Goal: Task Accomplishment & Management: Manage account settings

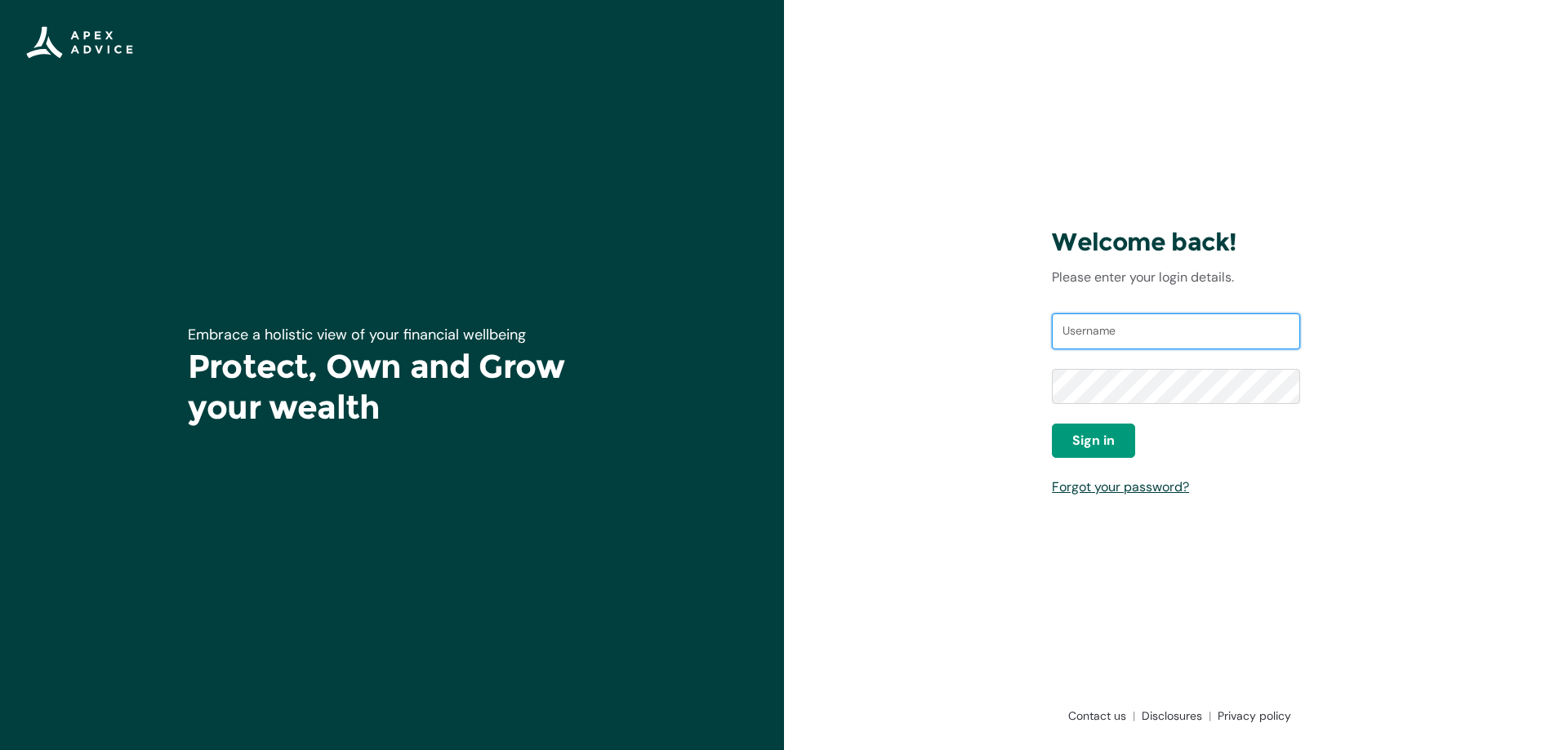
click at [1155, 339] on input "Username" at bounding box center [1176, 331] width 249 height 36
type input "sieanna.walker@ngatiawa.iwi.nz"
click at [1062, 442] on button "Sign in" at bounding box center [1093, 441] width 83 height 34
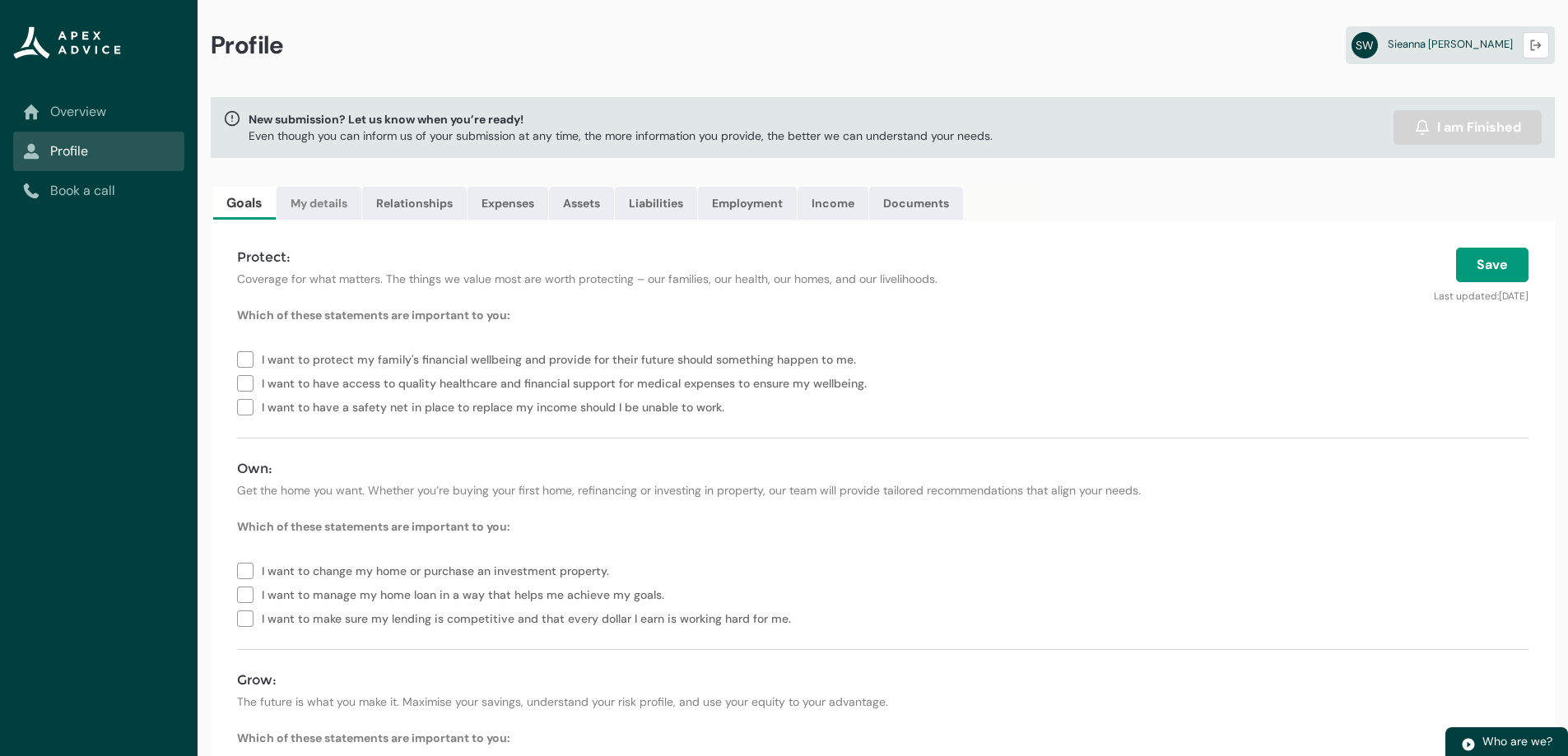
click at [304, 203] on link "My details" at bounding box center [319, 203] width 84 height 33
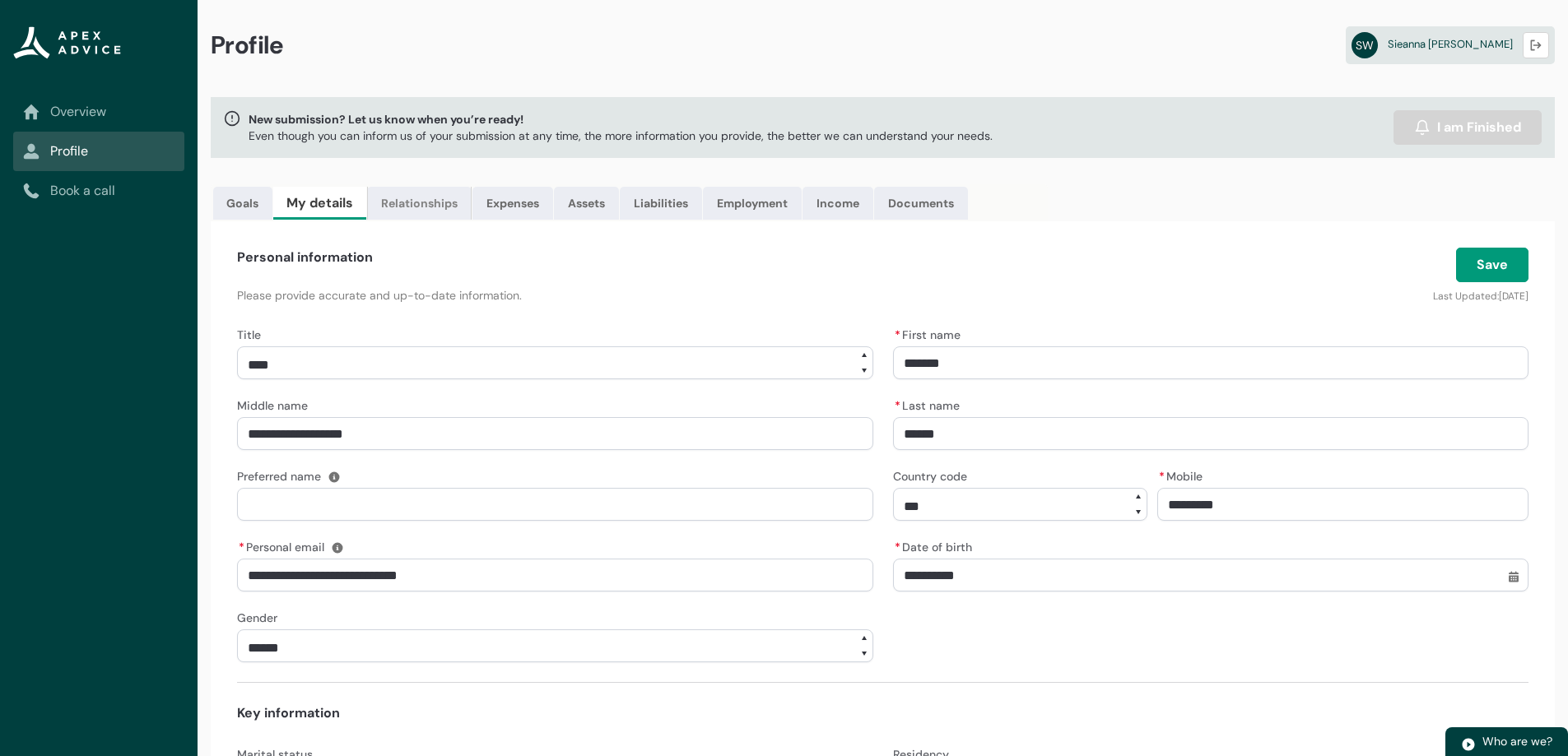
click at [435, 203] on link "Relationships" at bounding box center [419, 203] width 104 height 33
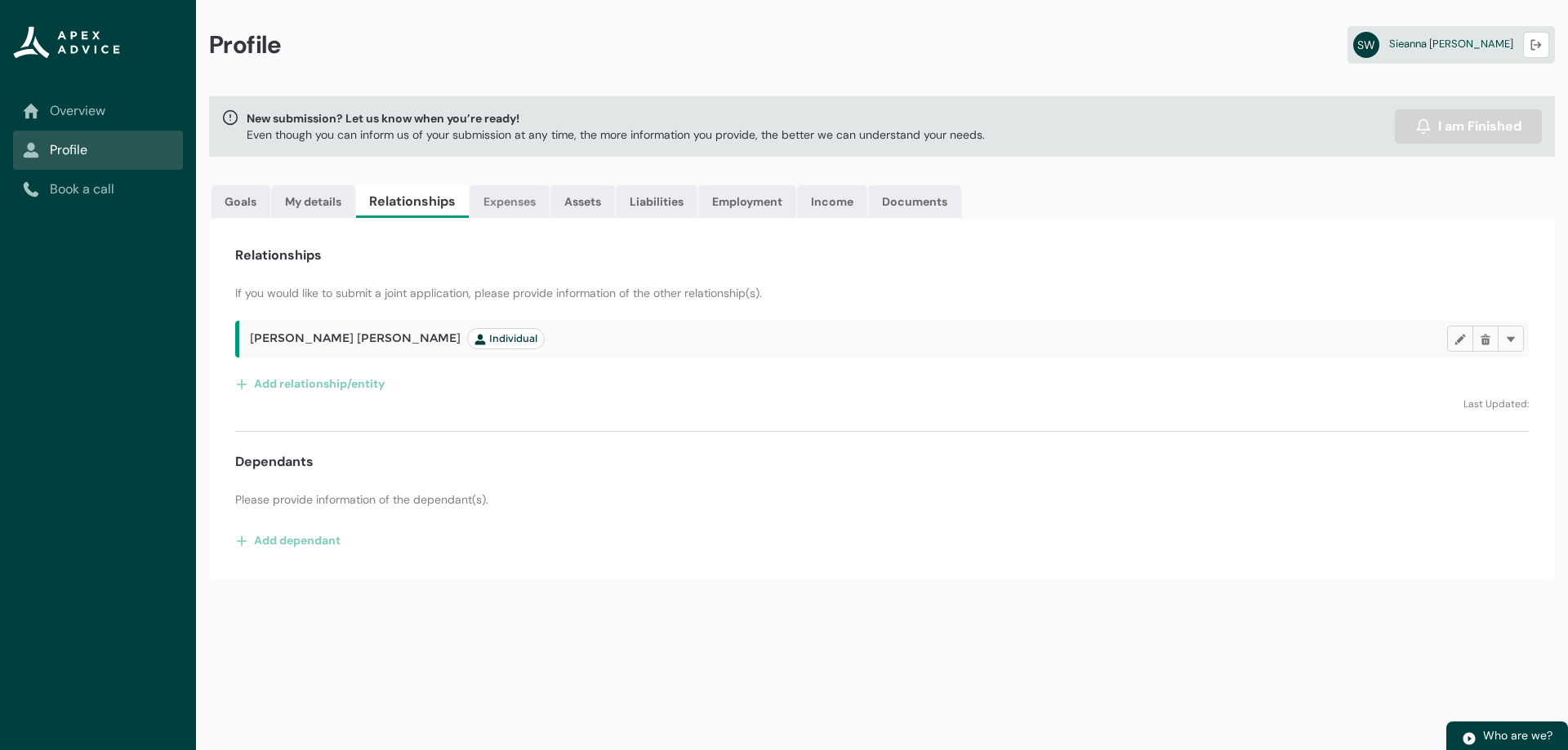
click at [538, 203] on link "Expenses" at bounding box center [509, 202] width 80 height 32
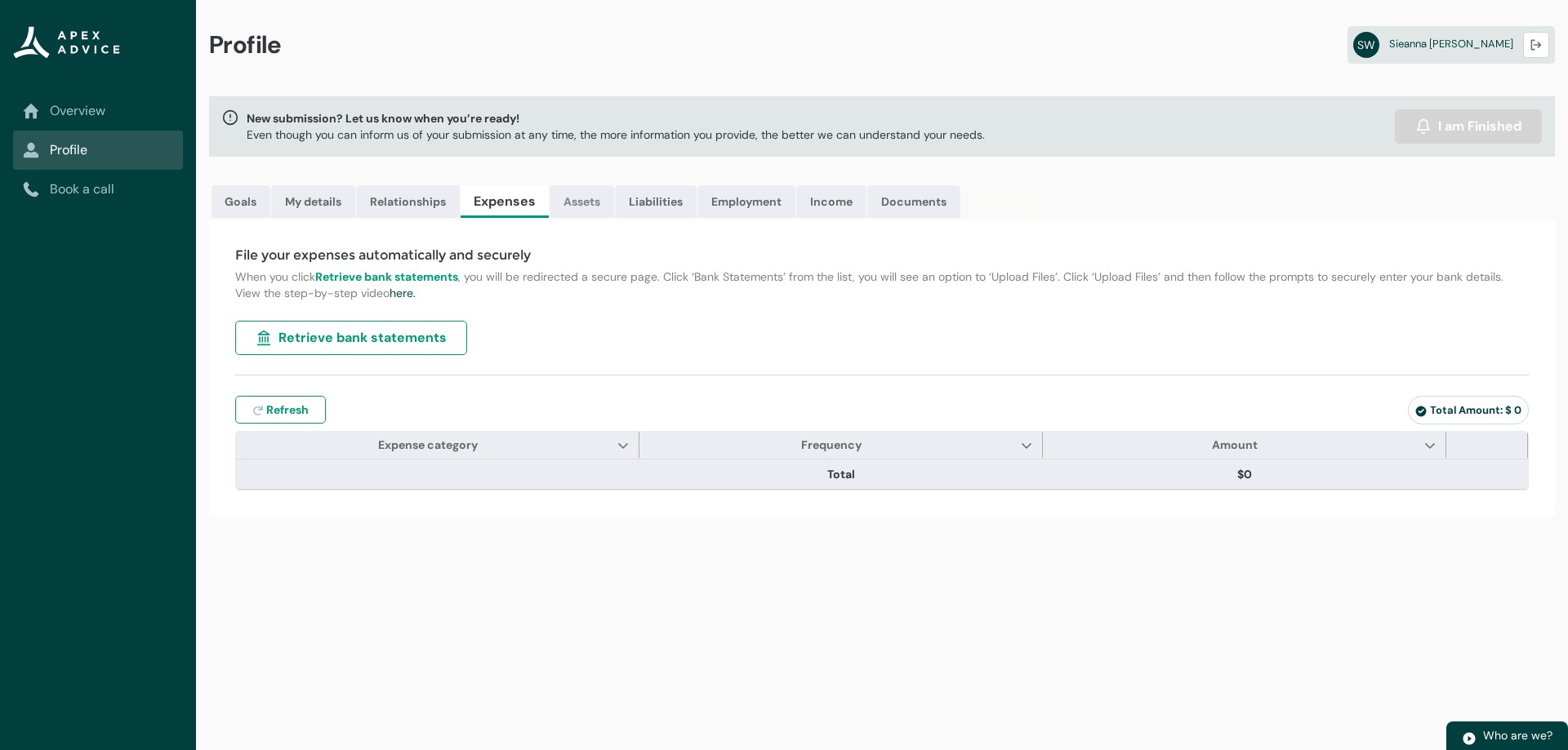
click at [578, 211] on link "Assets" at bounding box center [582, 202] width 65 height 32
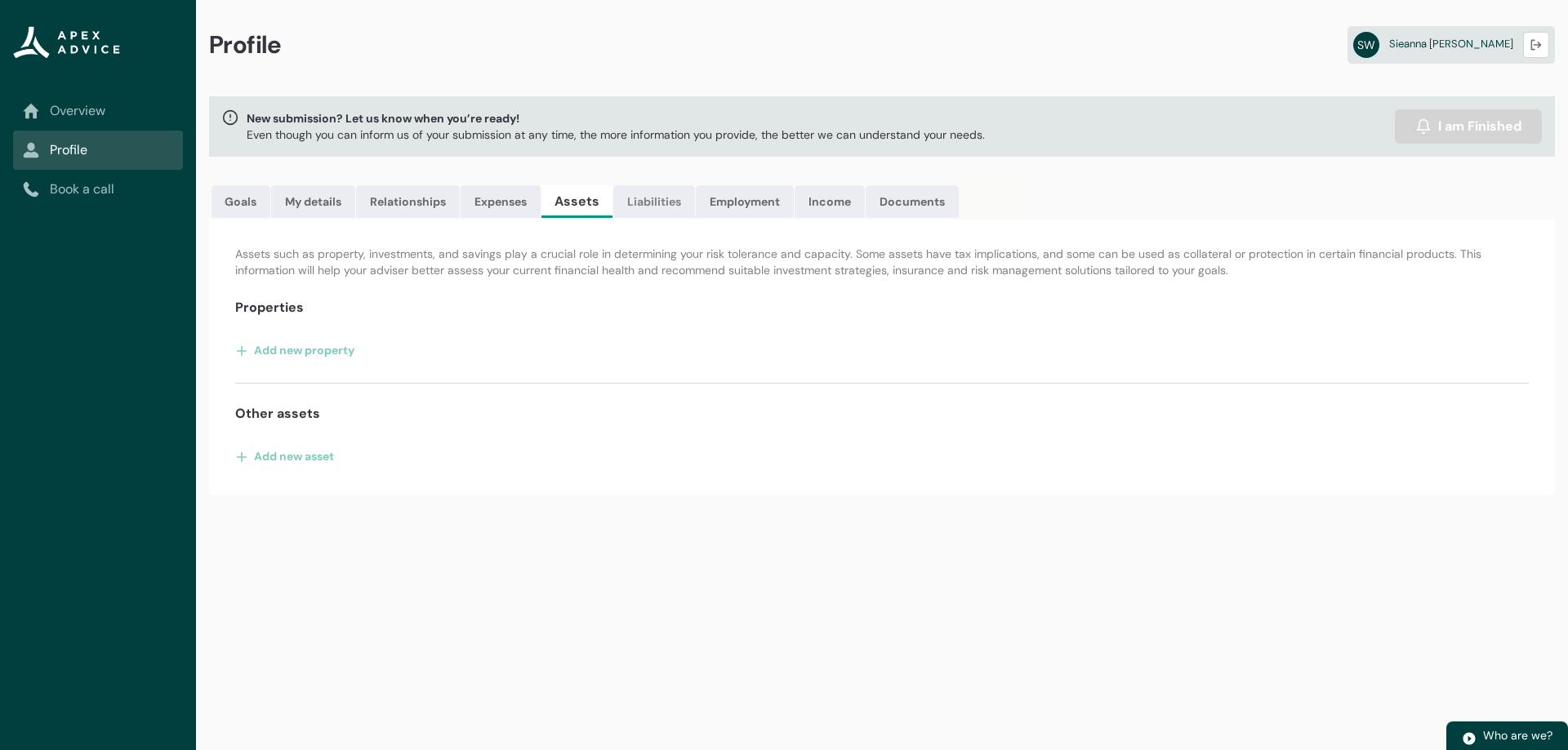
click at [636, 206] on link "Liabilities" at bounding box center [654, 202] width 82 height 32
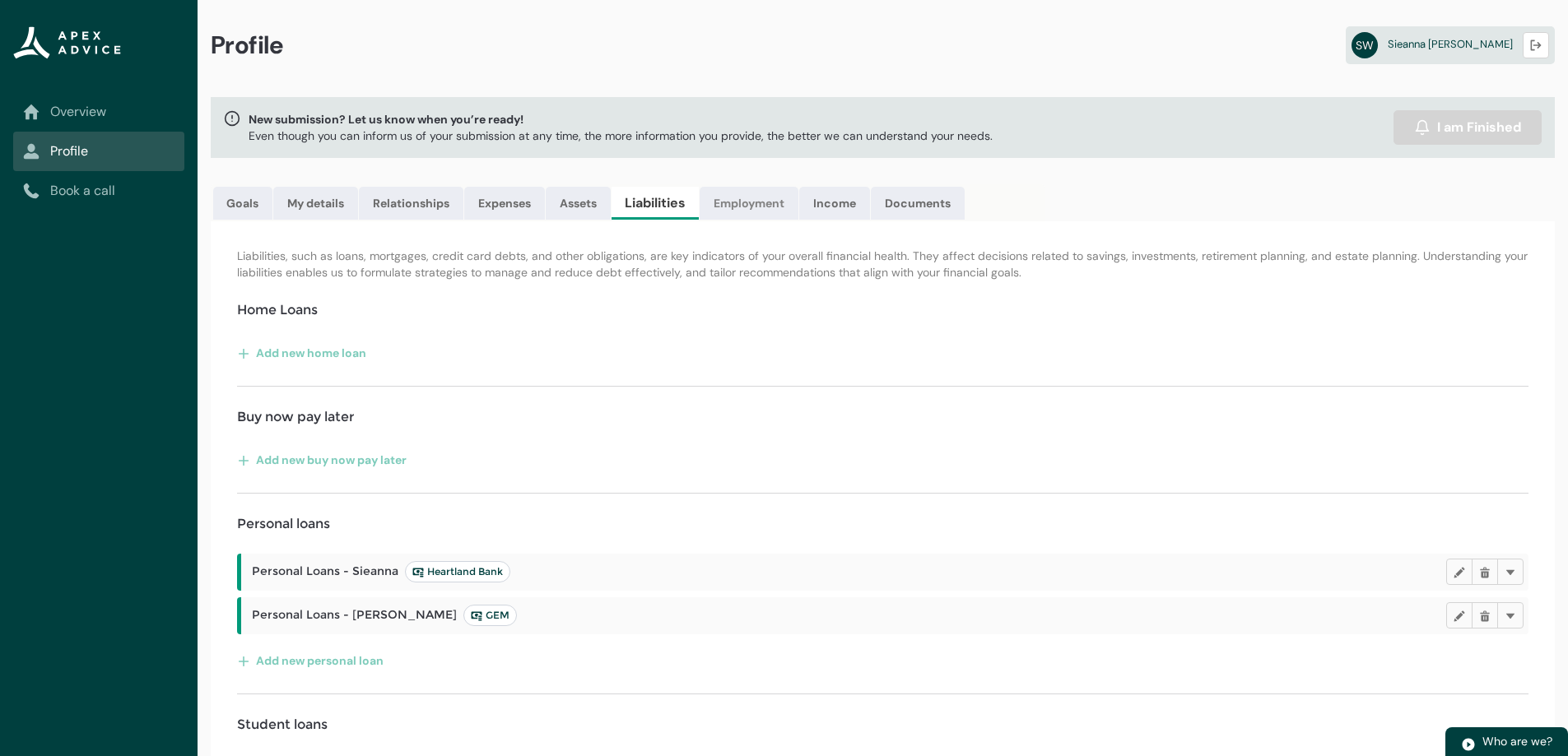
click at [766, 213] on link "Employment" at bounding box center [749, 203] width 99 height 33
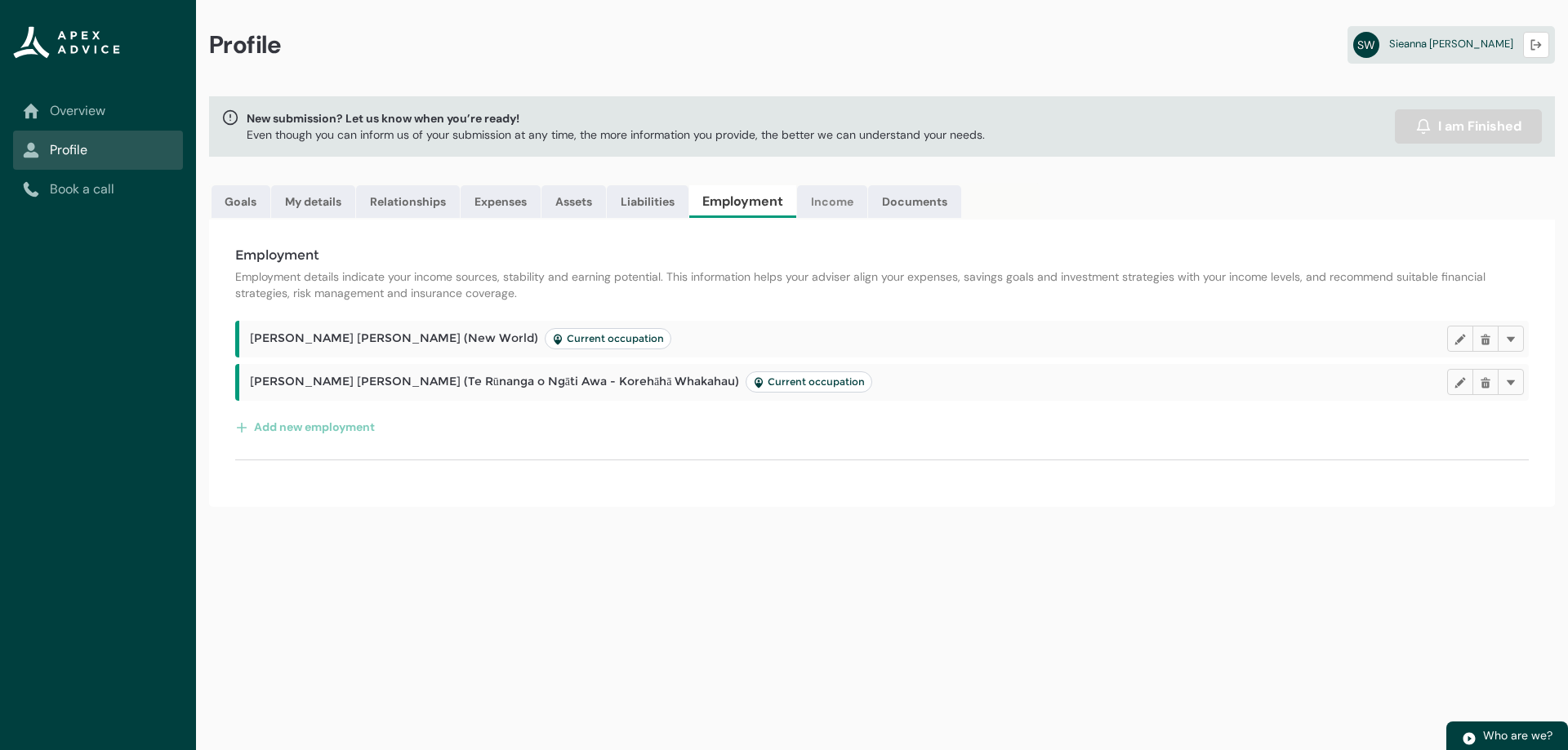
click at [840, 205] on link "Income" at bounding box center [832, 202] width 70 height 32
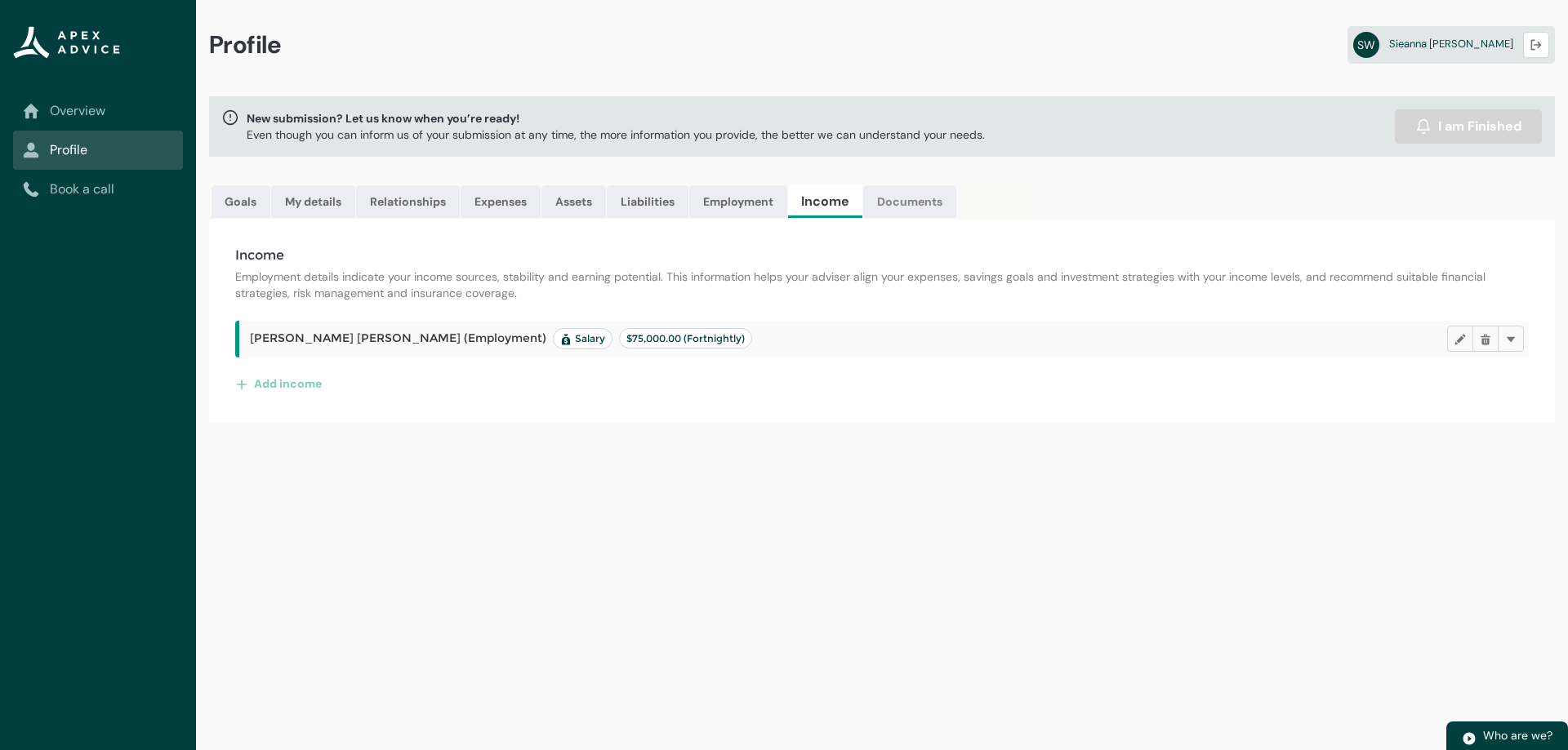
click at [936, 205] on link "Documents" at bounding box center [909, 202] width 93 height 32
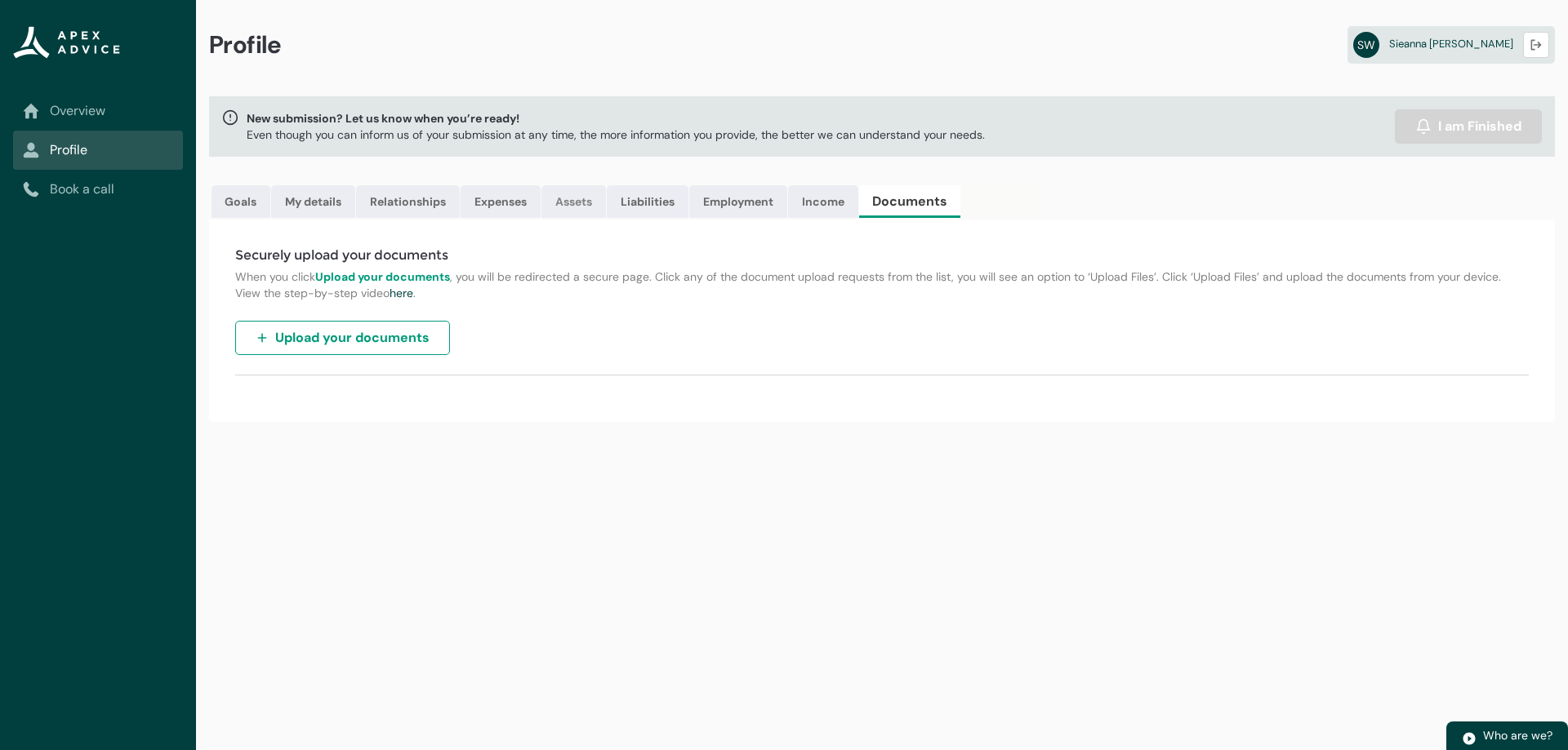
click at [571, 204] on link "Assets" at bounding box center [574, 202] width 65 height 32
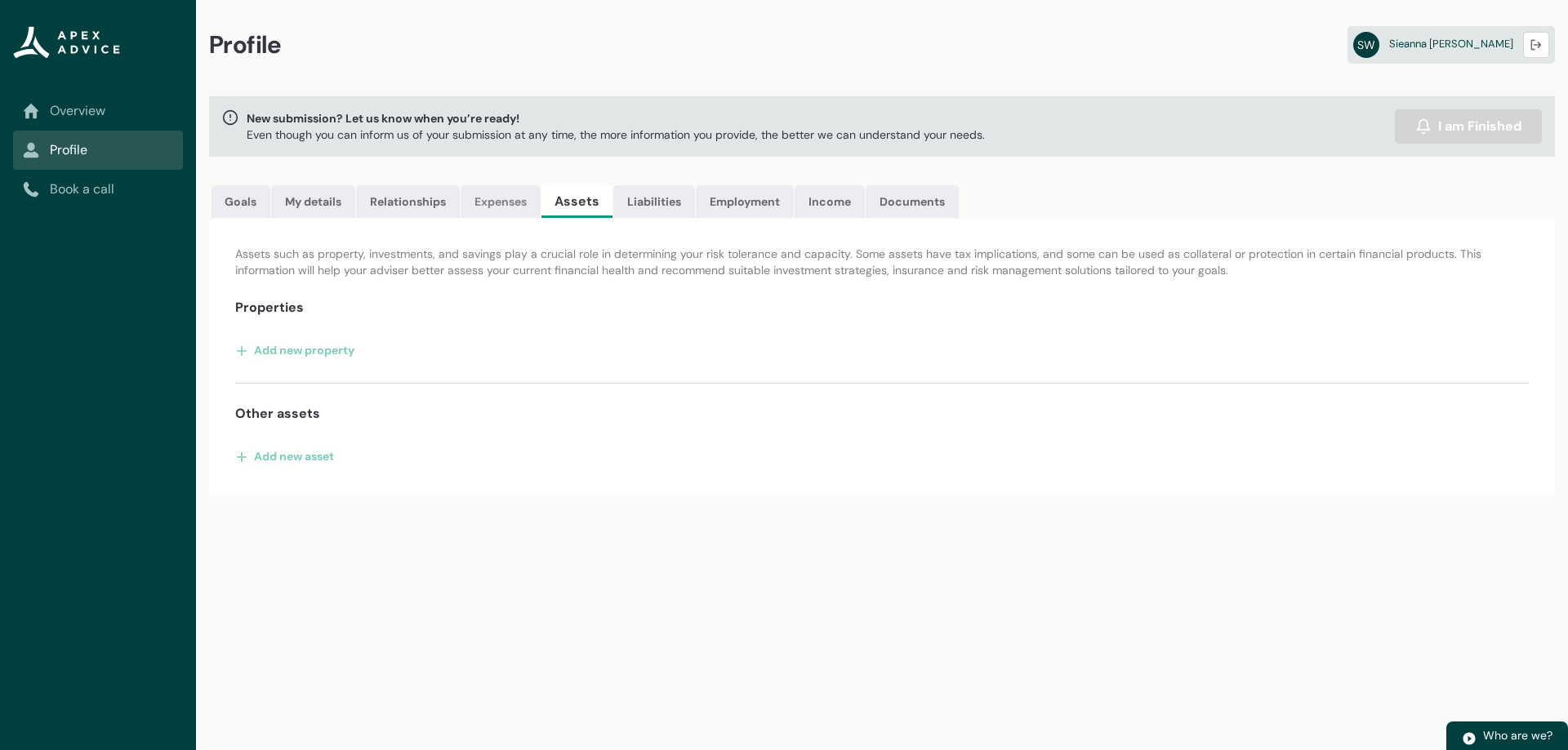
click at [510, 198] on link "Expenses" at bounding box center [500, 202] width 80 height 32
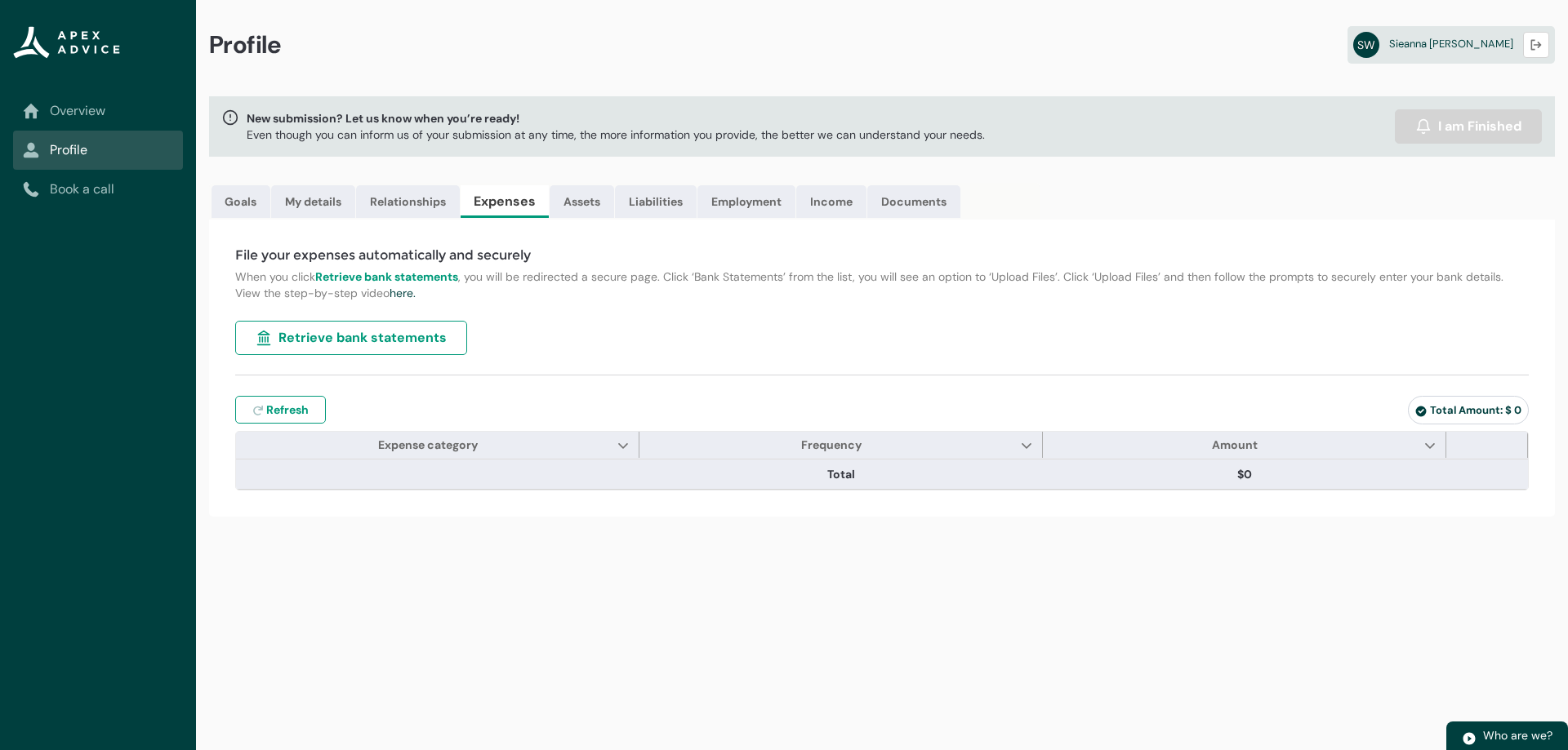
click at [83, 111] on link "Overview" at bounding box center [97, 111] width 150 height 20
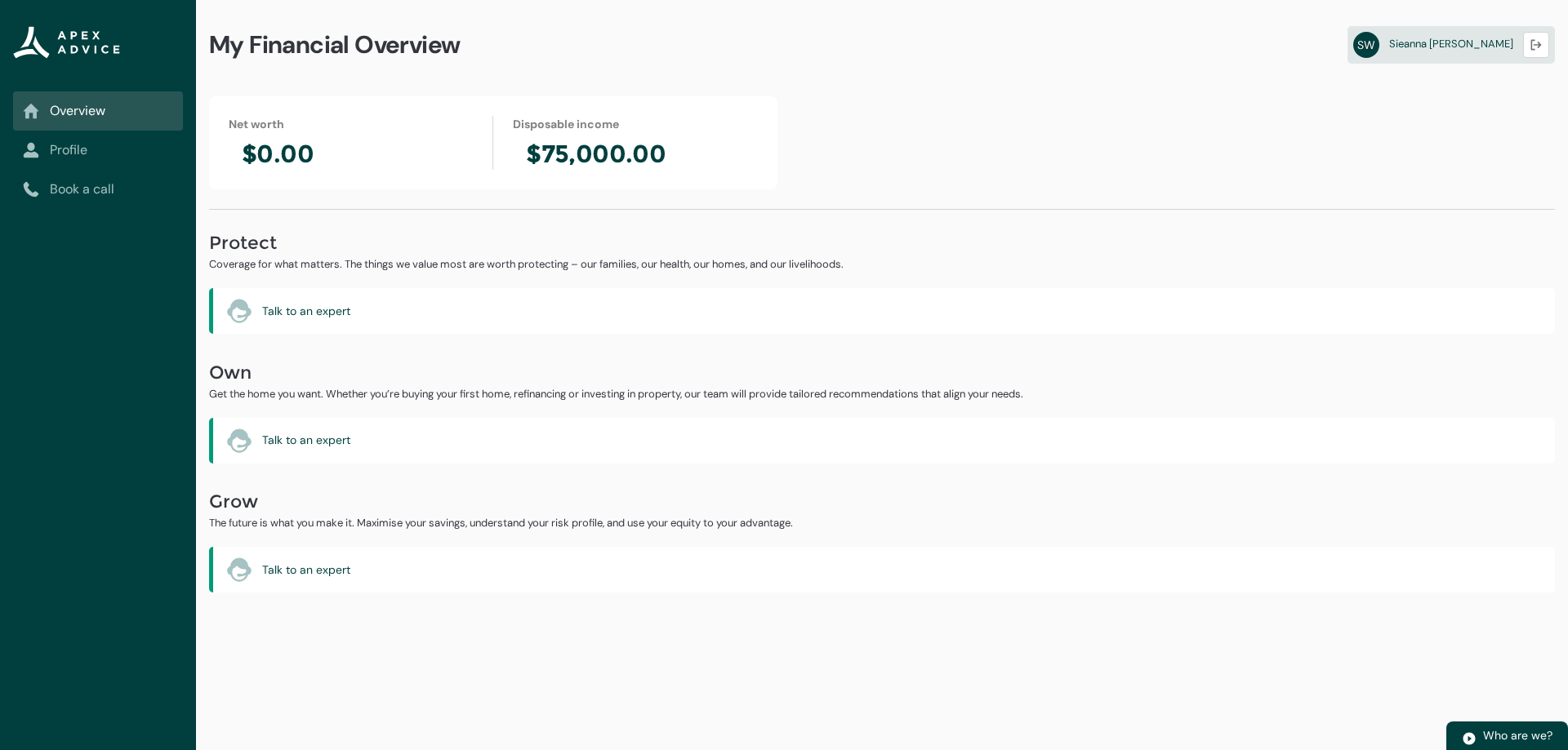
click at [117, 149] on link "Profile" at bounding box center [97, 150] width 150 height 20
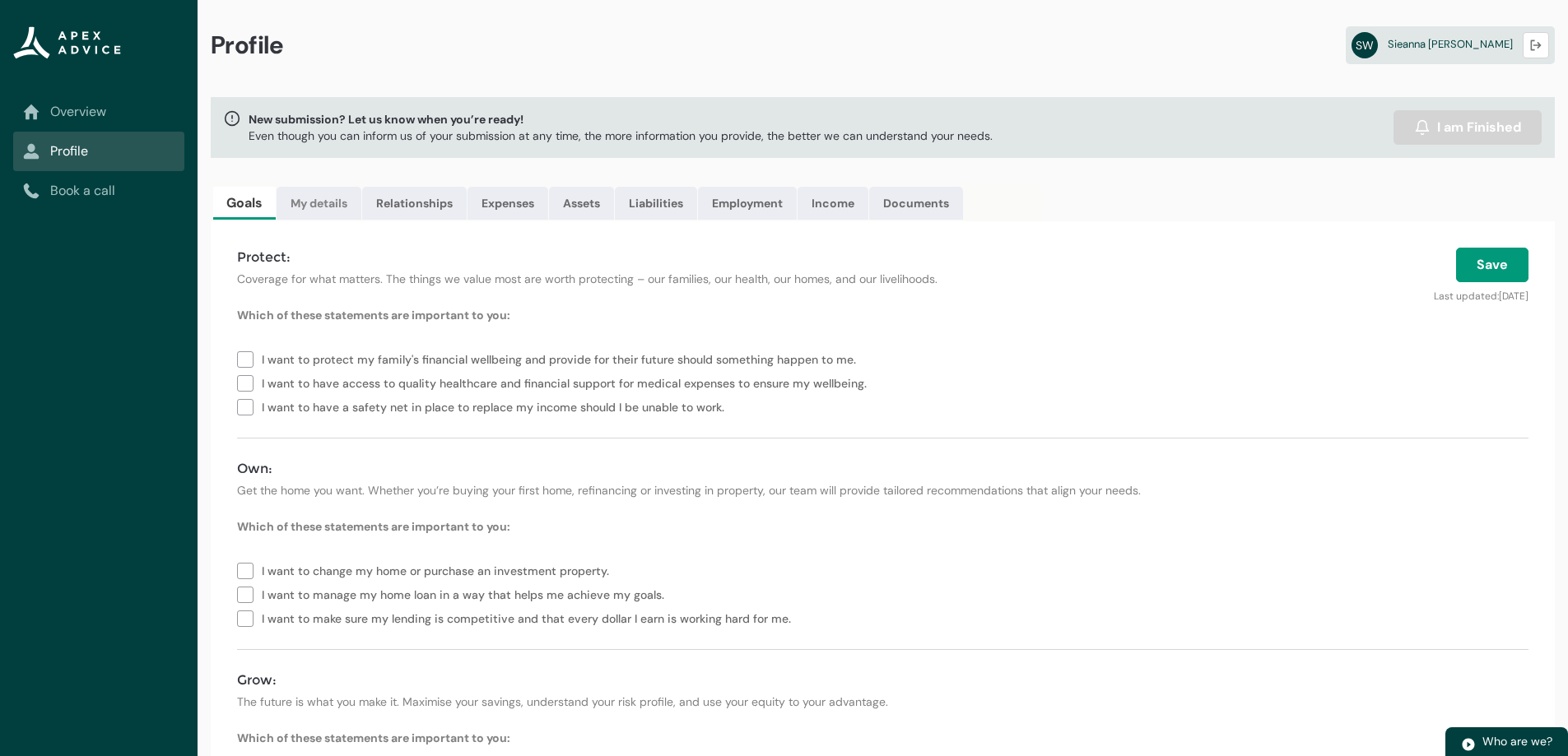
click at [322, 199] on link "My details" at bounding box center [319, 203] width 84 height 33
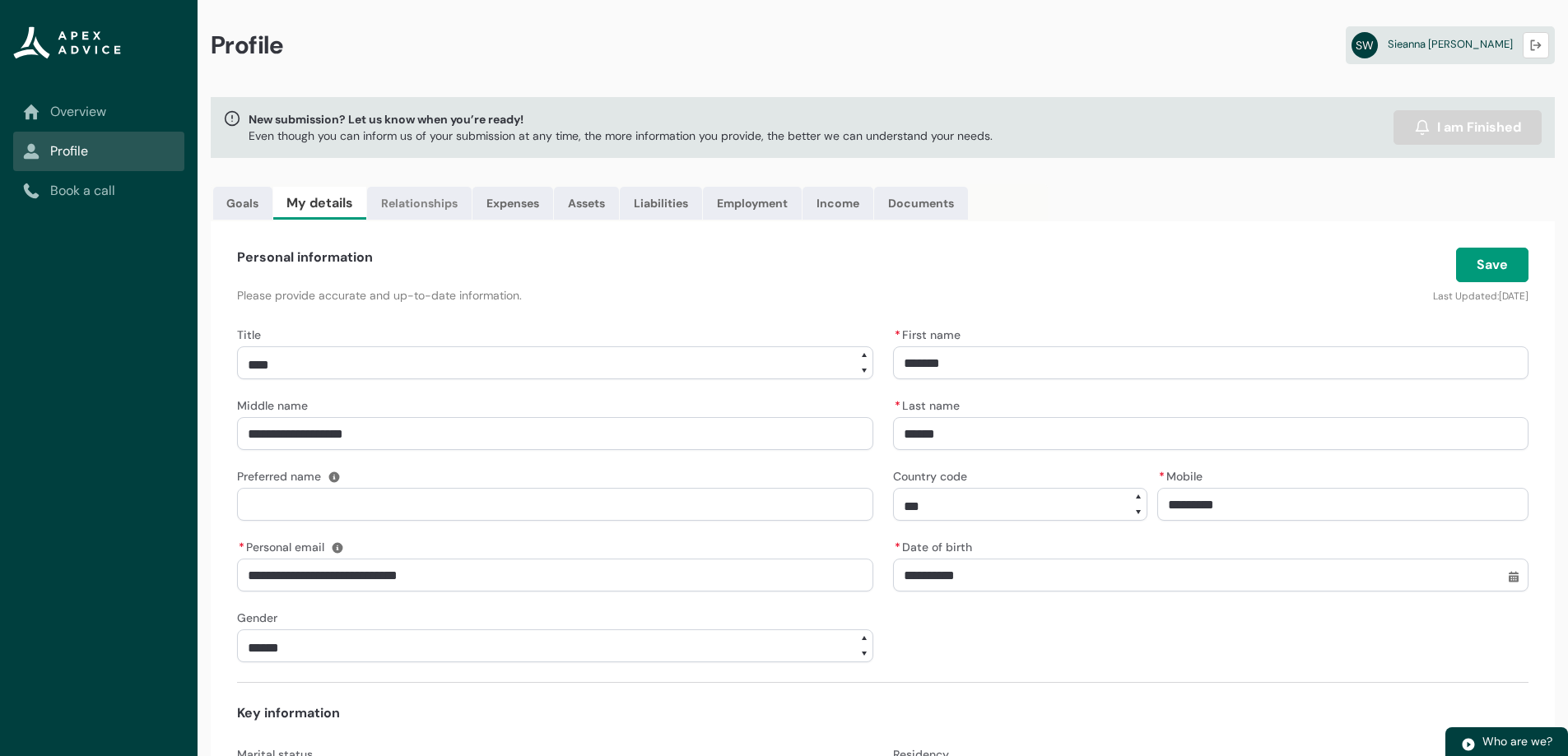
click at [442, 199] on link "Relationships" at bounding box center [419, 203] width 104 height 33
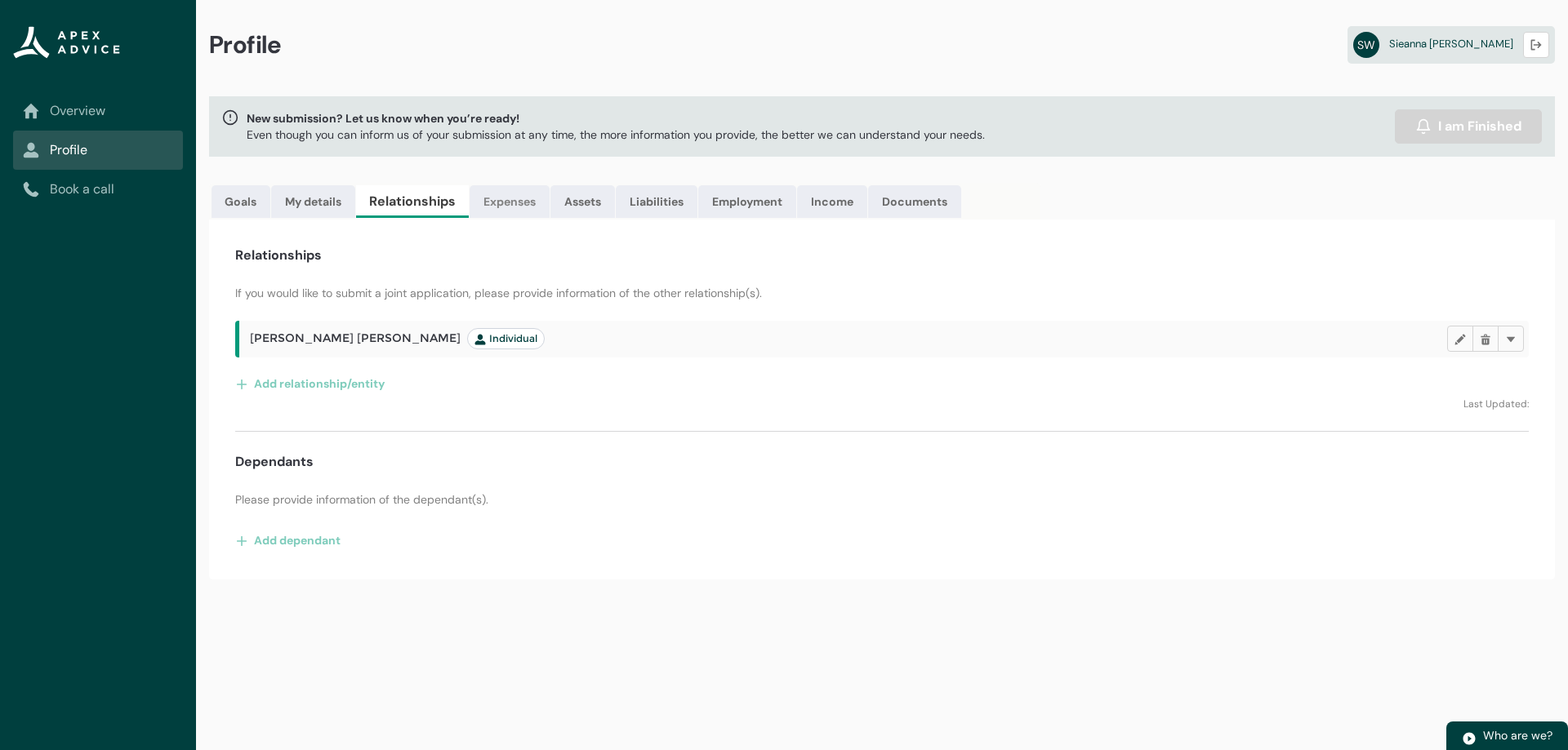
click at [494, 199] on link "Expenses" at bounding box center [509, 202] width 80 height 32
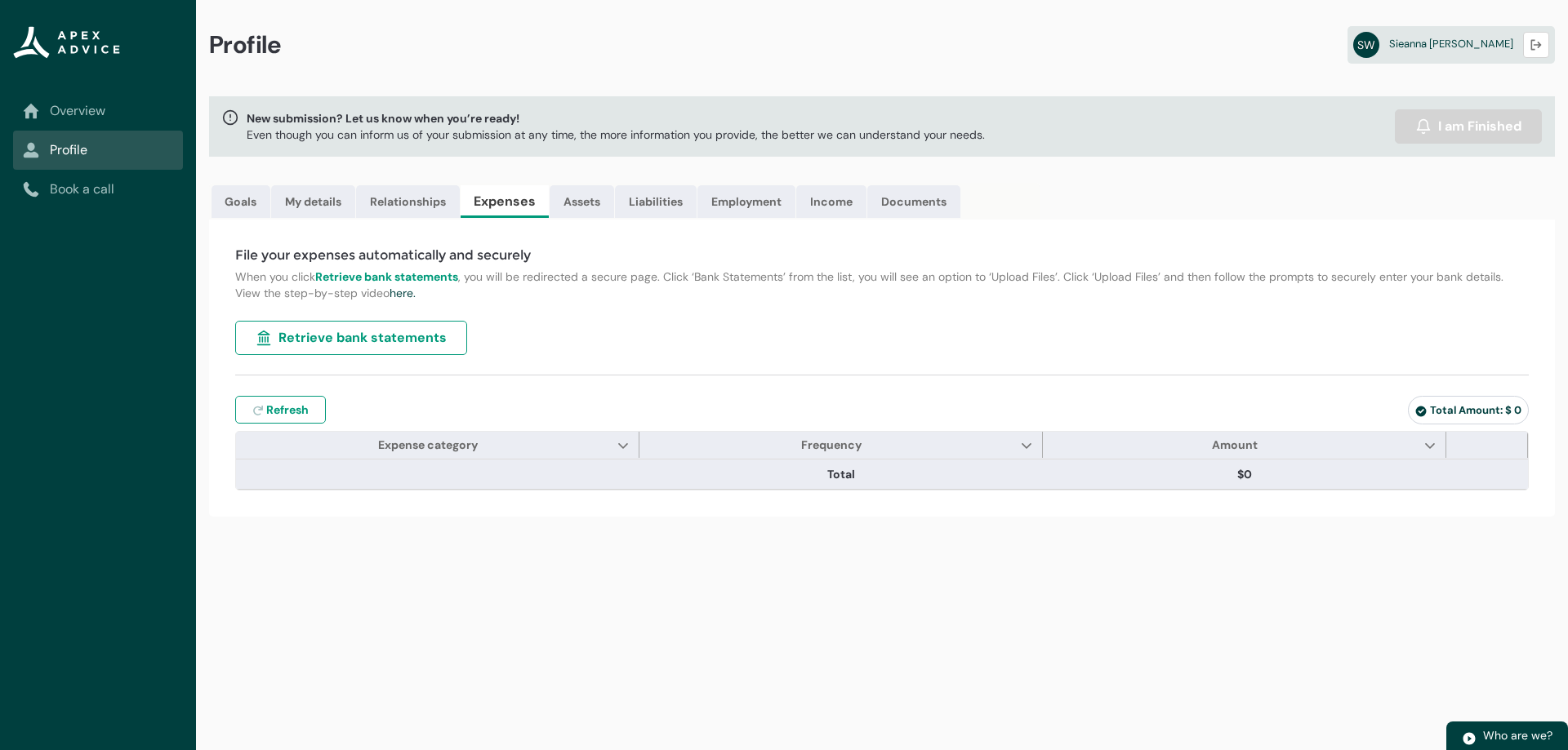
click at [413, 338] on span "Retrieve bank statements" at bounding box center [362, 338] width 168 height 20
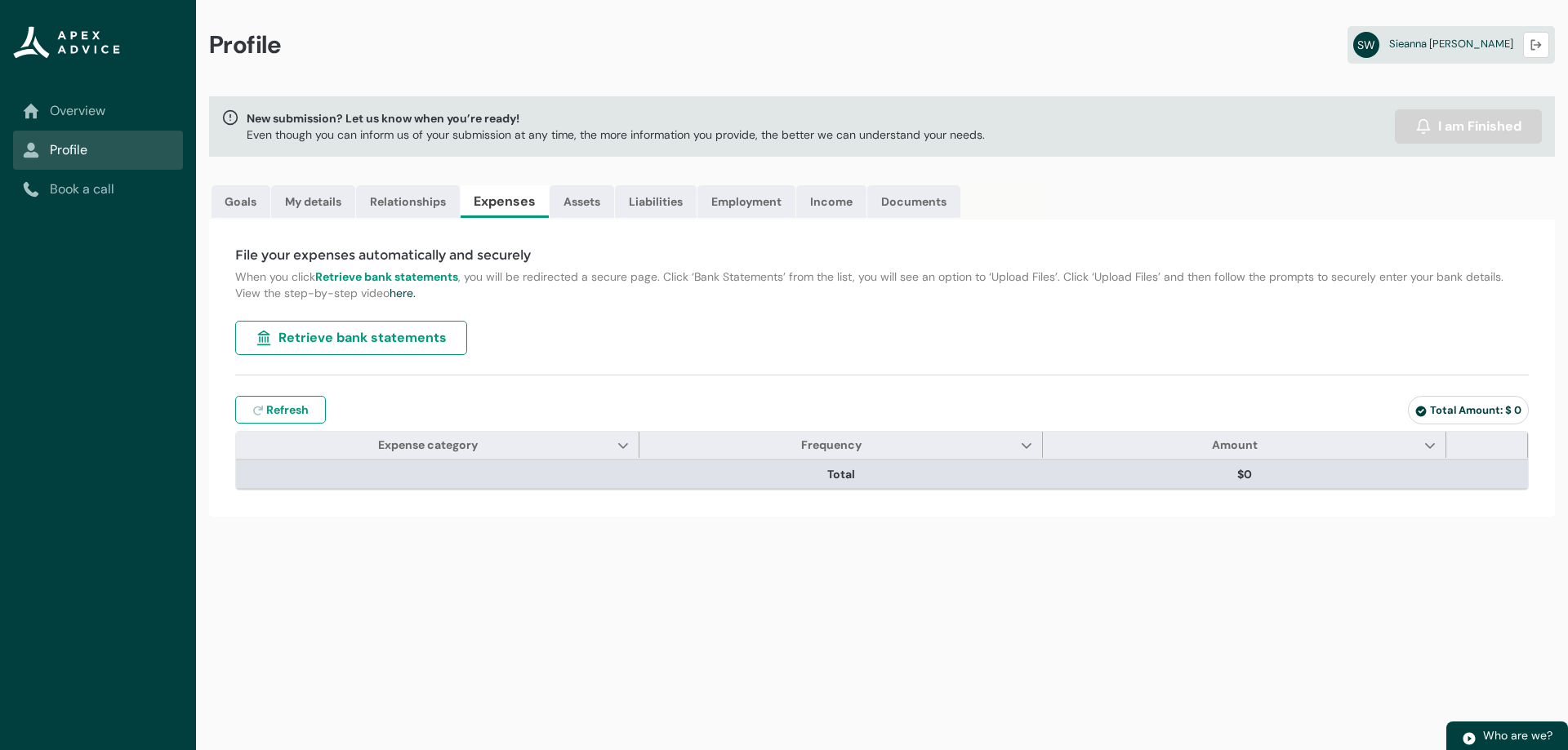
click at [597, 476] on th at bounding box center [438, 474] width 403 height 30
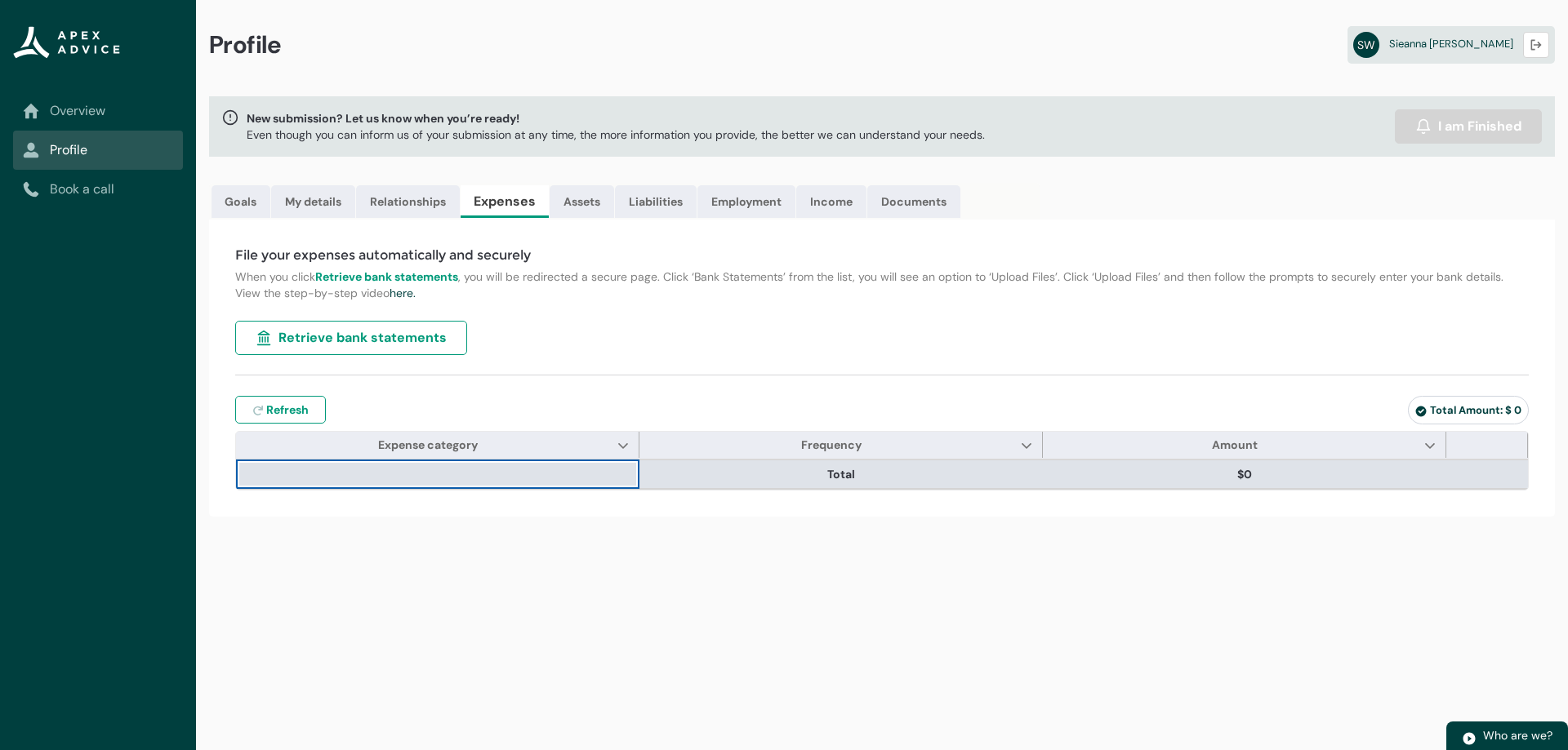
click at [698, 478] on span "Total" at bounding box center [840, 474] width 390 height 16
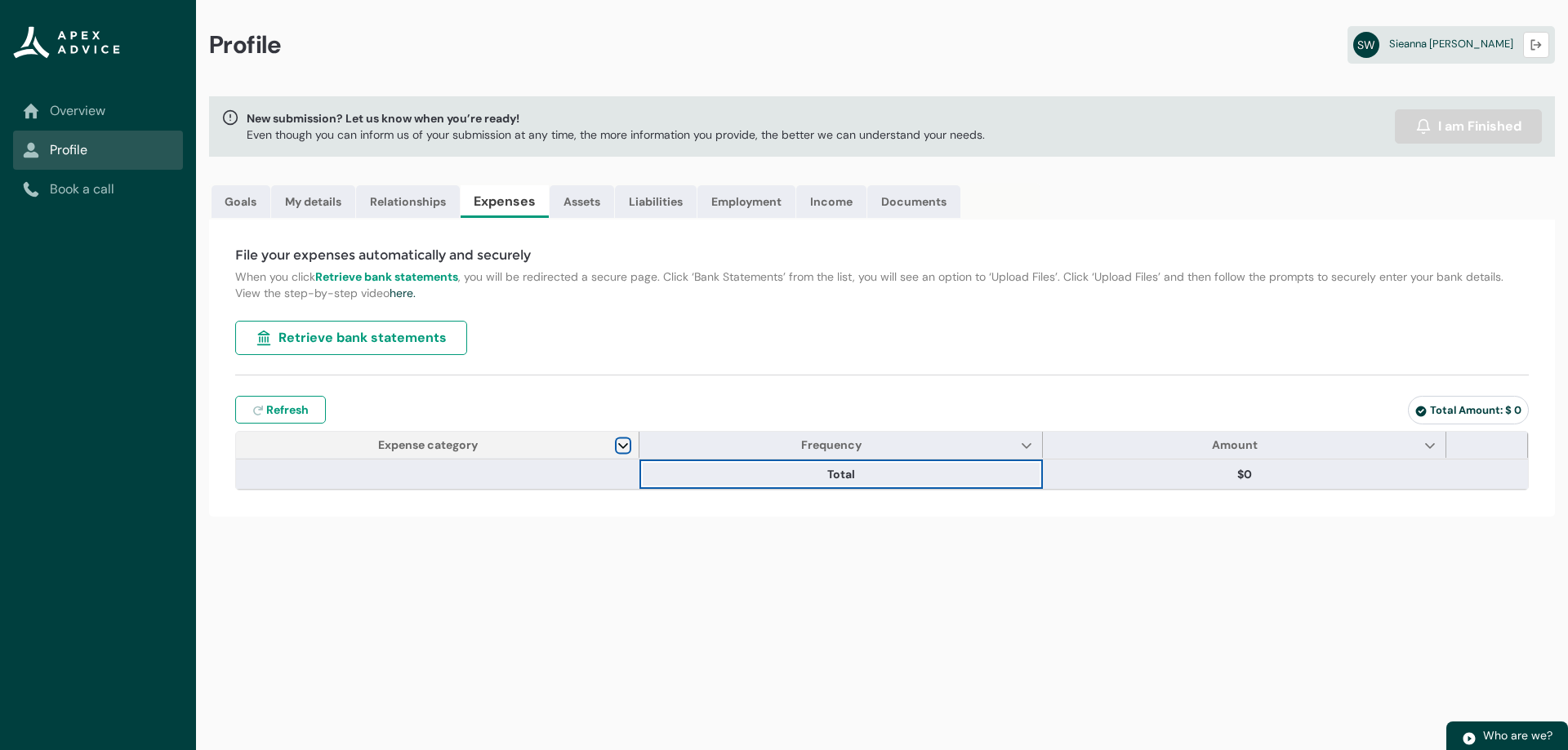
click at [629, 449] on button "Show Expense category column actions" at bounding box center [622, 445] width 14 height 14
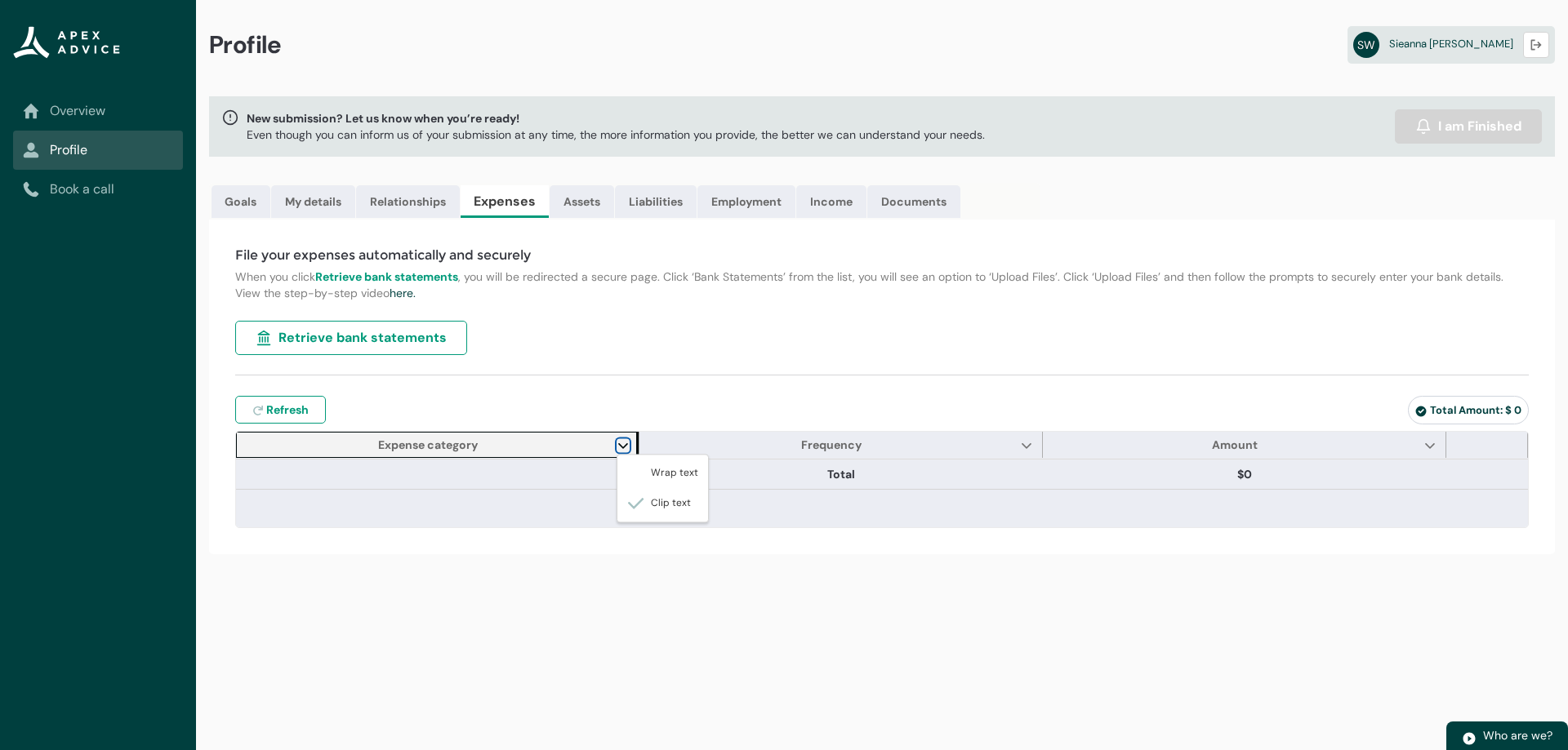
click at [624, 447] on lightning-primitive-icon "Expense category" at bounding box center [622, 446] width 12 height 13
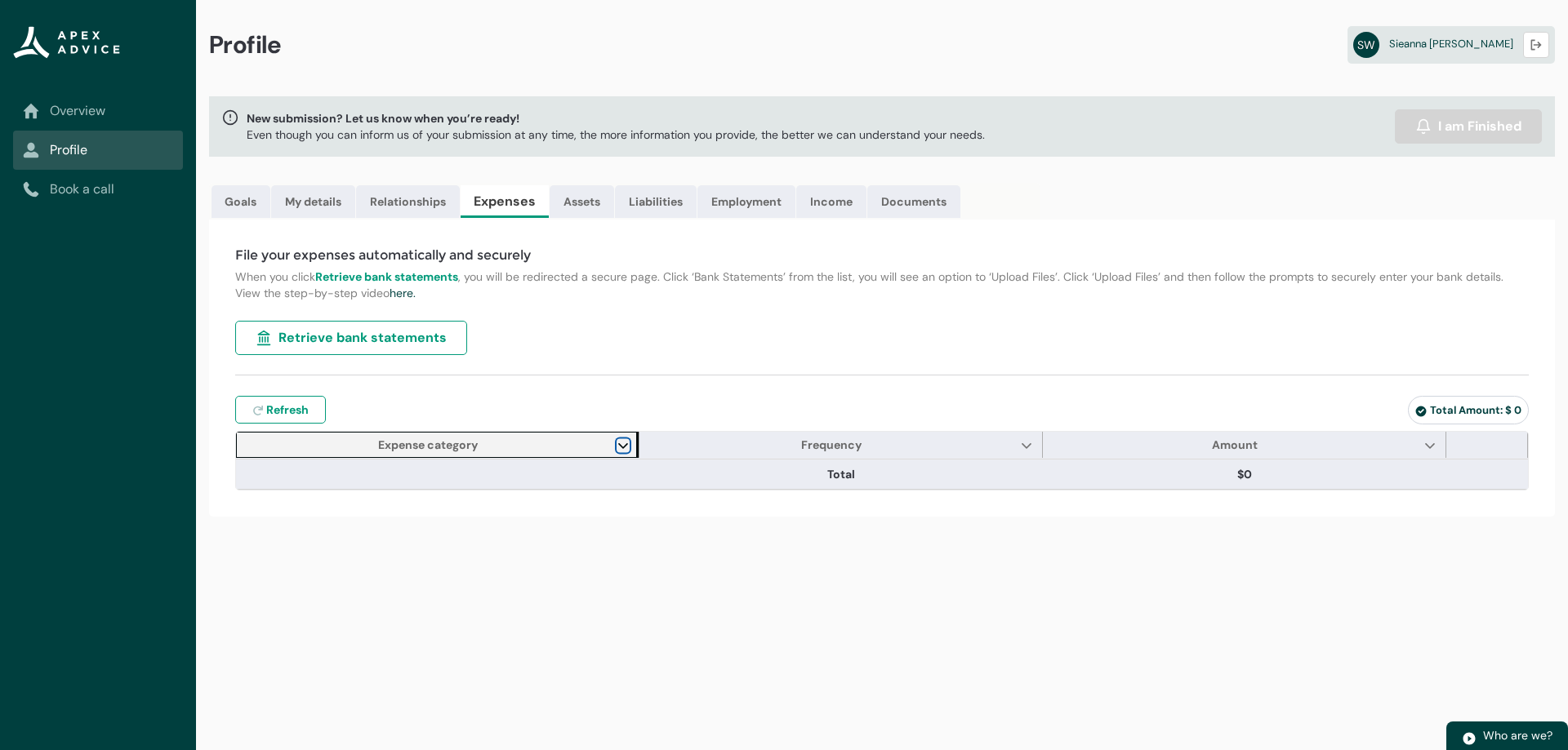
click at [621, 444] on lightning-primitive-icon "Expense category" at bounding box center [622, 446] width 12 height 13
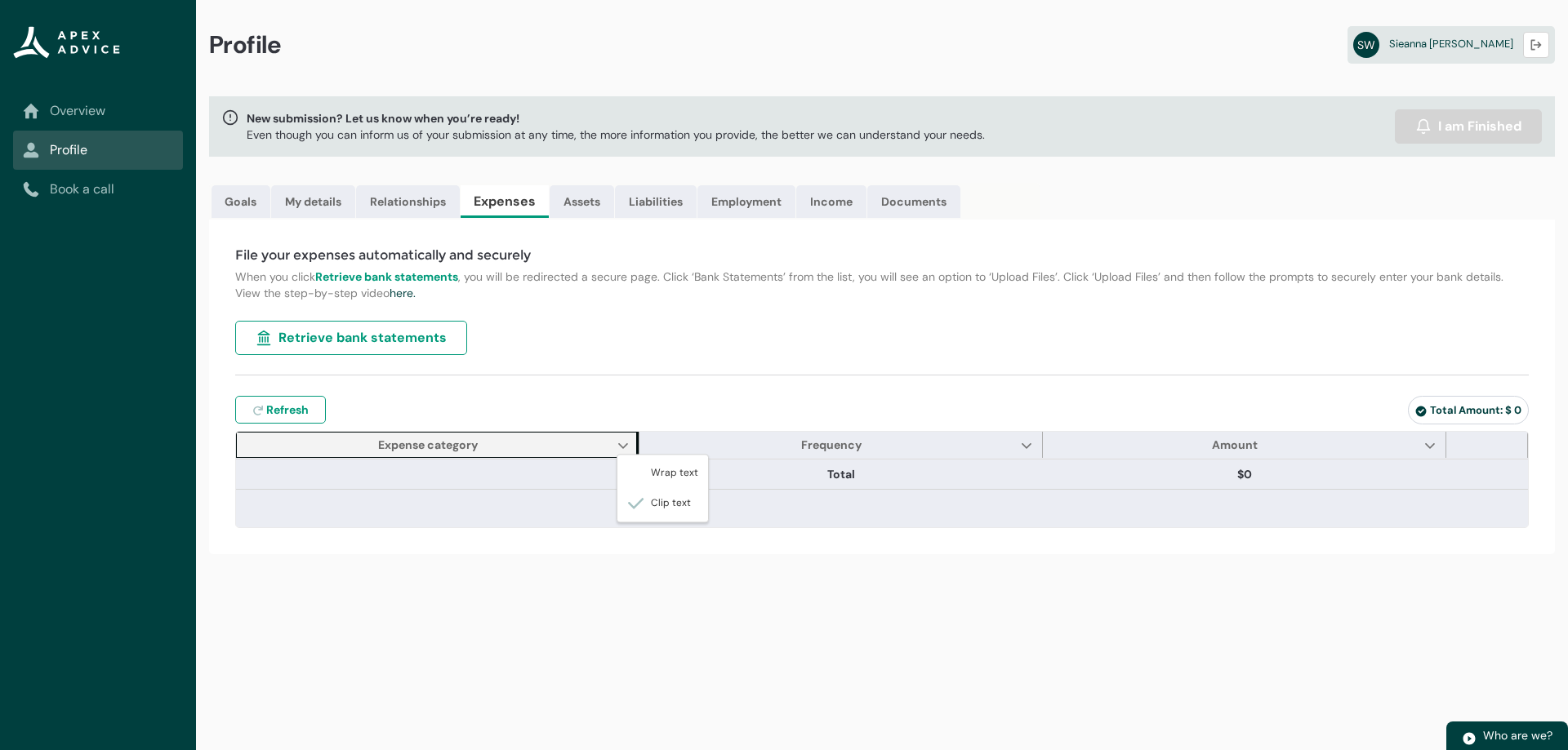
click at [613, 424] on div "Refresh expenses Refresh Total Amount: $ 0" at bounding box center [882, 413] width 1293 height 35
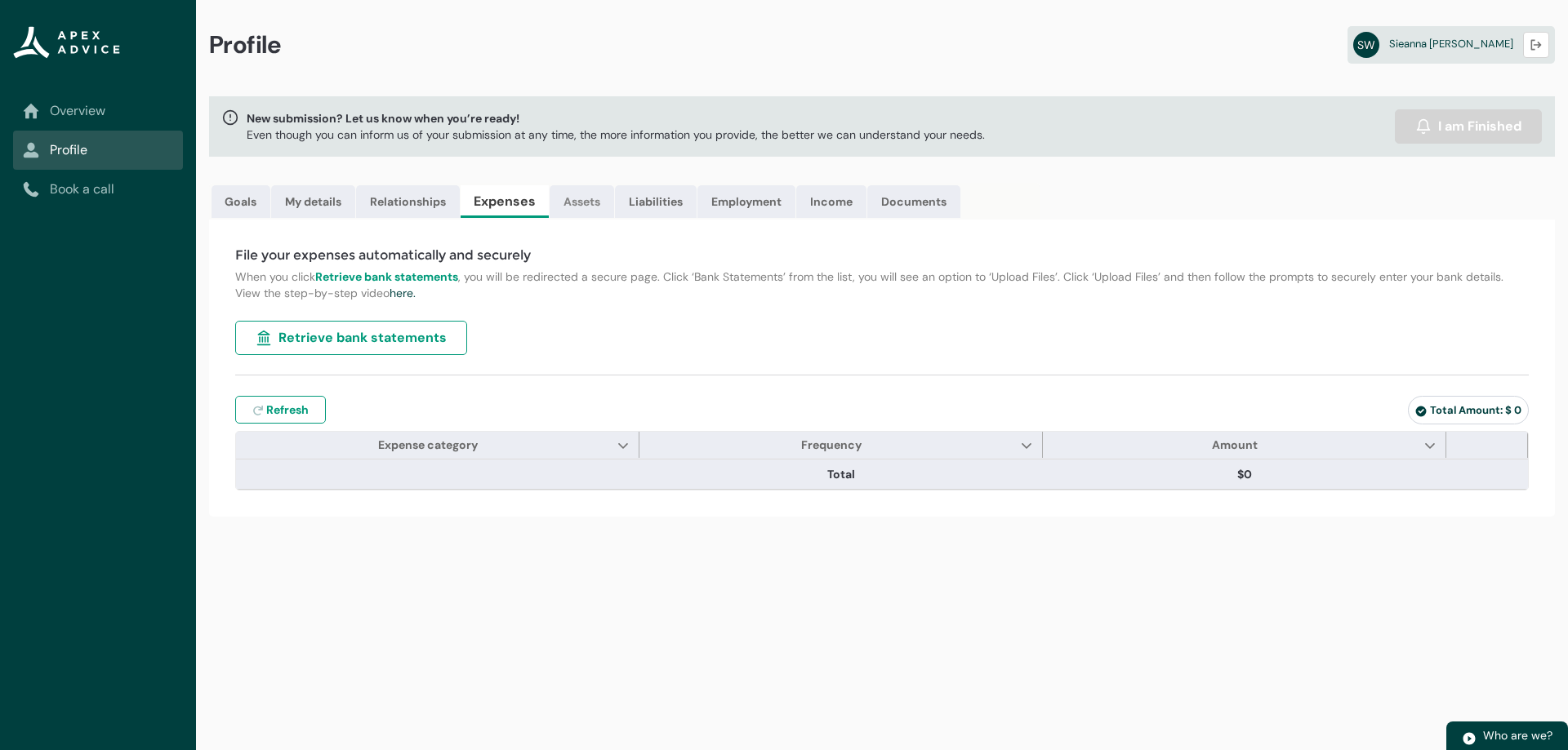
click at [590, 190] on link "Assets" at bounding box center [582, 202] width 65 height 32
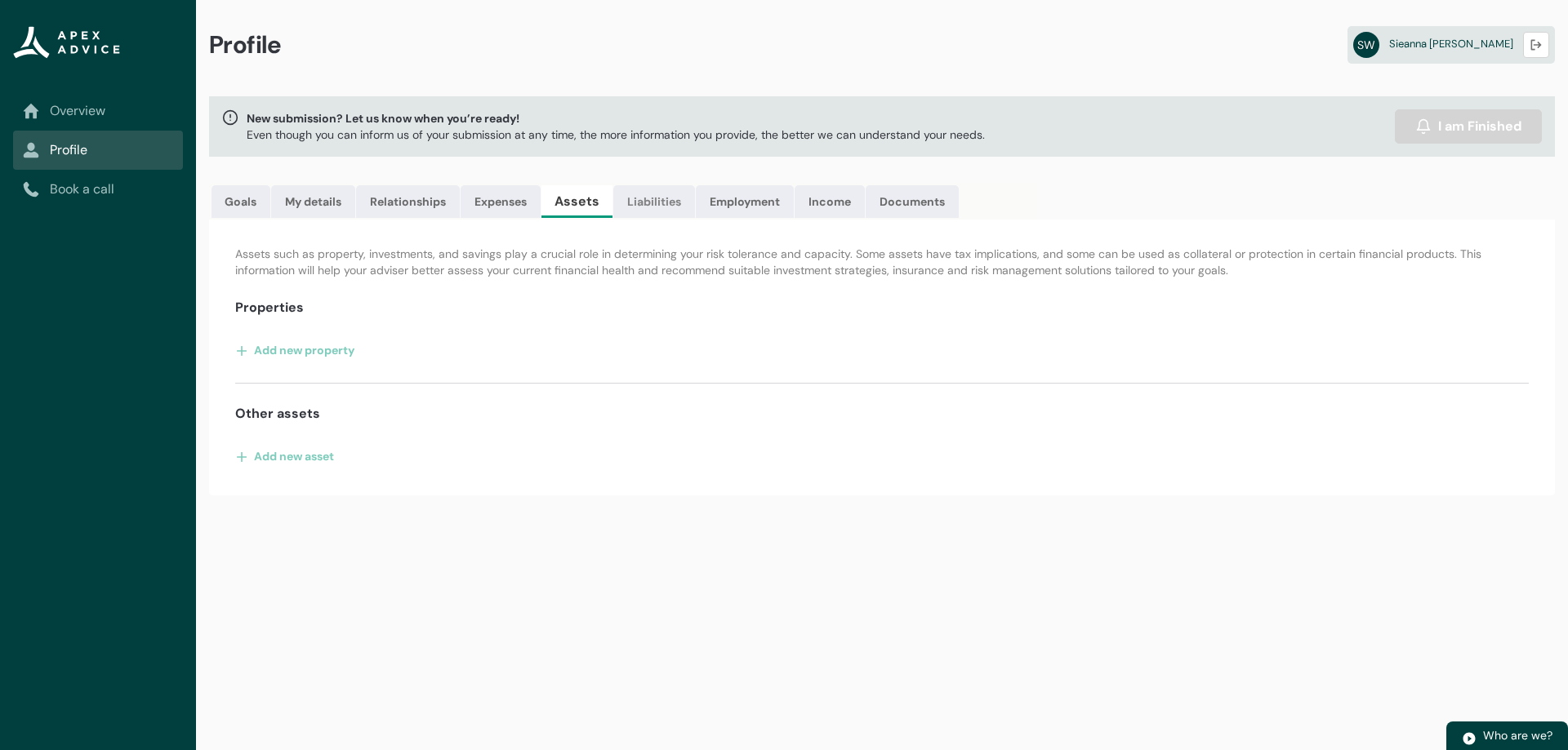
click at [672, 201] on link "Liabilities" at bounding box center [654, 202] width 82 height 32
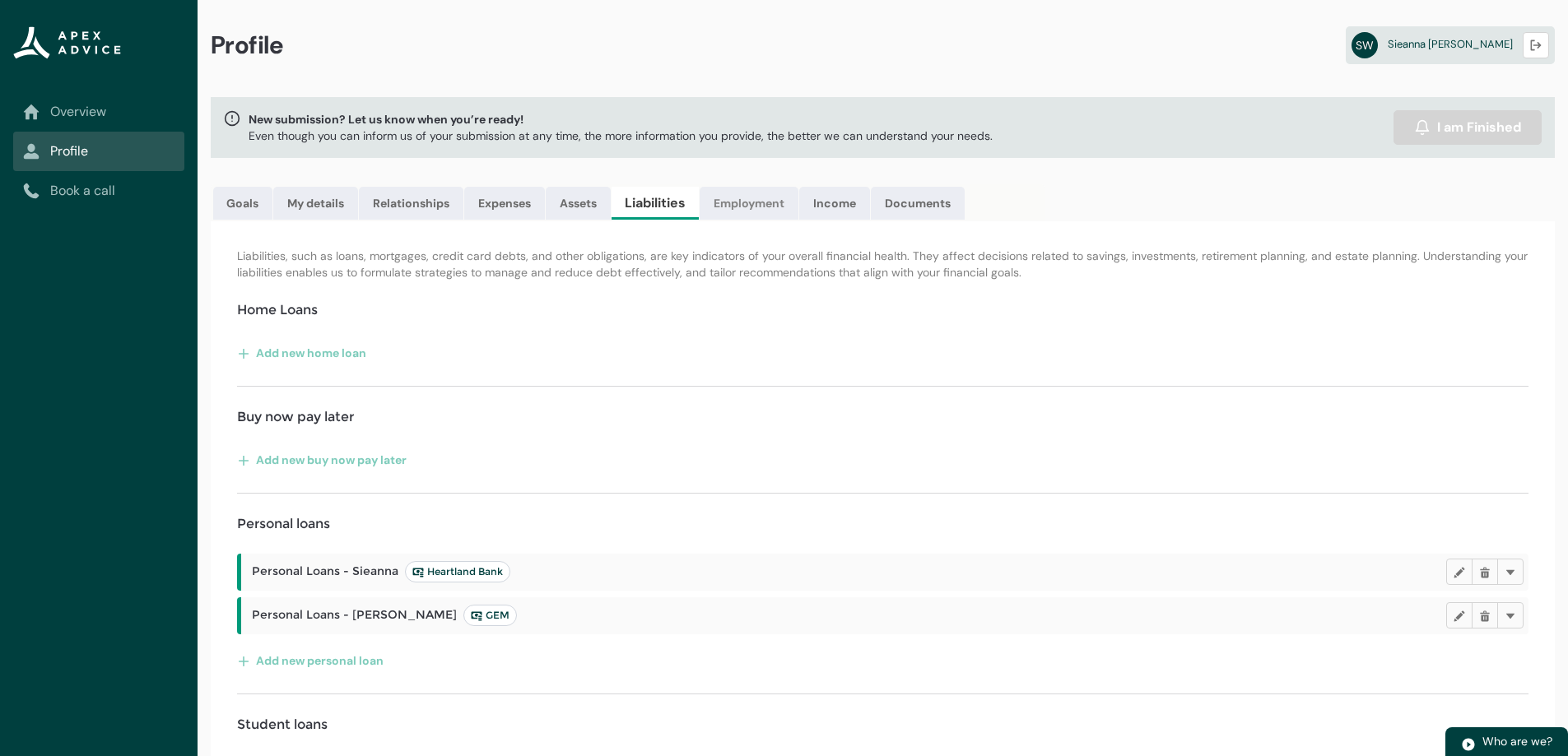
click at [744, 211] on link "Employment" at bounding box center [749, 203] width 99 height 33
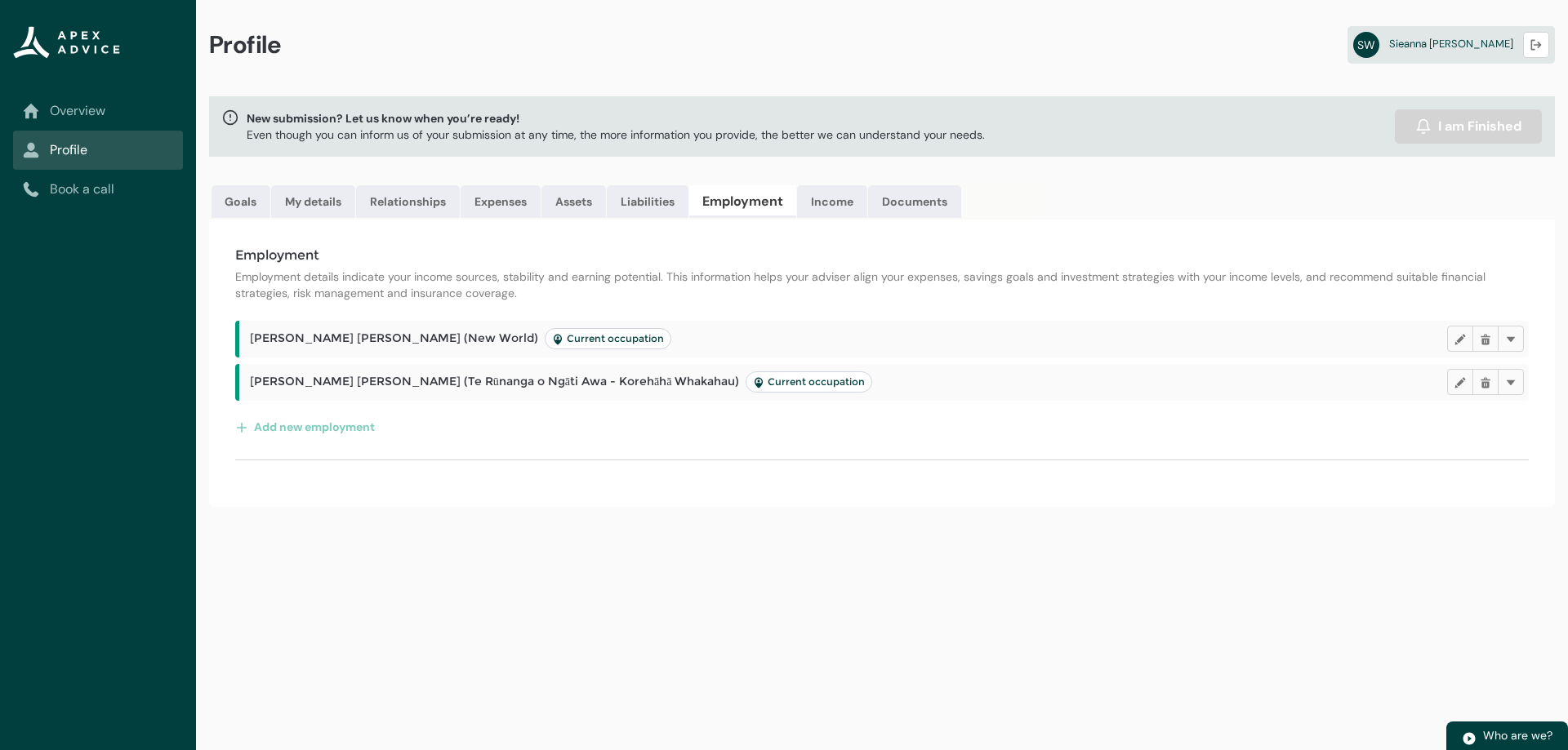
click at [791, 209] on link "Employment" at bounding box center [742, 202] width 107 height 32
click at [834, 207] on link "Income" at bounding box center [832, 202] width 70 height 32
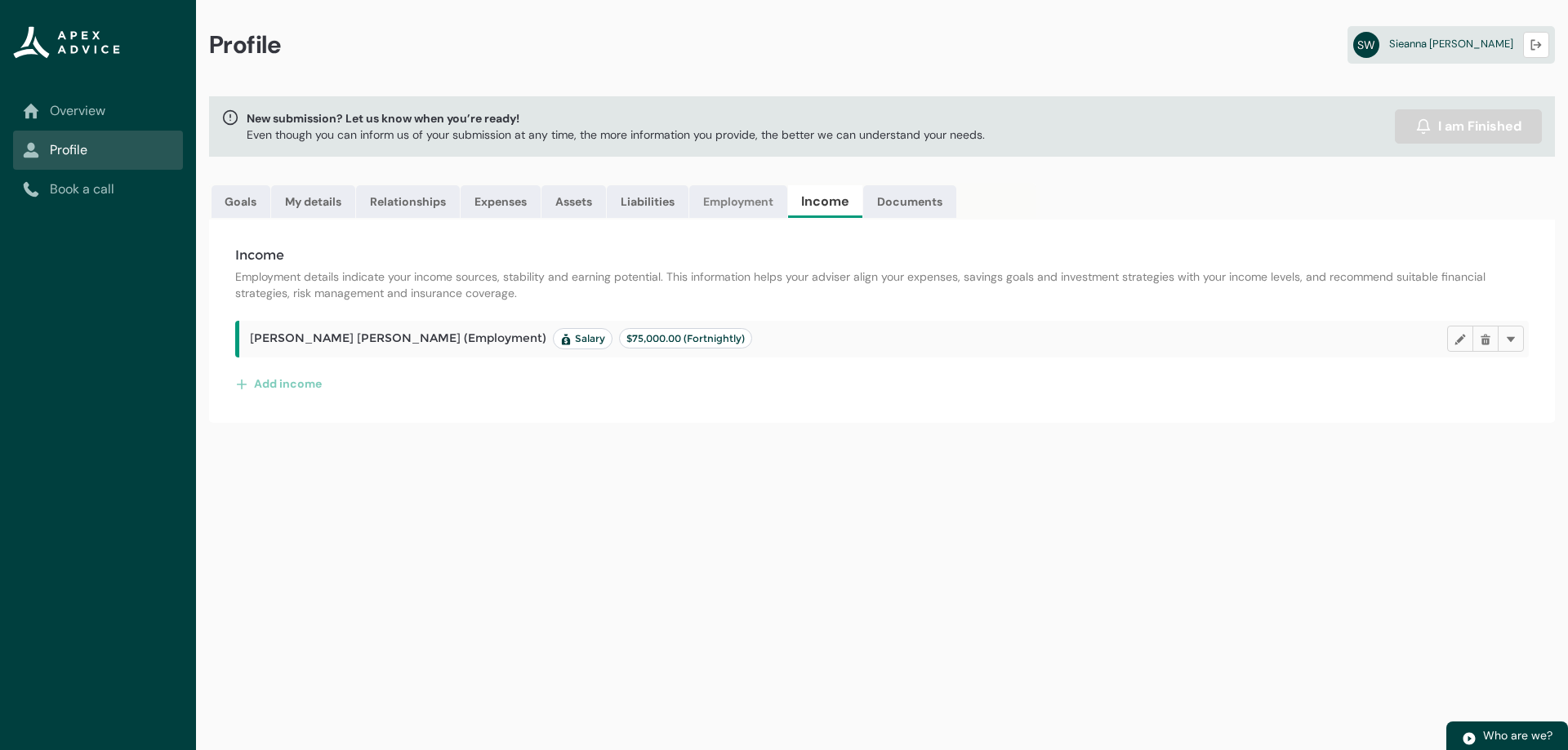
click at [748, 203] on link "Employment" at bounding box center [738, 202] width 98 height 32
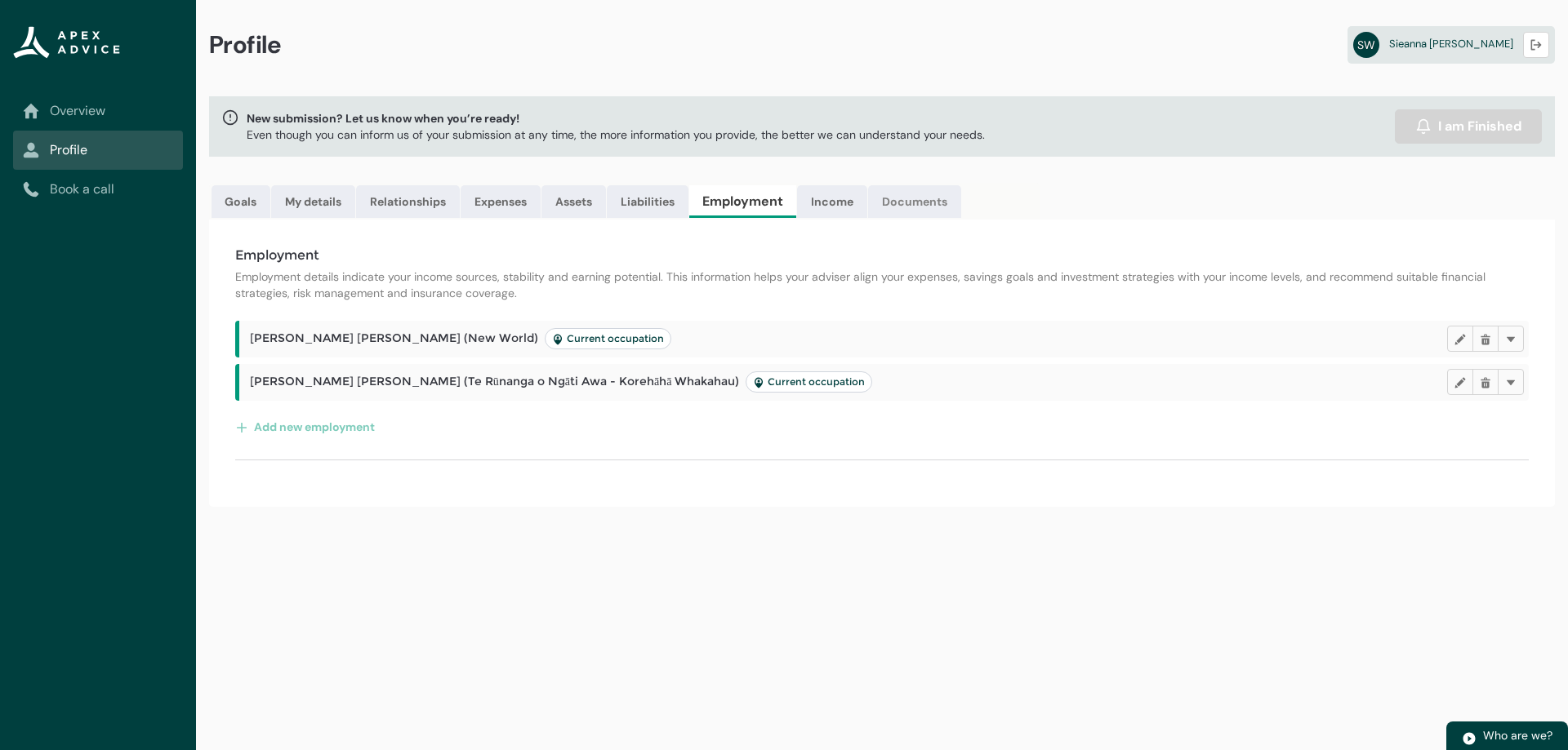
click at [953, 201] on link "Documents" at bounding box center [914, 202] width 93 height 32
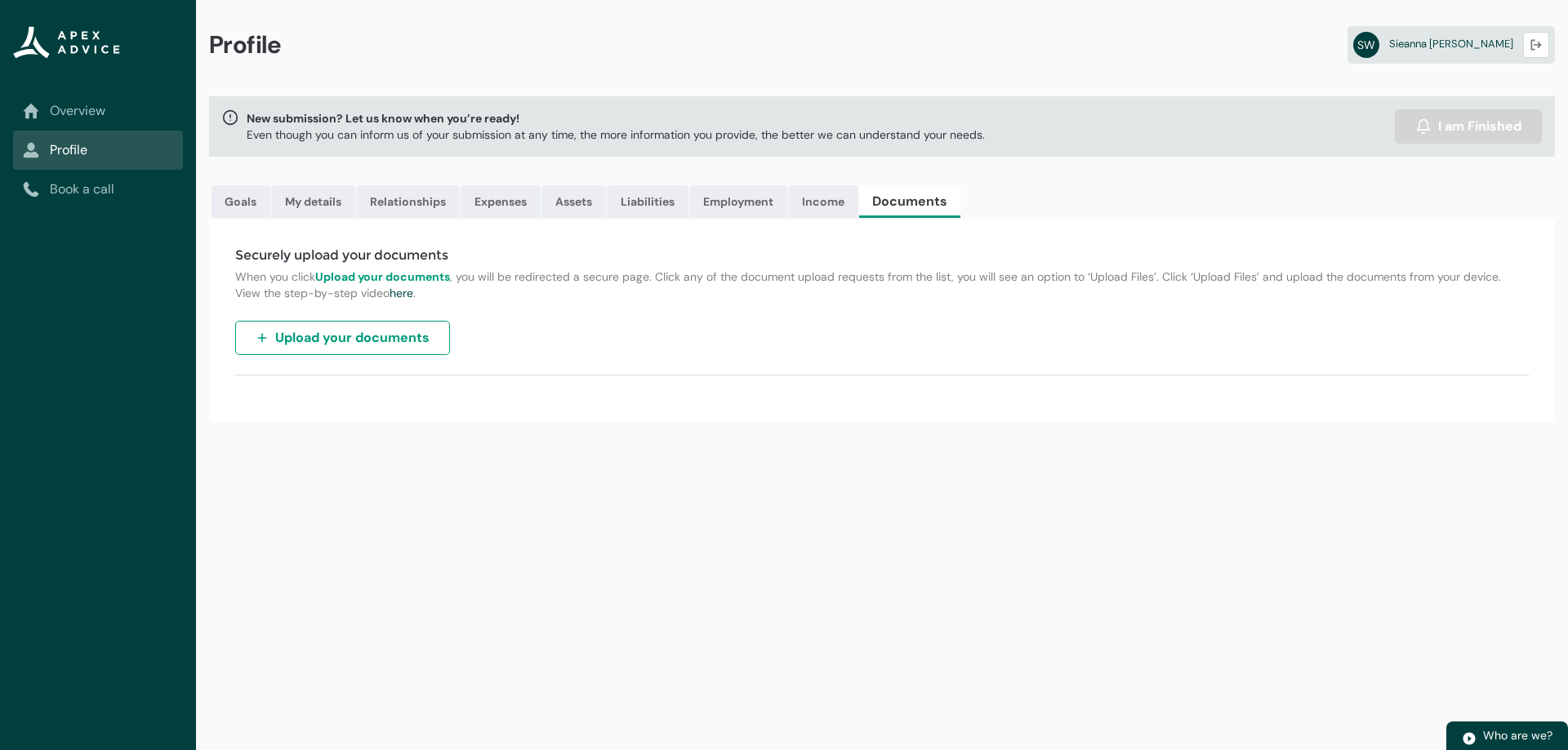
click at [328, 350] on button "Upload your documents" at bounding box center [342, 338] width 214 height 34
click at [818, 199] on link "Income" at bounding box center [823, 202] width 70 height 32
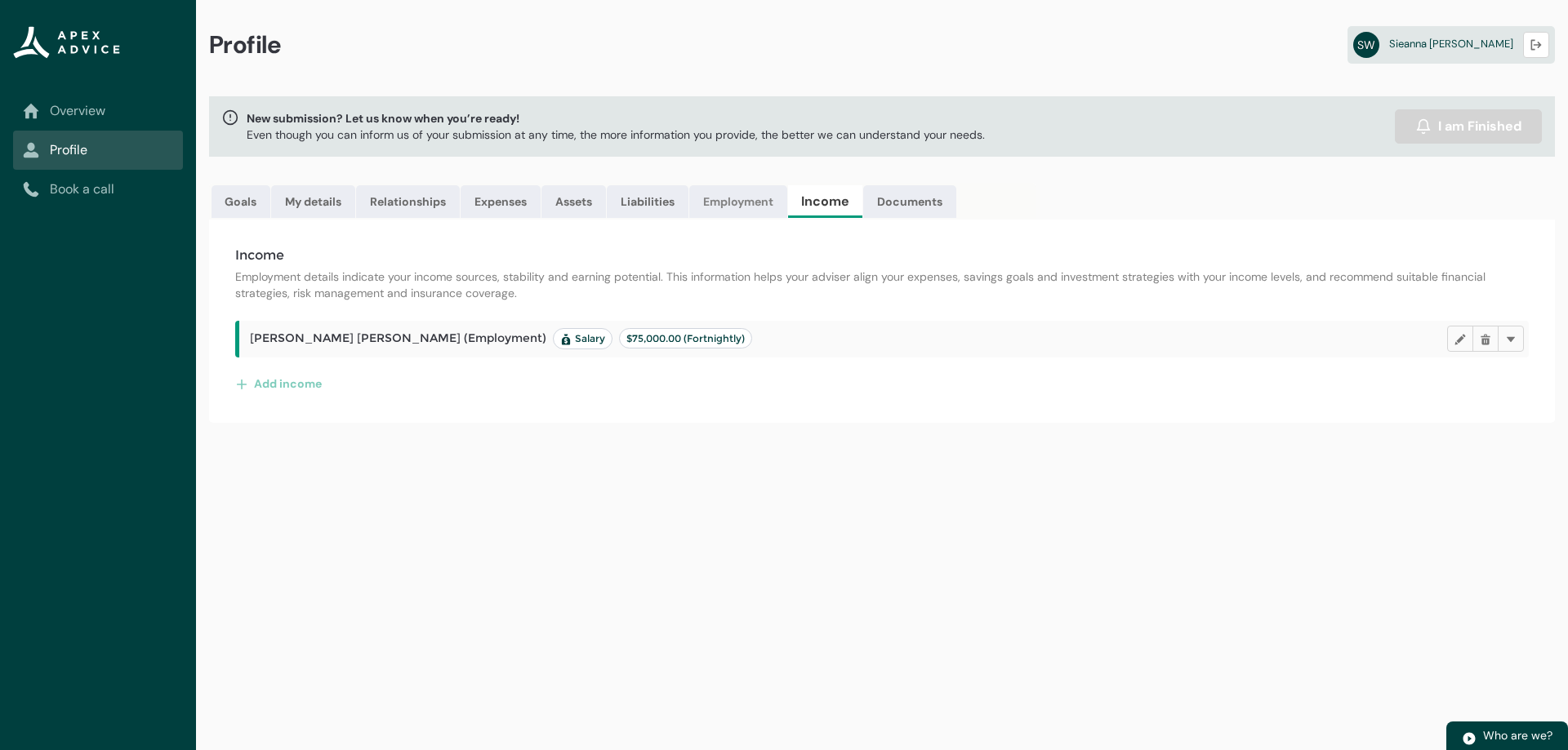
click at [721, 196] on link "Employment" at bounding box center [738, 202] width 98 height 32
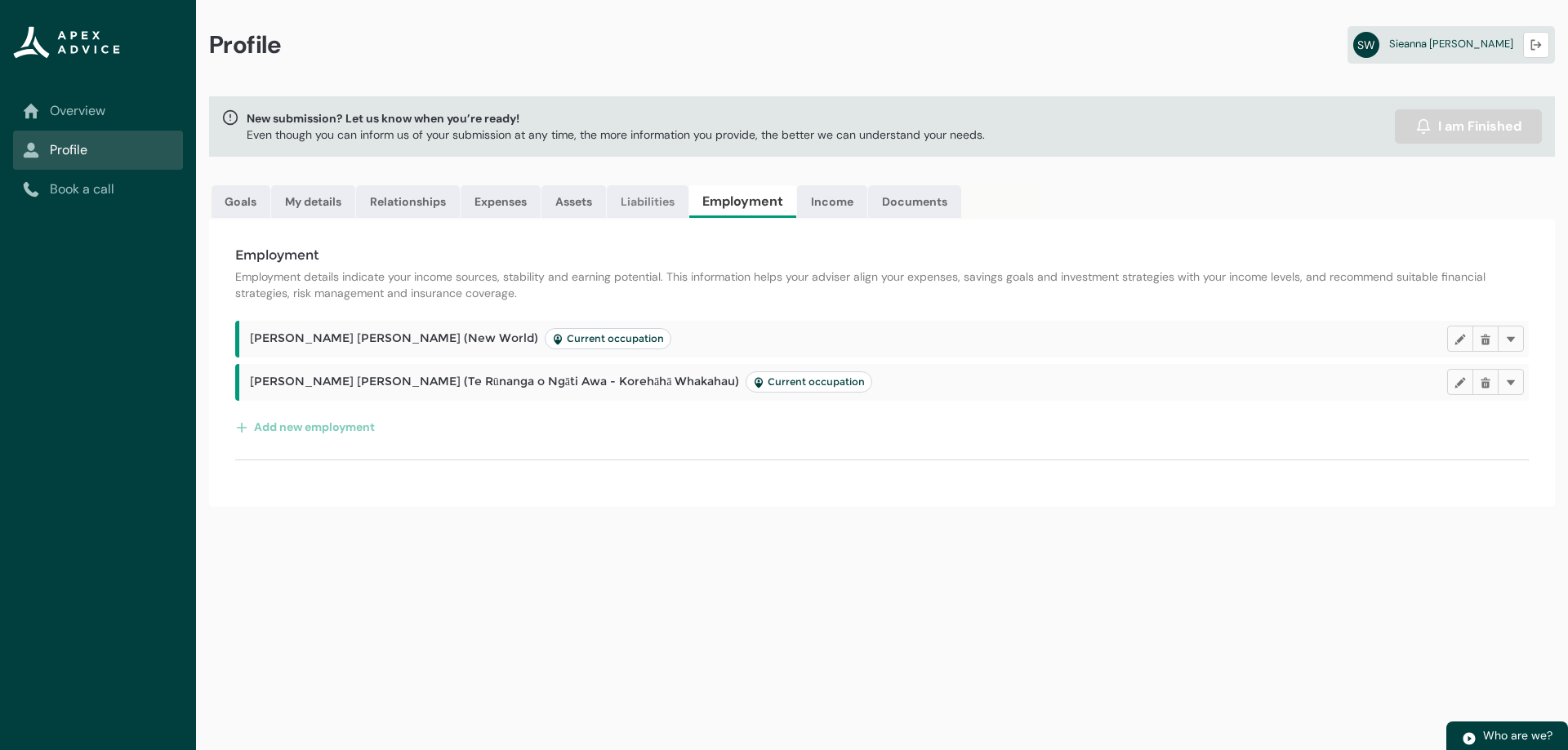
click at [656, 194] on link "Liabilities" at bounding box center [648, 202] width 82 height 32
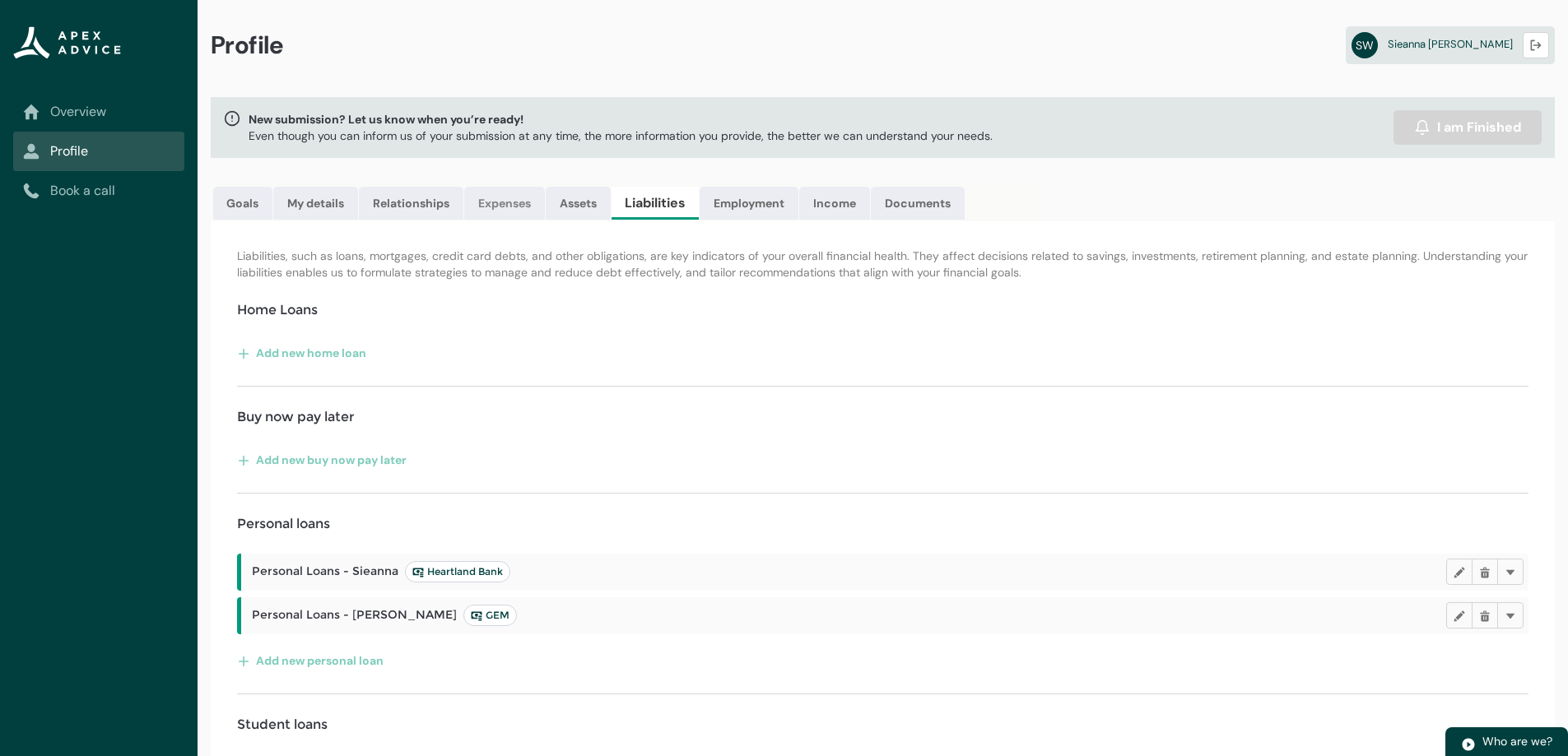
click at [496, 210] on link "Expenses" at bounding box center [504, 203] width 81 height 33
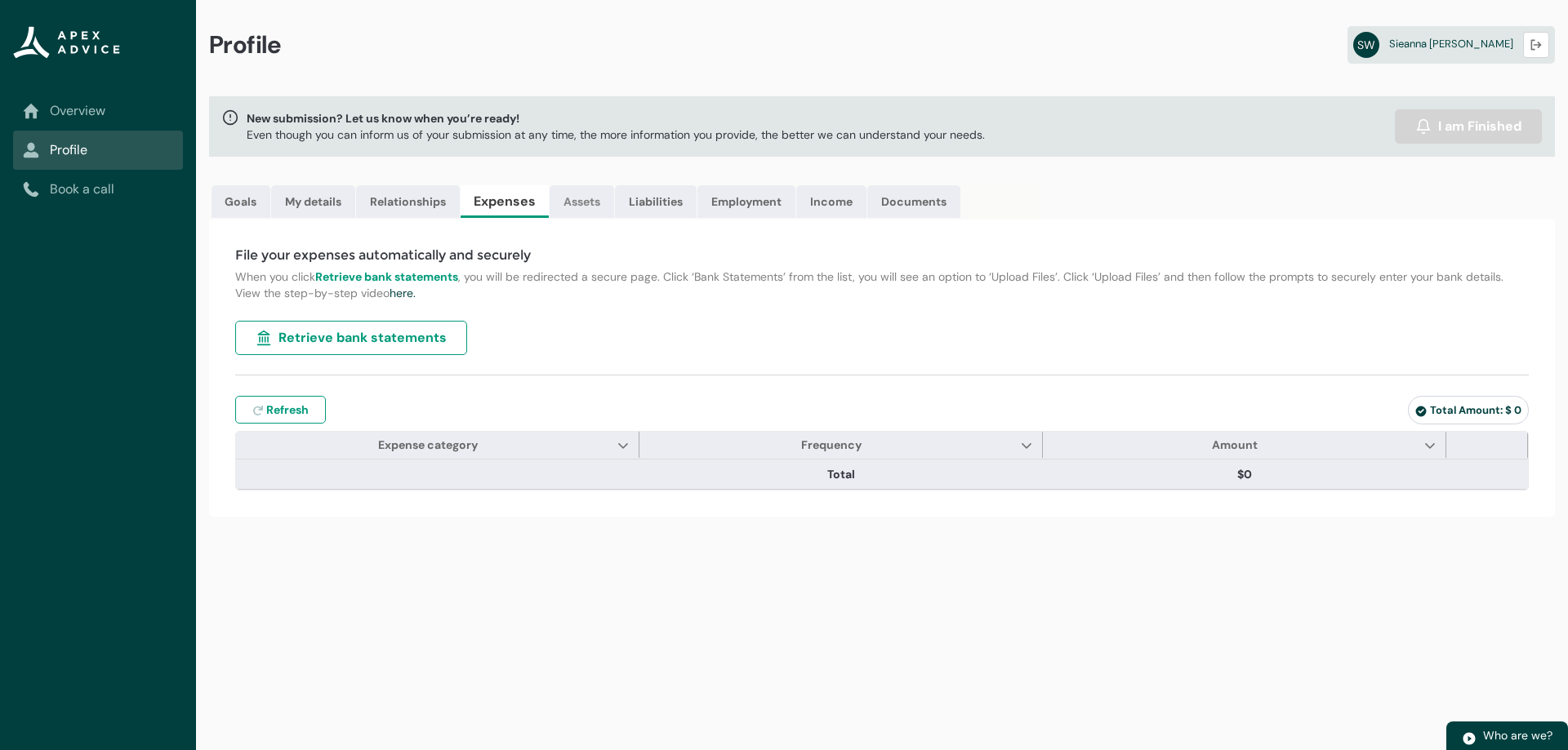
click at [586, 208] on link "Assets" at bounding box center [582, 202] width 65 height 32
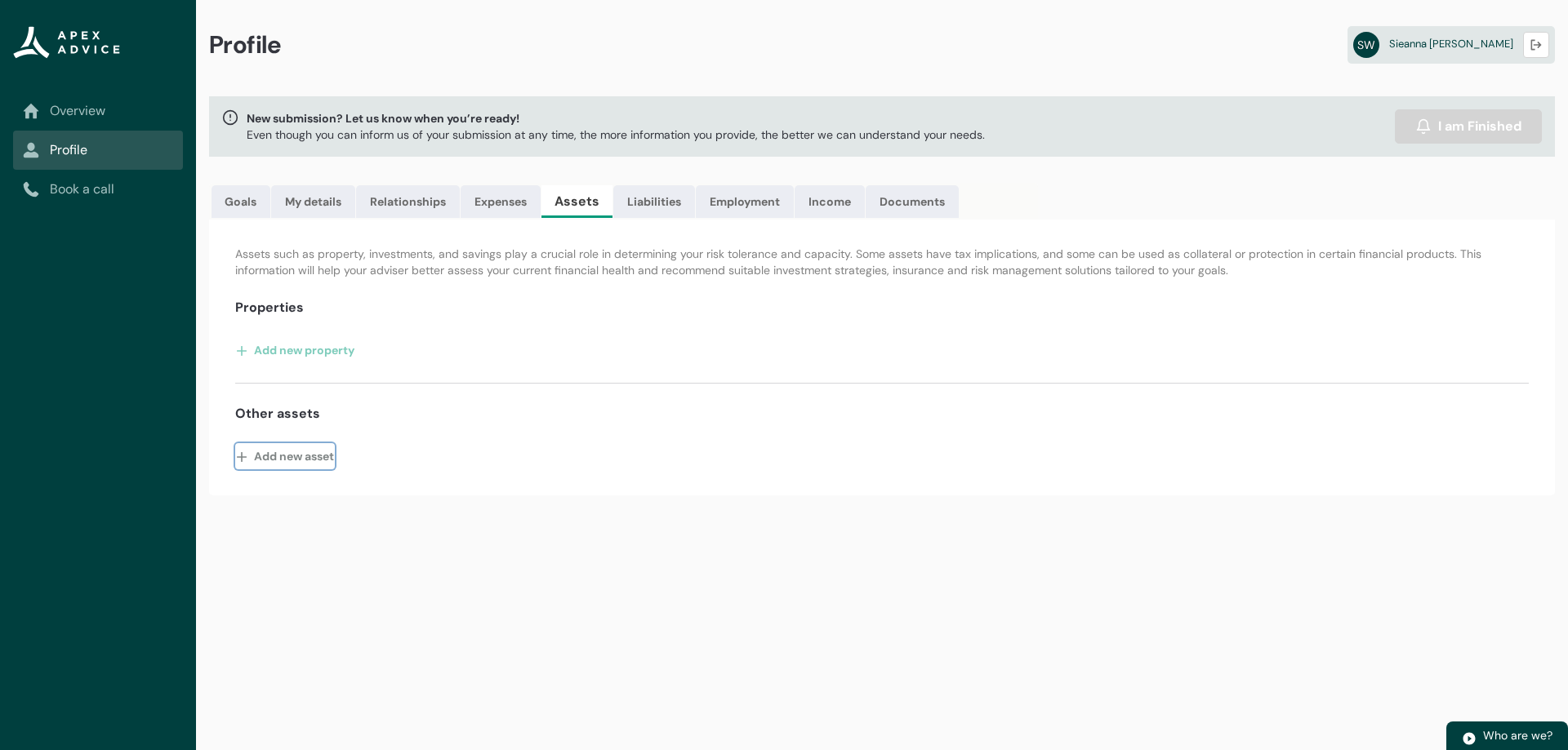
click at [305, 450] on button "Add new asset" at bounding box center [285, 456] width 100 height 26
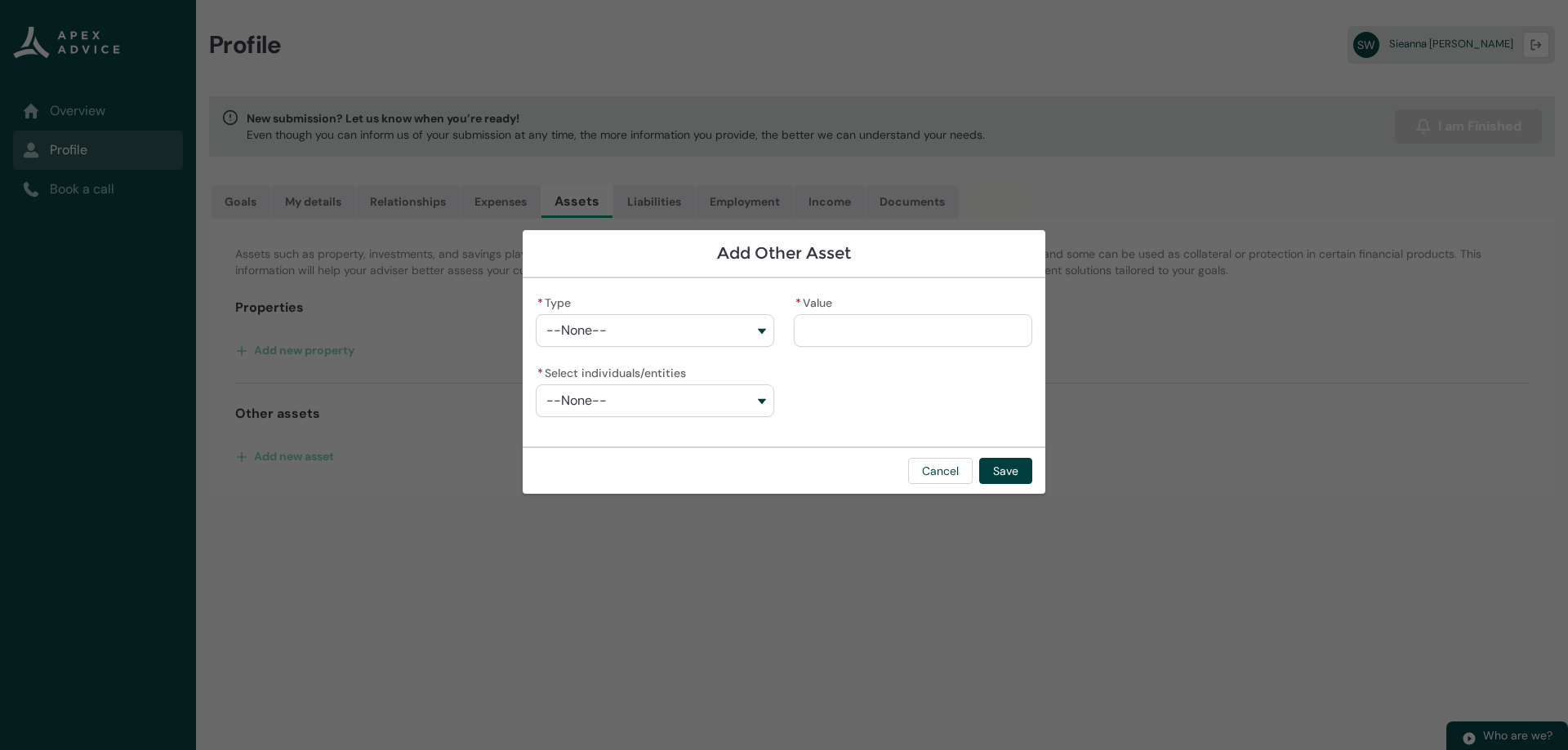
click at [621, 336] on button "--None--" at bounding box center [655, 330] width 239 height 32
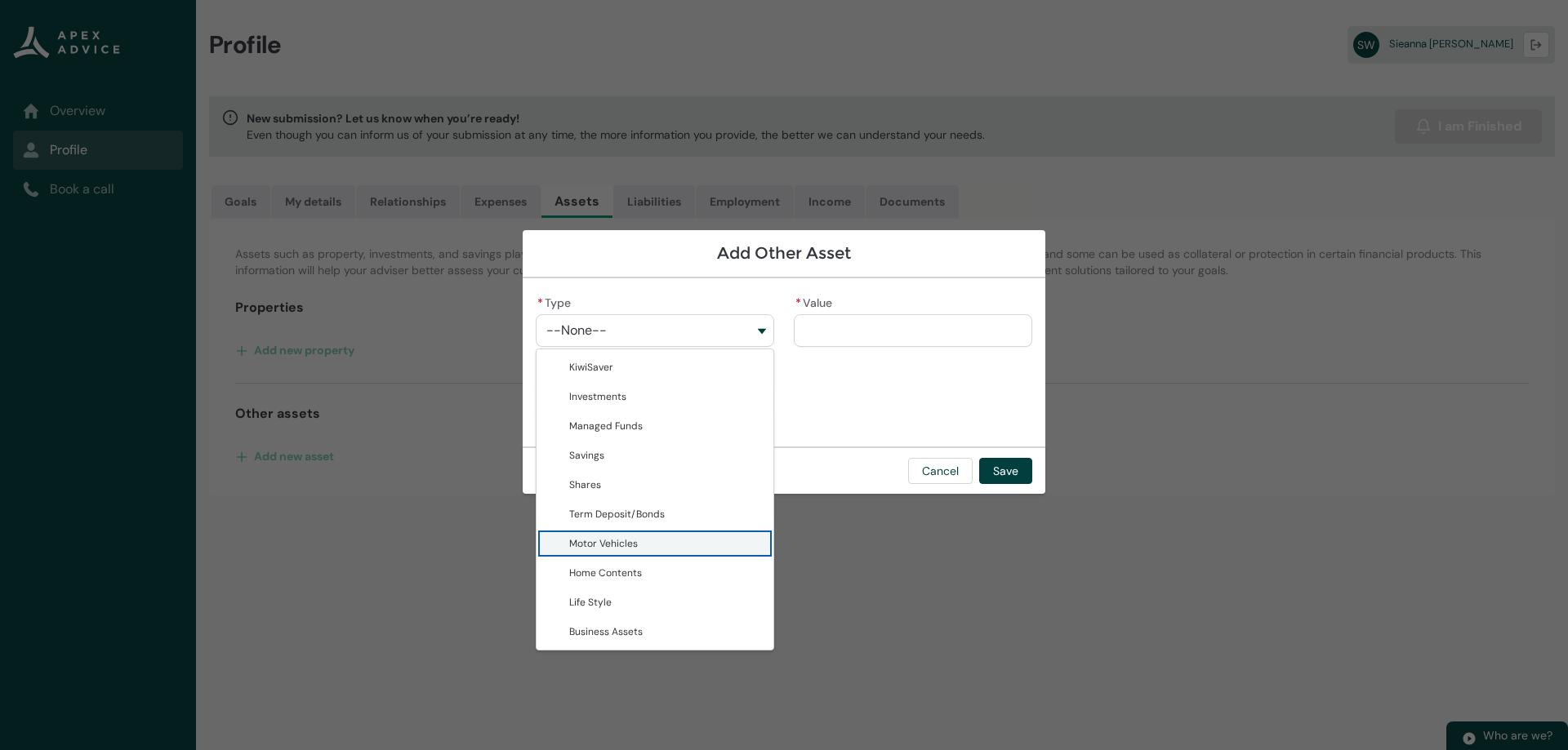
click at [642, 548] on span "Motor Vehicles" at bounding box center [666, 544] width 195 height 16
type lightning-combobox "Motor Vehicles"
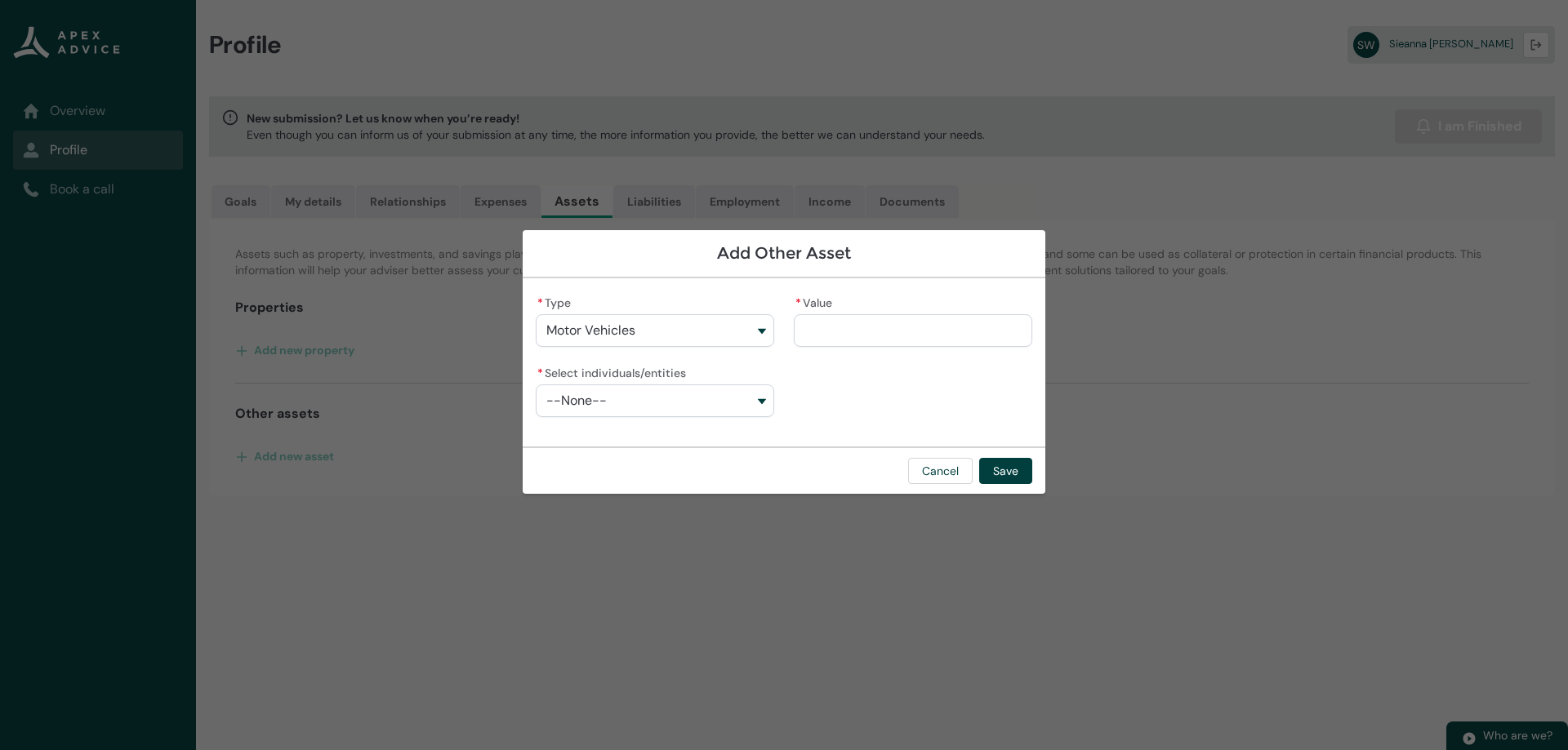
click at [866, 330] on input "* Value" at bounding box center [912, 330] width 239 height 32
type lightning-primitive-input-simple "1"
type input "*"
type lightning-primitive-input-simple "15"
type input "**"
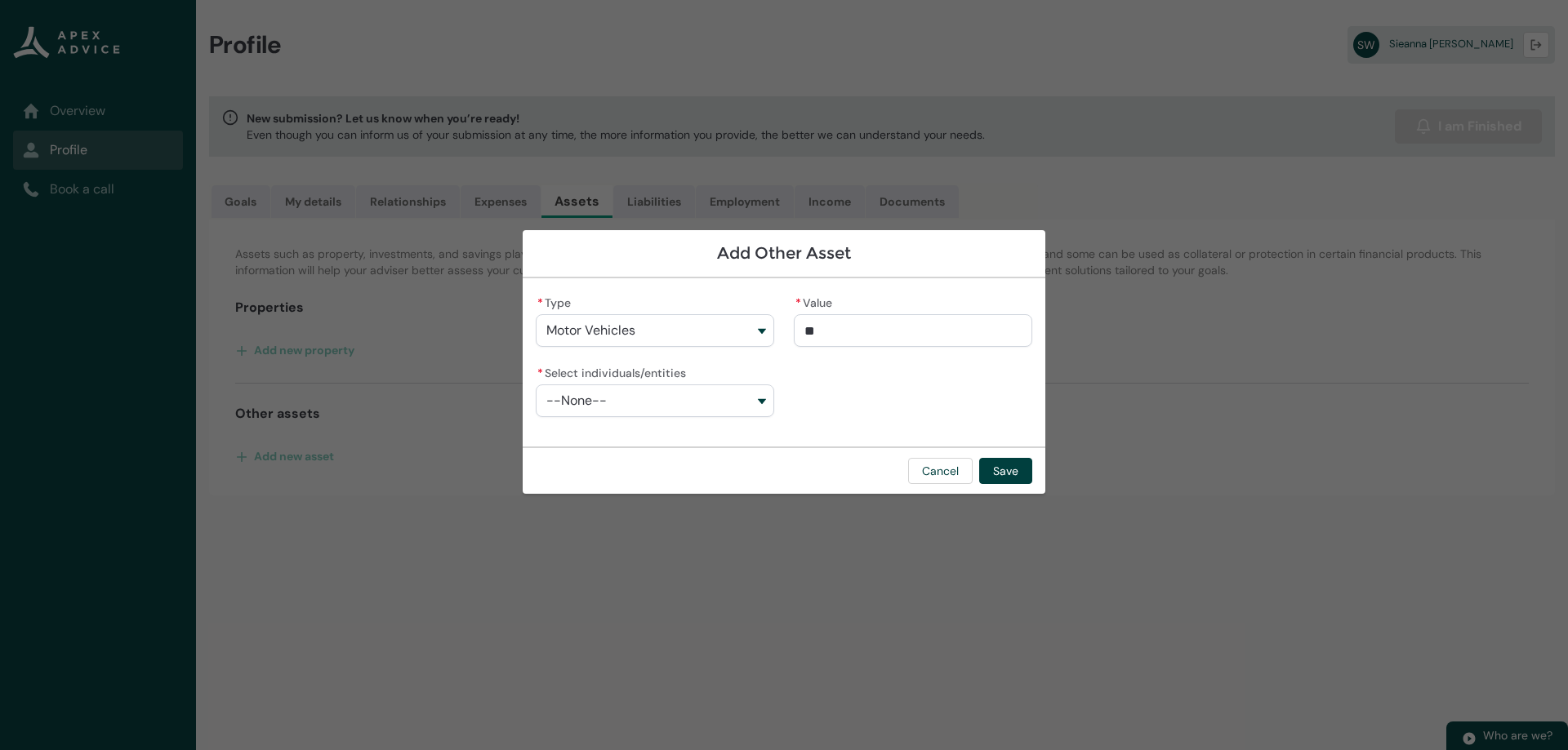
type lightning-primitive-input-simple "150"
type input "***"
type lightning-primitive-input-simple "1500"
type input "****"
type lightning-primitive-input-simple "15000"
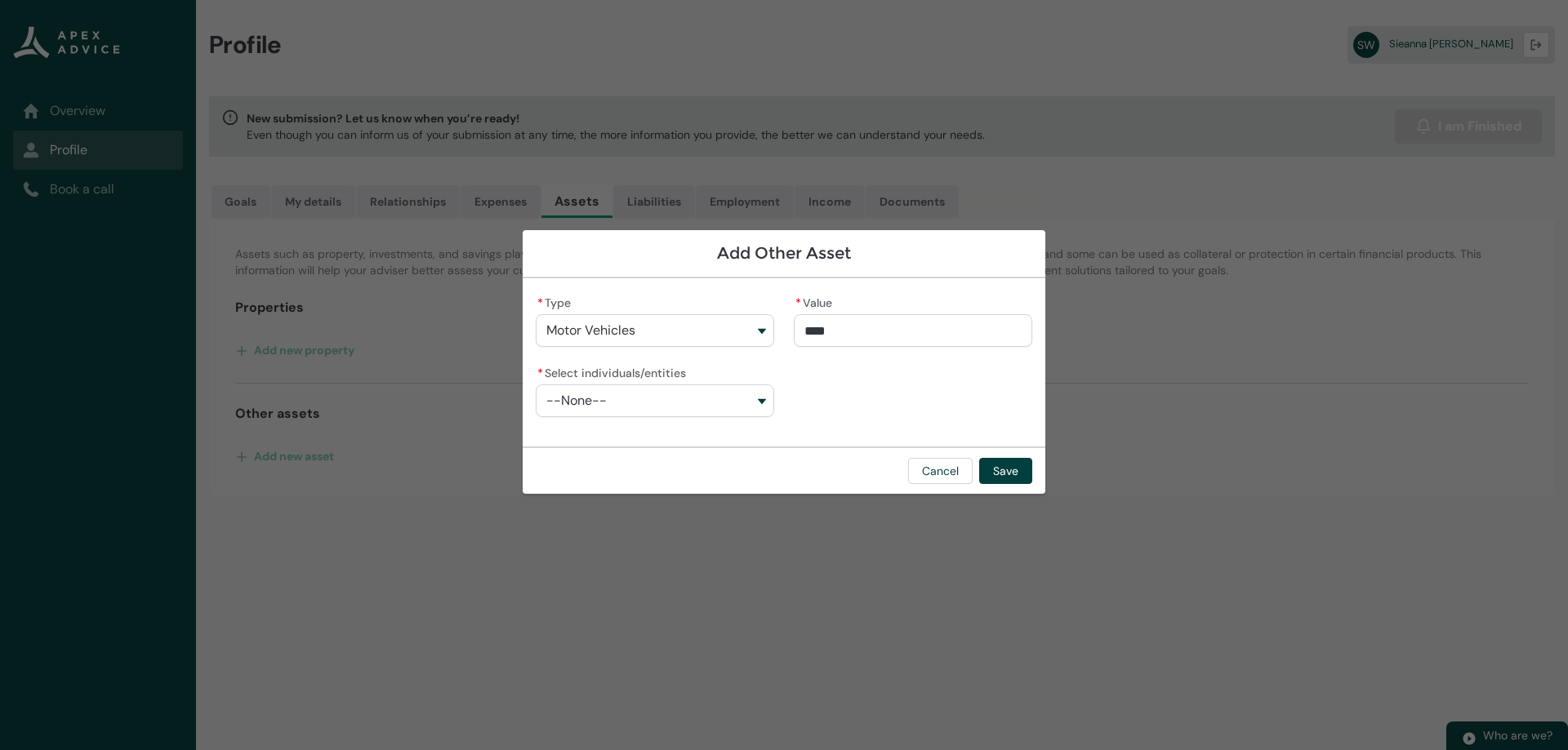
type input "*****"
type lightning-primitive-input-simple "15000."
type input "******"
type lightning-primitive-input-simple "15000.0"
type input "*******"
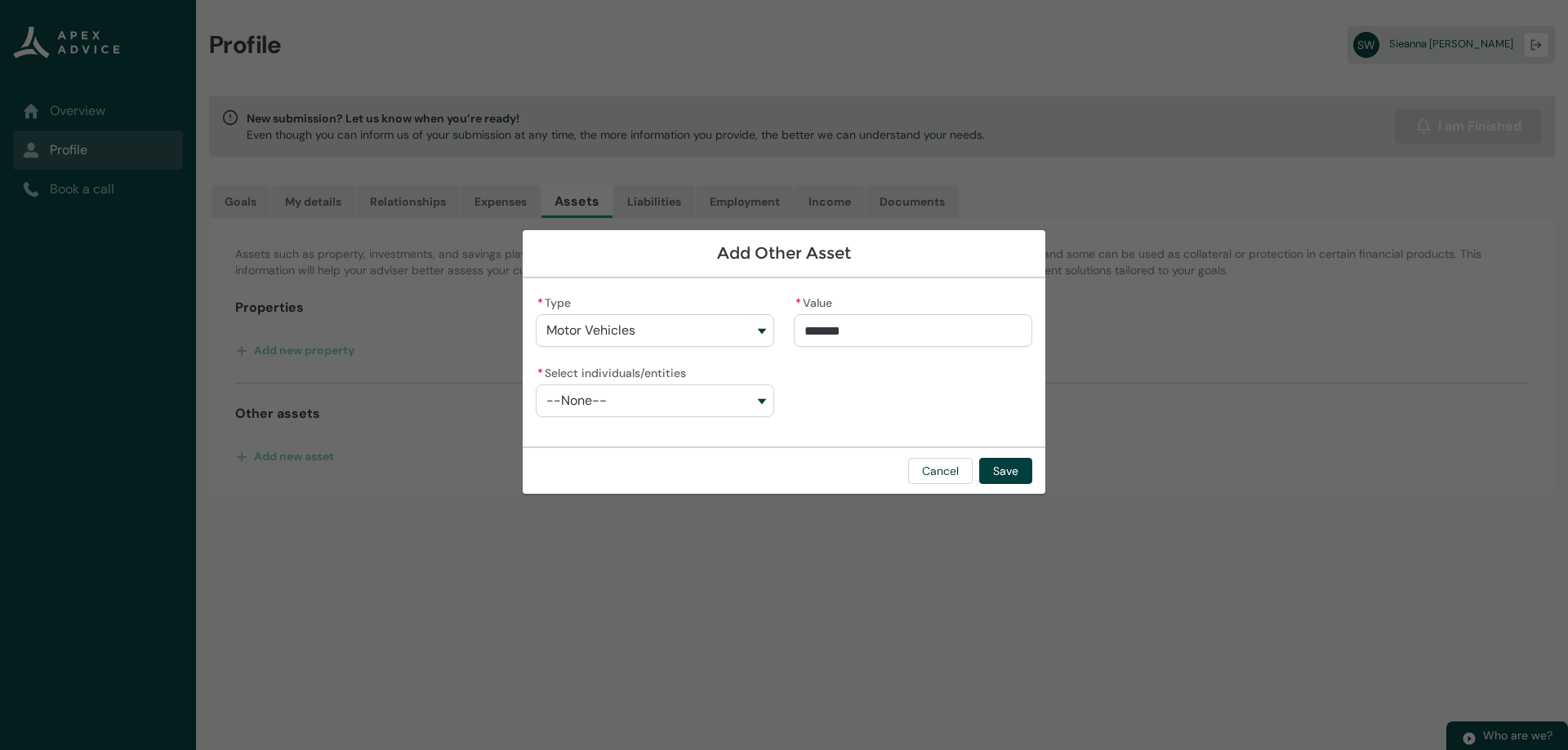
type lightning-primitive-input-simple "15000.00"
type input "**********"
click at [880, 375] on div "**********" at bounding box center [784, 363] width 496 height 142
click at [763, 402] on button "--None--" at bounding box center [655, 401] width 239 height 32
click at [691, 436] on span "[PERSON_NAME] [PERSON_NAME]" at bounding box center [666, 438] width 195 height 16
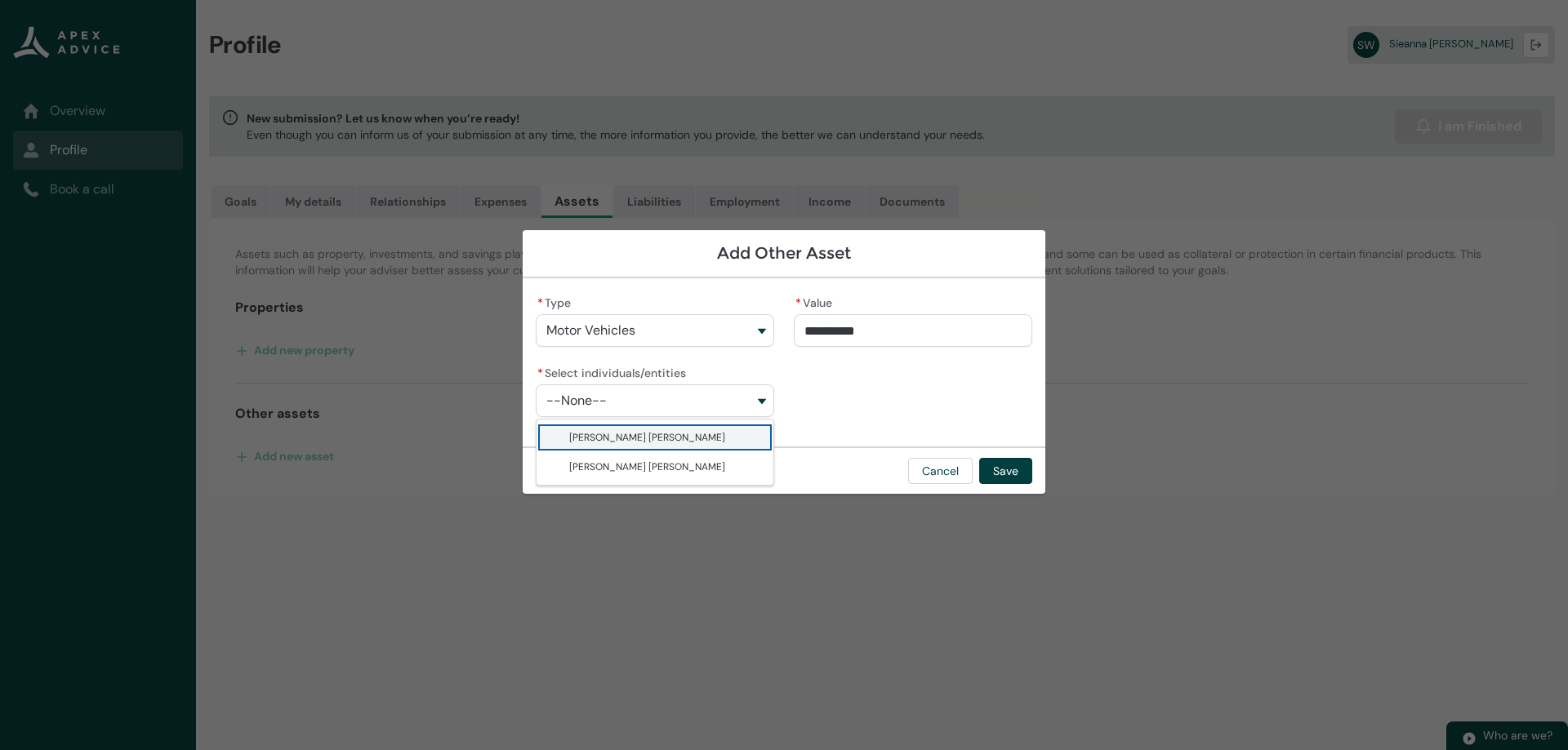
type lightning-combobox "001Q900000tKmqQIAS"
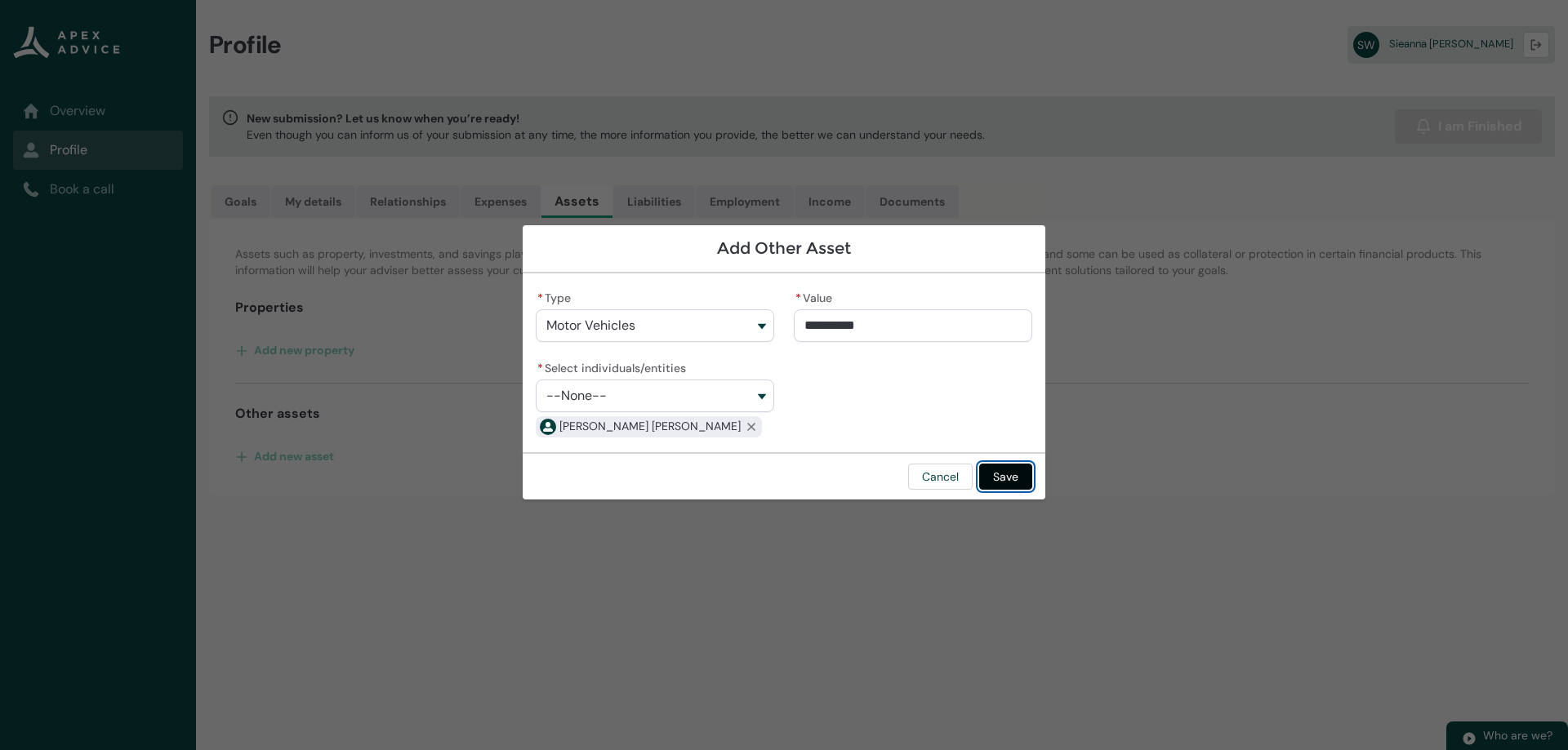
click at [1015, 482] on button "Save" at bounding box center [1005, 476] width 53 height 26
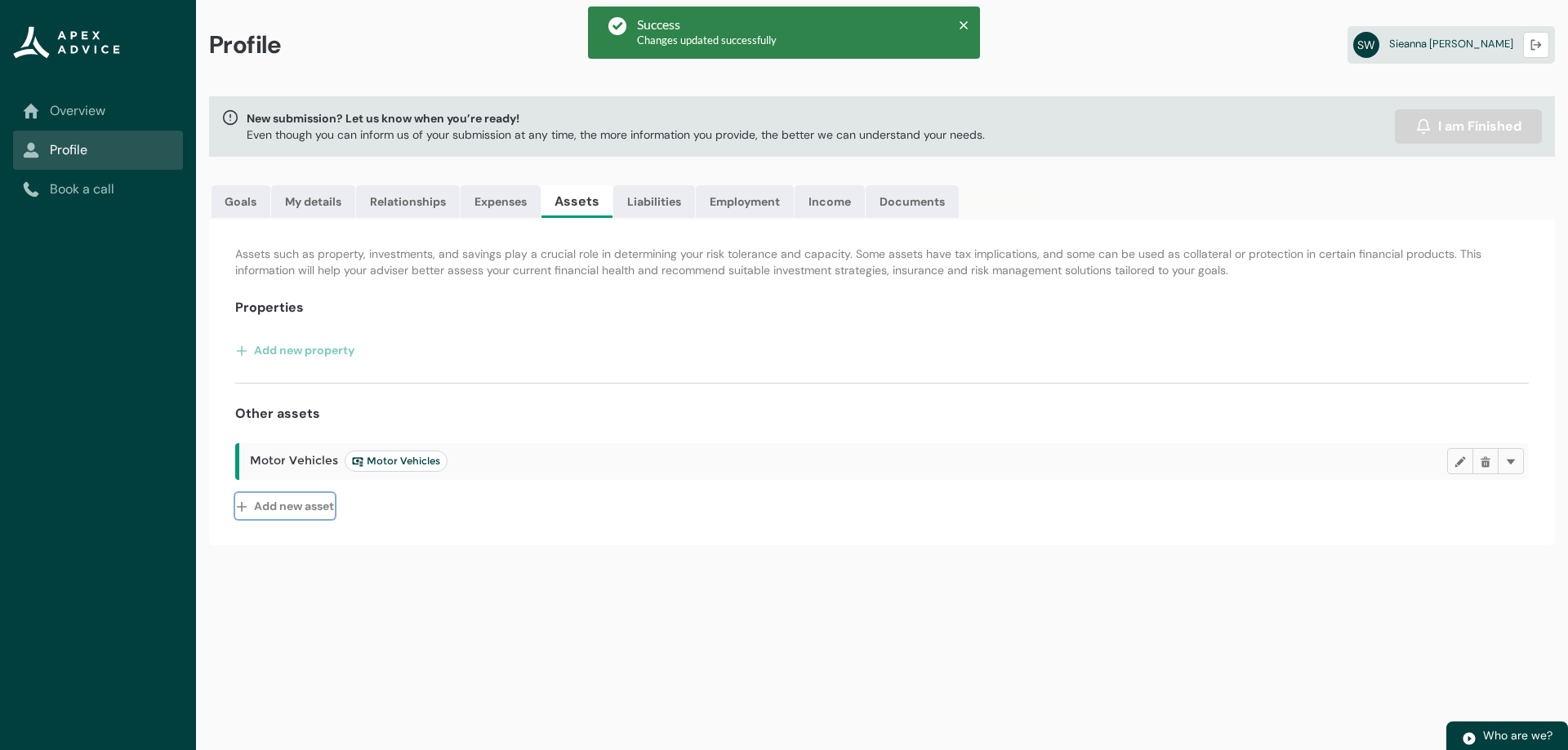
click at [272, 506] on button "Add new asset" at bounding box center [285, 506] width 100 height 26
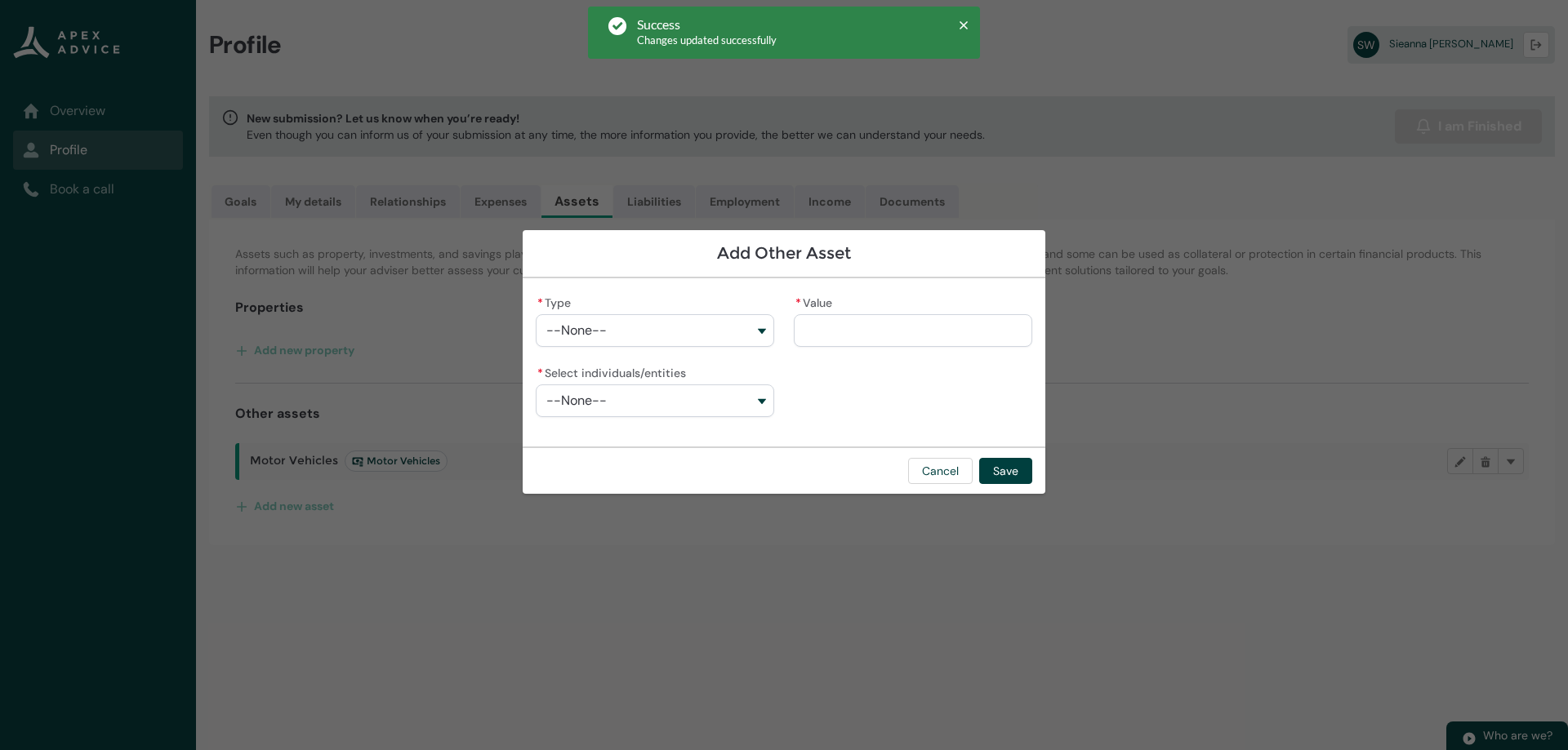
click at [759, 328] on button "--None--" at bounding box center [655, 330] width 239 height 32
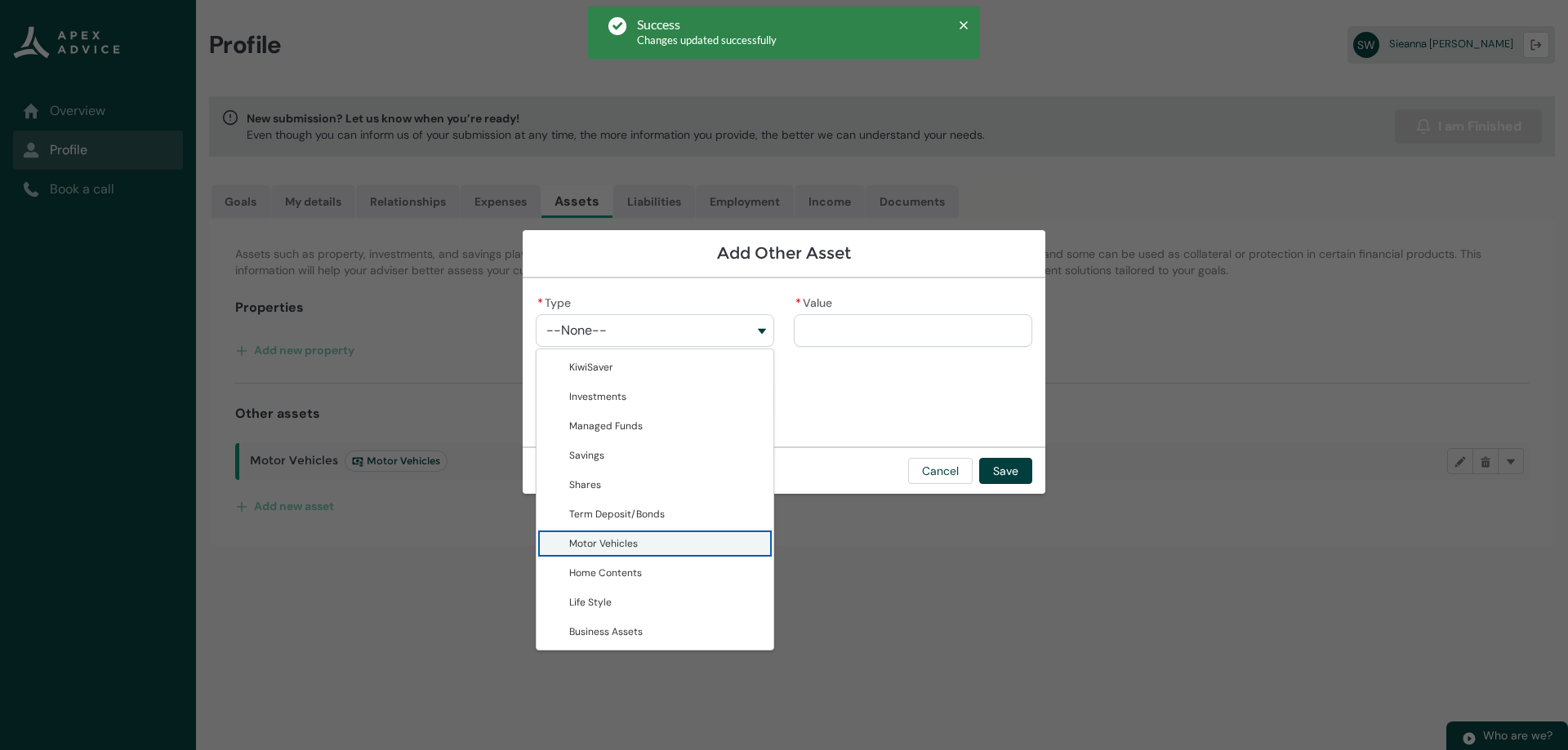
click at [669, 533] on lightning-base-combobox-item "Motor Vehicles" at bounding box center [655, 543] width 237 height 30
type lightning-combobox "Motor Vehicles"
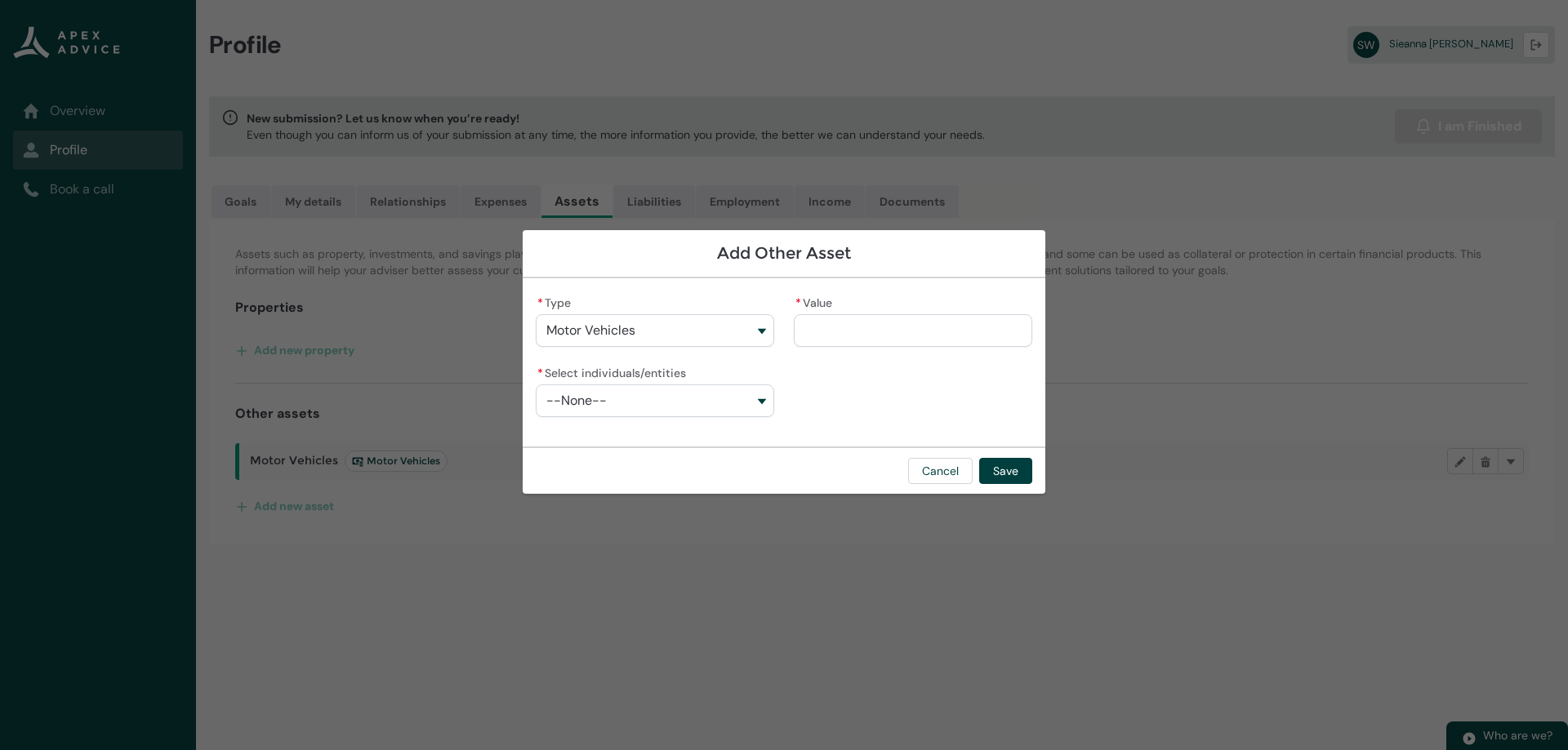
click at [879, 311] on div "* Value" at bounding box center [912, 320] width 239 height 56
click at [884, 324] on input "* Value" at bounding box center [912, 330] width 239 height 32
type lightning-primitive-input-simple "1"
type input "*"
type lightning-primitive-input-simple "10"
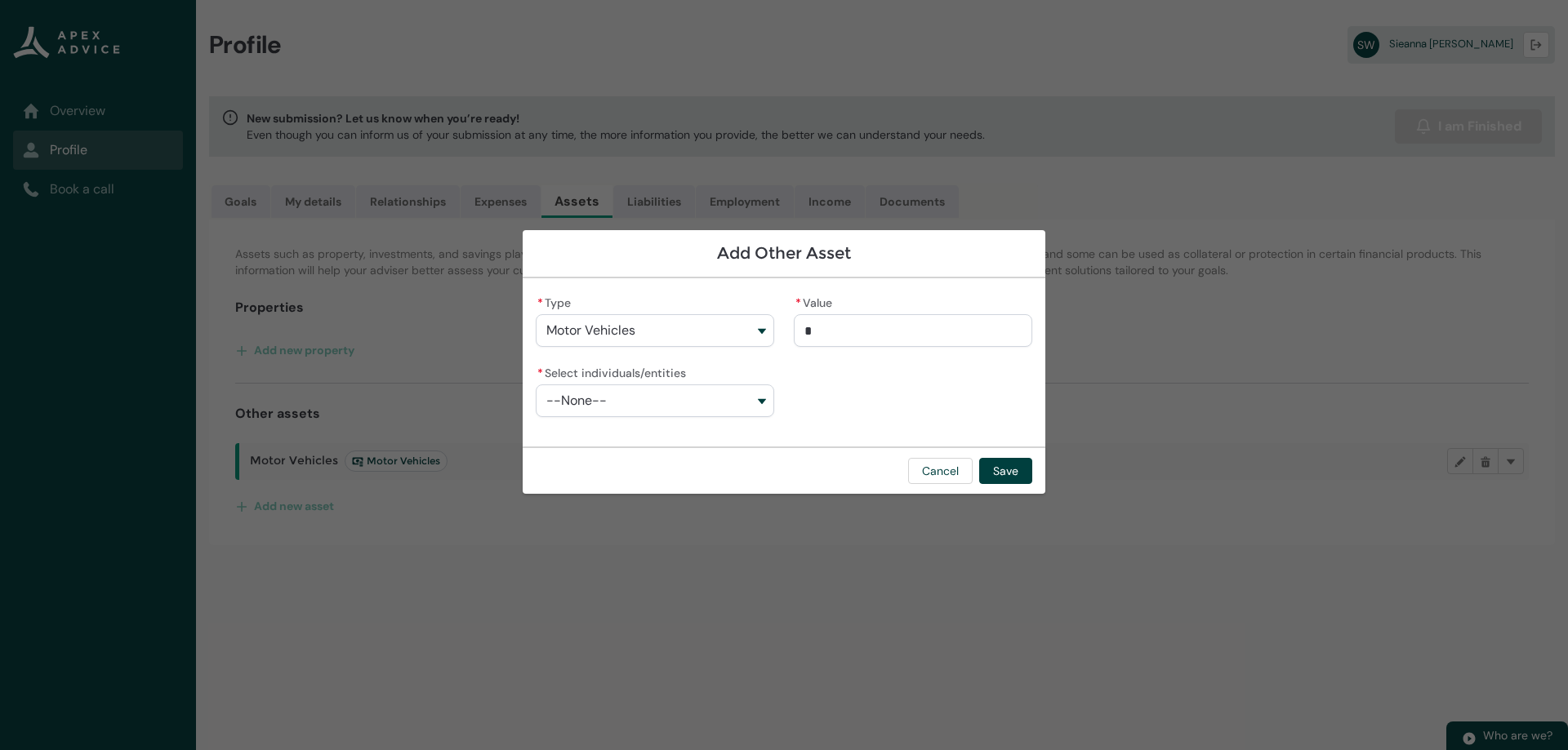
type input "**"
type lightning-primitive-input-simple "100"
type input "***"
type lightning-primitive-input-simple "1000"
type input "****"
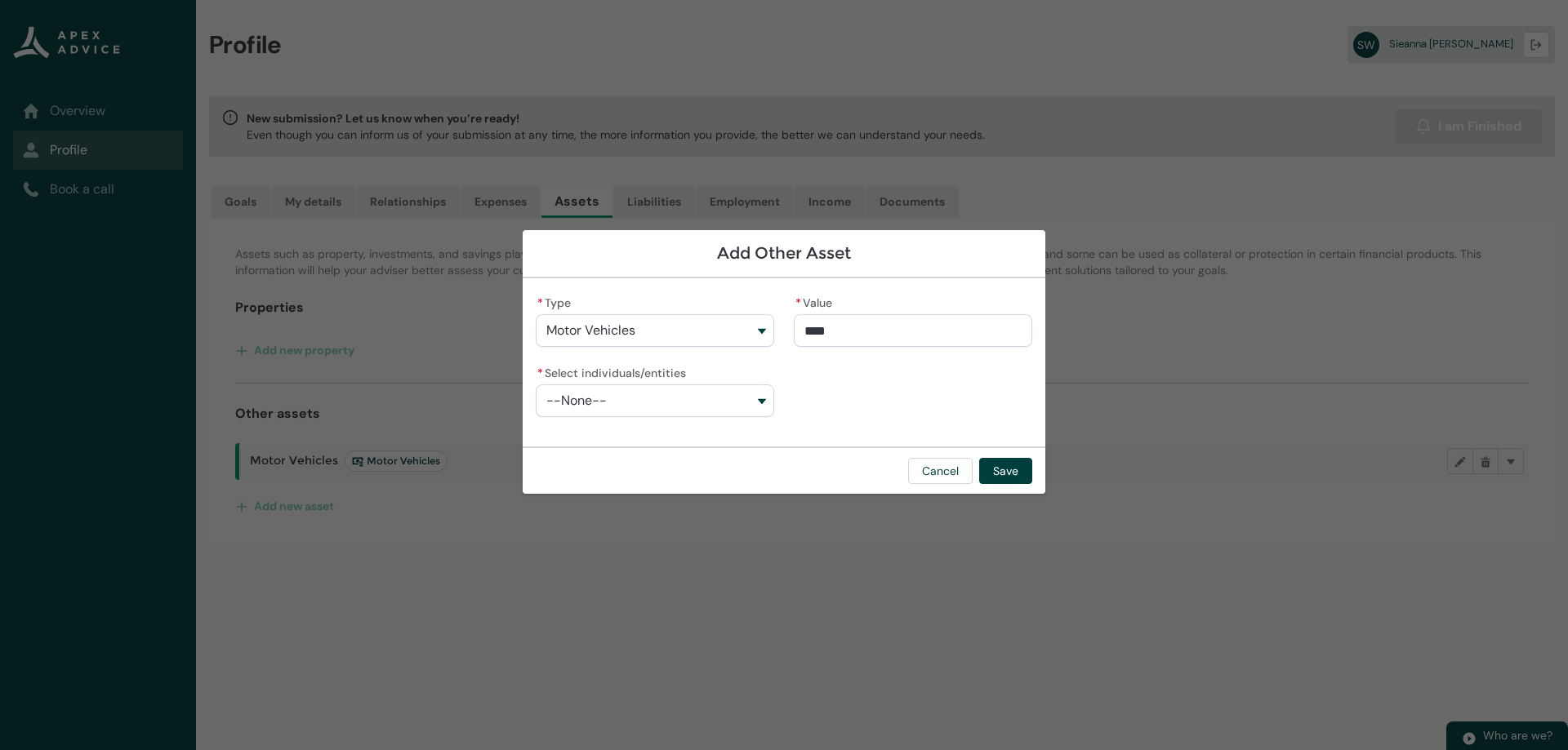
type lightning-primitive-input-simple "10000"
type input "*****"
type lightning-primitive-input-simple "10000."
type input "******"
type lightning-primitive-input-simple "10000.0"
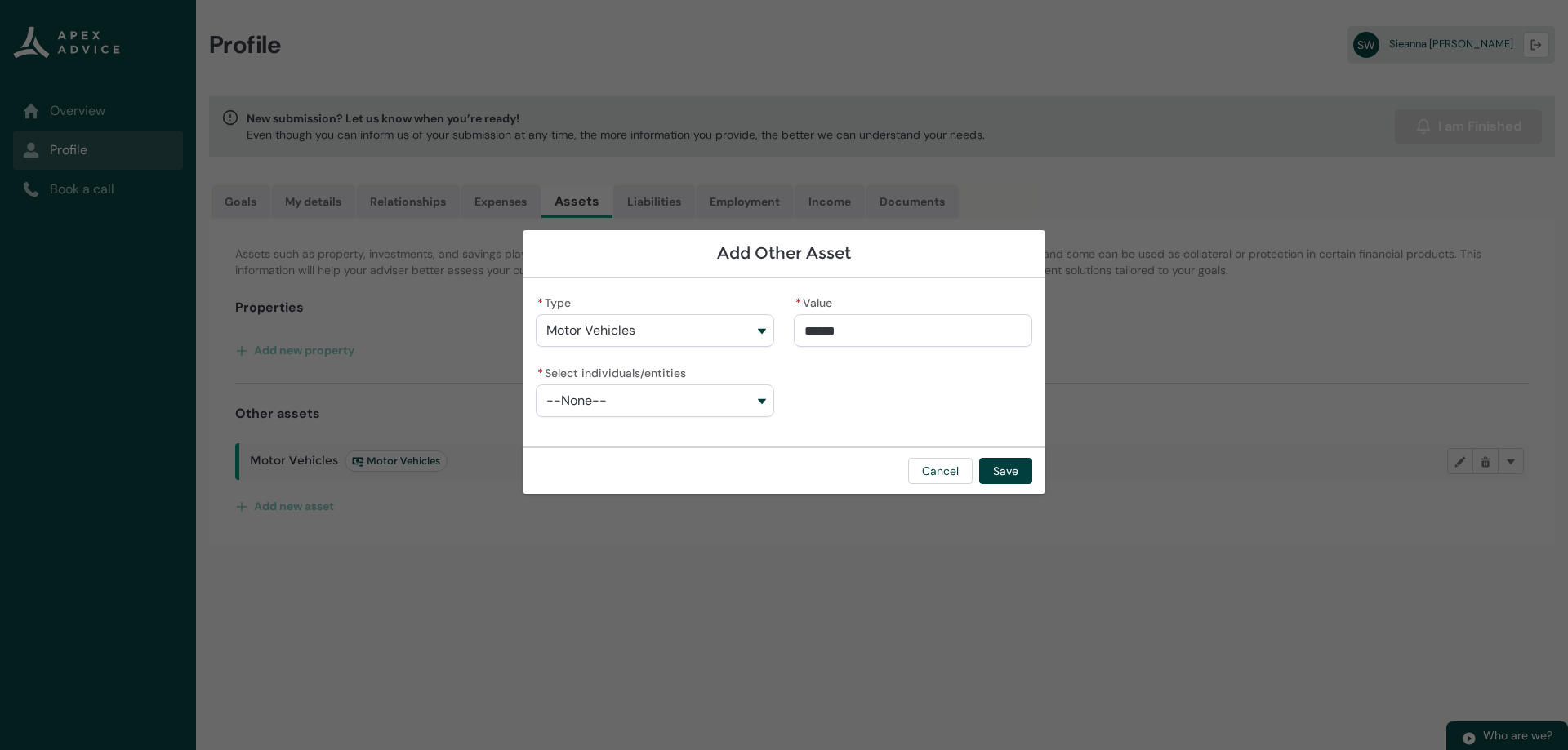
type input "*******"
type lightning-primitive-input-simple "10000.00"
type input "**********"
click at [884, 400] on div "**********" at bounding box center [784, 363] width 496 height 142
click at [766, 404] on button "--None--" at bounding box center [655, 401] width 239 height 32
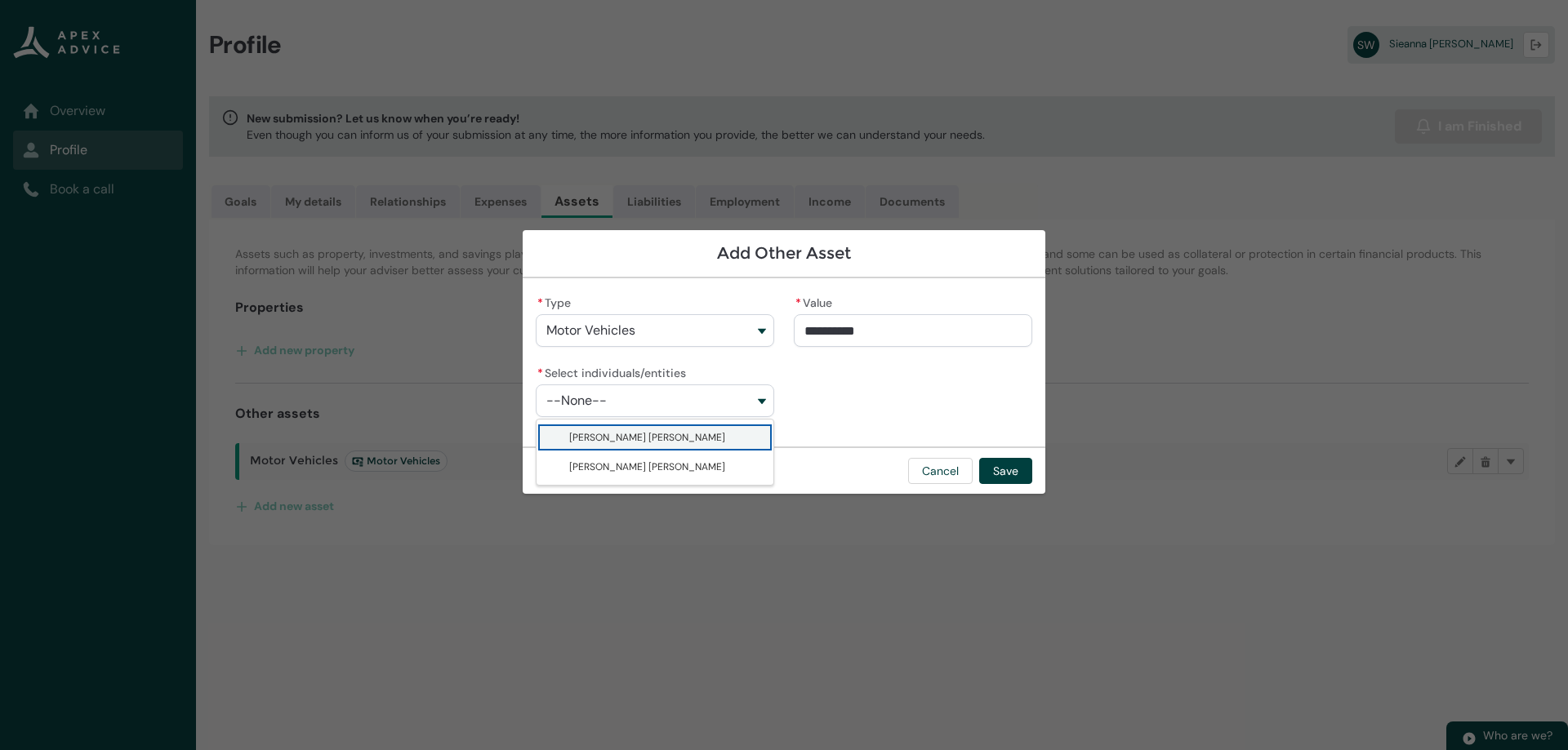
click at [755, 438] on span "[PERSON_NAME] [PERSON_NAME]" at bounding box center [666, 438] width 195 height 16
type lightning-combobox "001Q900000tKmqQIAS"
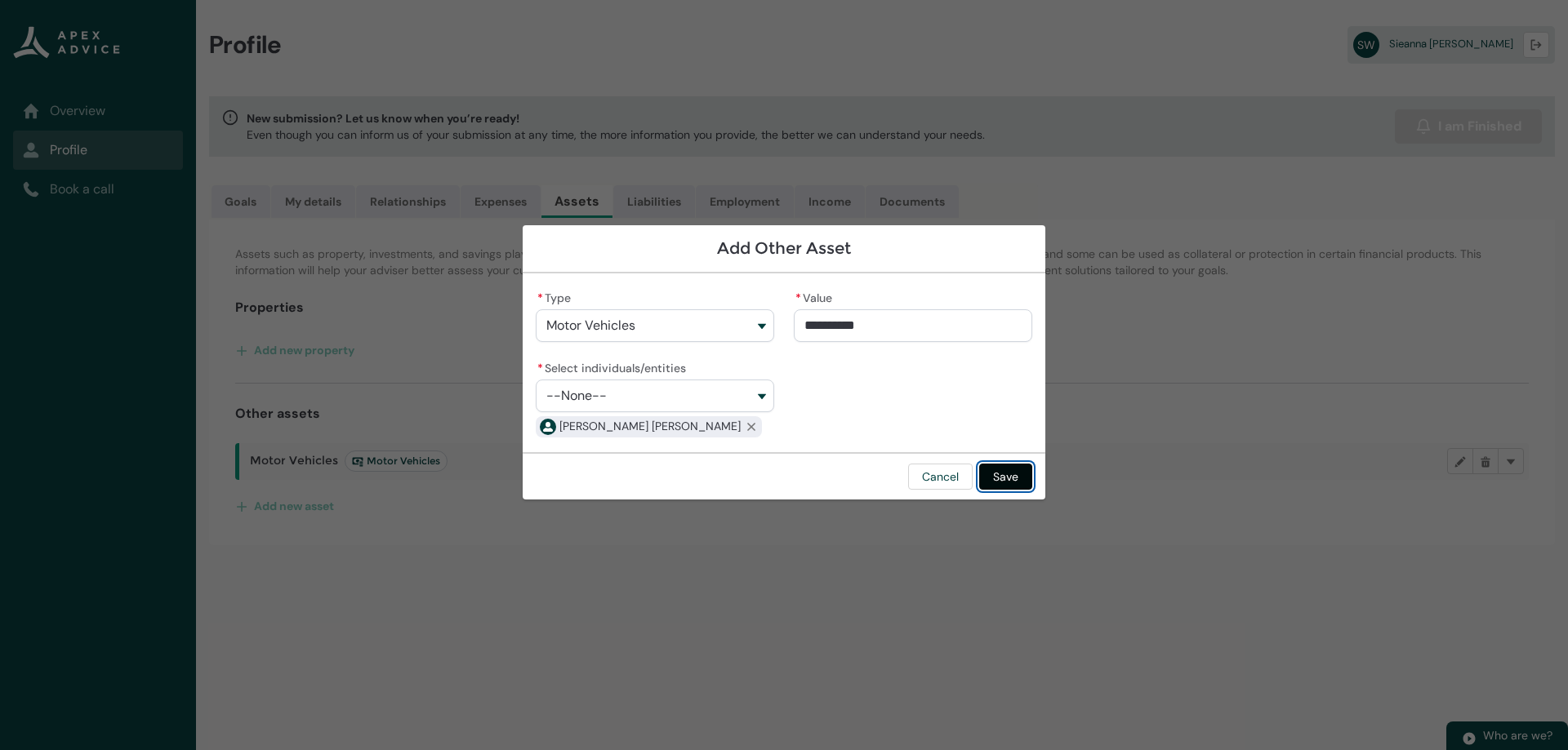
click at [1015, 473] on button "Save" at bounding box center [1005, 476] width 53 height 26
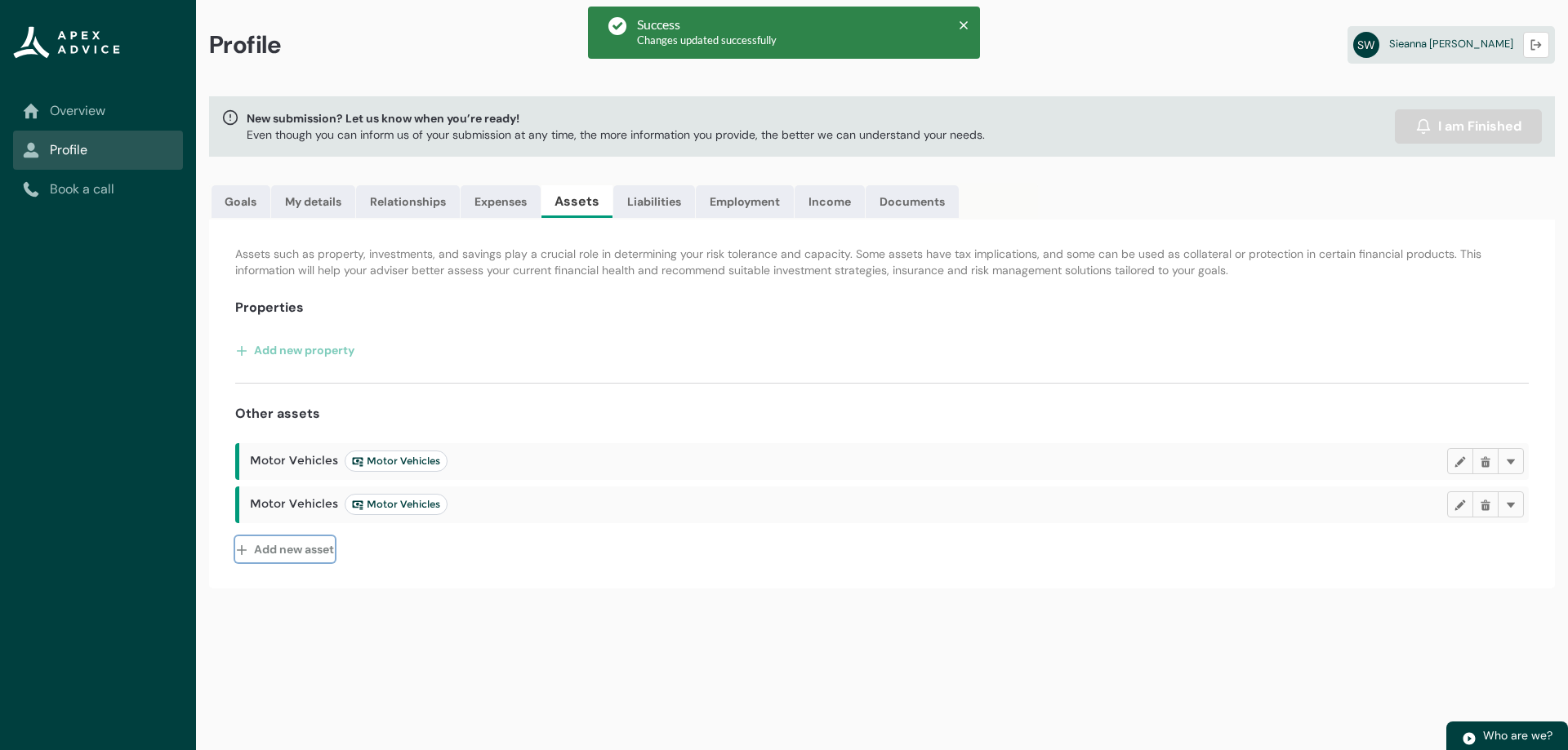
click at [286, 548] on button "Add new asset" at bounding box center [285, 549] width 100 height 26
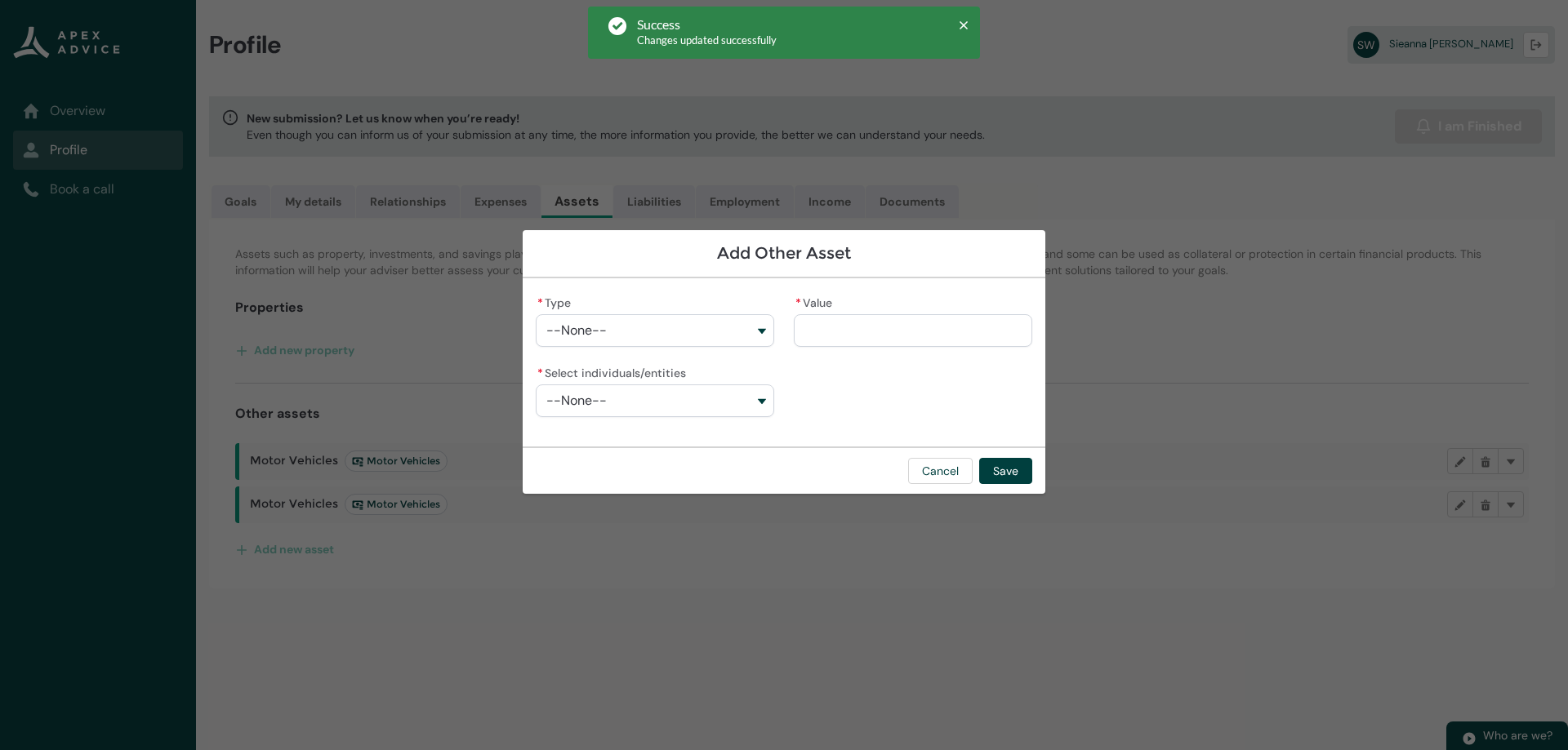
click at [702, 333] on button "--None--" at bounding box center [655, 330] width 239 height 32
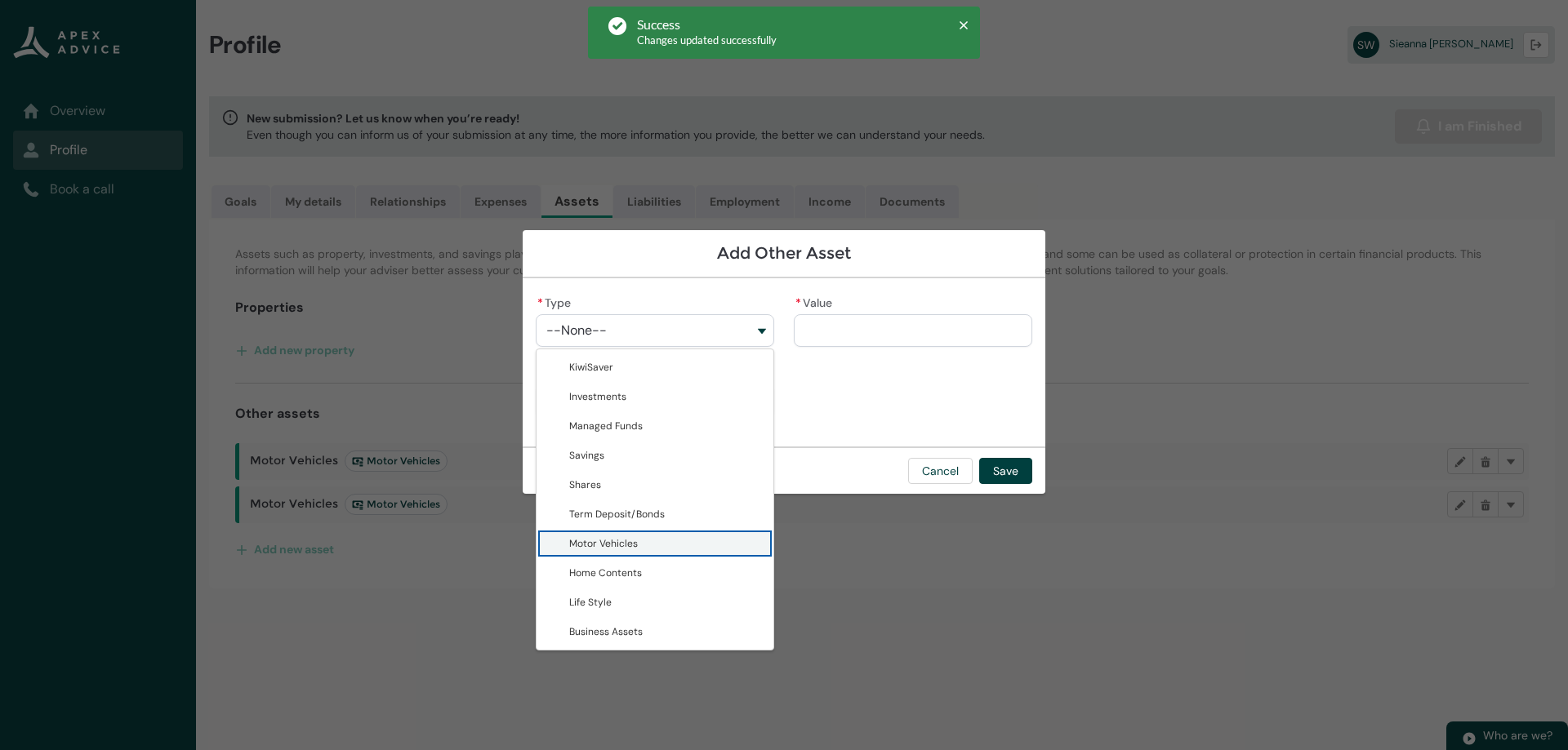
click at [648, 548] on span "Motor Vehicles" at bounding box center [666, 544] width 195 height 16
type lightning-combobox "Motor Vehicles"
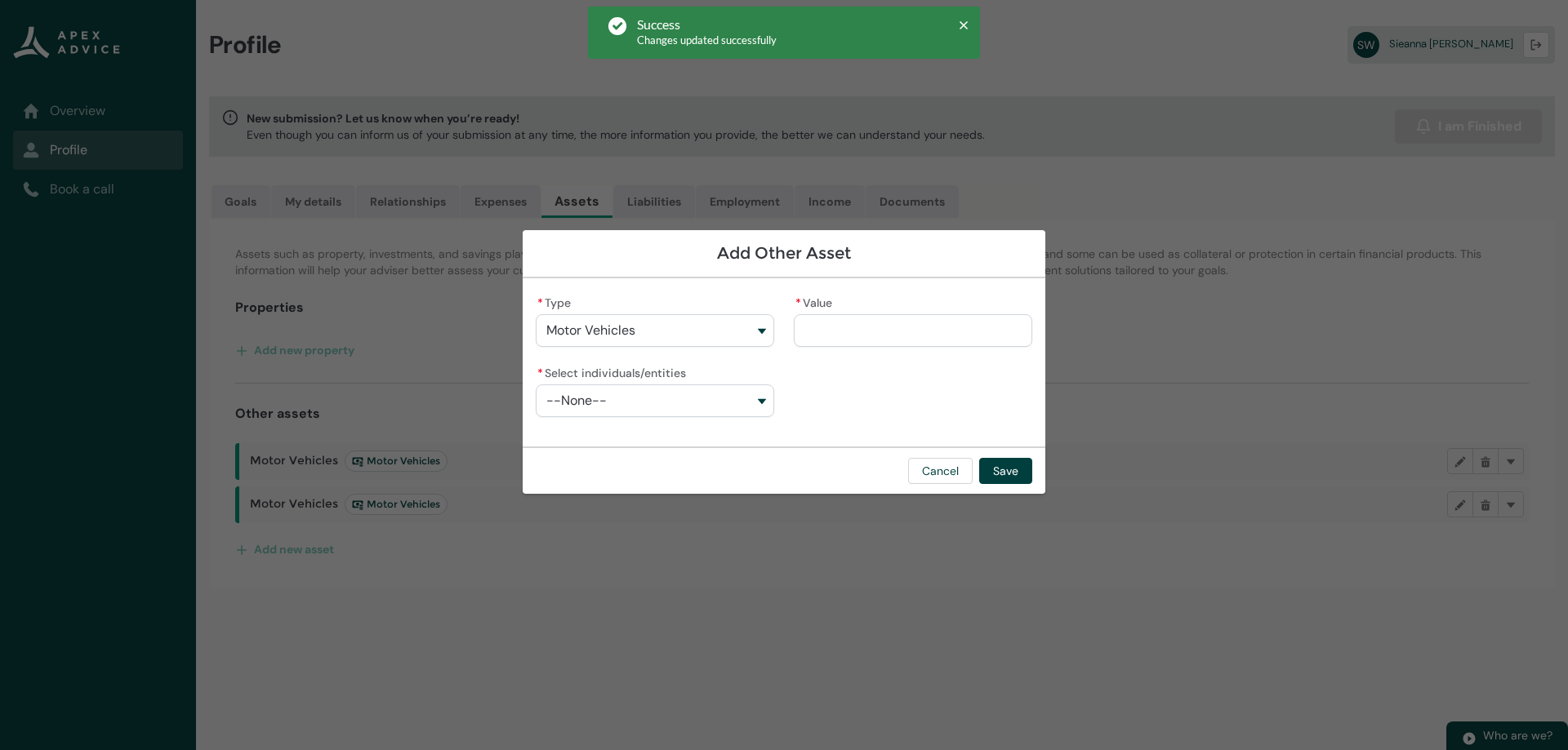
click at [893, 314] on input "* Value" at bounding box center [912, 330] width 239 height 32
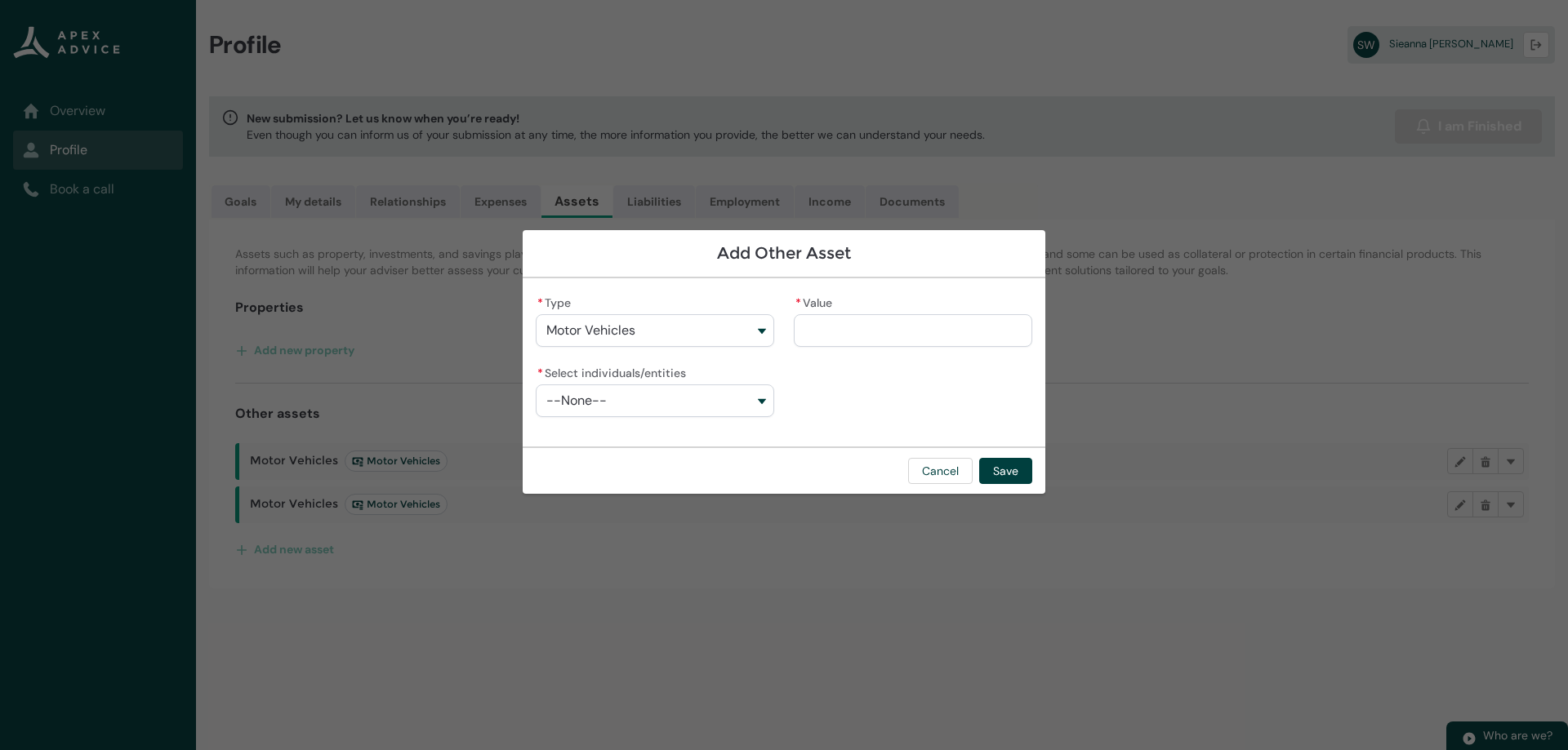
type lightning-primitive-input-simple "1"
type input "*"
type lightning-primitive-input-simple "14"
type input "**"
type lightning-primitive-input-simple "140"
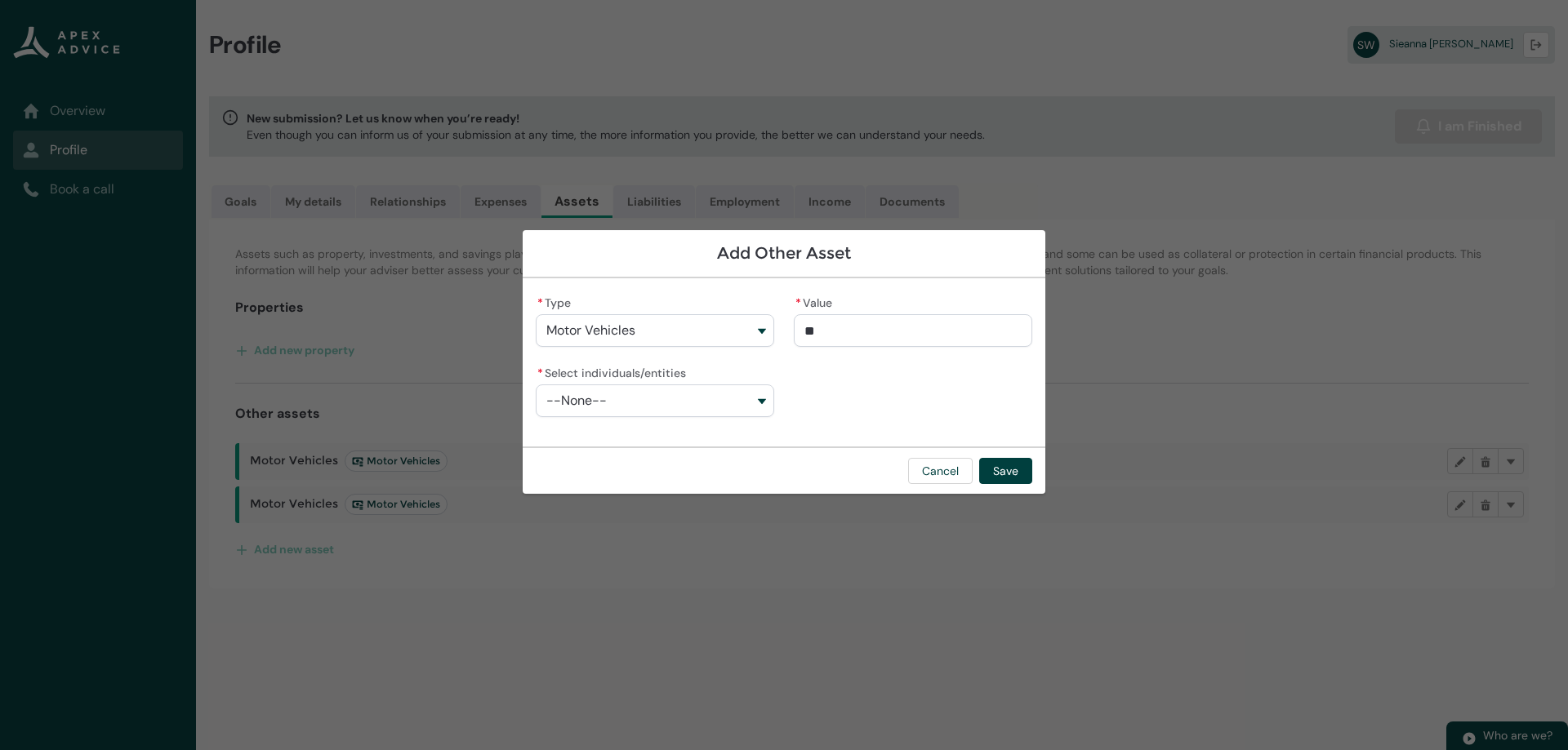
type input "***"
type lightning-primitive-input-simple "1400"
type input "****"
type lightning-primitive-input-simple "14000"
type input "*****"
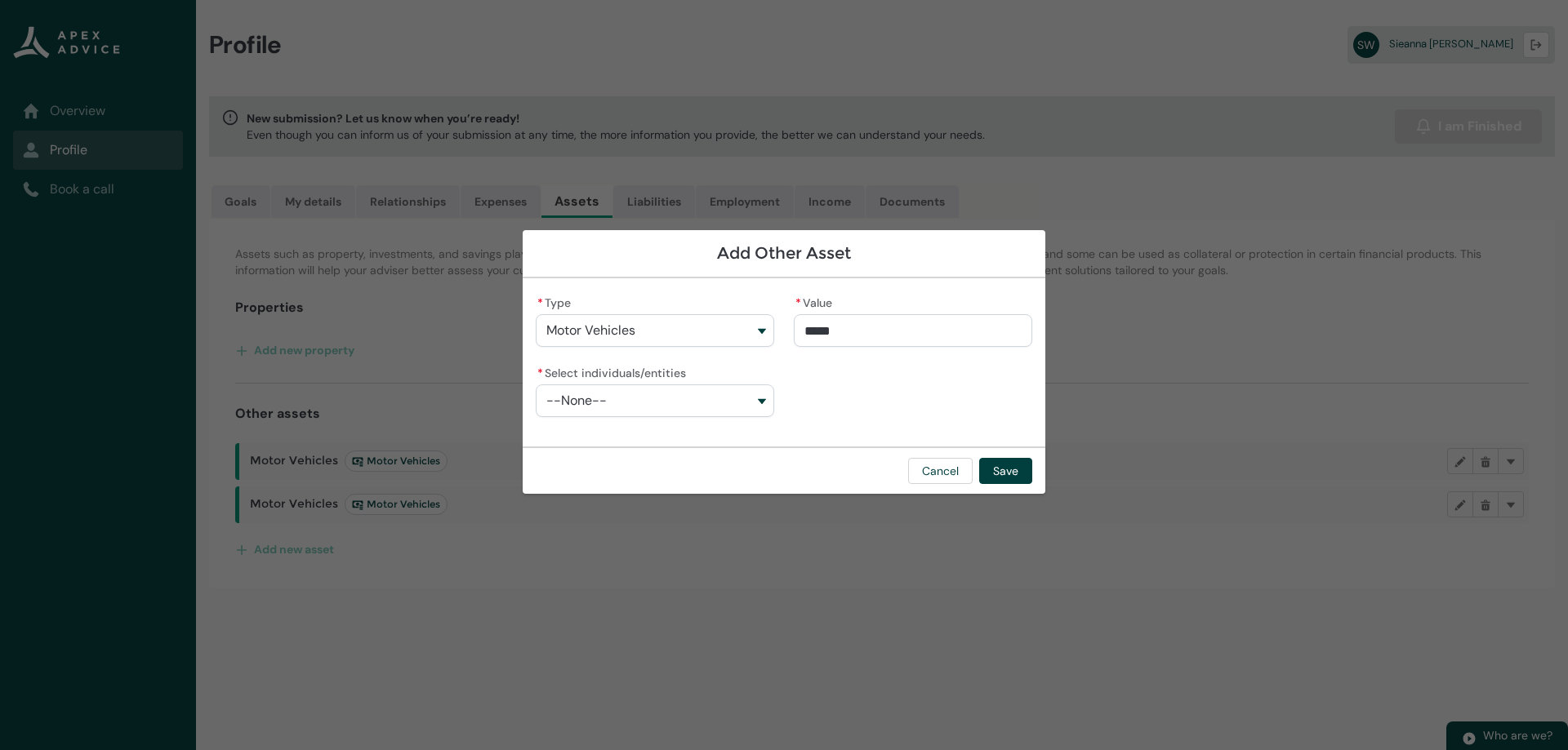
type lightning-primitive-input-simple "14000."
type input "******"
type lightning-primitive-input-simple "14000.0"
type input "*******"
type lightning-primitive-input-simple "14000.00"
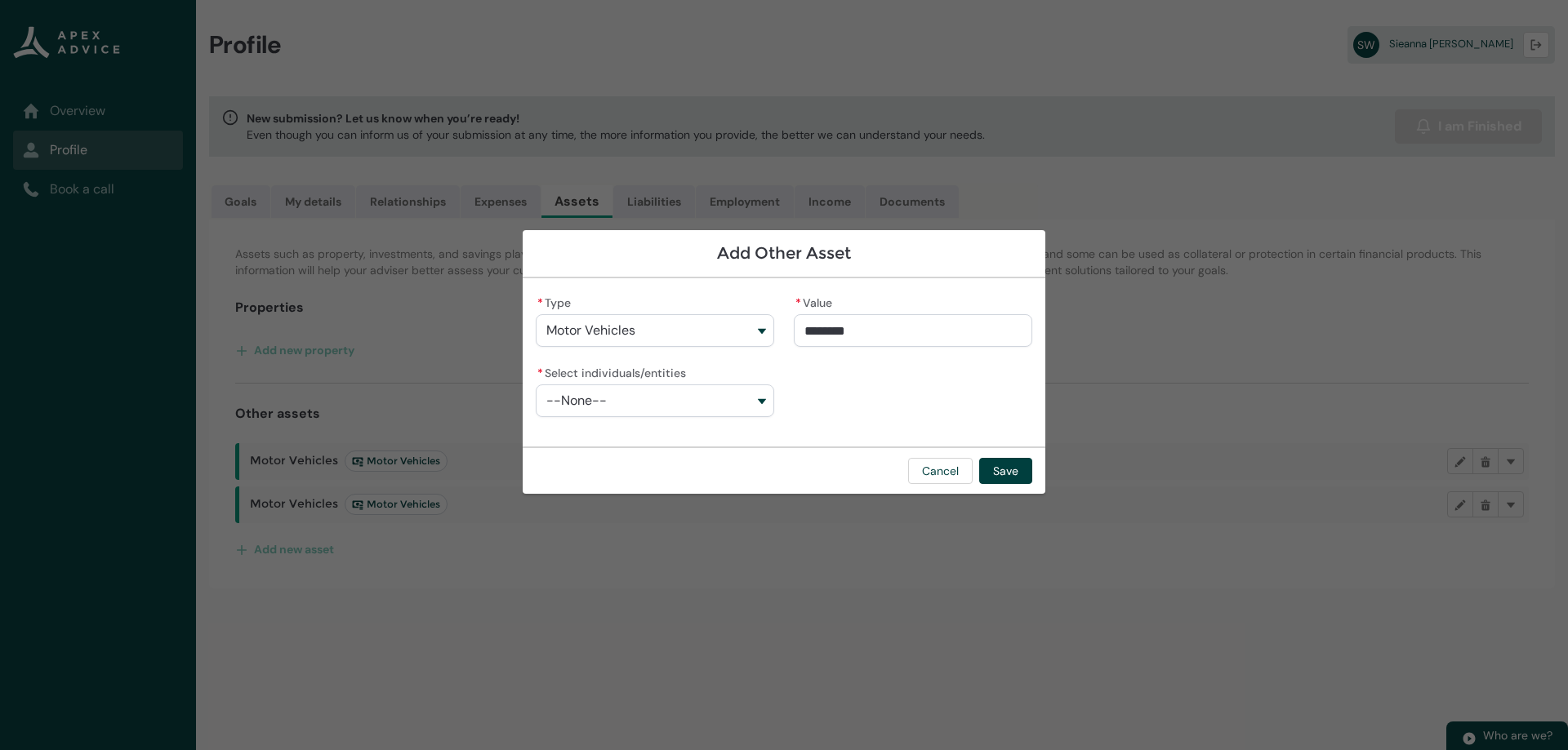
type input "**********"
click at [717, 411] on button "--None--" at bounding box center [655, 401] width 239 height 32
click at [705, 461] on span "Sieanna Irihapeti Elizabeth Walker" at bounding box center [647, 466] width 156 height 14
type lightning-combobox "001Q900000tKmC6IAK"
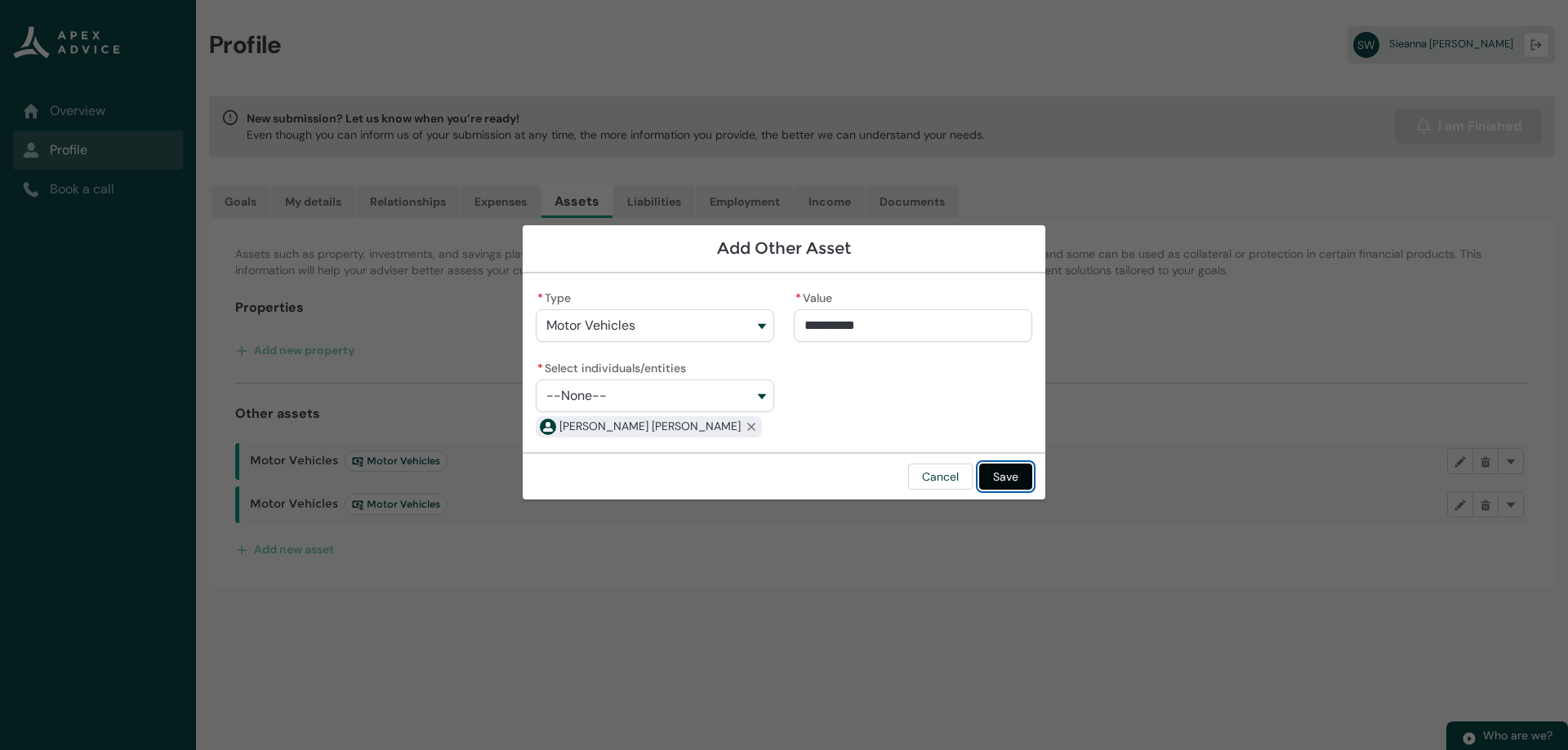
click at [1005, 475] on button "Save" at bounding box center [1005, 476] width 53 height 26
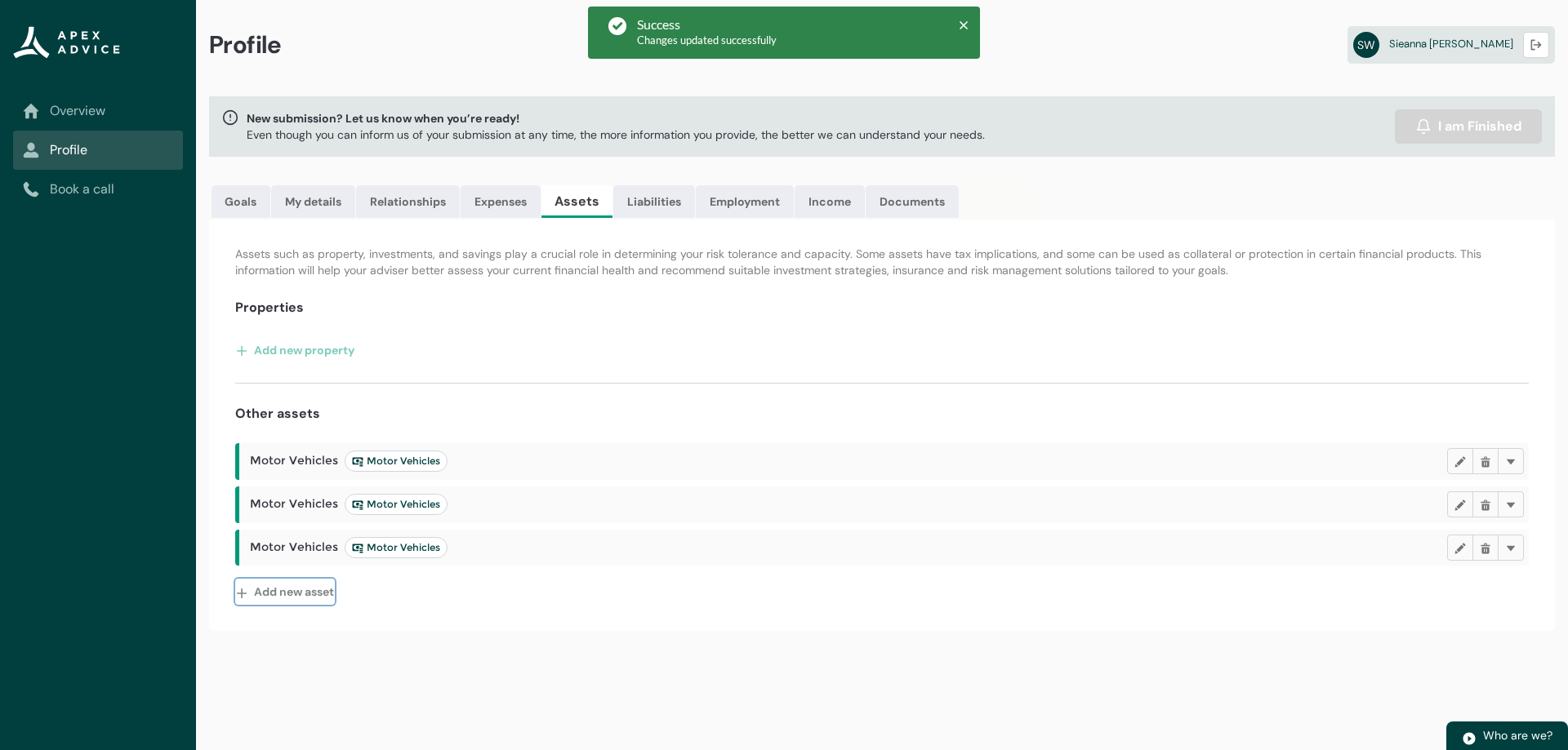
click at [297, 584] on button "Add new asset" at bounding box center [285, 592] width 100 height 26
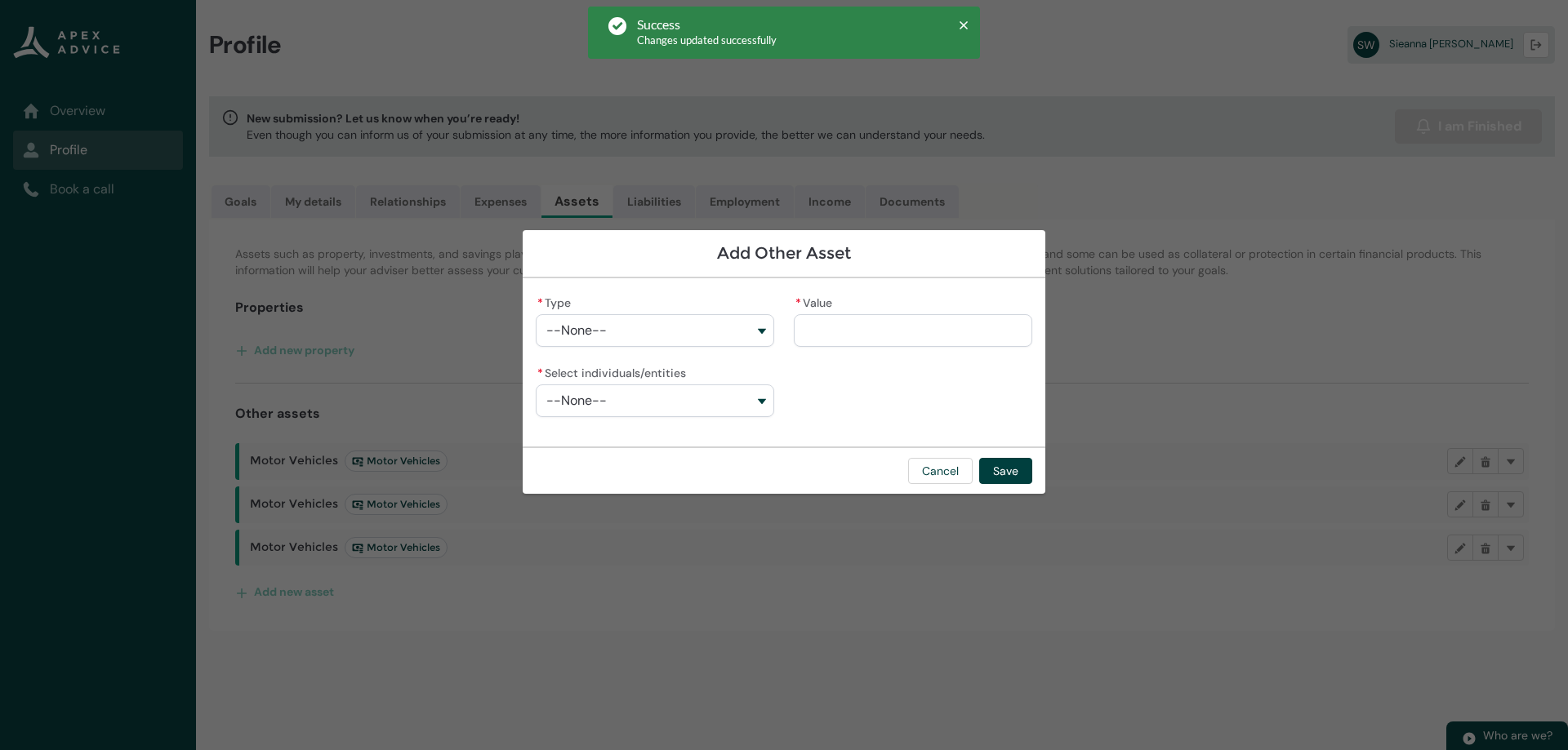
click at [749, 326] on button "--None--" at bounding box center [655, 330] width 239 height 32
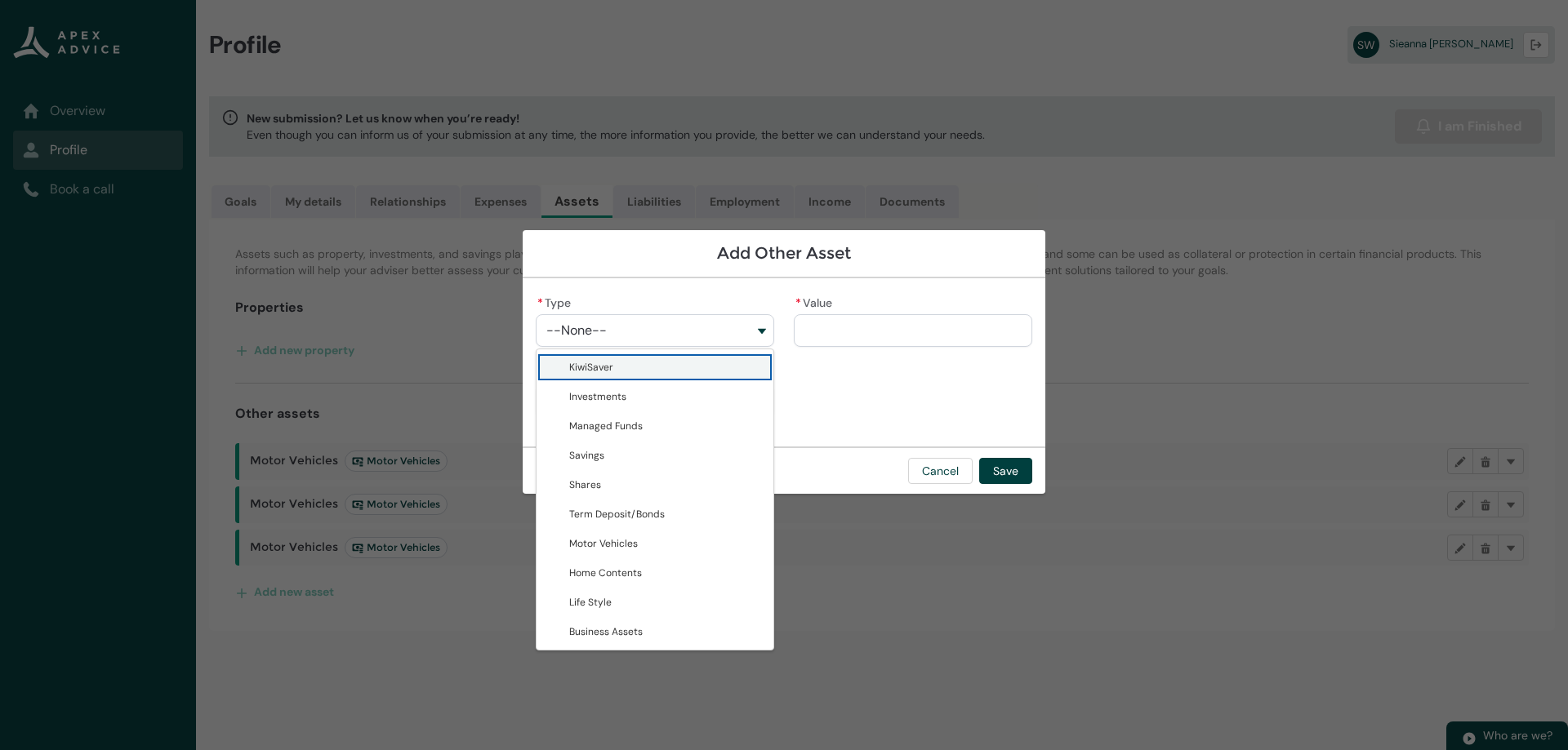
click at [705, 368] on span "KiwiSaver" at bounding box center [666, 367] width 195 height 16
type lightning-combobox "KiwiSaver"
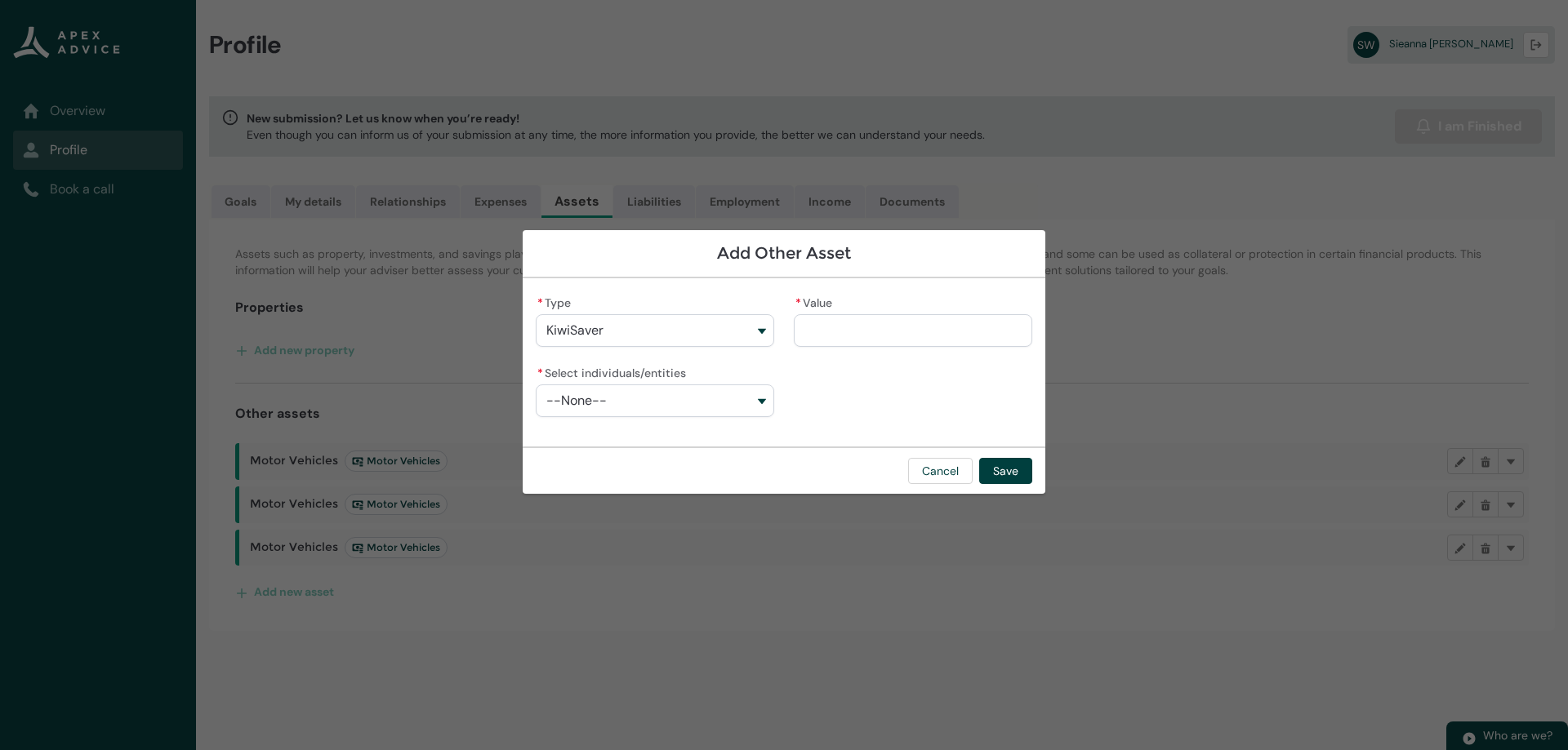
click at [836, 320] on input "* Value" at bounding box center [912, 330] width 239 height 32
type lightning-primitive-input-simple "8"
type input "*"
type lightning-primitive-input-simple "89"
type input "**"
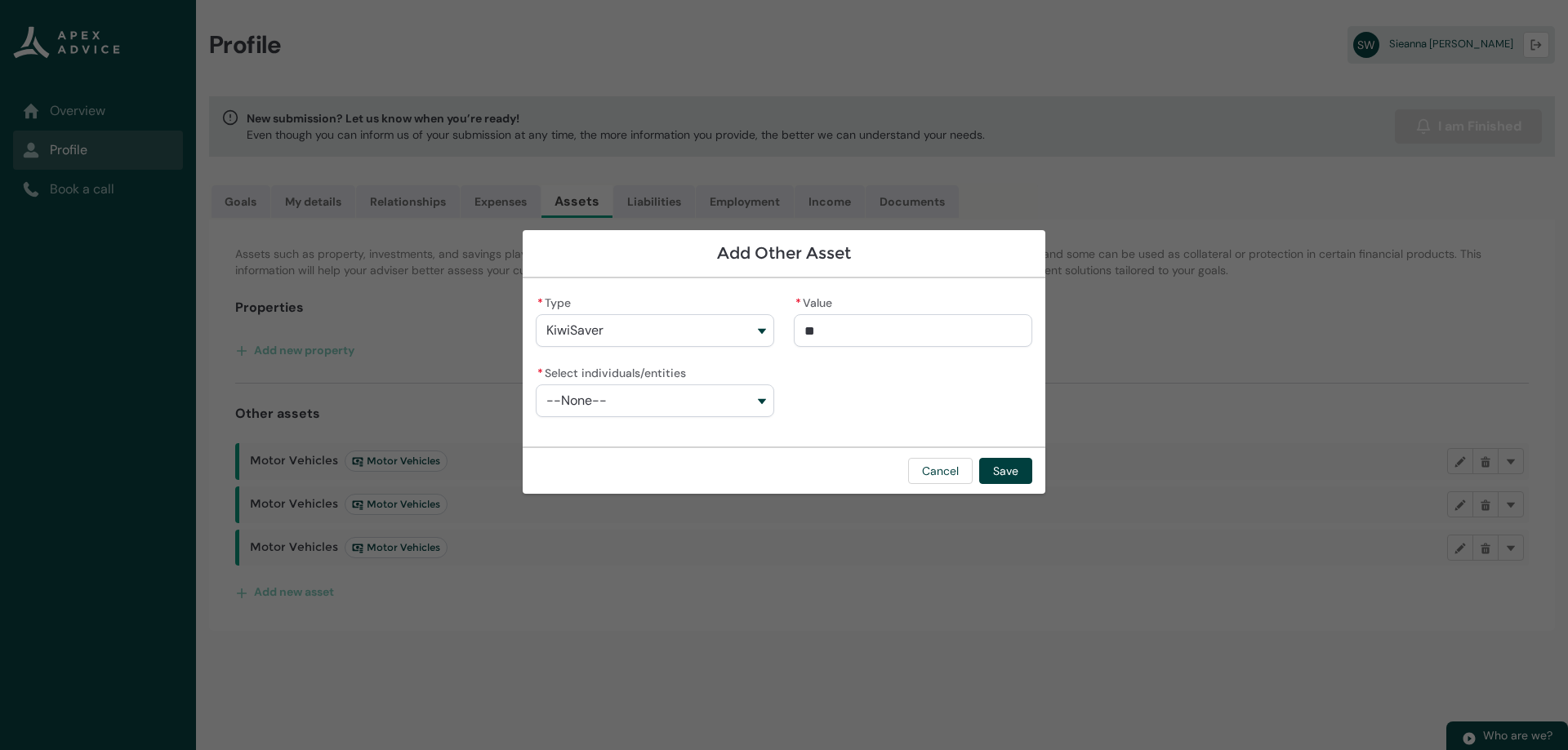
type lightning-primitive-input-simple "890"
type input "***"
type lightning-primitive-input-simple "8900"
type input "****"
type lightning-primitive-input-simple "89000"
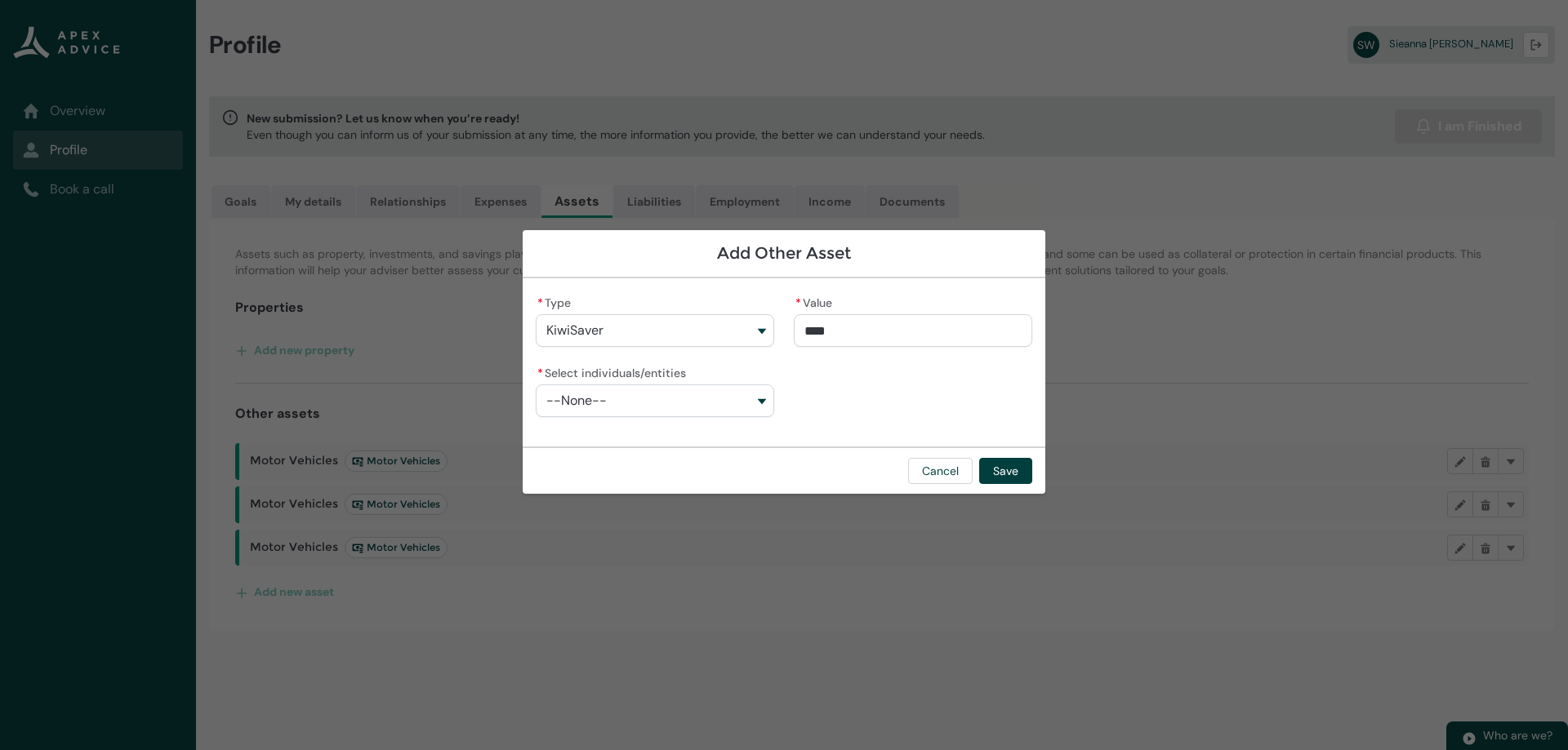
type input "*****"
type lightning-primitive-input-simple "89000."
type input "******"
type lightning-primitive-input-simple "89000.0"
type input "*******"
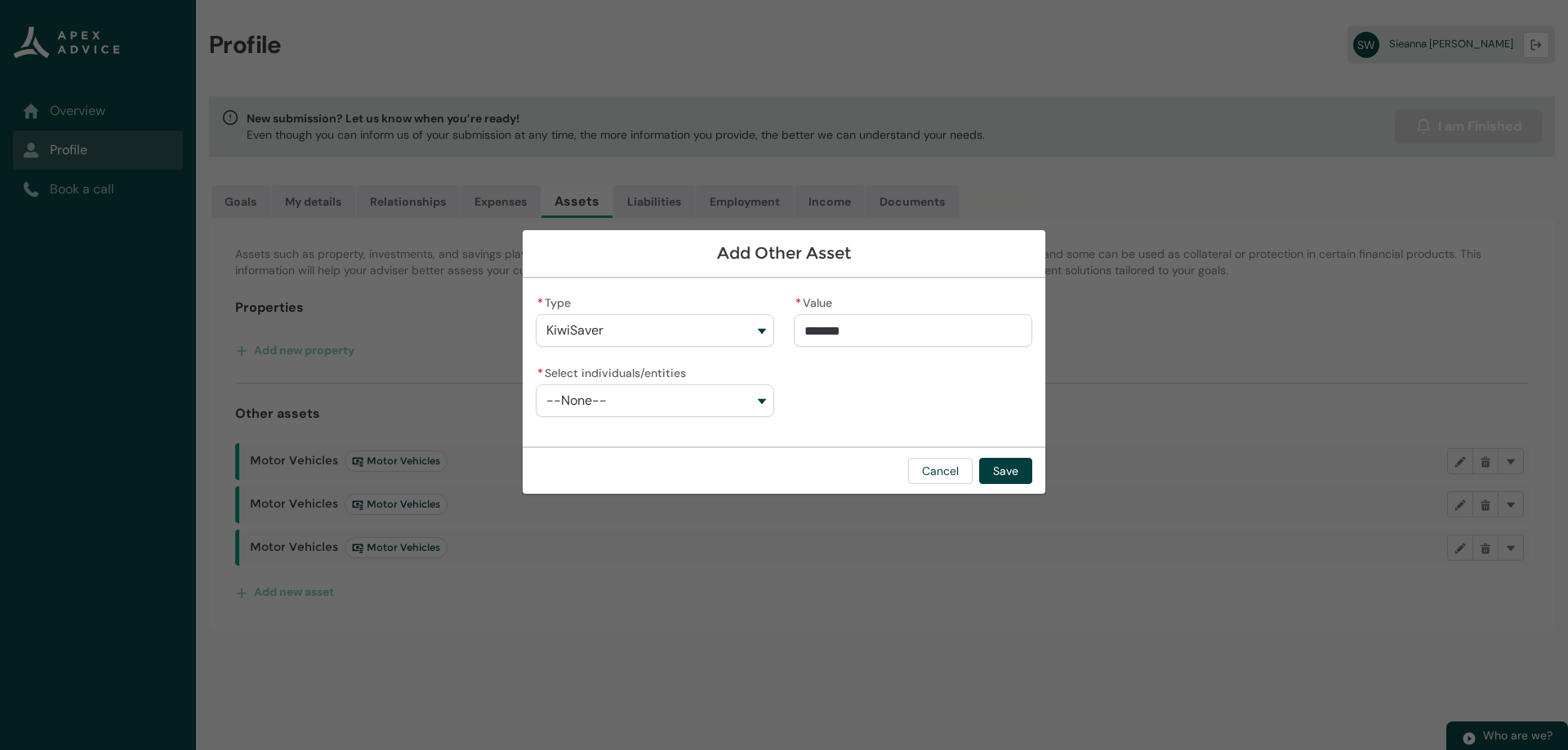
type lightning-primitive-input-simple "89000.00"
type input "********"
type lightning-primitive-input-simple "89000.000"
type input "**********"
click at [836, 378] on div "**********" at bounding box center [784, 363] width 496 height 142
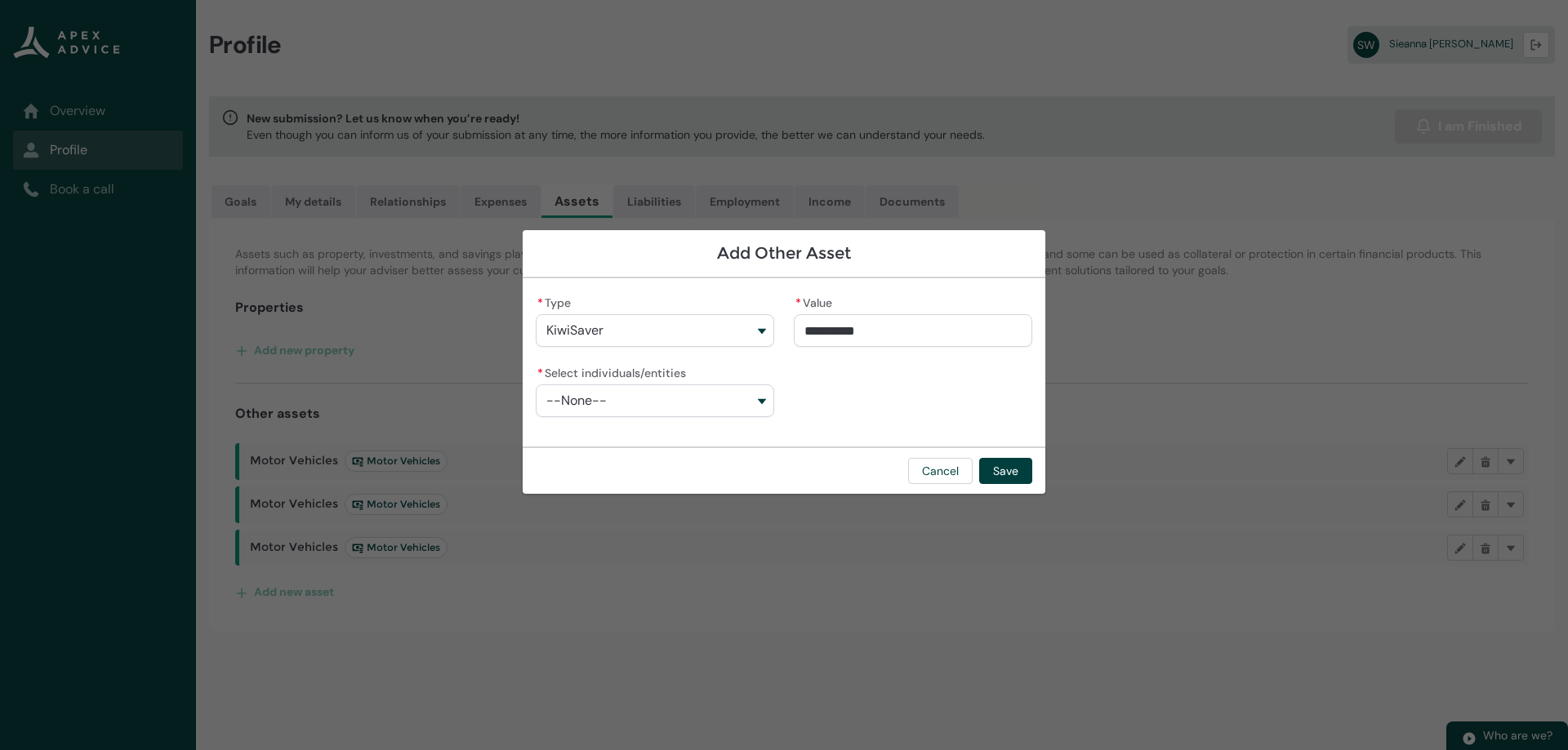
click at [760, 397] on button "--None--" at bounding box center [655, 401] width 239 height 32
click at [735, 469] on span "Sieanna Irihapeti Elizabeth Walker" at bounding box center [666, 467] width 195 height 16
type lightning-combobox "001Q900000tKmC6IAK"
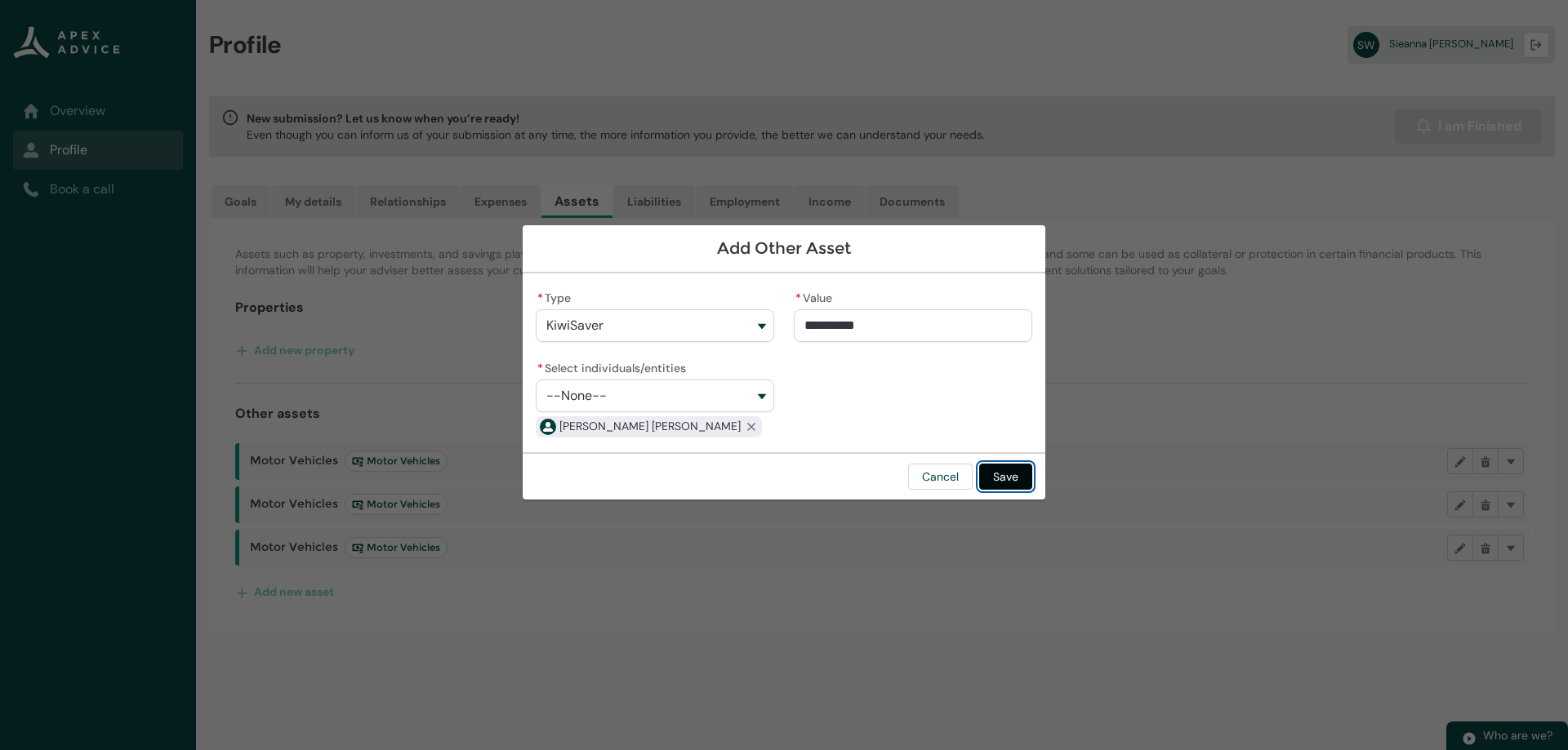
click at [1019, 483] on button "Save" at bounding box center [1005, 476] width 53 height 26
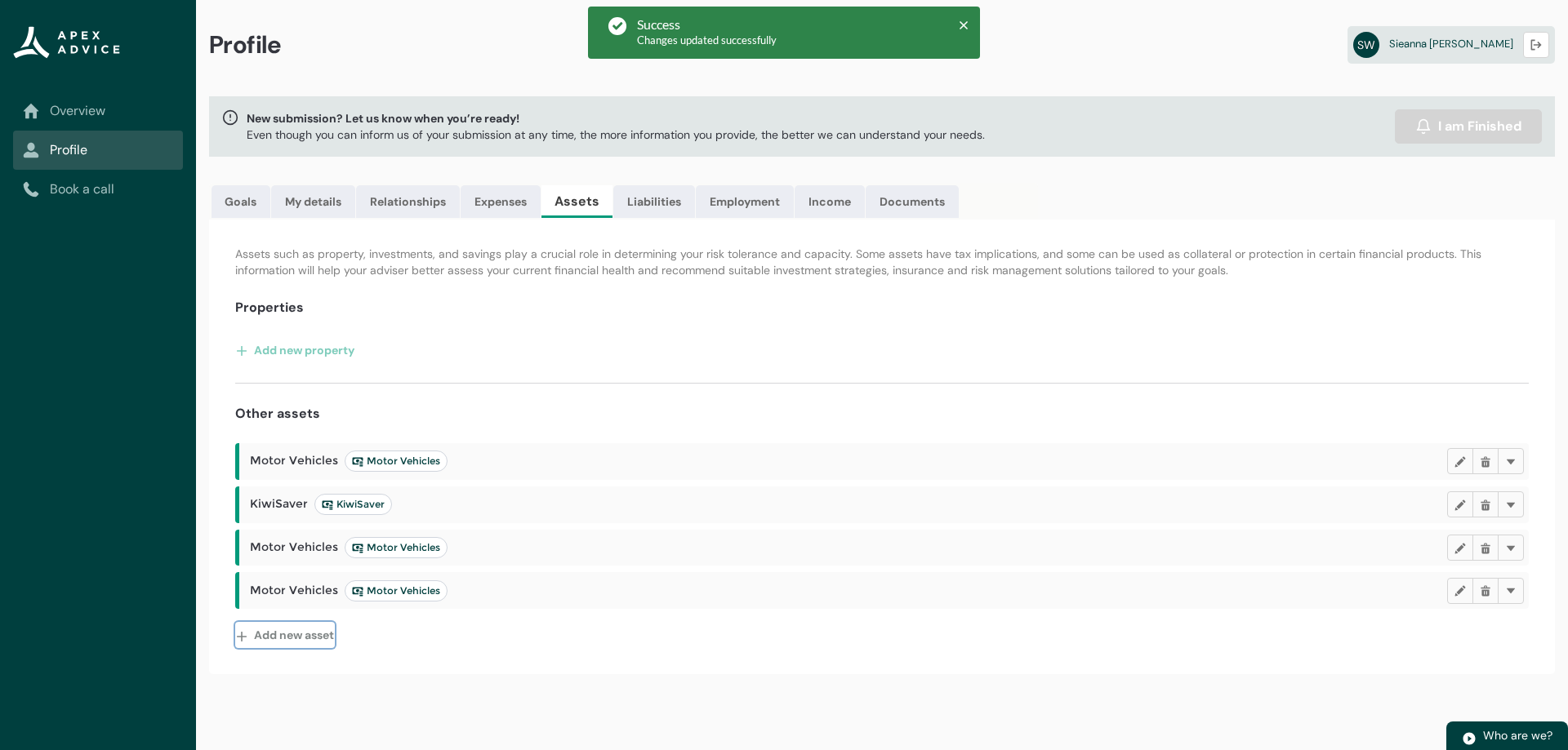
click at [302, 637] on button "Add new asset" at bounding box center [285, 635] width 100 height 26
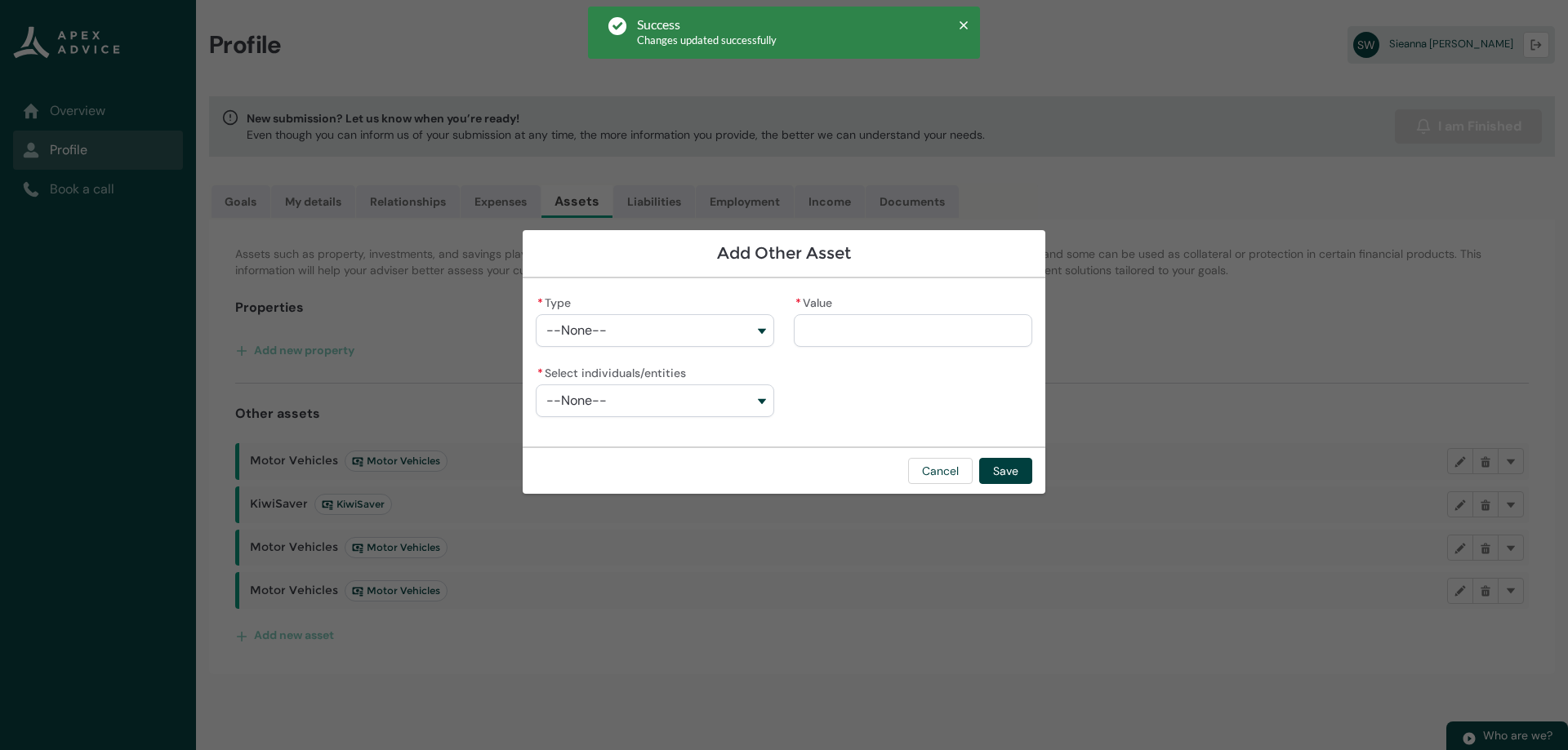
click at [956, 677] on div "Add Other Asset * Type --None-- * Value * Select individuals/entities --None-- …" at bounding box center [784, 375] width 522 height 750
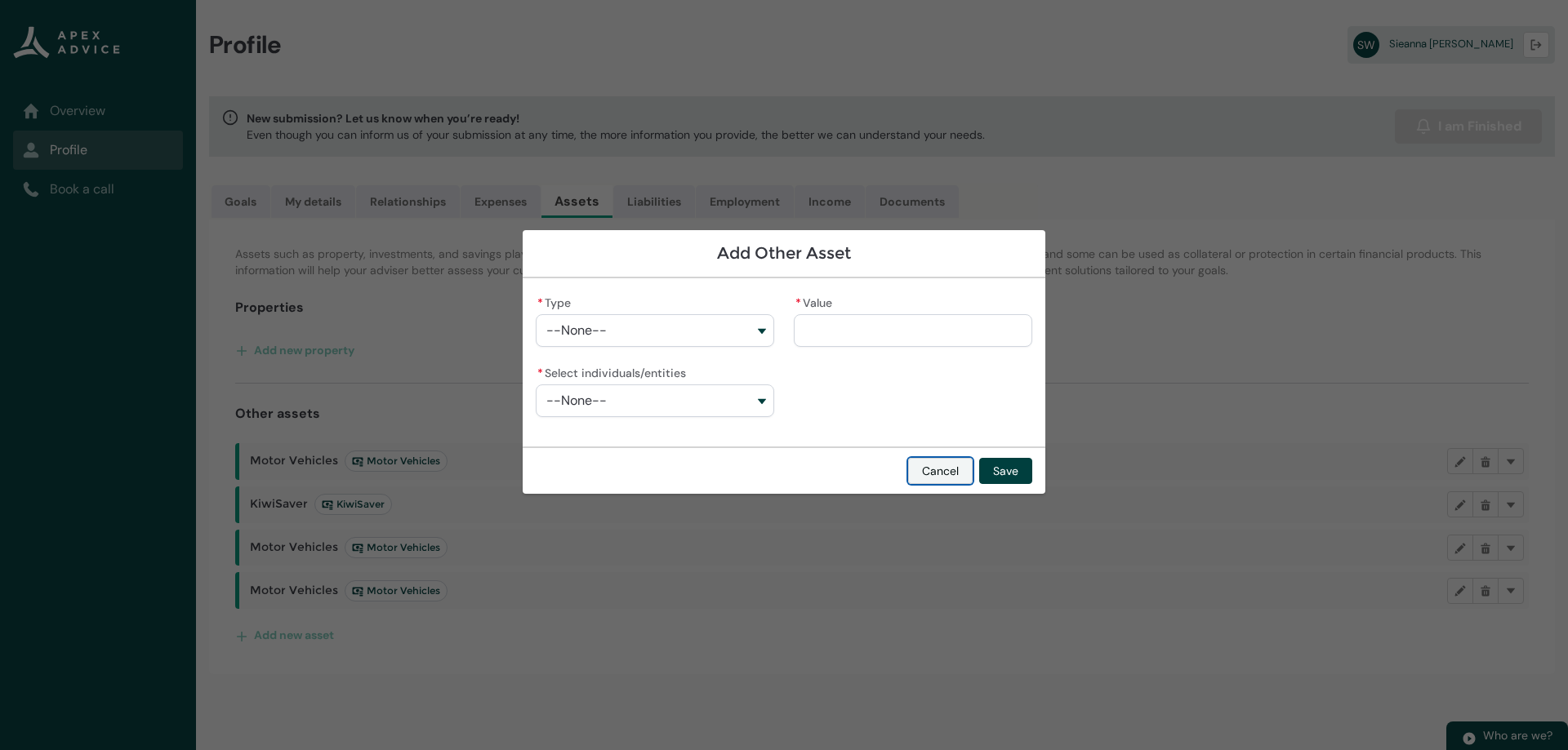
click at [953, 461] on button "Cancel" at bounding box center [940, 471] width 65 height 26
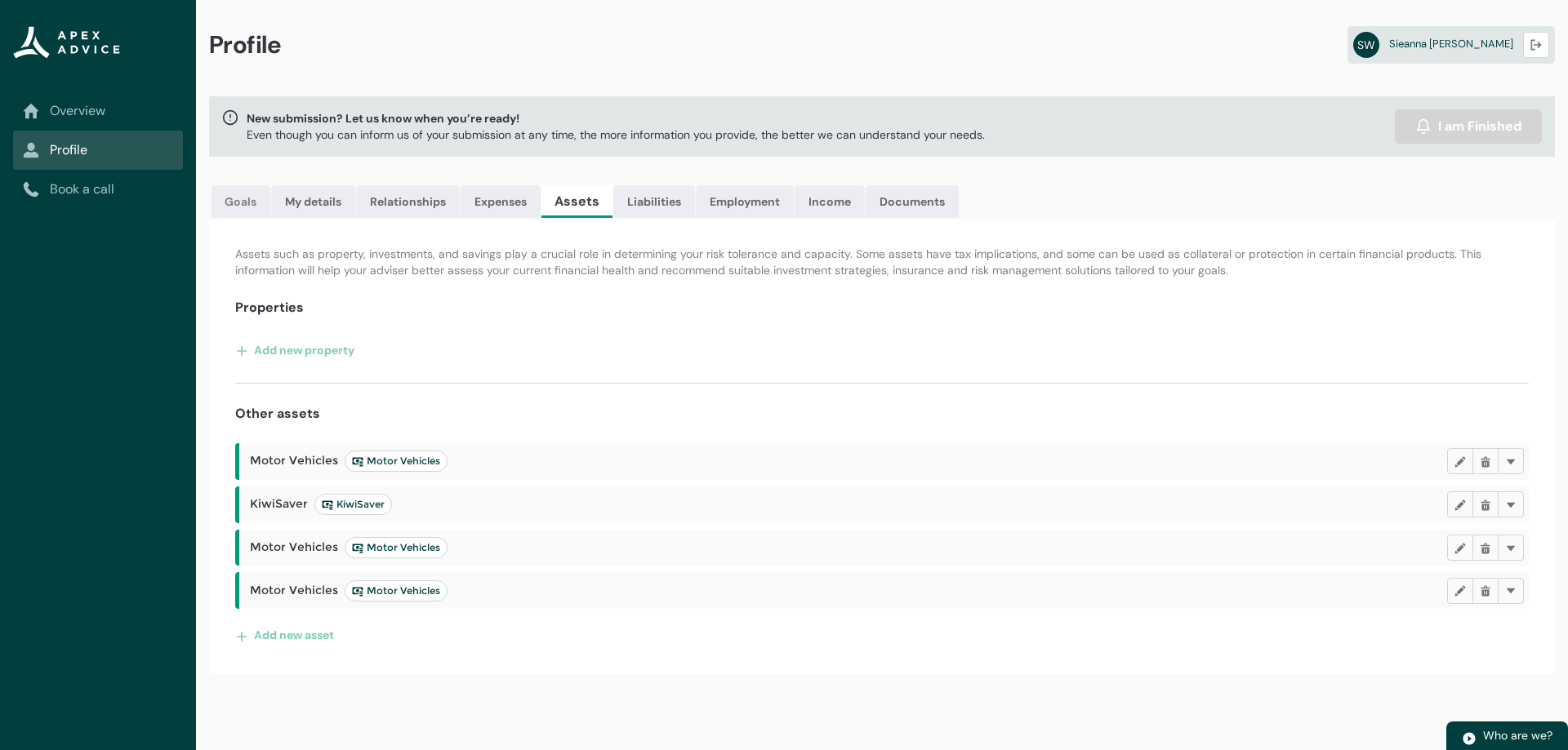
click at [237, 198] on link "Goals" at bounding box center [240, 202] width 59 height 32
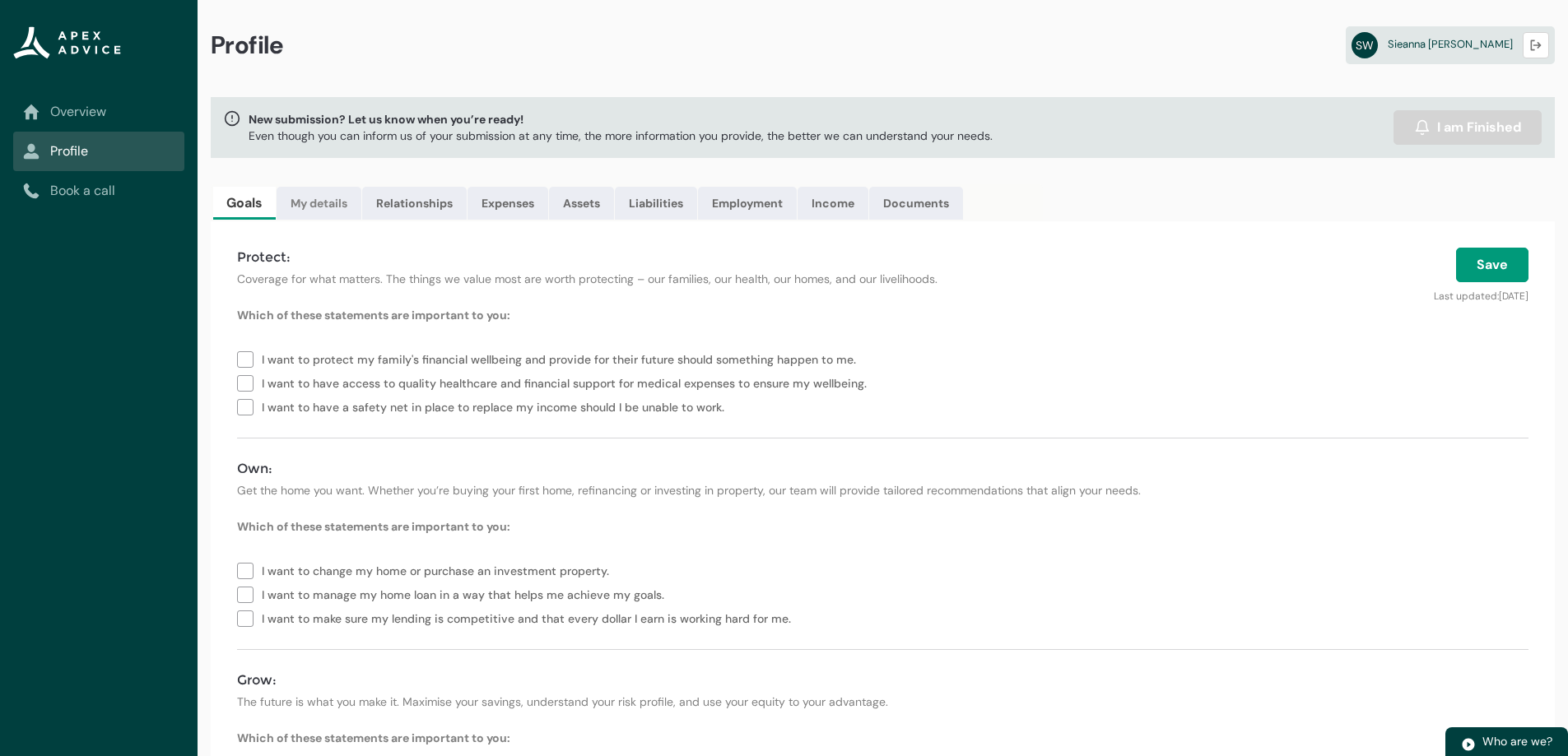
click at [321, 198] on link "My details" at bounding box center [319, 203] width 84 height 33
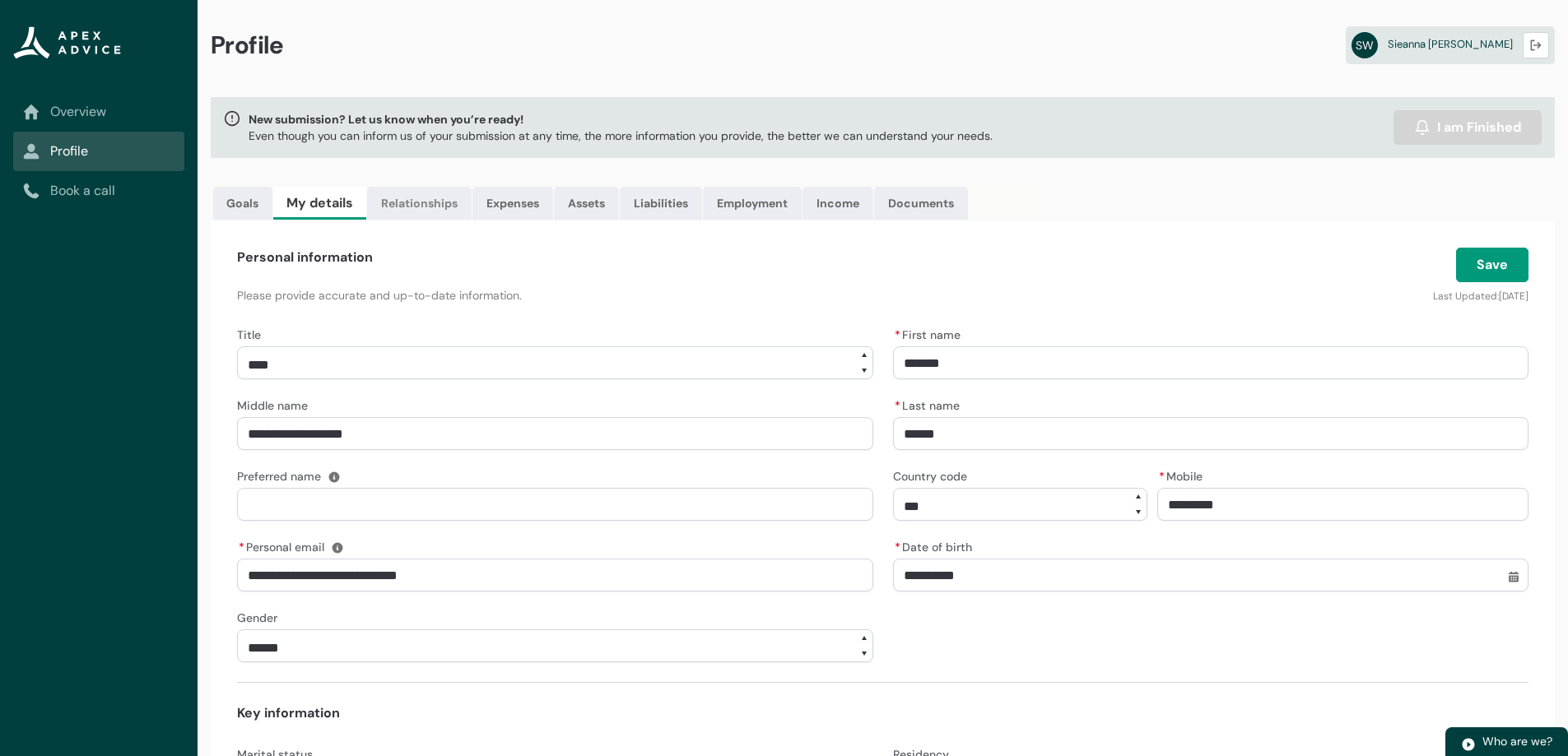
click at [438, 196] on link "Relationships" at bounding box center [419, 203] width 104 height 33
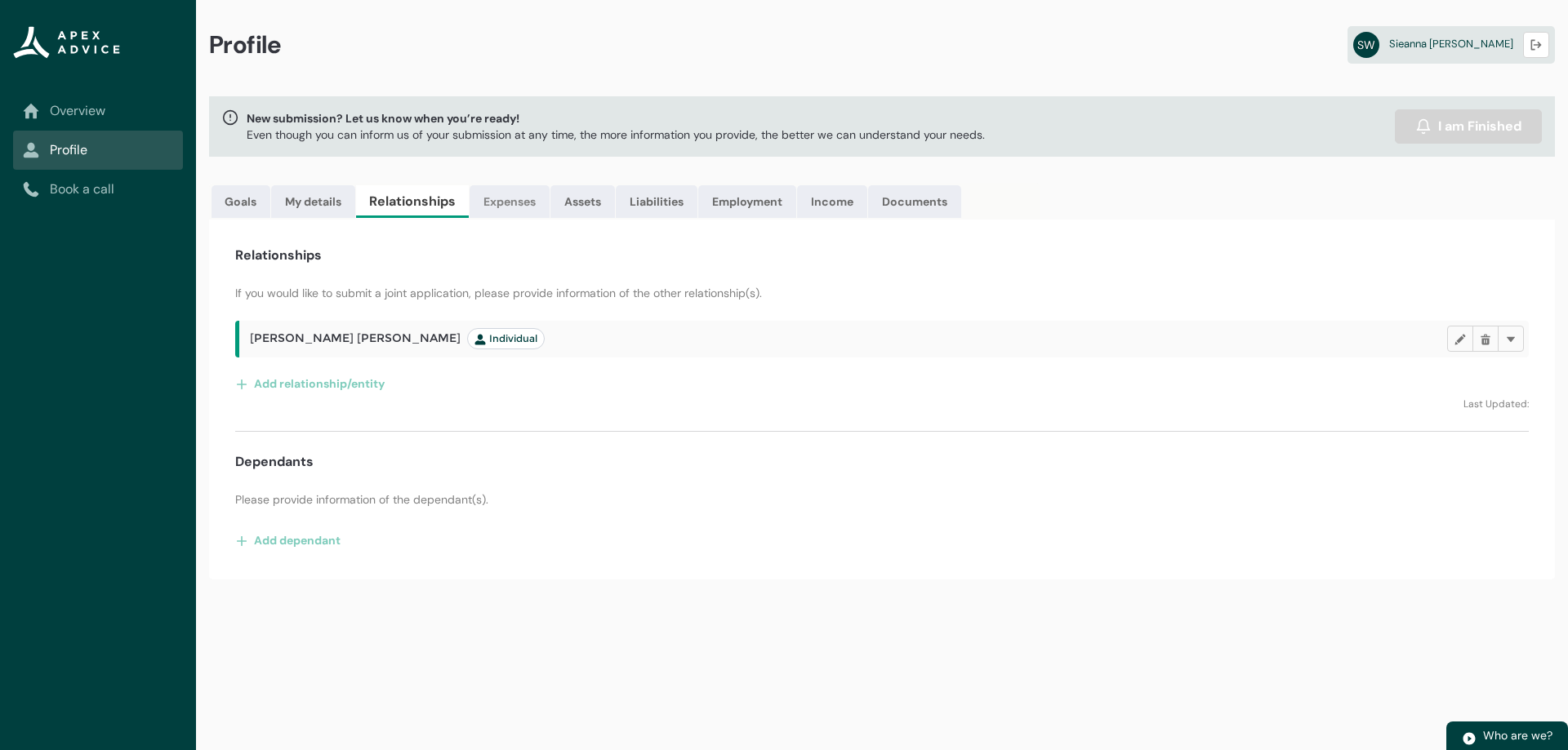
click at [508, 206] on link "Expenses" at bounding box center [509, 202] width 80 height 32
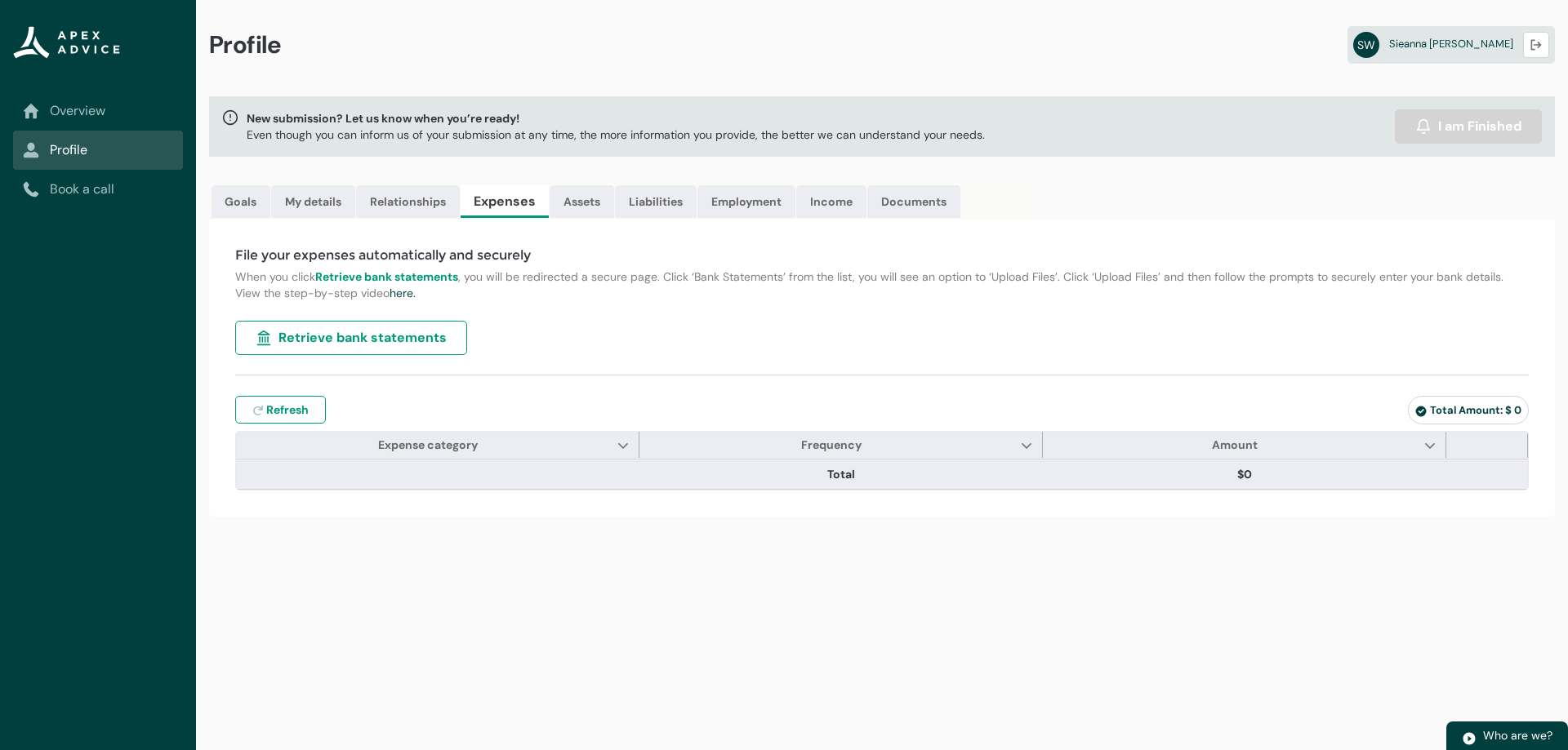
click at [323, 332] on span "Retrieve bank statements" at bounding box center [362, 338] width 168 height 20
click at [354, 343] on span "Retrieve bank statements" at bounding box center [362, 338] width 168 height 20
click at [1379, 55] on abbr "SW" at bounding box center [1365, 44] width 26 height 26
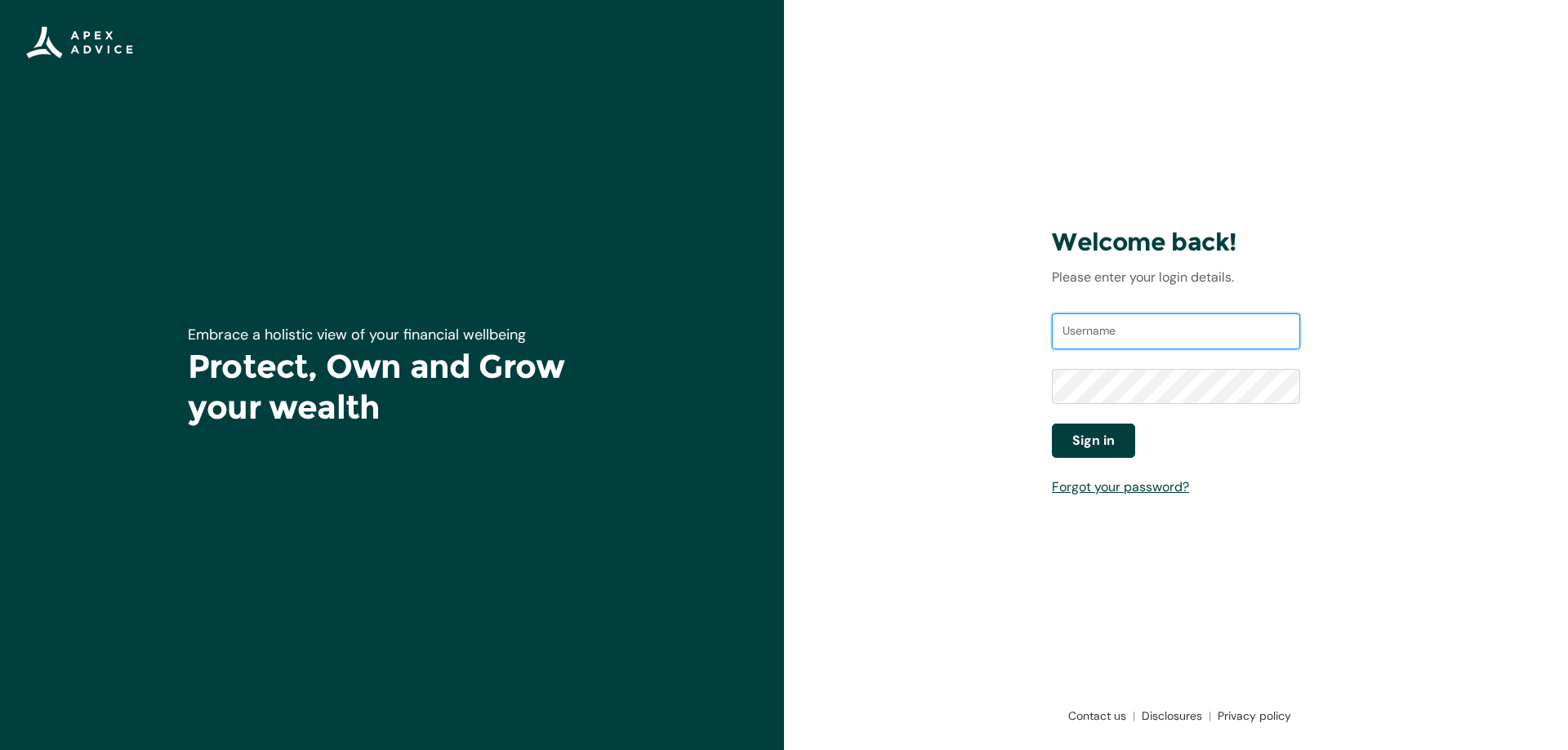
type input "[EMAIL_ADDRESS][PERSON_NAME][DOMAIN_NAME]"
click at [1113, 444] on span "Sign in" at bounding box center [1092, 441] width 42 height 20
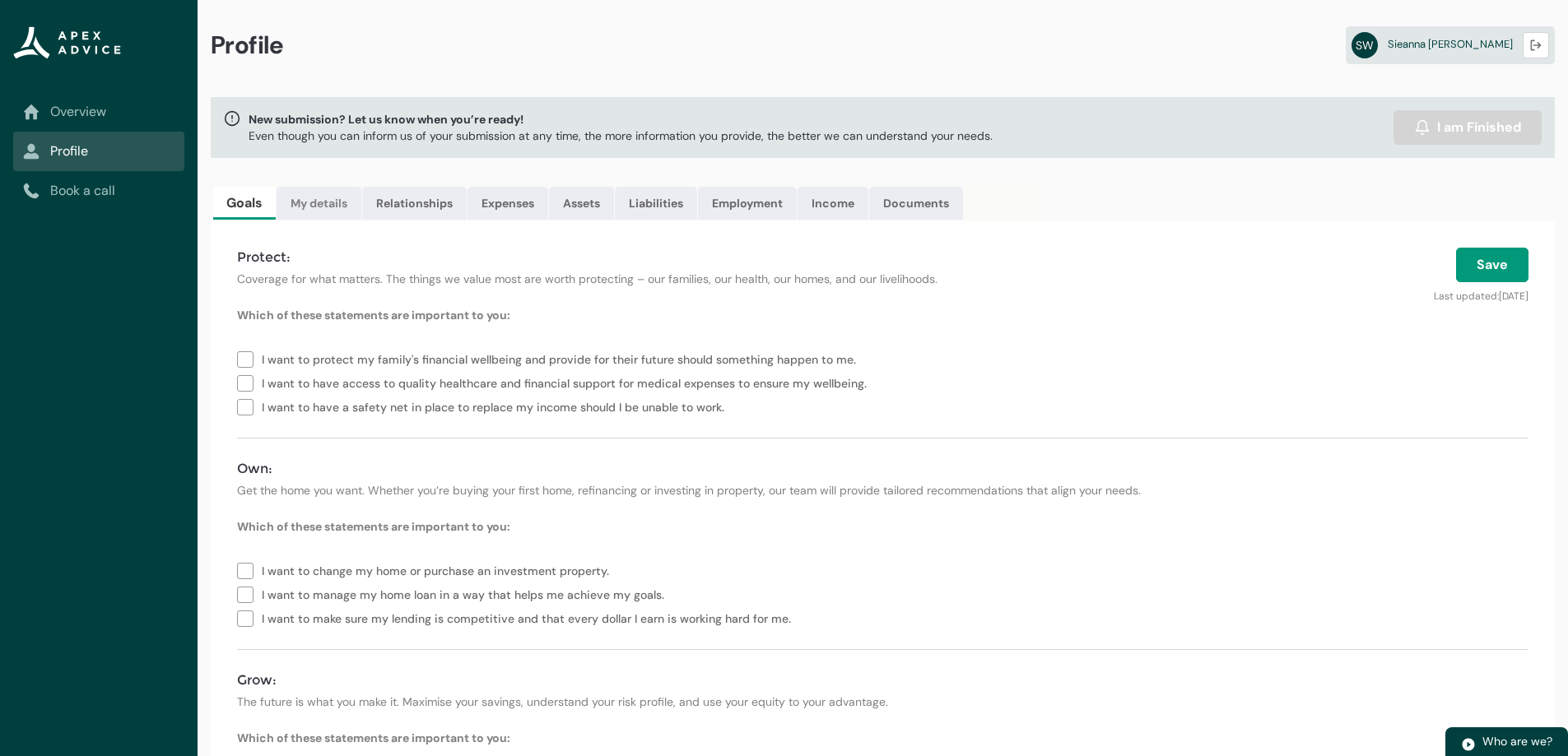
drag, startPoint x: 340, startPoint y: 203, endPoint x: 349, endPoint y: 201, distance: 9.2
click at [340, 203] on link "My details" at bounding box center [319, 203] width 84 height 33
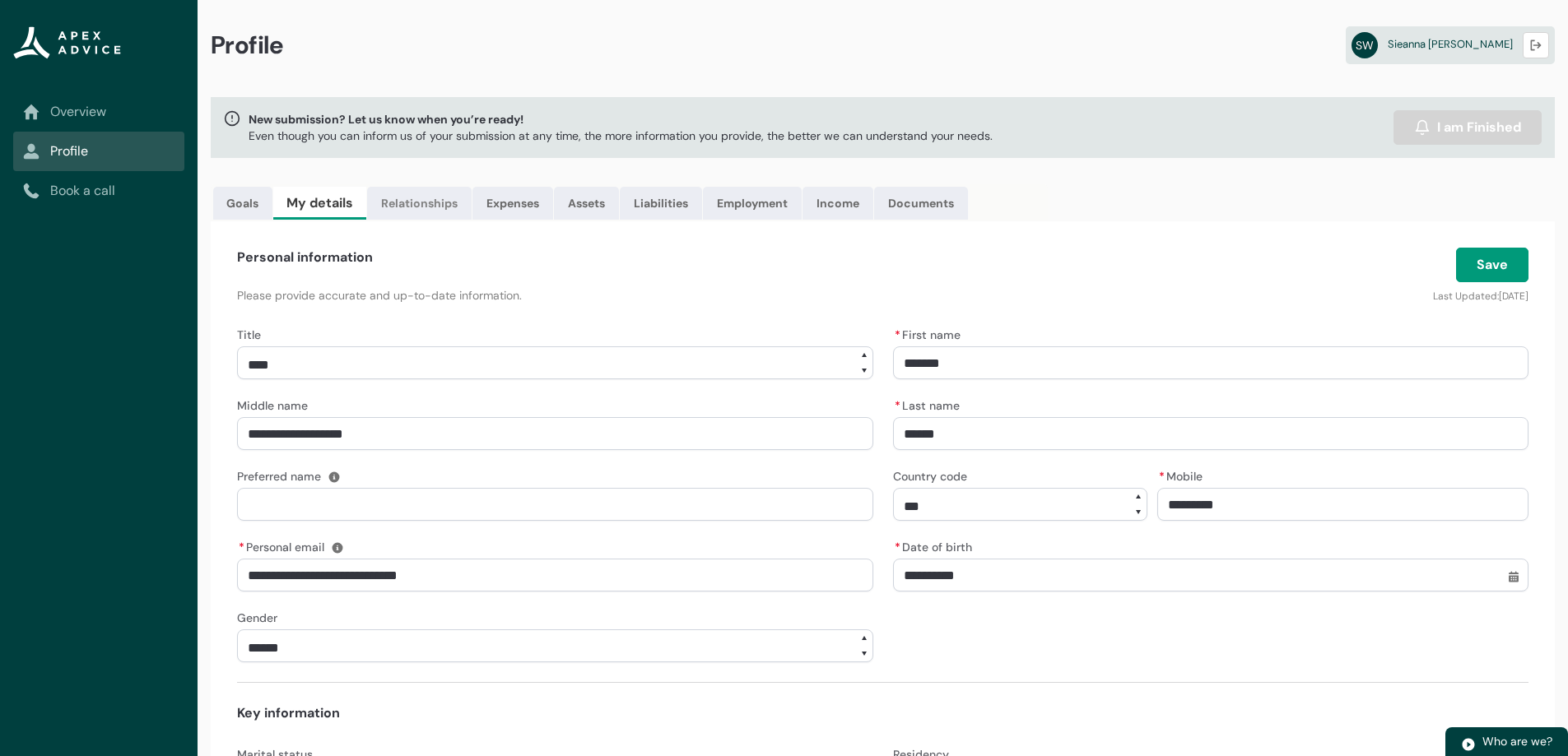
click at [408, 200] on link "Relationships" at bounding box center [419, 203] width 104 height 33
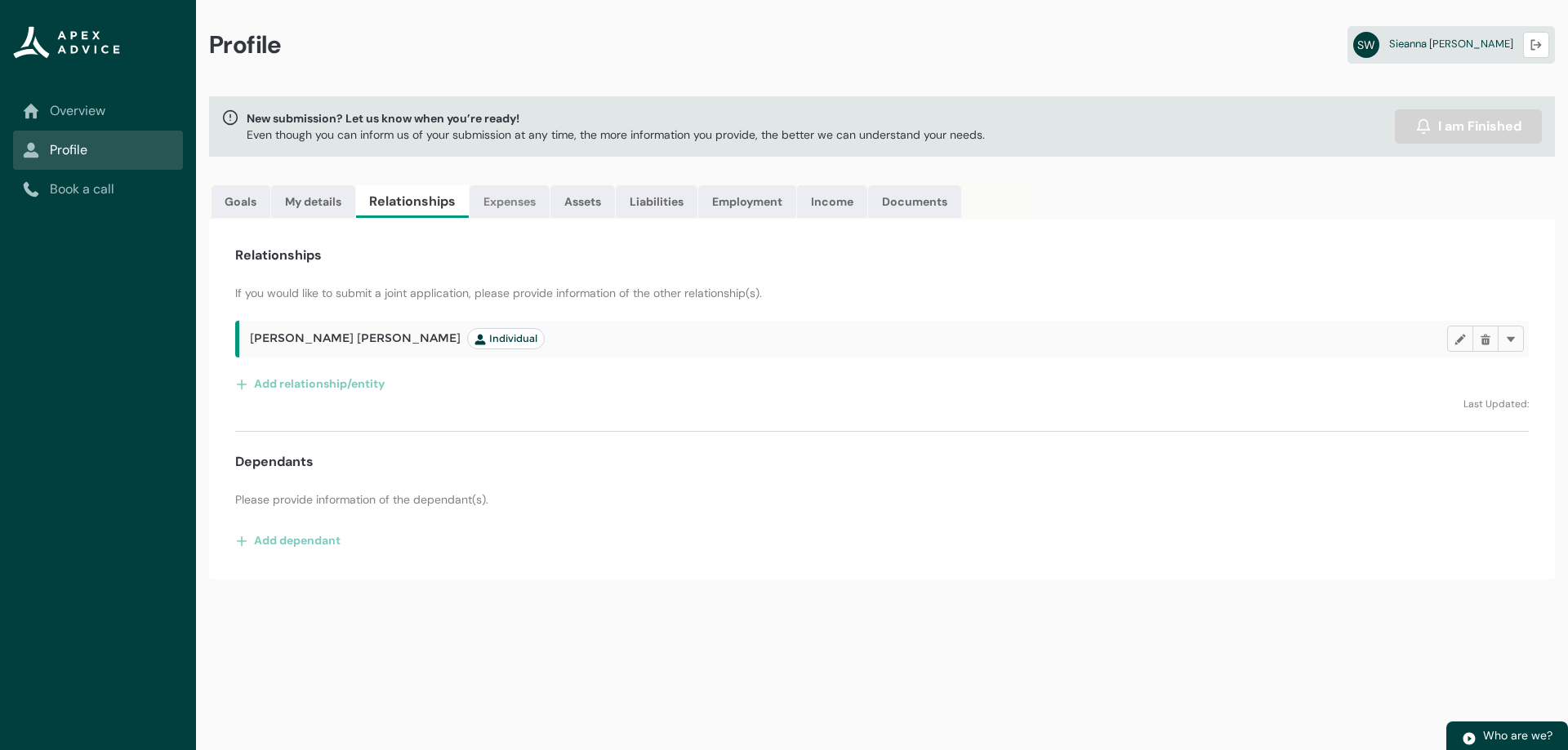
click at [516, 197] on link "Expenses" at bounding box center [509, 202] width 80 height 32
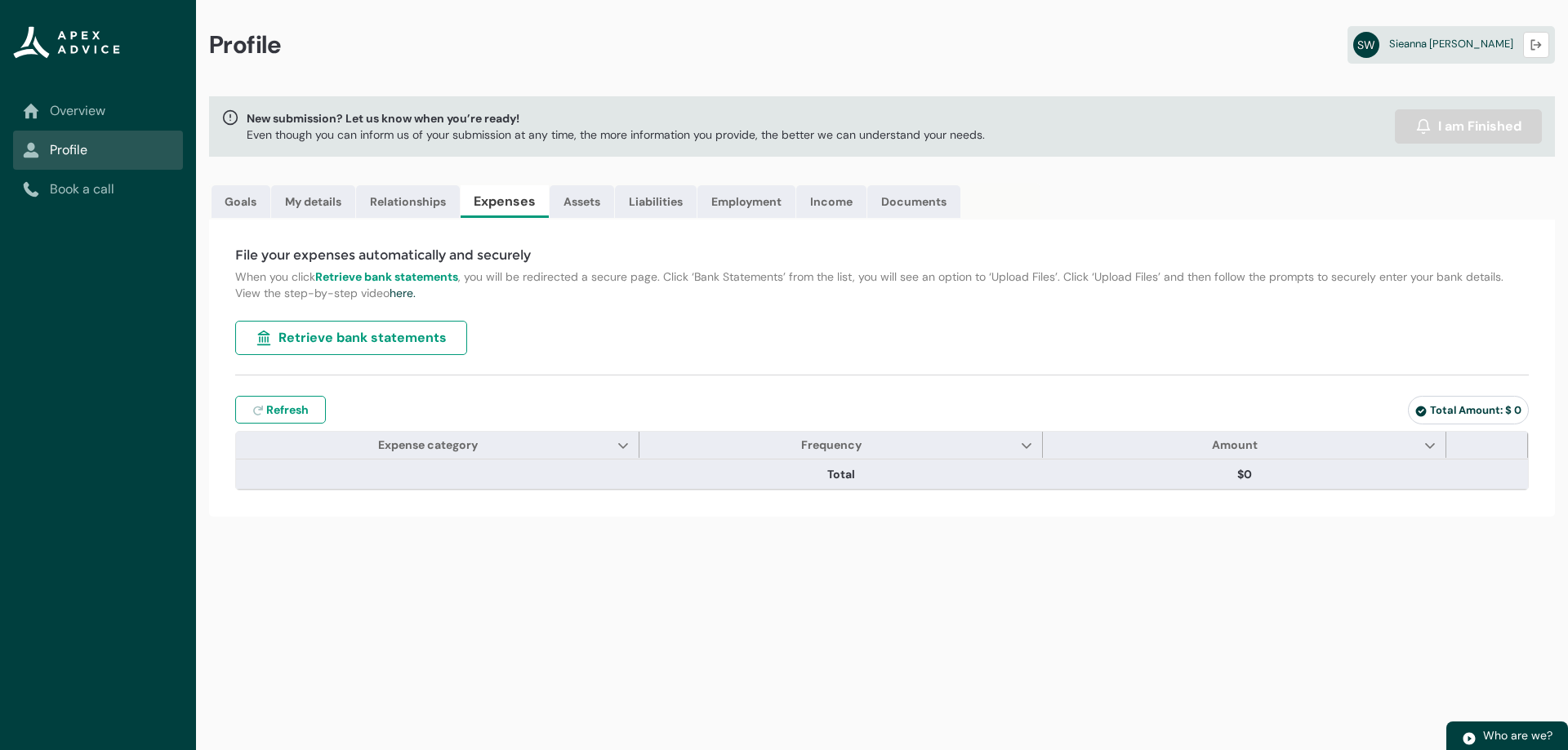
click at [377, 339] on span "Retrieve bank statements" at bounding box center [362, 338] width 168 height 20
click at [582, 205] on link "Assets" at bounding box center [582, 202] width 65 height 32
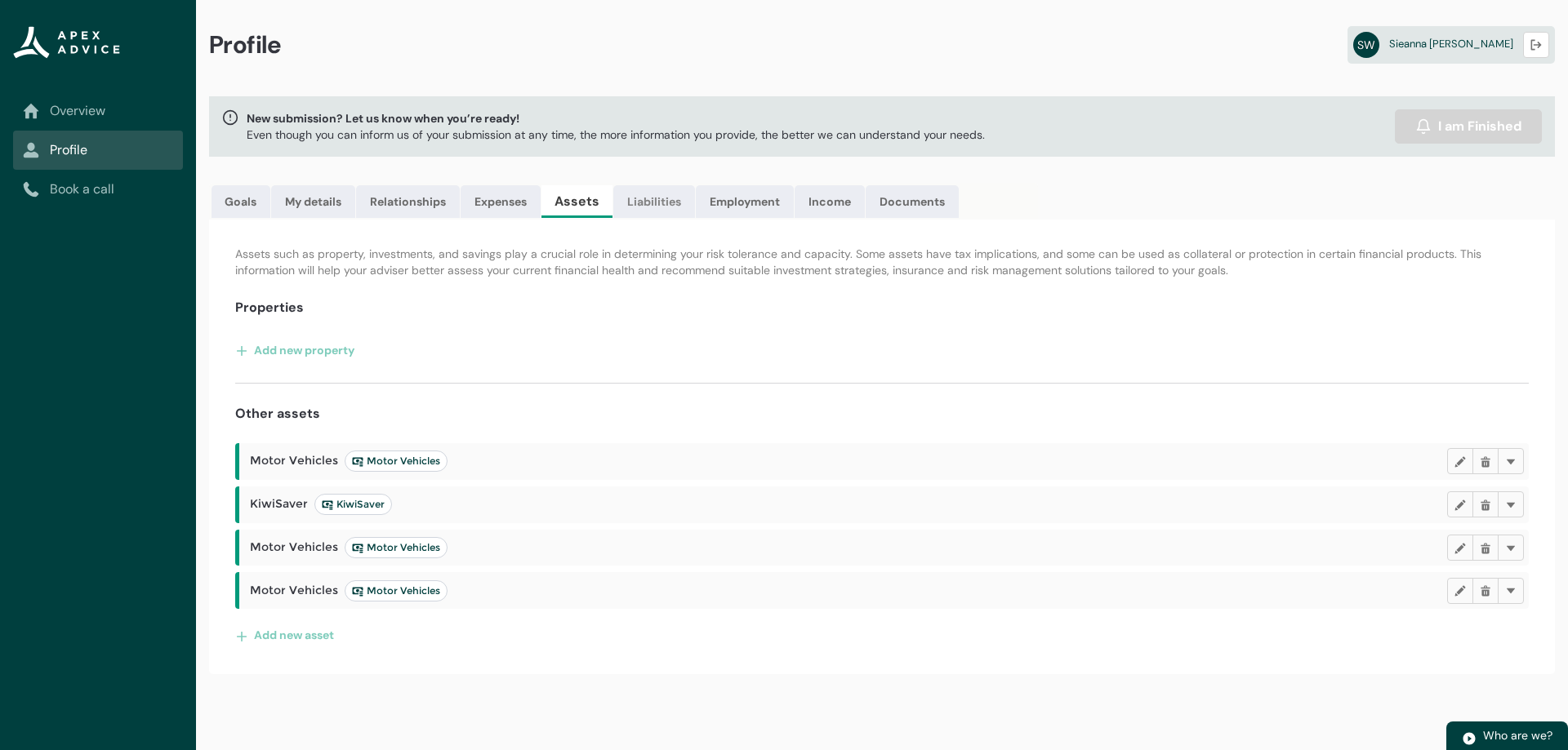
click at [649, 196] on link "Liabilities" at bounding box center [654, 202] width 82 height 32
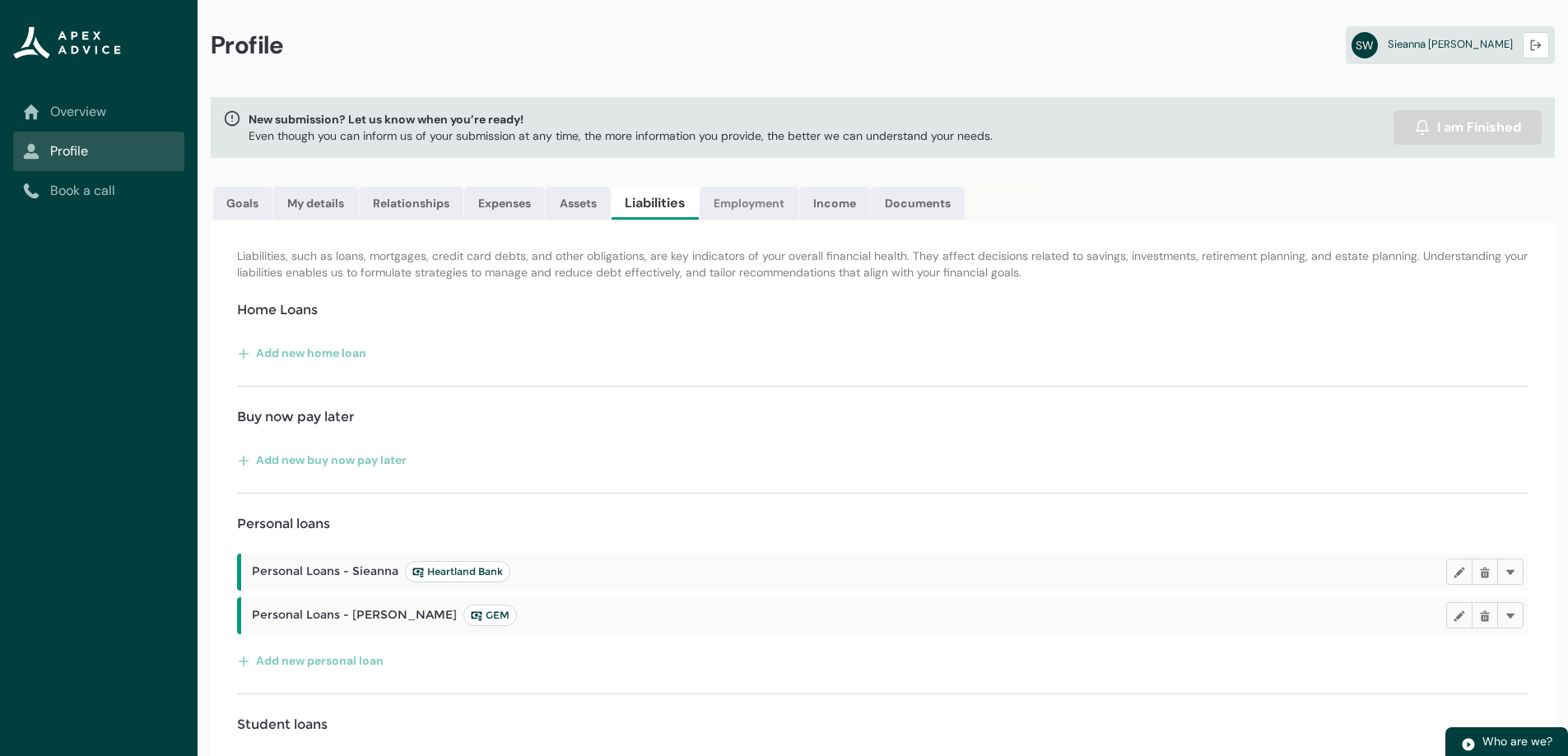
click at [759, 211] on link "Employment" at bounding box center [749, 203] width 99 height 33
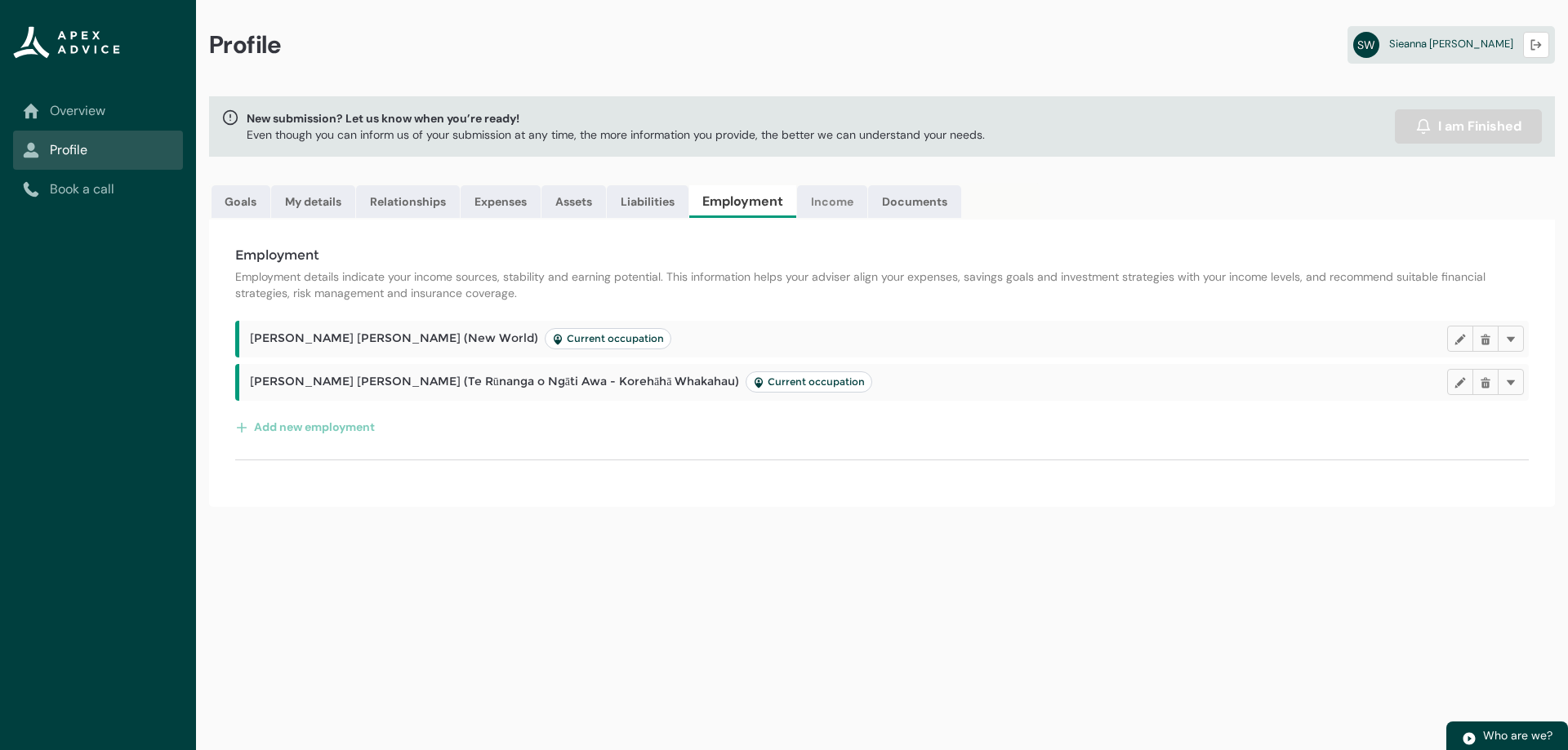
click at [827, 200] on link "Income" at bounding box center [832, 202] width 70 height 32
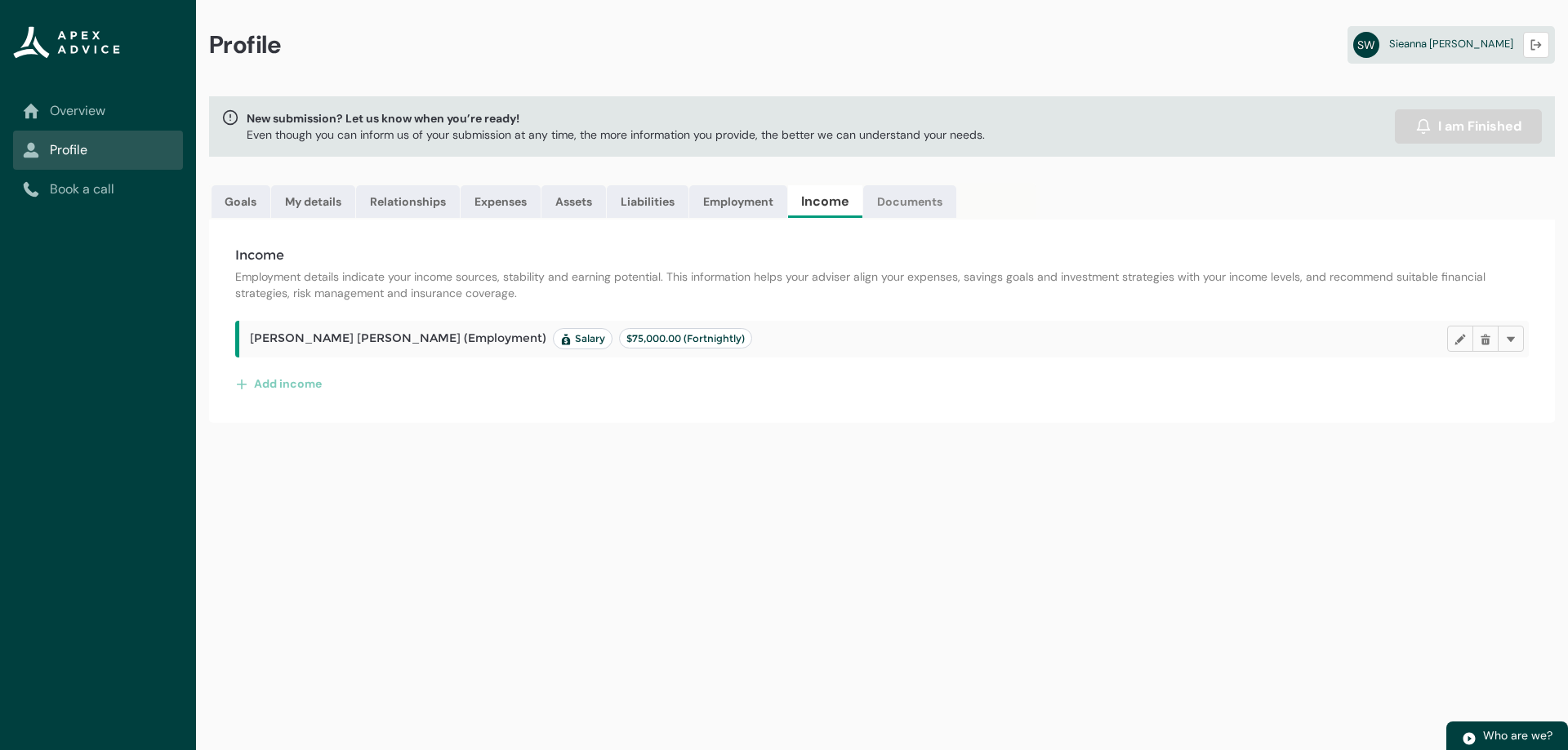
click at [905, 203] on link "Documents" at bounding box center [909, 202] width 93 height 32
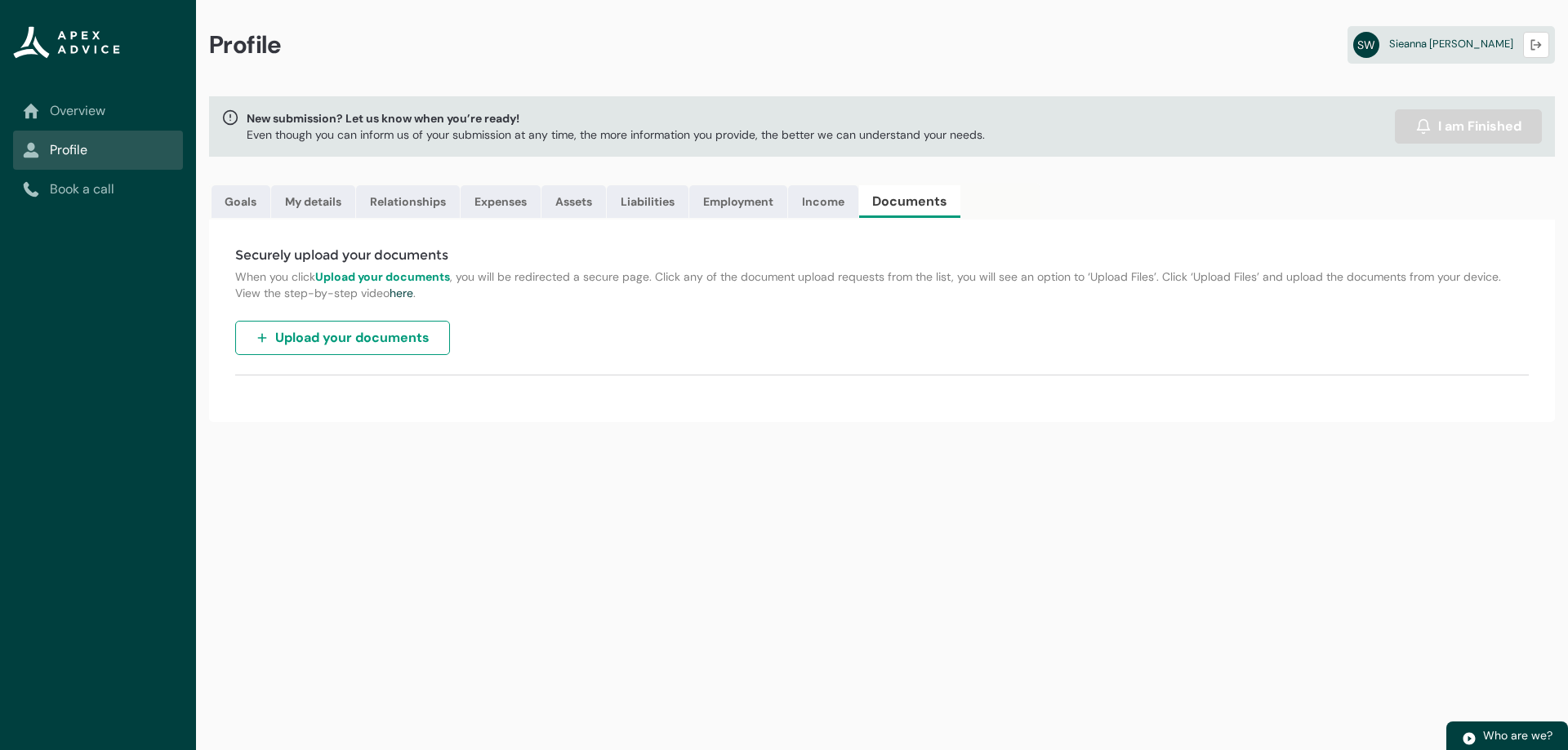
click at [415, 346] on span "Upload your documents" at bounding box center [352, 338] width 154 height 20
click at [359, 330] on span "Upload your documents" at bounding box center [352, 338] width 154 height 20
click at [585, 198] on link "Assets" at bounding box center [574, 202] width 65 height 32
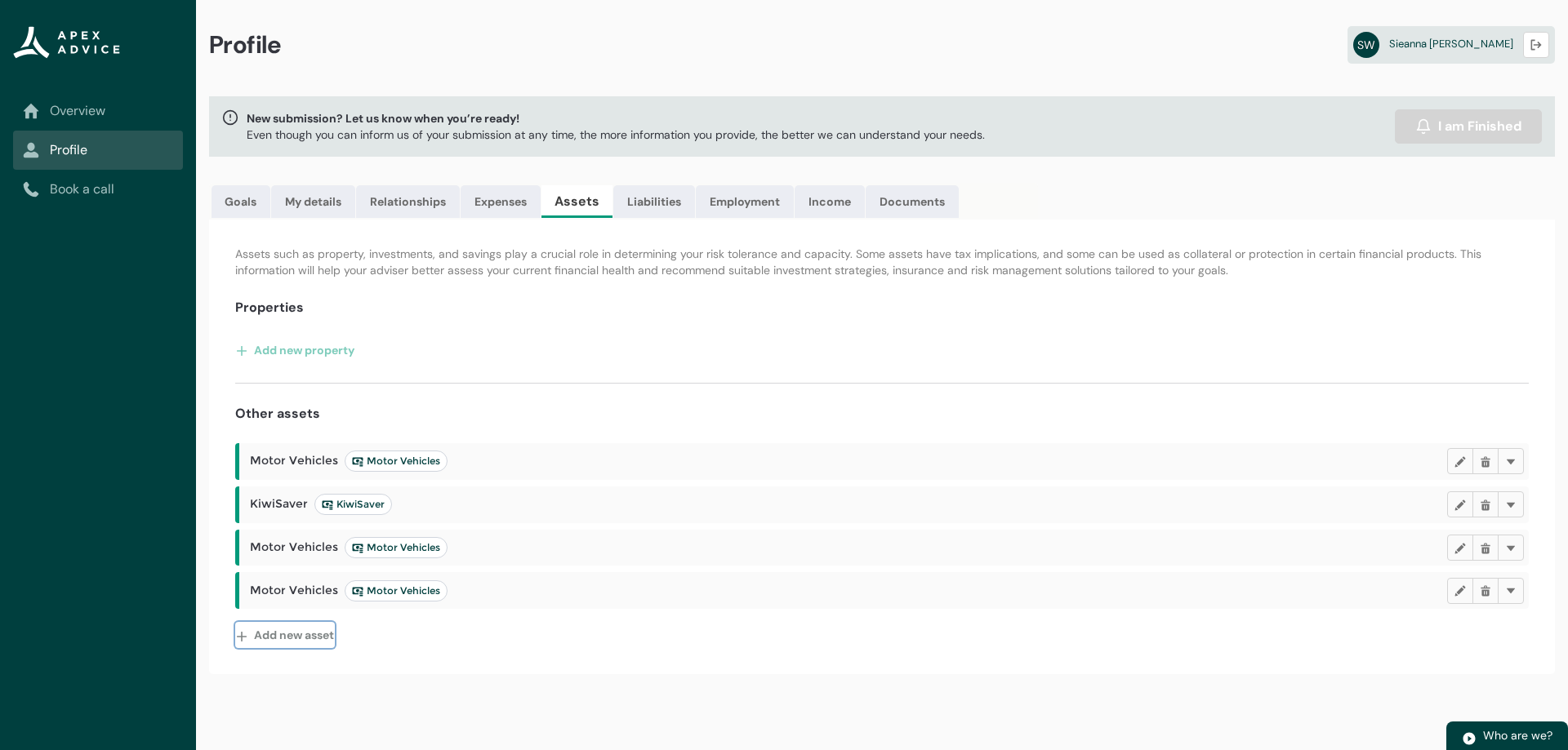
click at [299, 636] on button "Add new asset" at bounding box center [285, 635] width 100 height 26
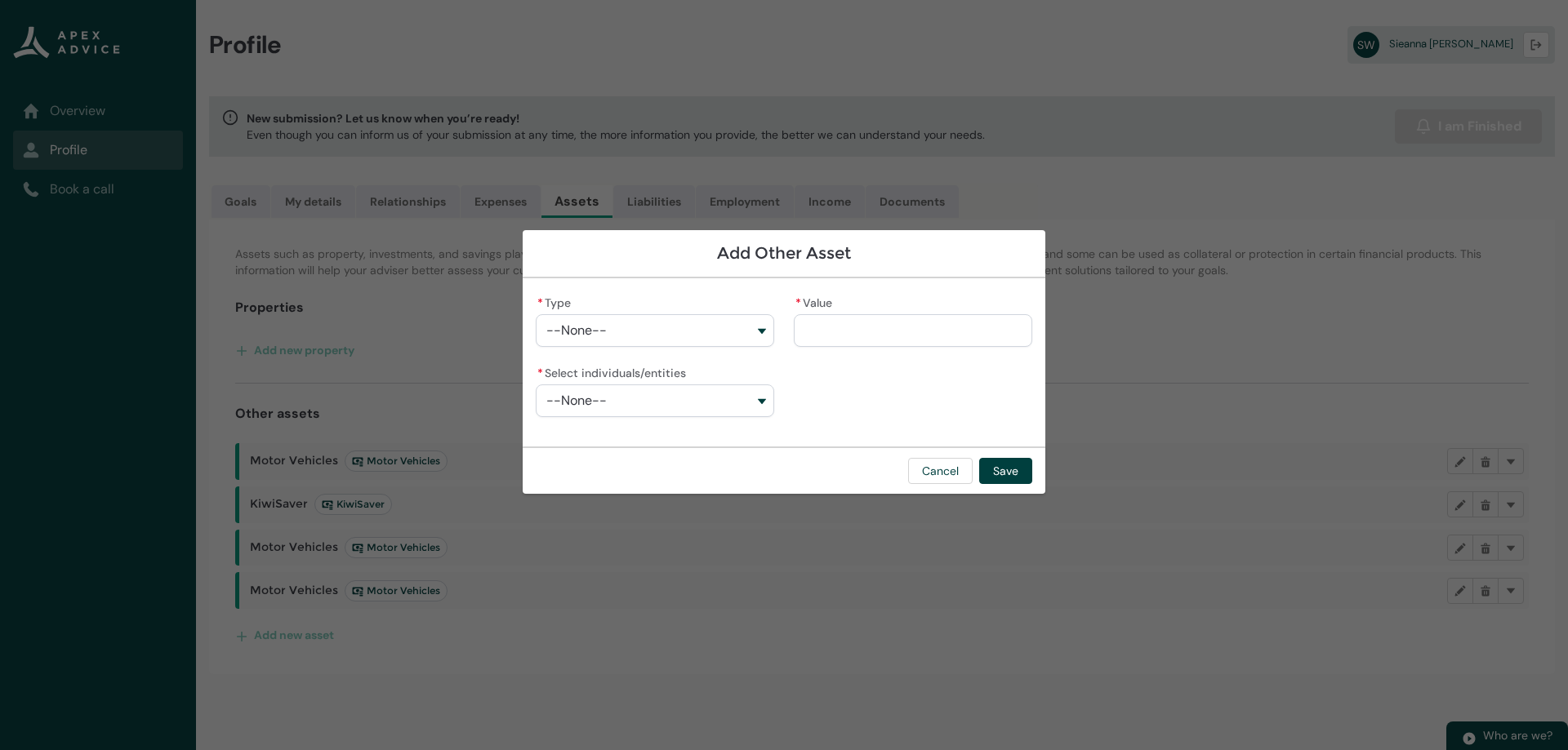
click at [765, 333] on button "--None--" at bounding box center [655, 330] width 239 height 32
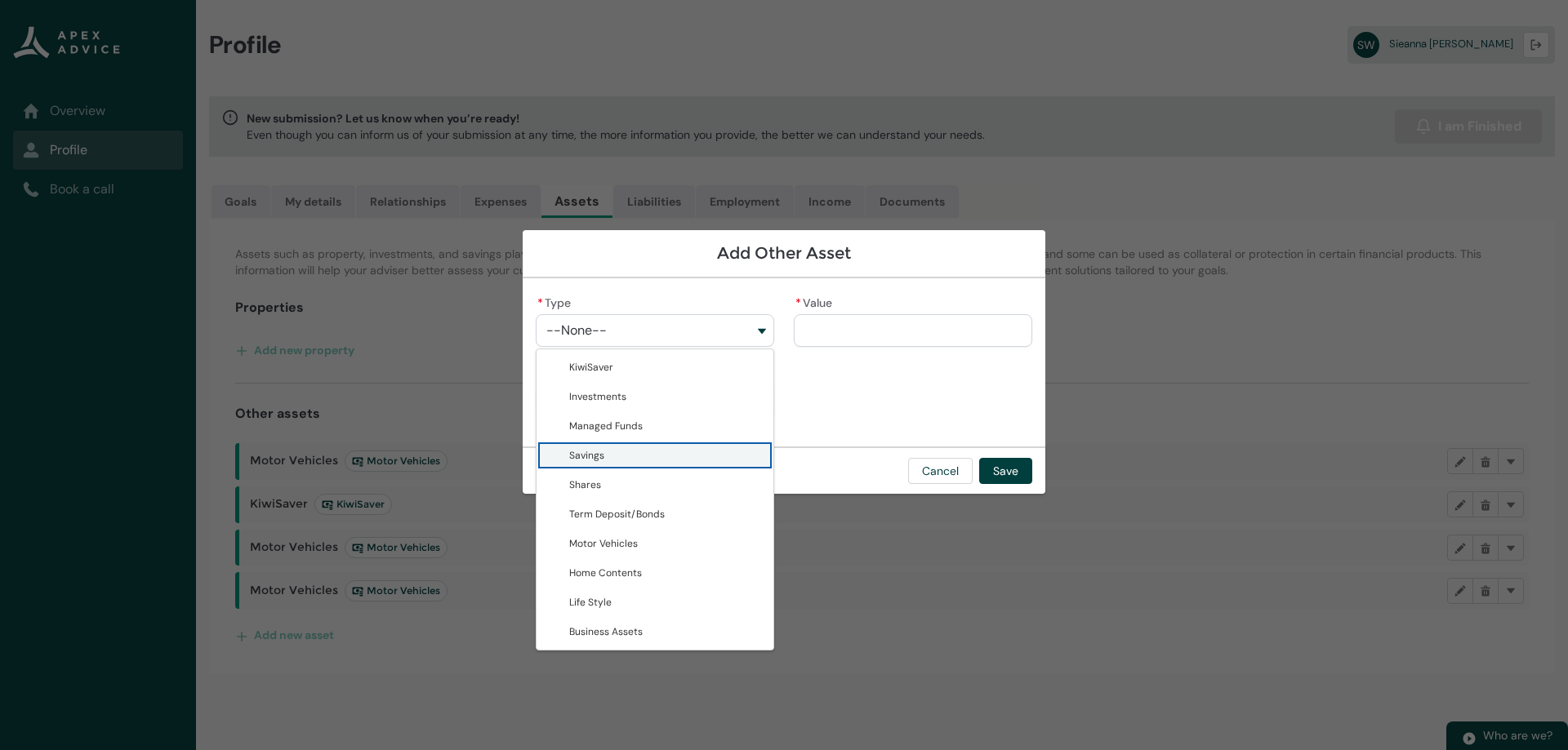
click at [712, 455] on span "Savings" at bounding box center [666, 456] width 195 height 16
type lightning-combobox "Savings"
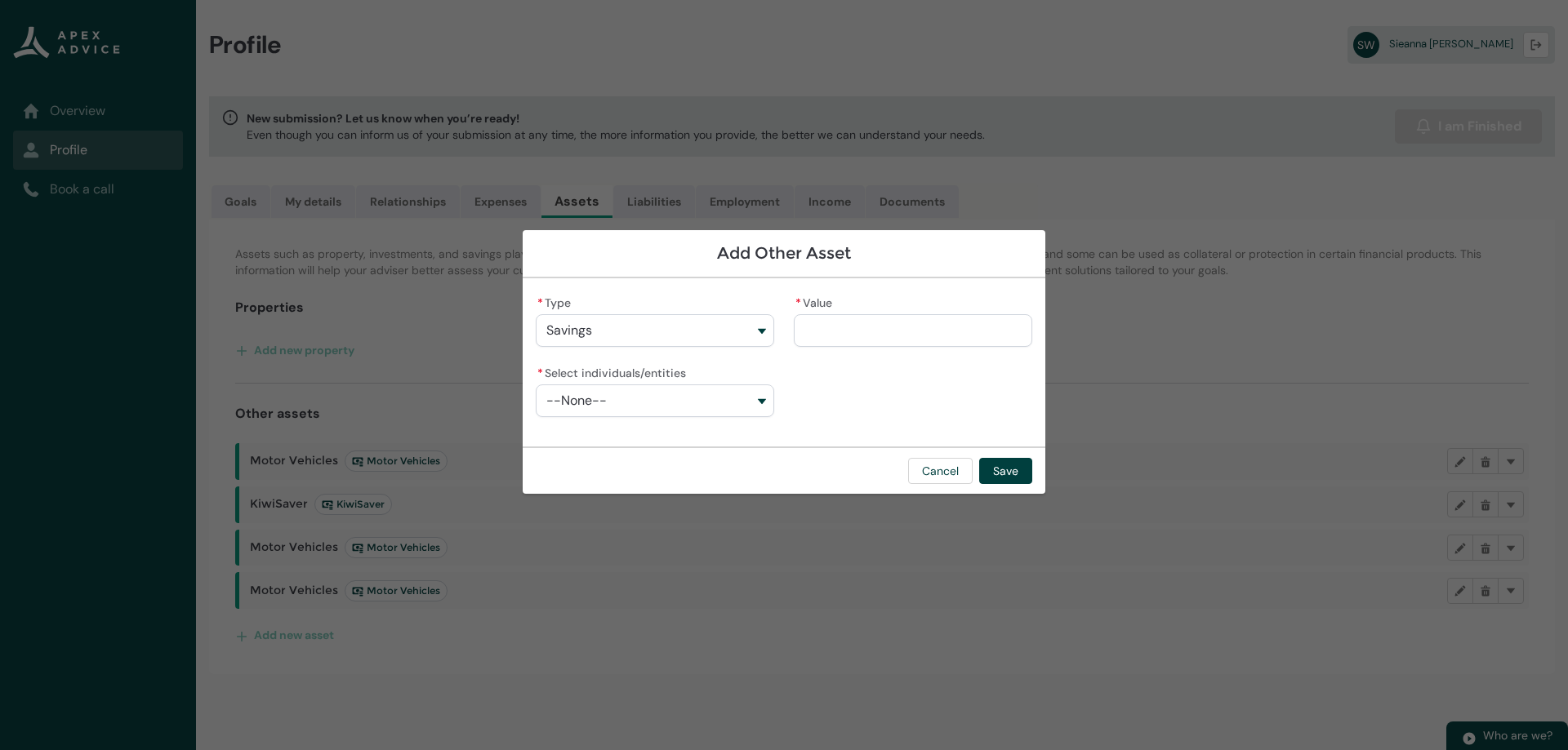
click at [866, 326] on input "* Value" at bounding box center [912, 330] width 239 height 32
type lightning-primitive-input-simple "9"
type input "*"
type lightning-primitive-input-simple "90"
type input "**"
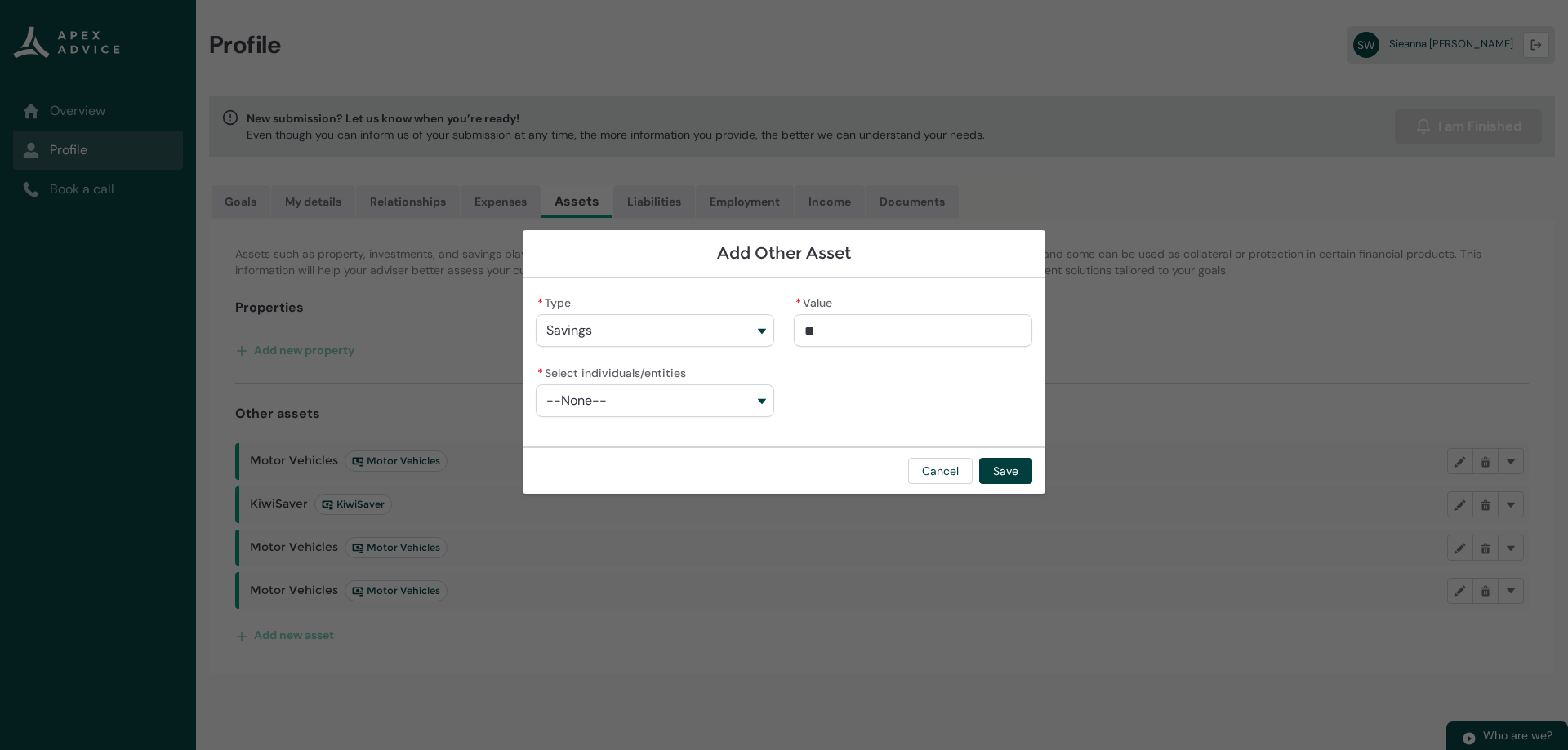
type lightning-primitive-input-simple "900"
type input "***"
type lightning-primitive-input-simple "9000"
type input "****"
type lightning-primitive-input-simple "9000."
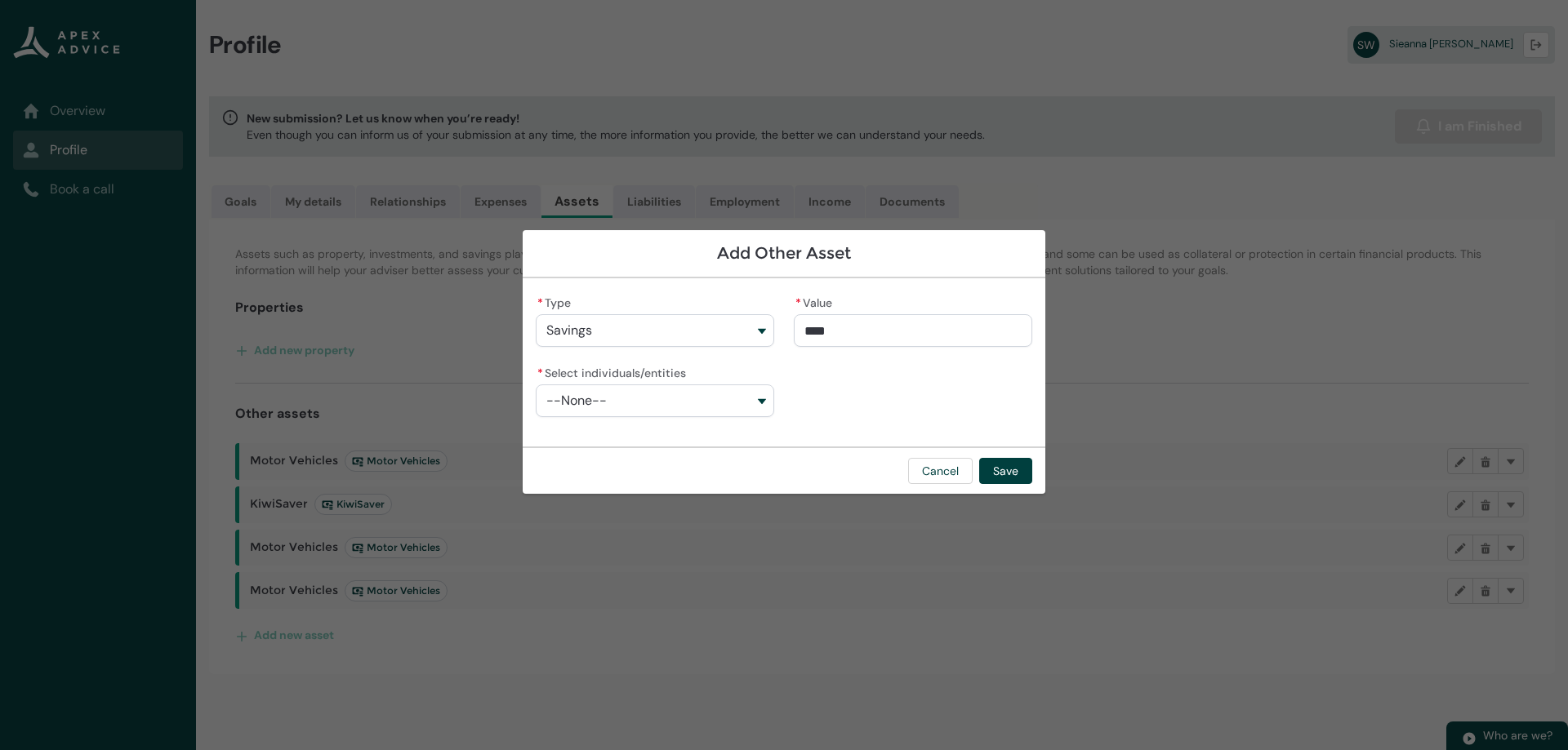
type input "*****"
type lightning-primitive-input-simple "9000.0"
type input "******"
type lightning-primitive-input-simple "9000.00"
type input "*********"
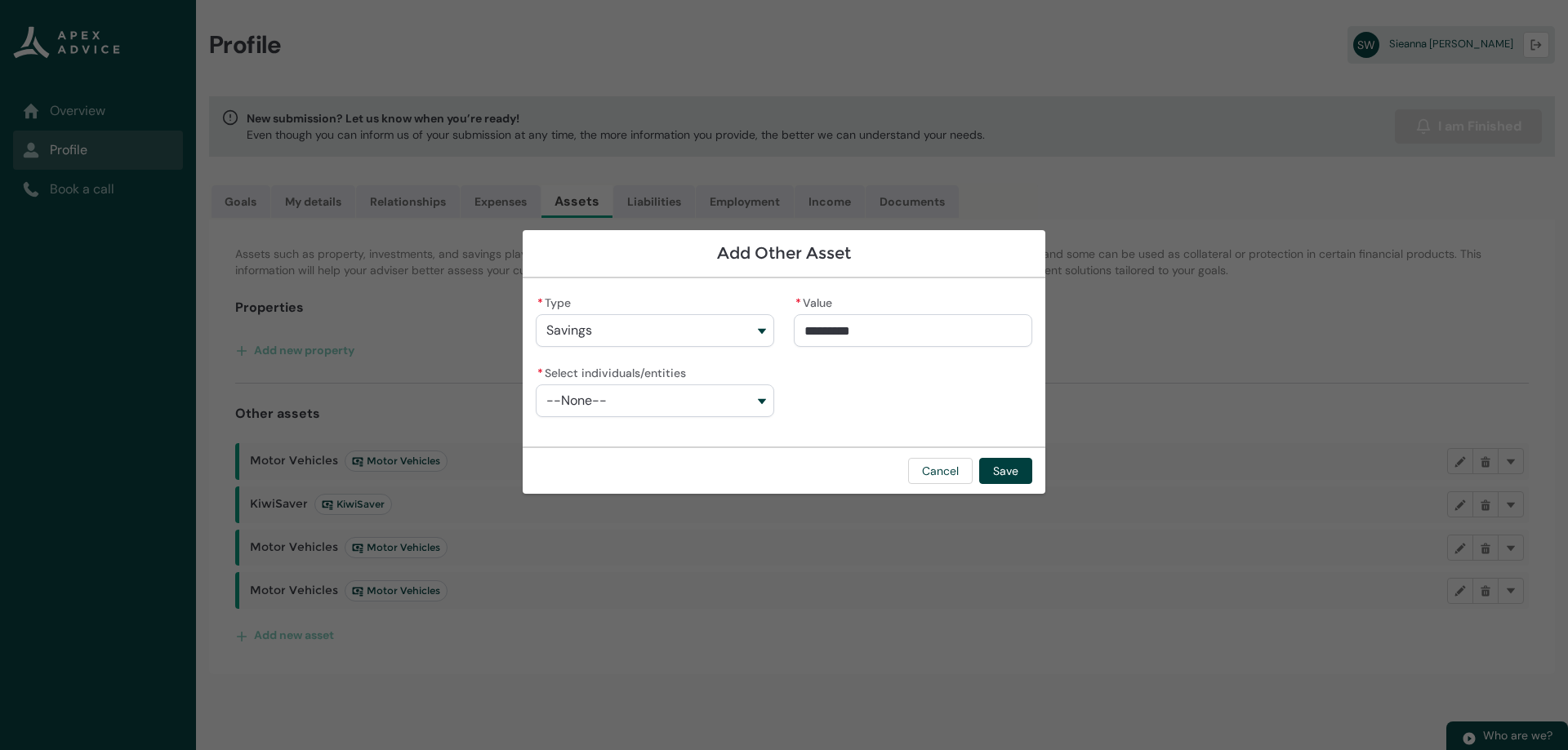
click at [872, 364] on div "* Type Savings KiwiSaver Investments Managed Funds Savings Shares Term Deposit/…" at bounding box center [784, 363] width 496 height 142
click at [762, 402] on button "--None--" at bounding box center [655, 401] width 239 height 32
click at [742, 436] on span "[PERSON_NAME] [PERSON_NAME]" at bounding box center [666, 438] width 195 height 16
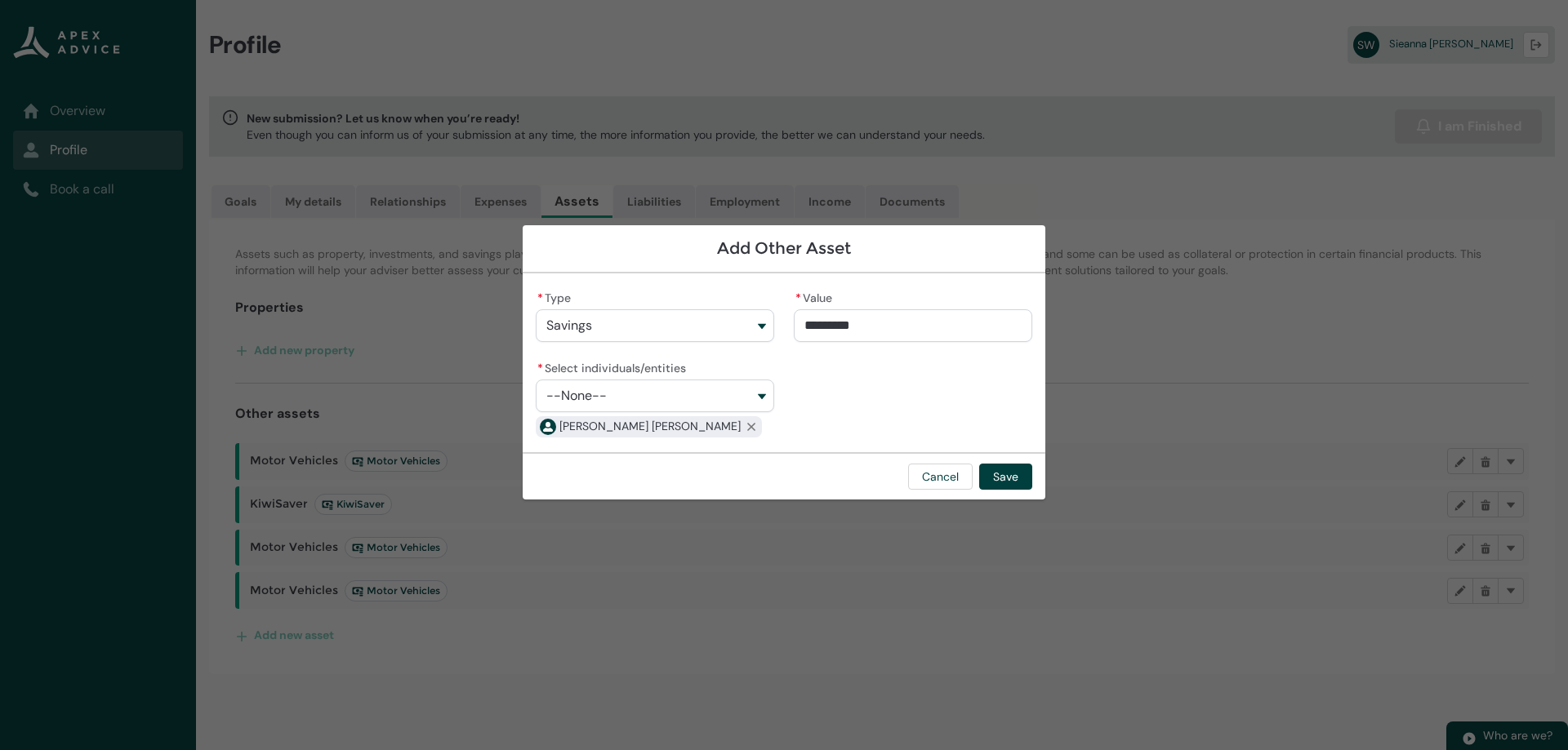
click at [765, 393] on button "--None--" at bounding box center [655, 396] width 239 height 32
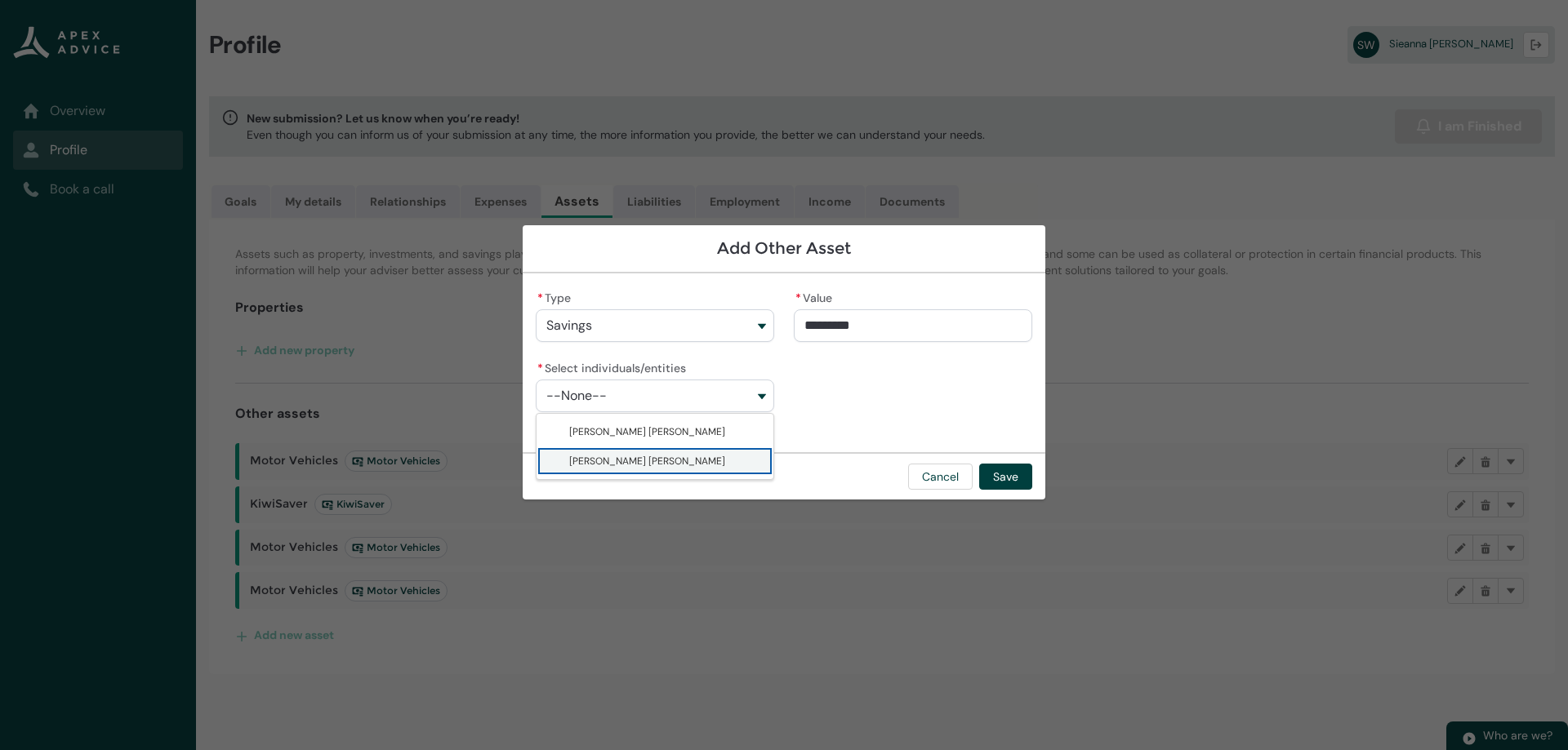
click at [739, 460] on span "Sieanna Irihapeti Elizabeth Walker" at bounding box center [666, 461] width 195 height 16
type lightning-combobox "001Q900000tKmC6IAK"
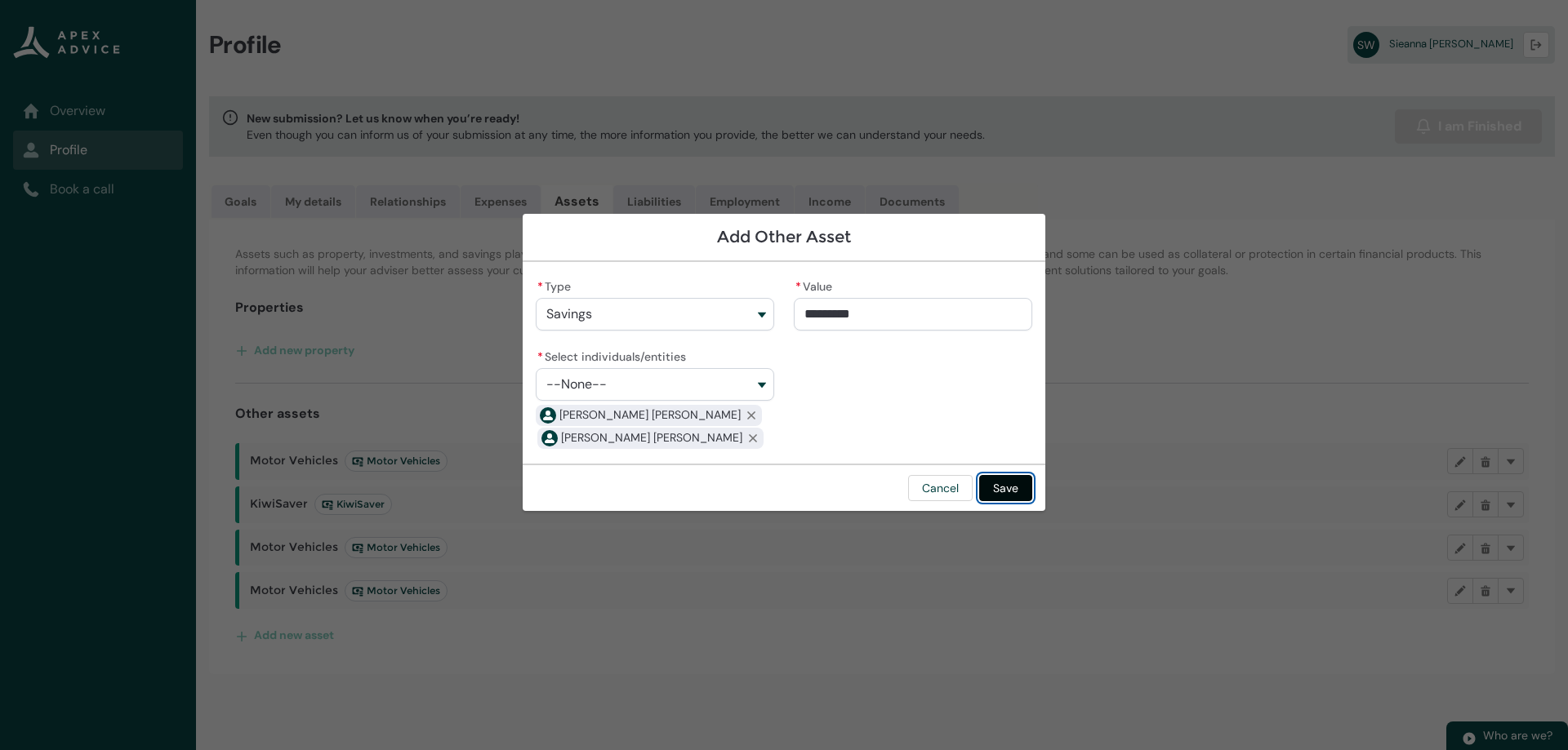
click at [1019, 494] on button "Save" at bounding box center [1005, 488] width 53 height 26
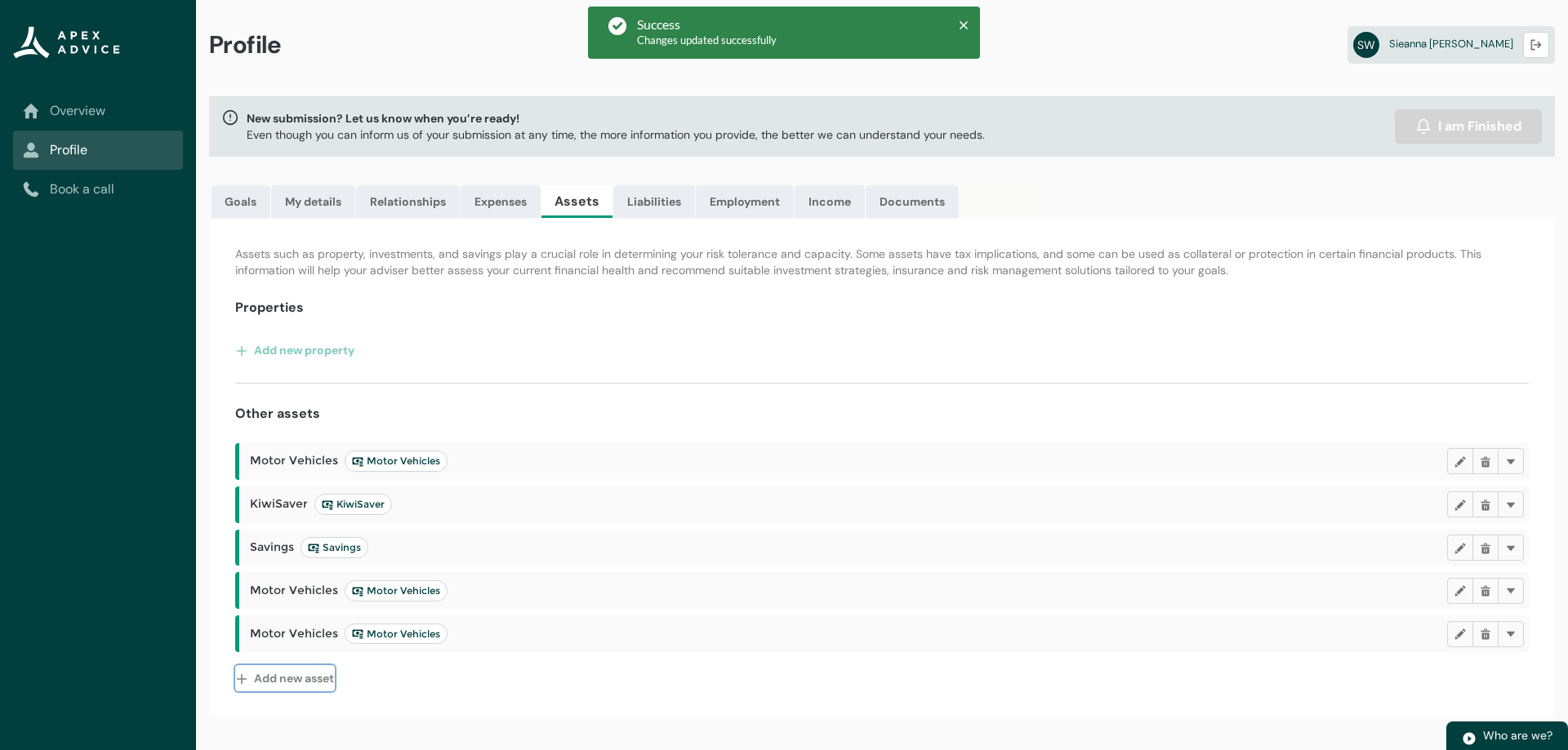
click at [306, 679] on button "Add new asset" at bounding box center [285, 678] width 100 height 26
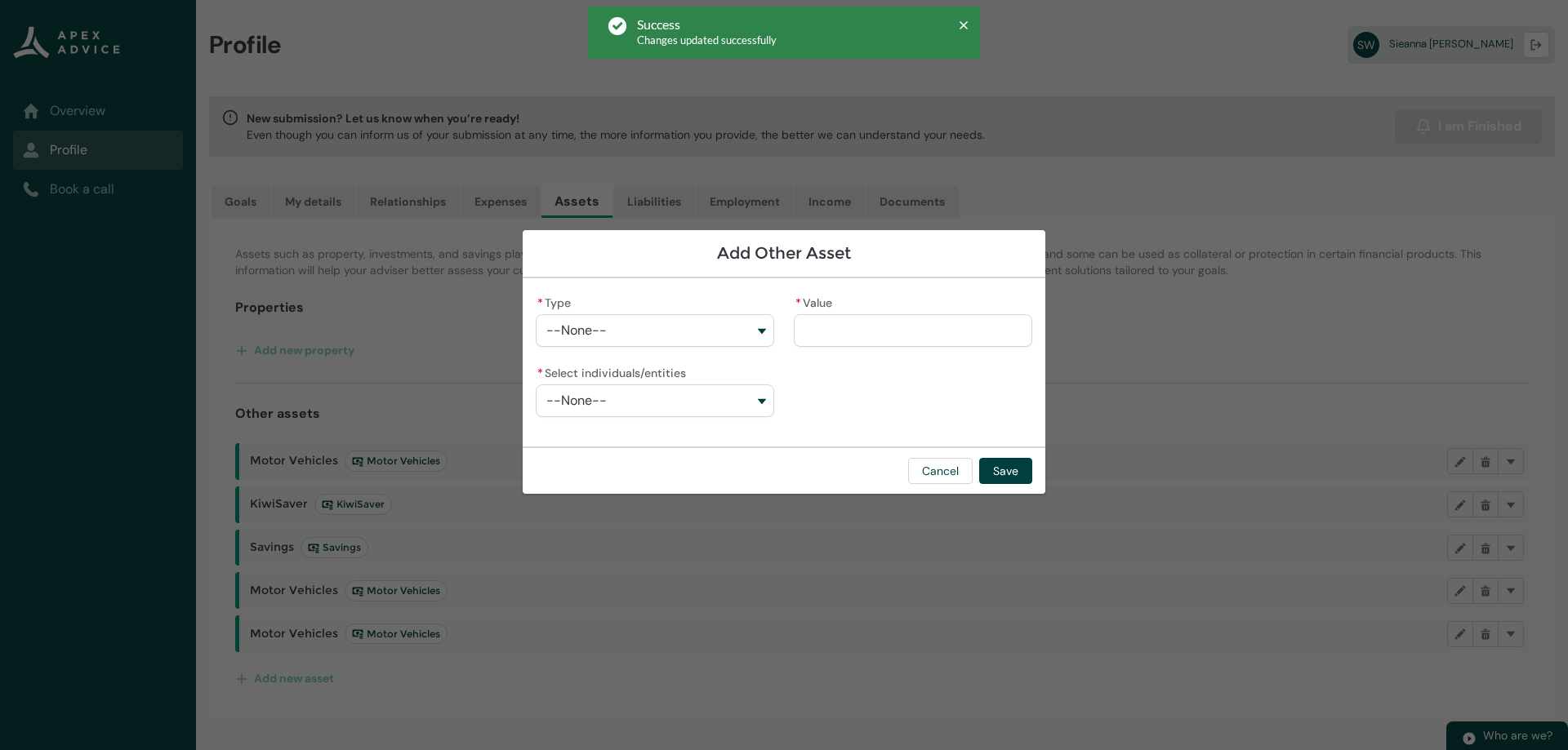
click at [769, 334] on button "--None--" at bounding box center [655, 330] width 239 height 32
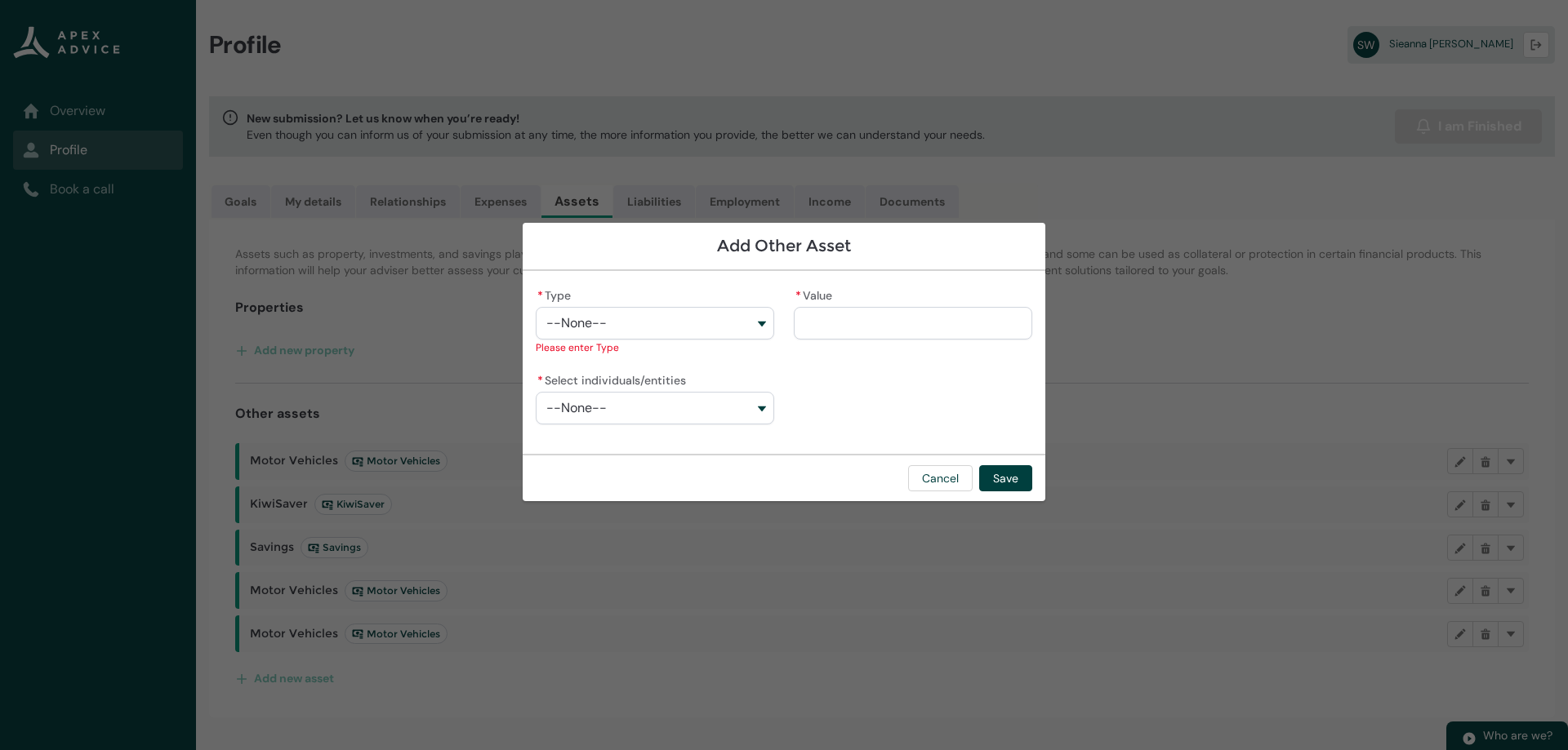
click at [757, 337] on button "--None--" at bounding box center [655, 323] width 239 height 32
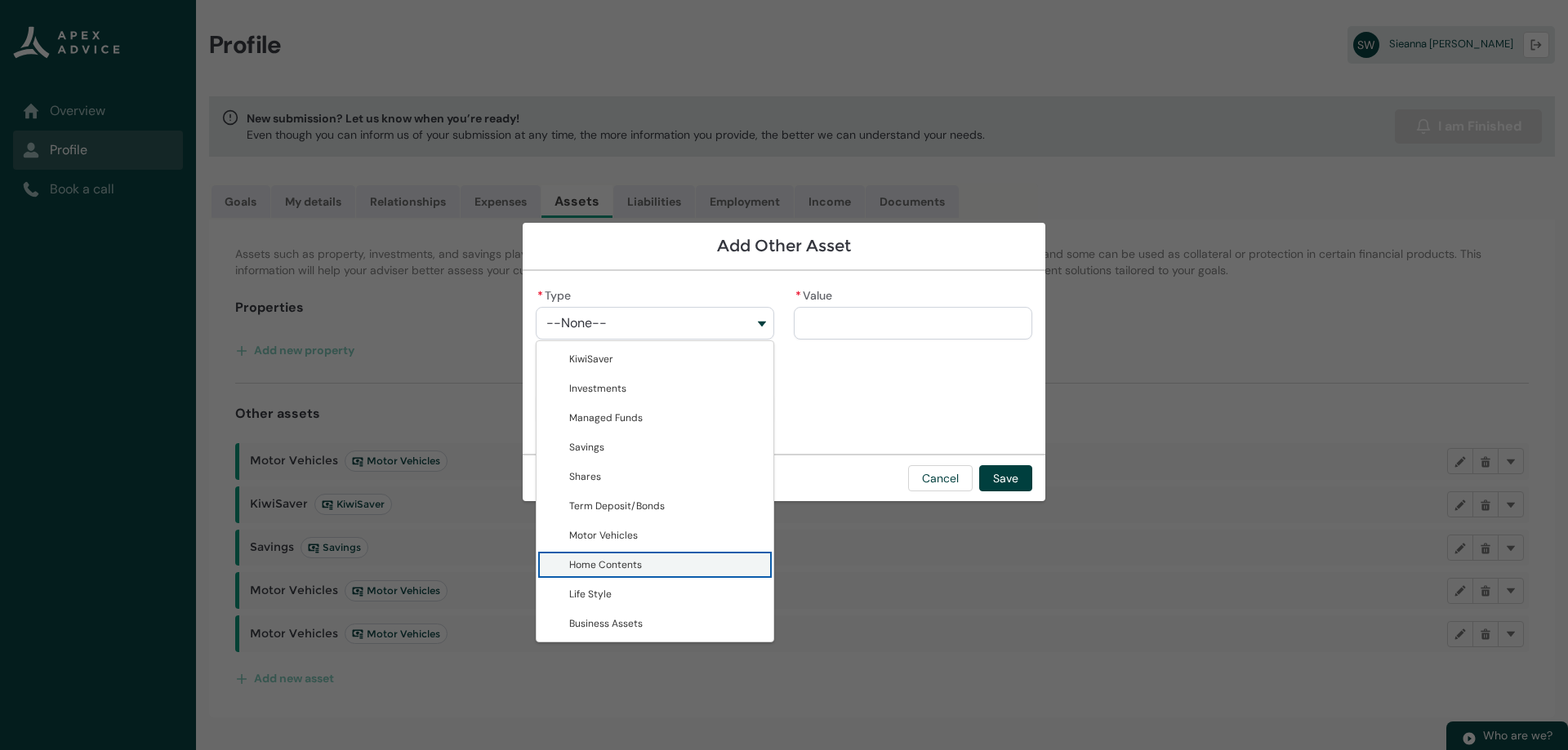
click at [616, 567] on span "Home Contents" at bounding box center [605, 565] width 73 height 14
type lightning-combobox "Home Contents"
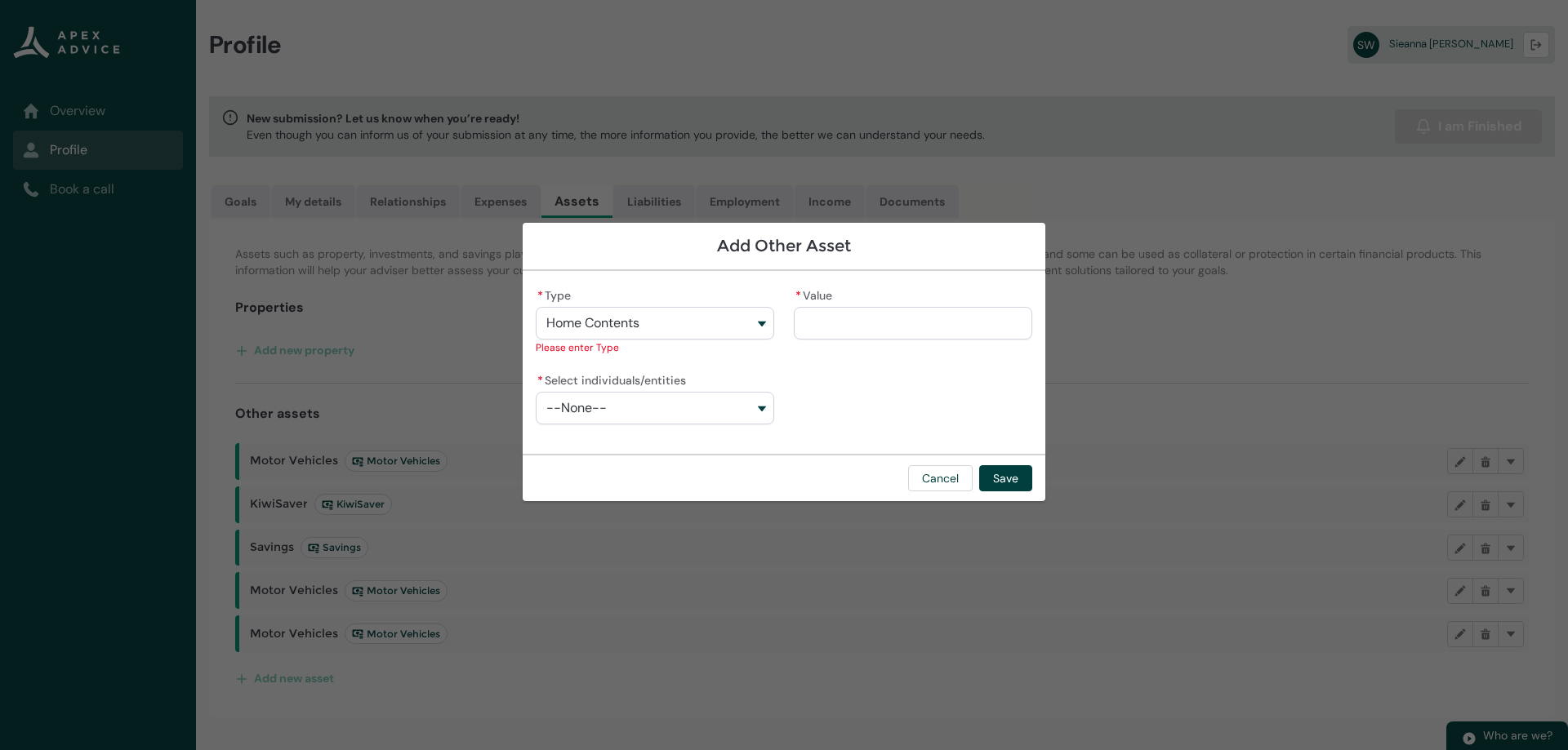
click at [829, 325] on input "* Value" at bounding box center [912, 323] width 239 height 32
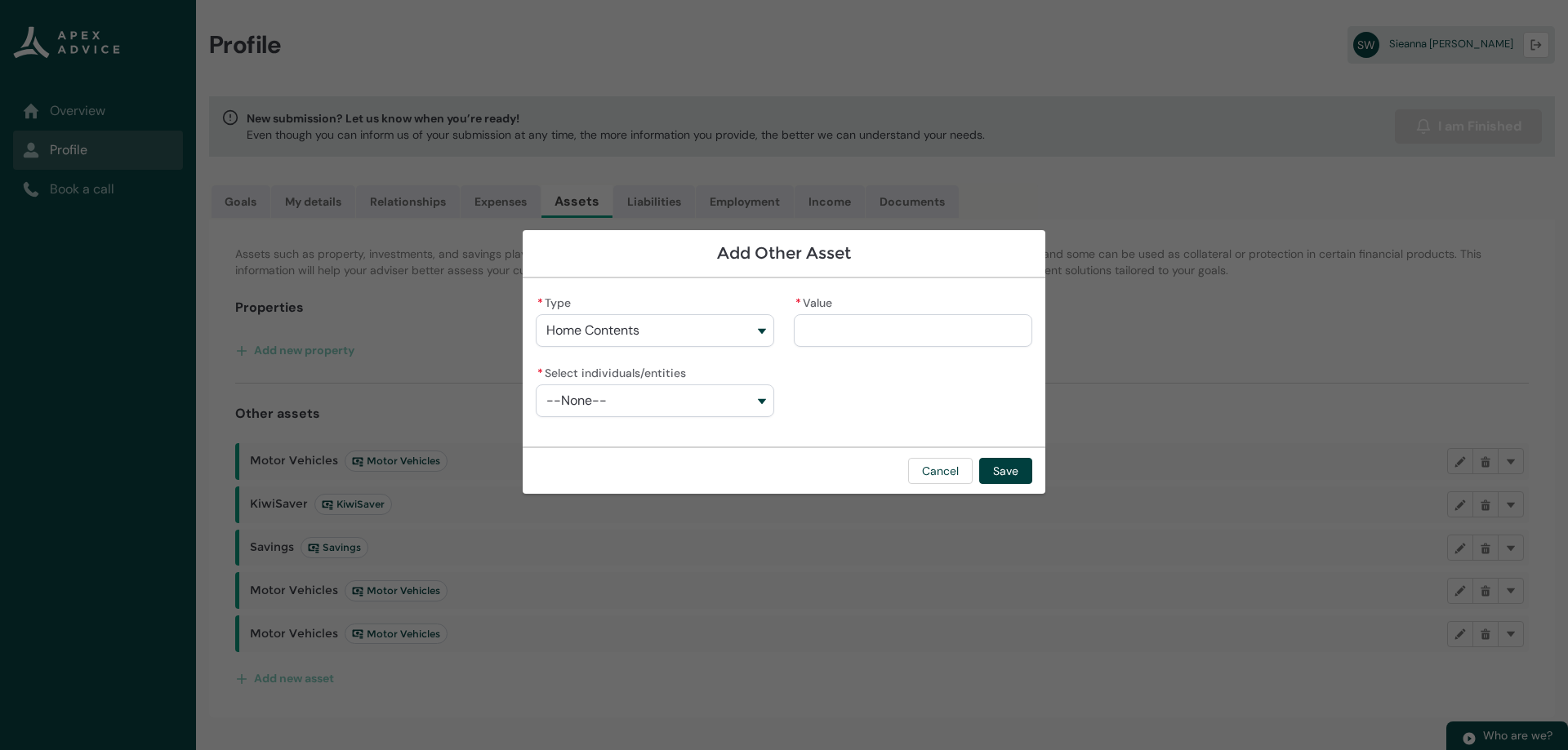
type lightning-primitive-input-simple "6"
type input "*"
type lightning-primitive-input-simple "67"
type input "**"
type lightning-primitive-input-simple "670"
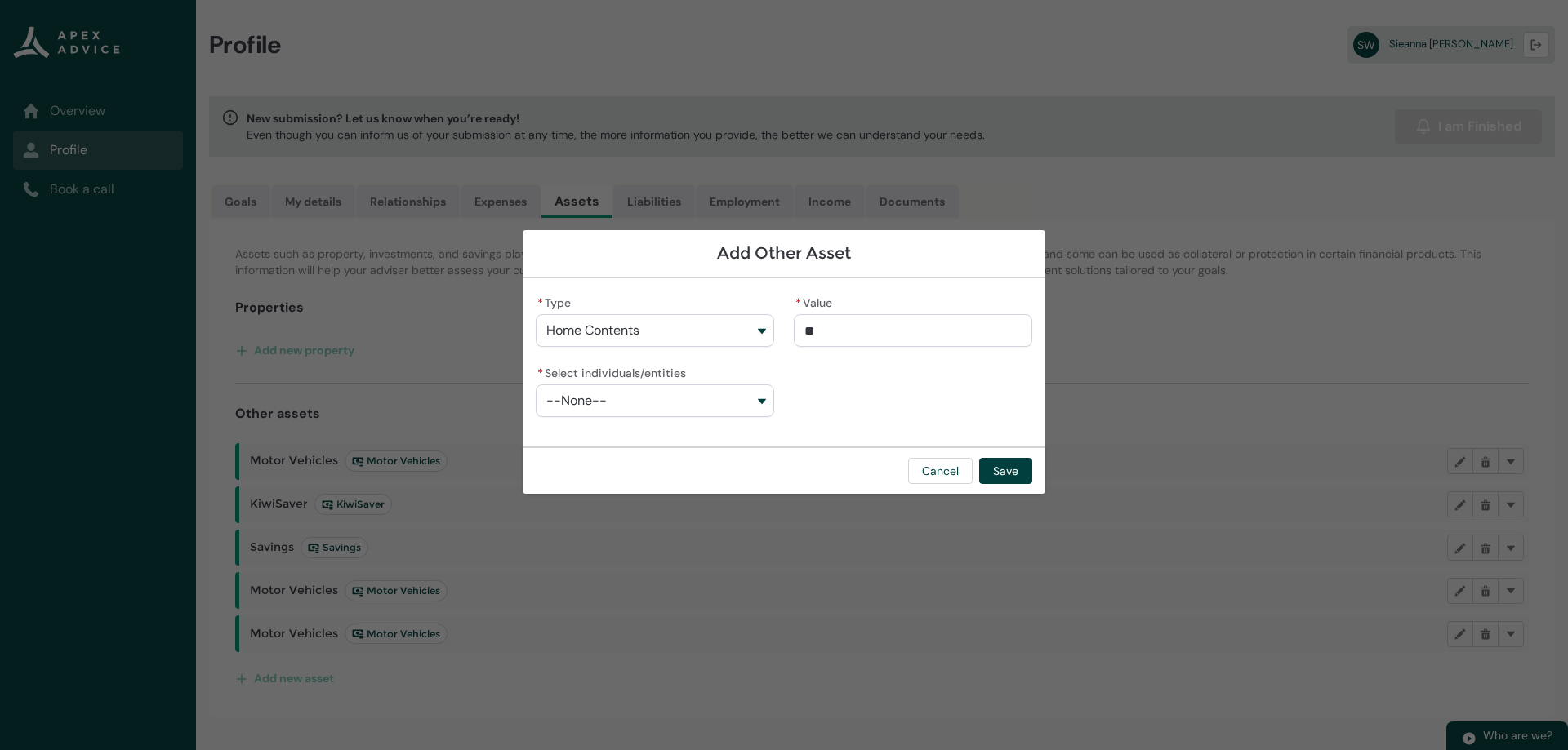
type input "***"
type lightning-primitive-input-simple "6700"
type input "****"
type lightning-primitive-input-simple "67000"
type input "*****"
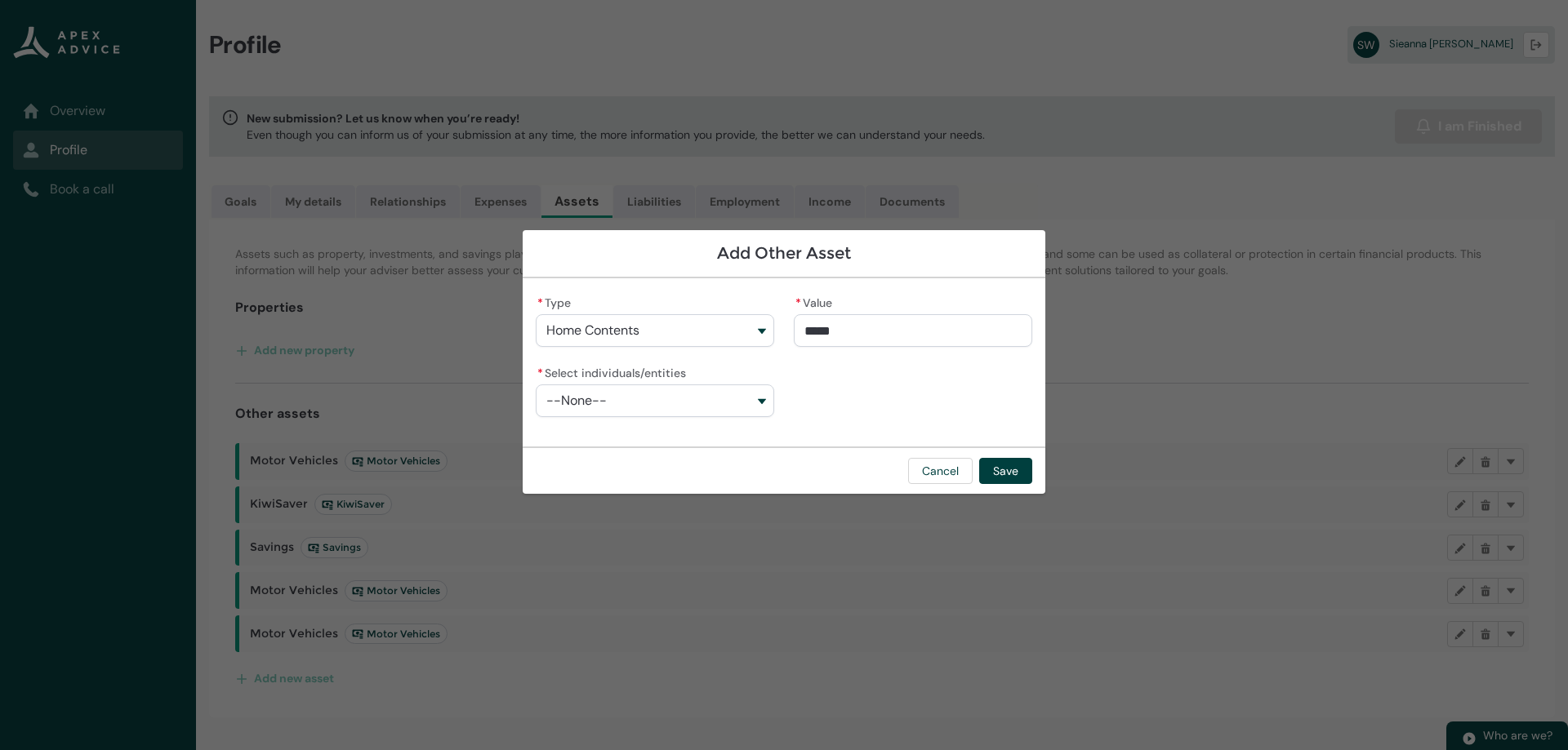
type lightning-primitive-input-simple "6700"
type input "****"
type lightning-primitive-input-simple "670"
type input "***"
type lightning-primitive-input-simple "67"
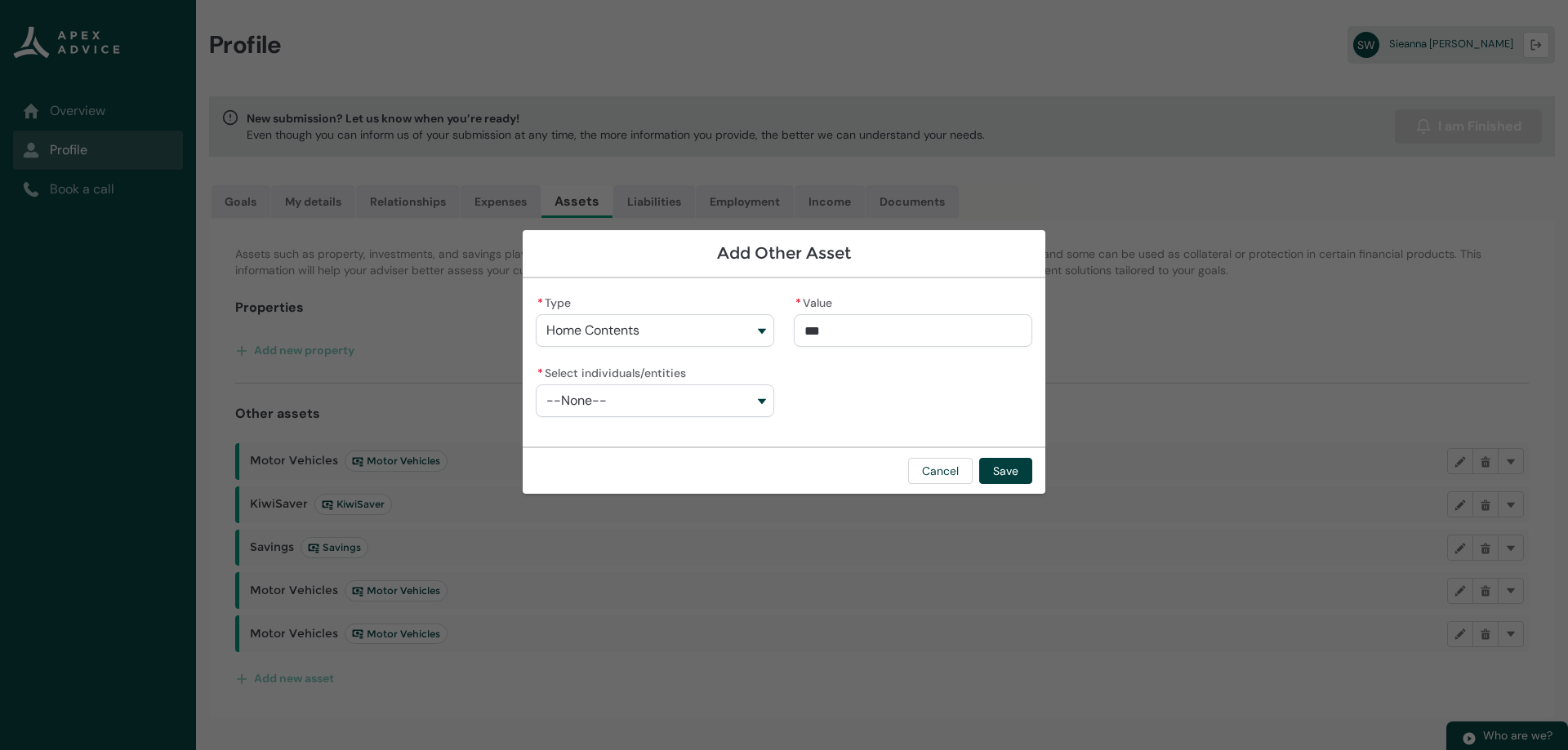
type input "**"
type lightning-primitive-input-simple "6"
type input "*"
type lightning-primitive-input-simple "8"
type input "*"
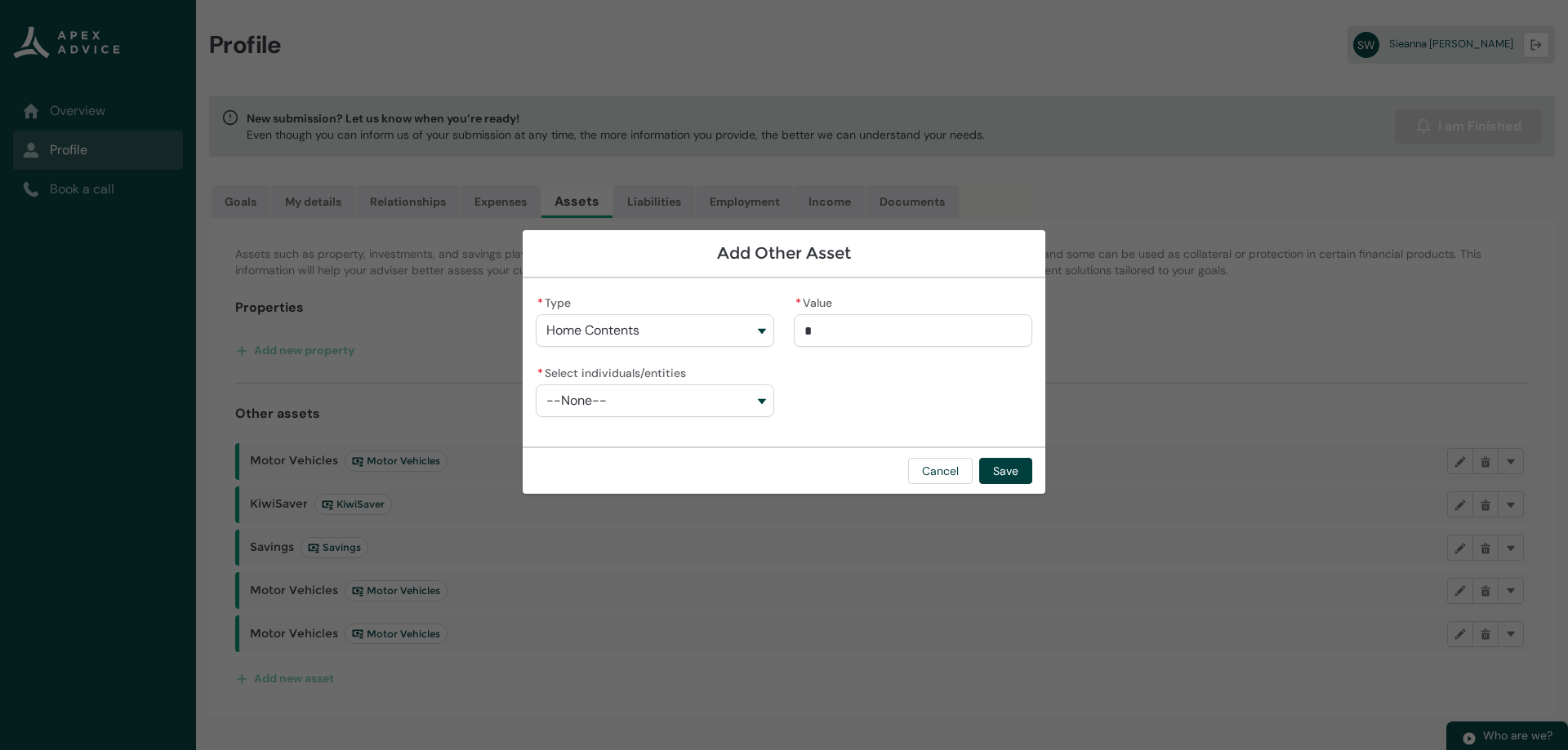
type lightning-primitive-input-simple "85"
type input "******"
click at [954, 470] on button "Cancel" at bounding box center [940, 471] width 65 height 26
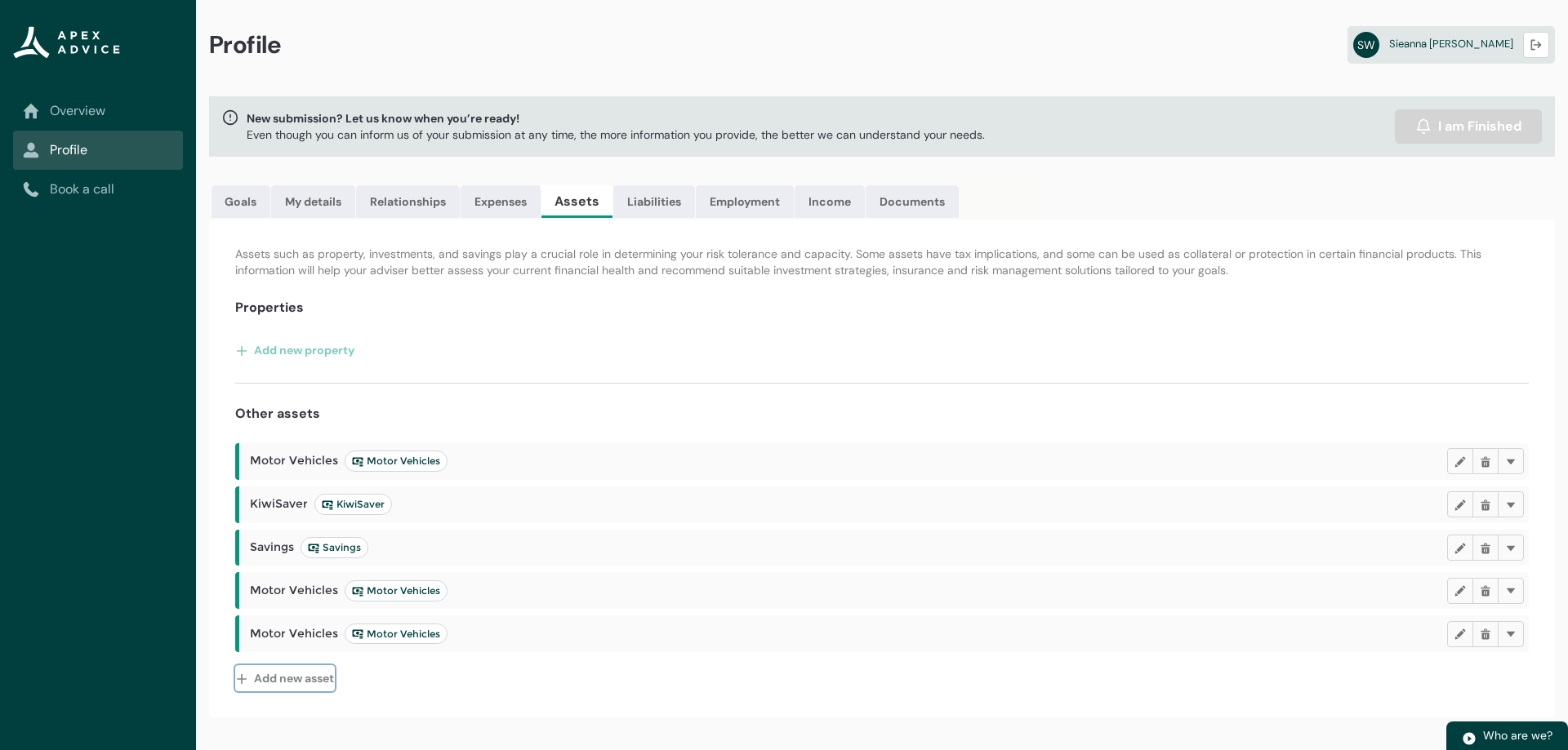
click at [290, 681] on button "Add new asset" at bounding box center [285, 678] width 100 height 26
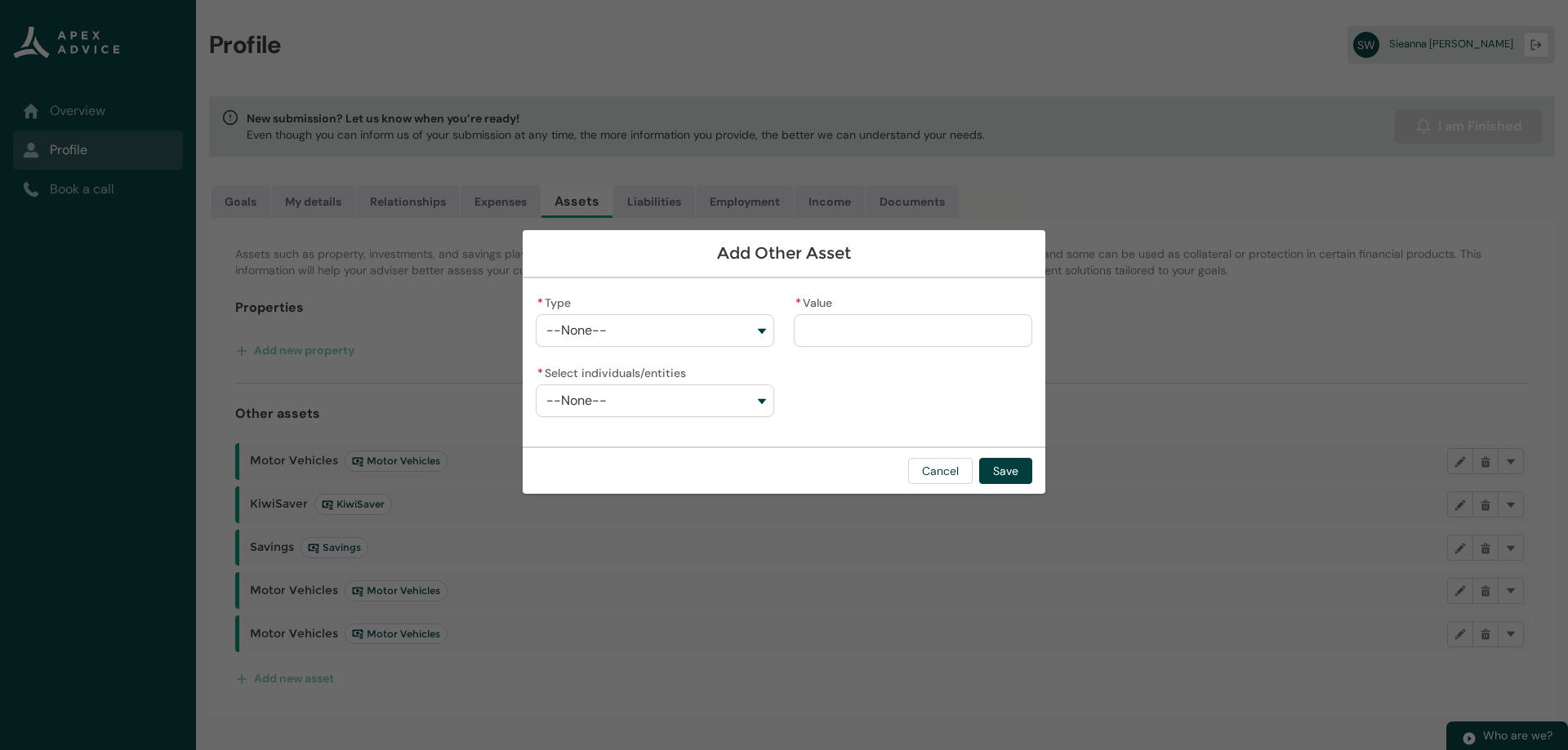
click at [603, 326] on span "--None--" at bounding box center [576, 330] width 60 height 14
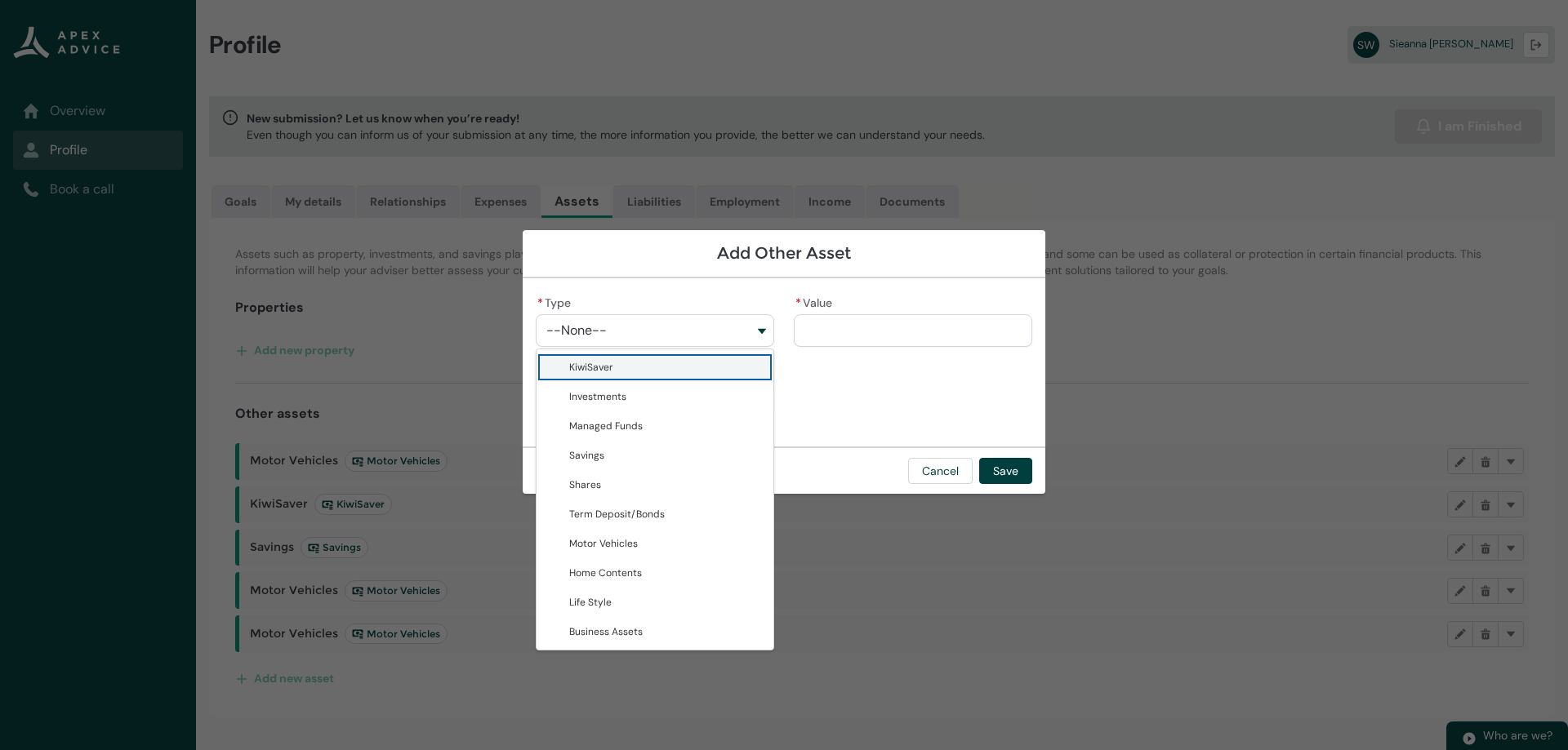
drag, startPoint x: 607, startPoint y: 362, endPoint x: 629, endPoint y: 354, distance: 23.4
click at [608, 362] on span "KiwiSaver" at bounding box center [591, 367] width 44 height 14
type lightning-combobox "KiwiSaver"
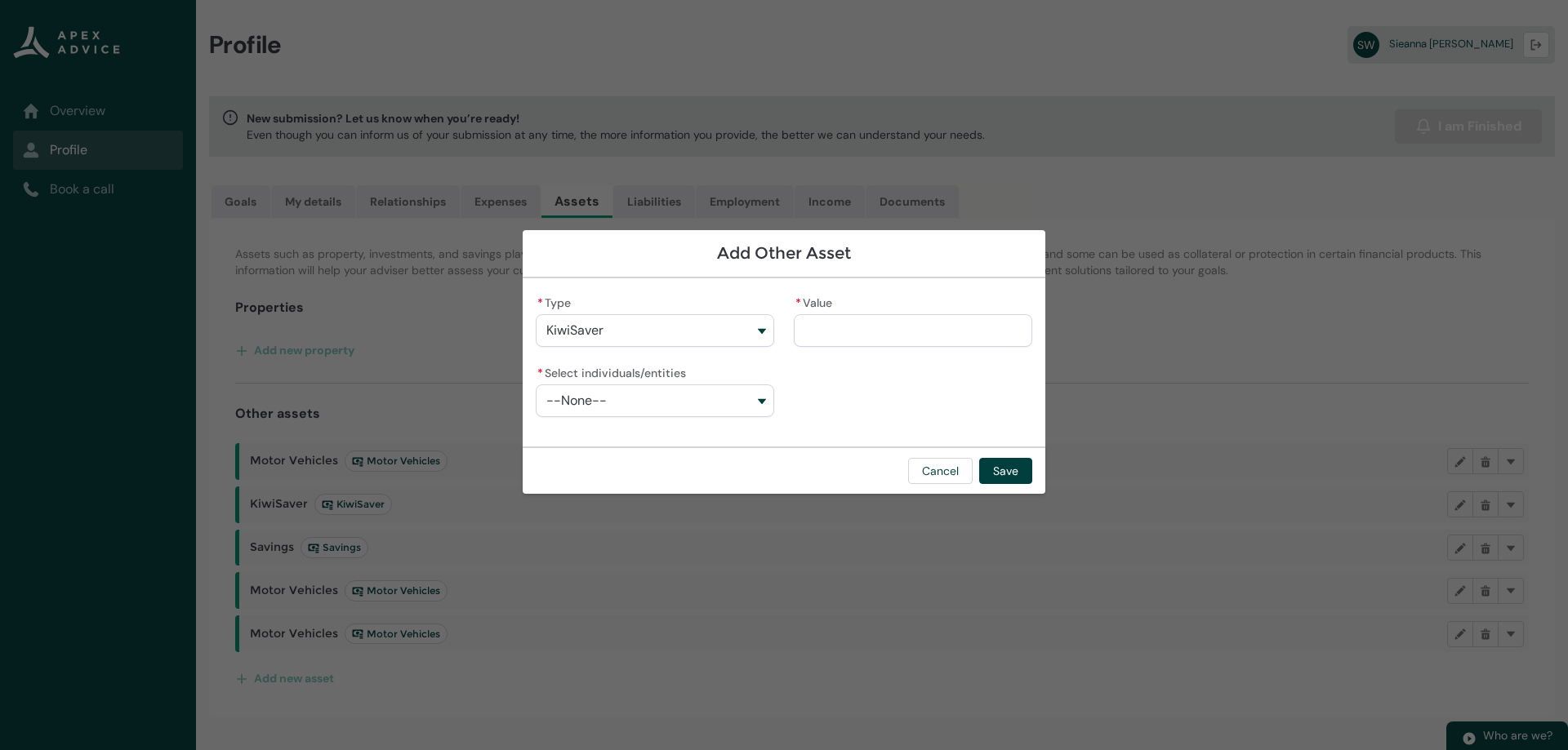
click at [905, 321] on input "* Value" at bounding box center [912, 330] width 239 height 32
type lightning-primitive-input-simple "7"
type input "*"
type lightning-primitive-input-simple "78"
type input "**"
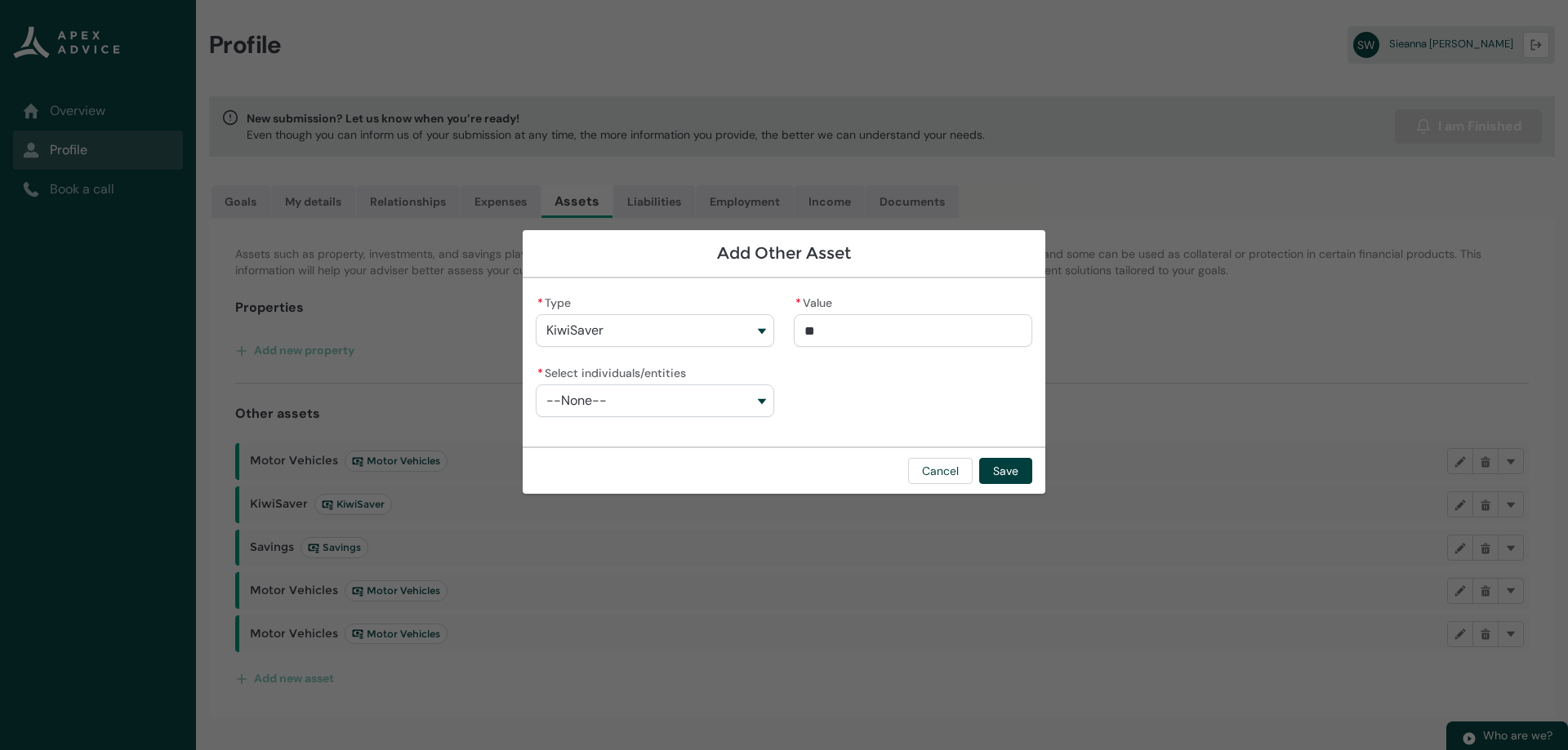
type lightning-primitive-input-simple "780"
type input "***"
type lightning-primitive-input-simple "7800"
type input "****"
type lightning-primitive-input-simple "78000"
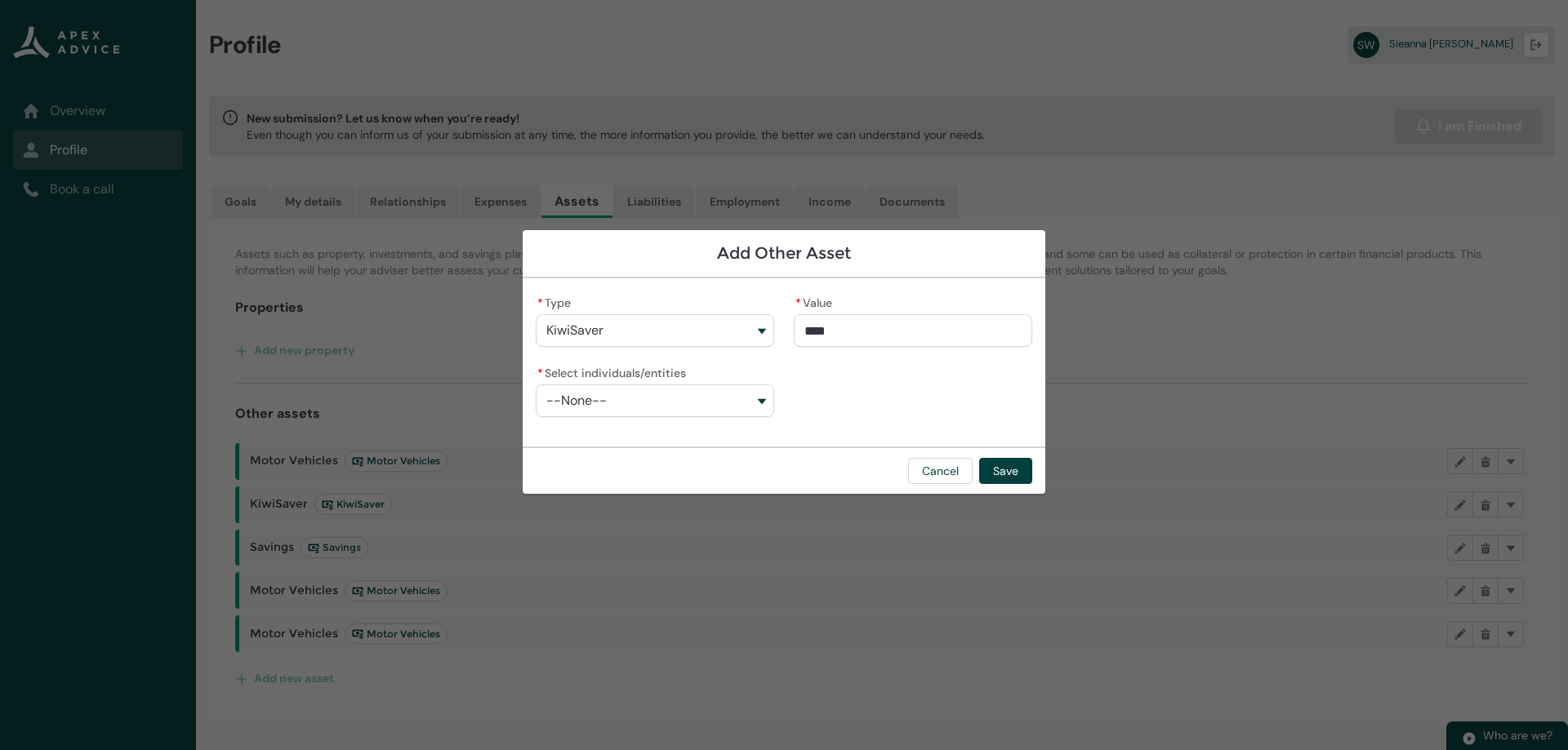
type input "*****"
type lightning-primitive-input-simple "78000."
type input "******"
type lightning-primitive-input-simple "78000.0"
type input "*******"
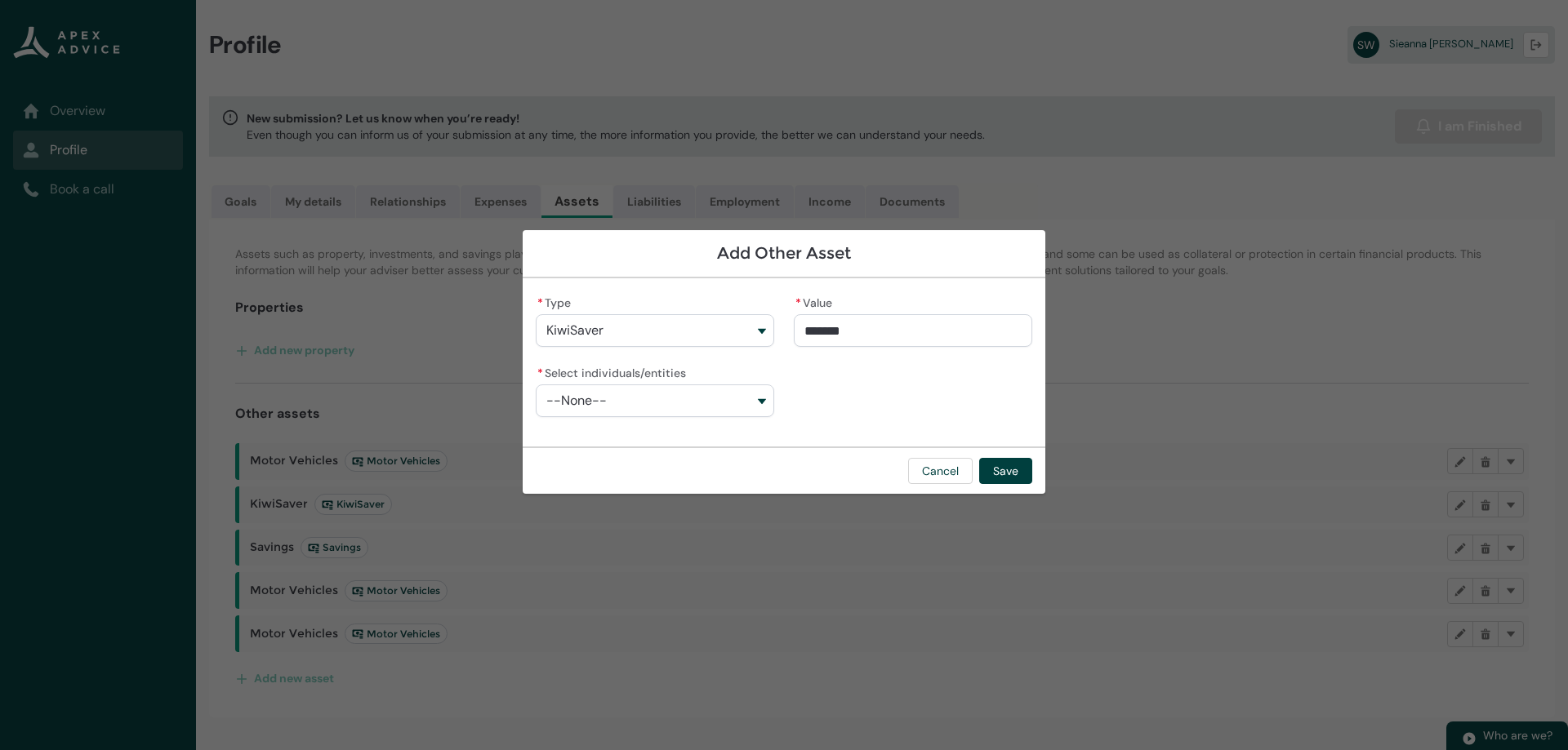
type lightning-primitive-input-simple "78000.00"
type input "**********"
click at [881, 390] on div "**********" at bounding box center [784, 363] width 496 height 142
click at [767, 399] on button "--None--" at bounding box center [655, 401] width 239 height 32
click at [748, 438] on span "[PERSON_NAME] [PERSON_NAME]" at bounding box center [666, 438] width 195 height 16
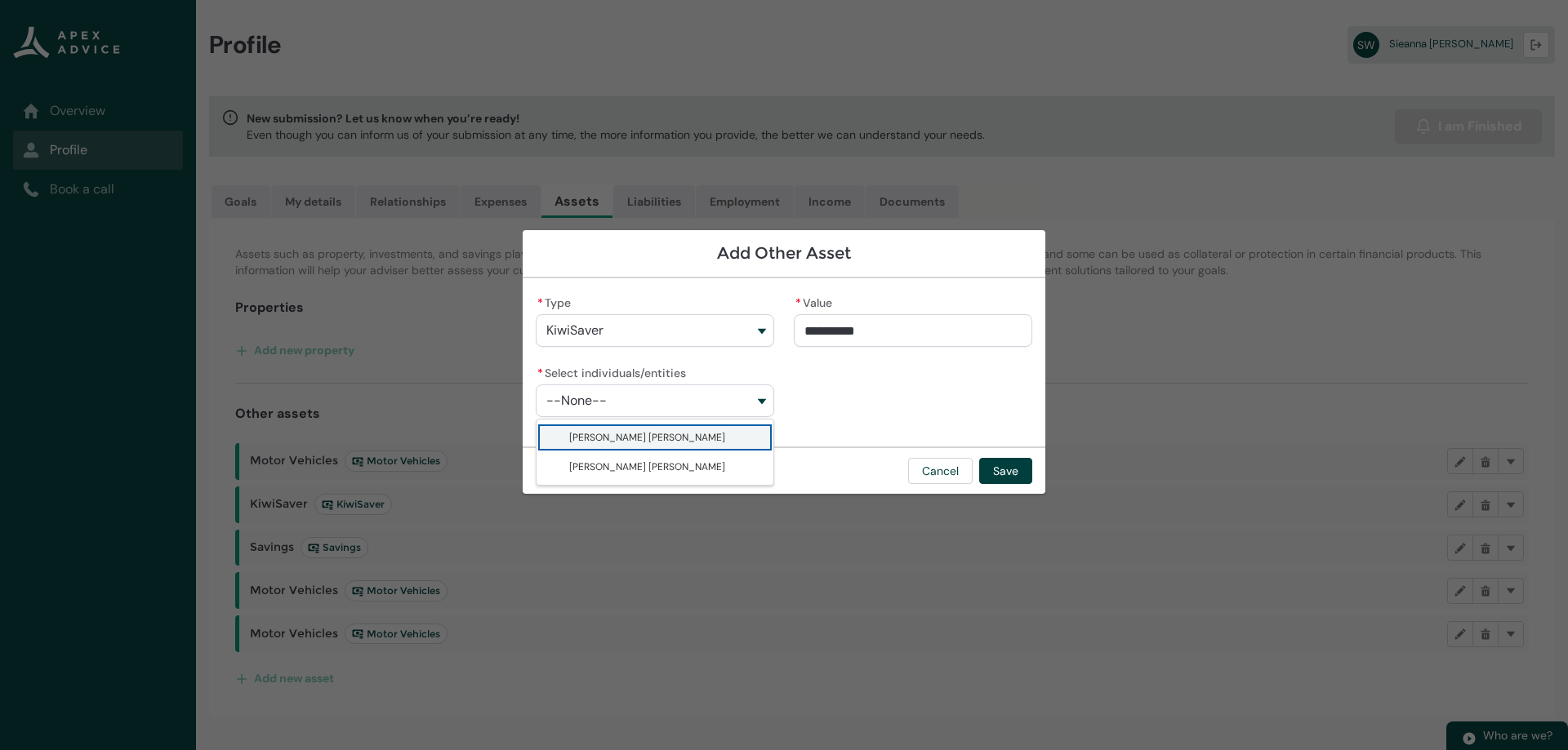
type lightning-combobox "001Q900000tKmqQIAS"
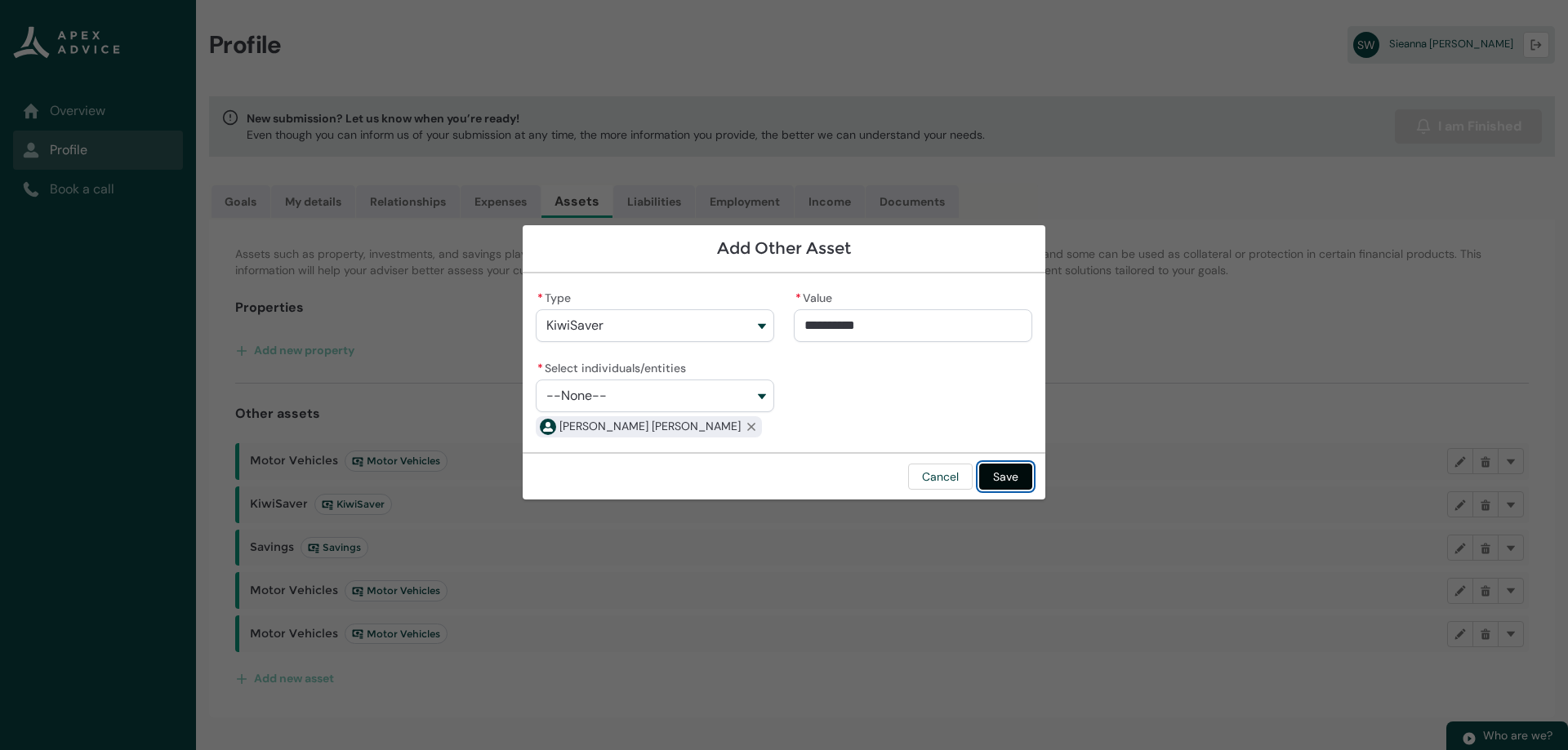
click at [1010, 474] on button "Save" at bounding box center [1005, 476] width 53 height 26
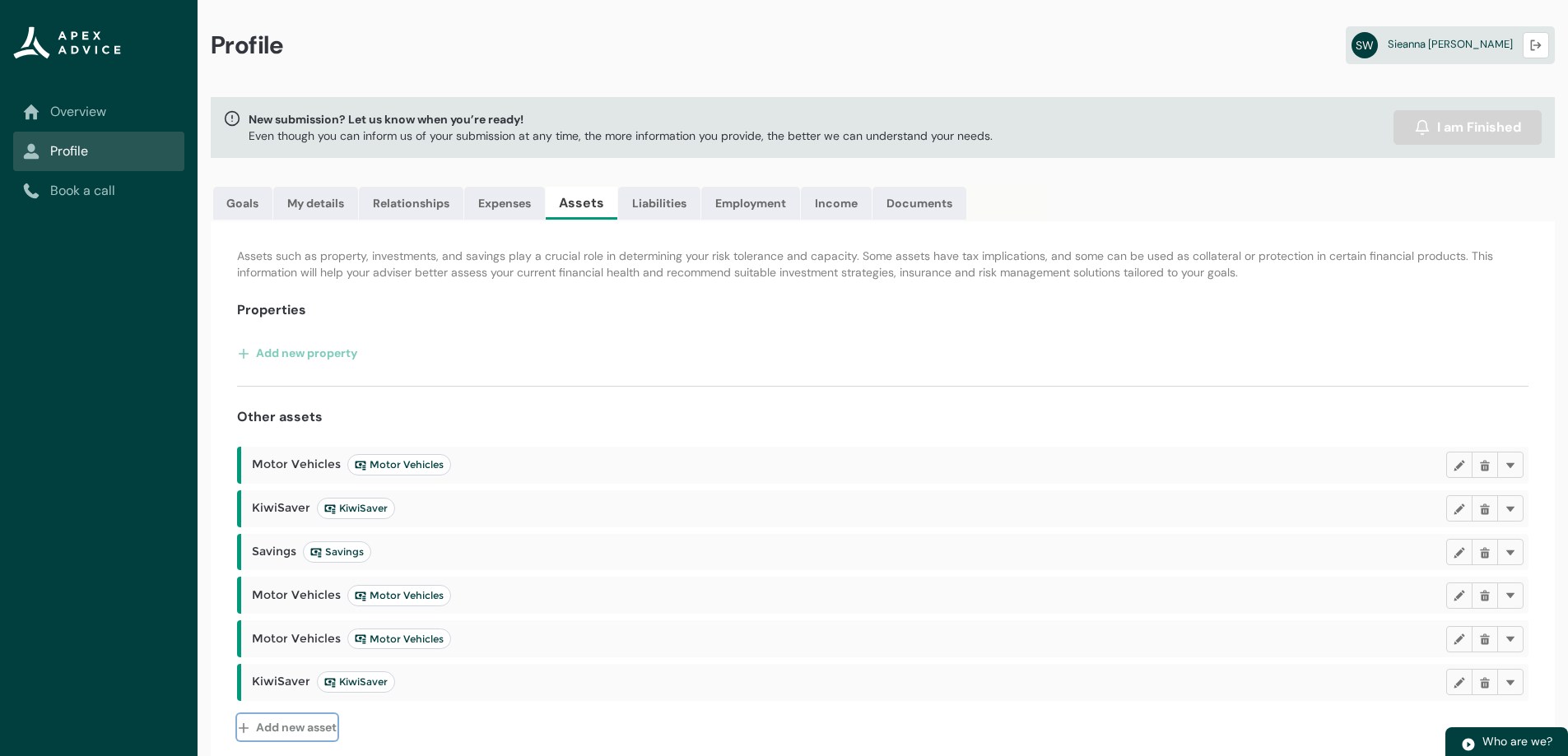
click at [311, 720] on button "Add new asset" at bounding box center [287, 727] width 101 height 26
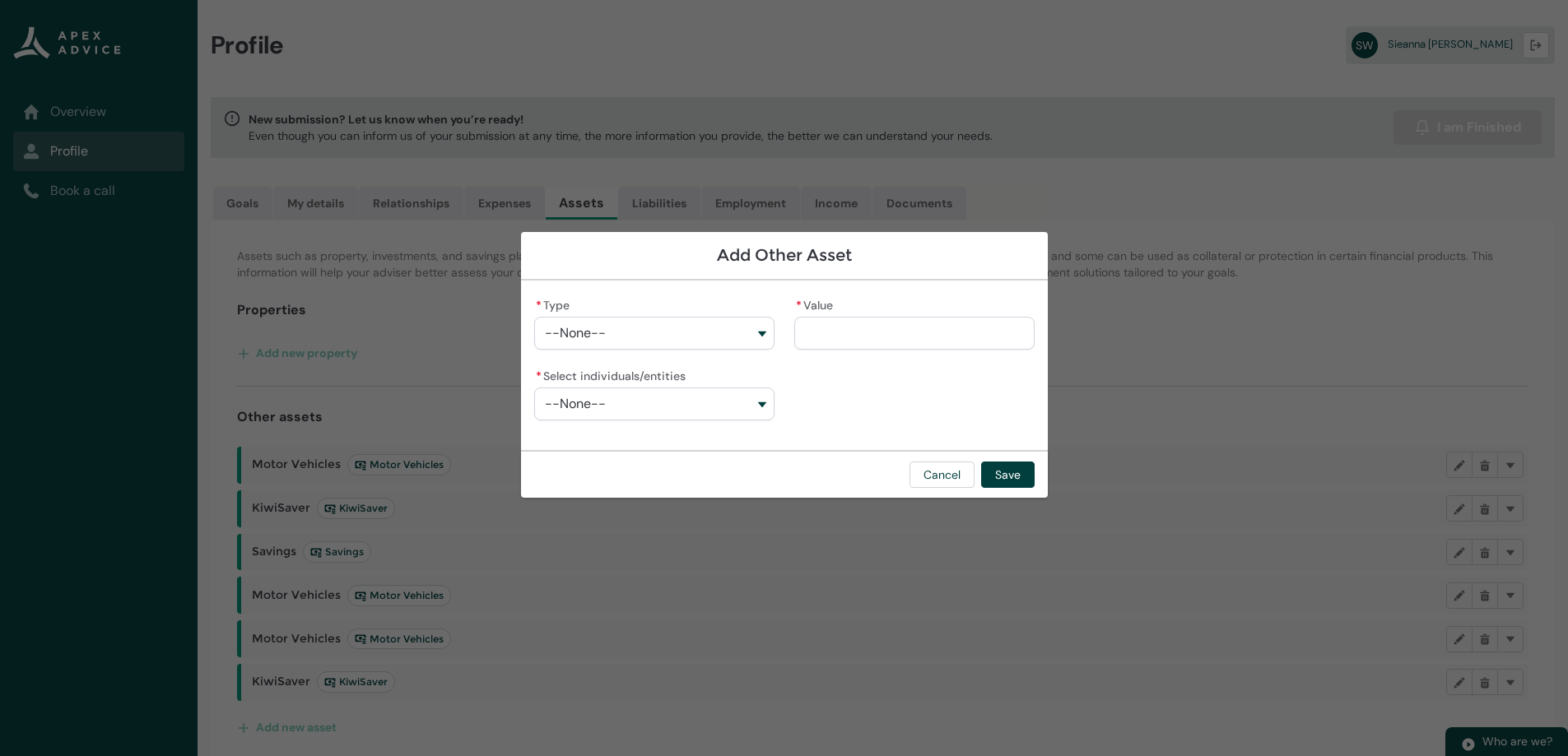
click at [704, 335] on button "--None--" at bounding box center [654, 333] width 241 height 33
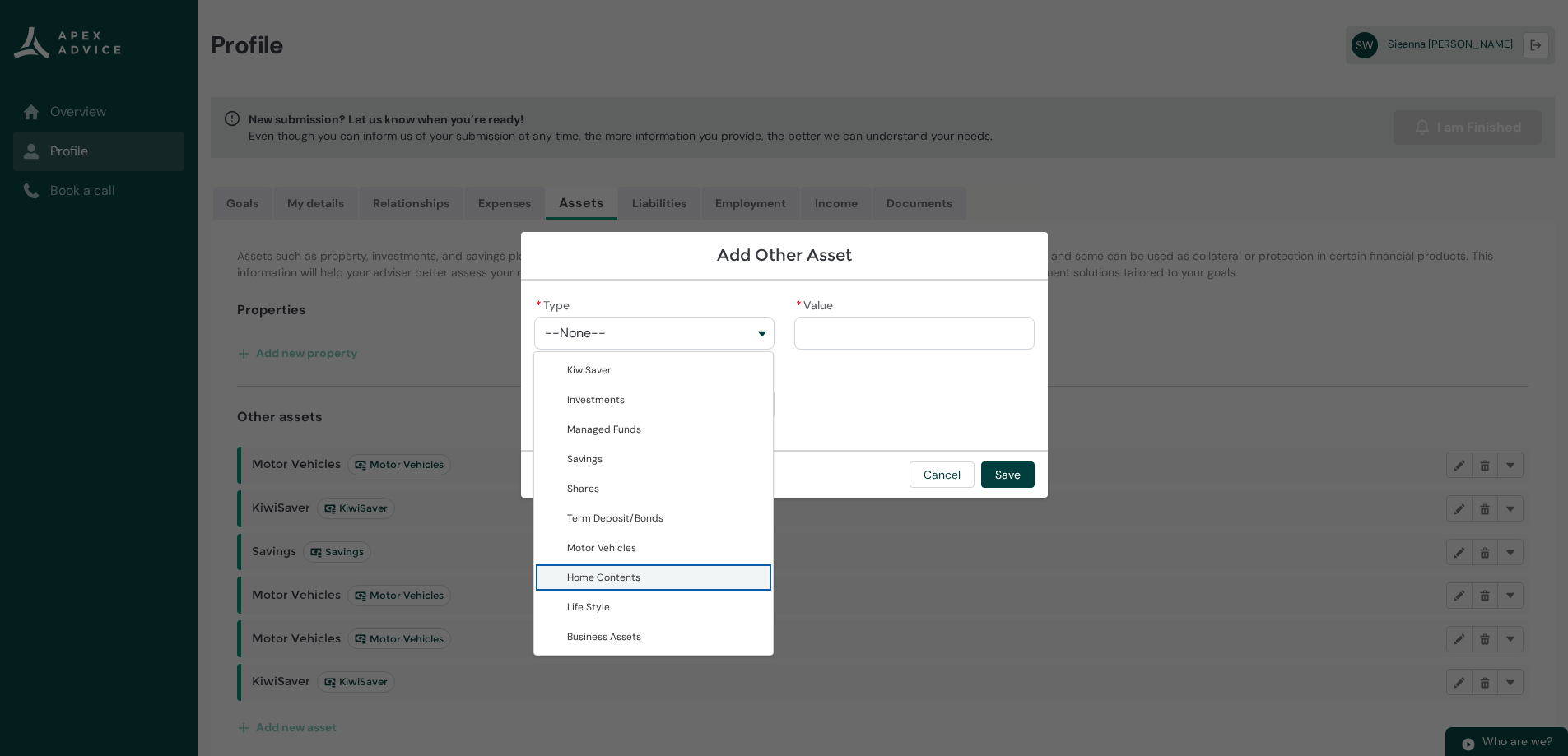
click at [636, 583] on span "Home Contents" at bounding box center [604, 577] width 74 height 14
type lightning-combobox "Home Contents"
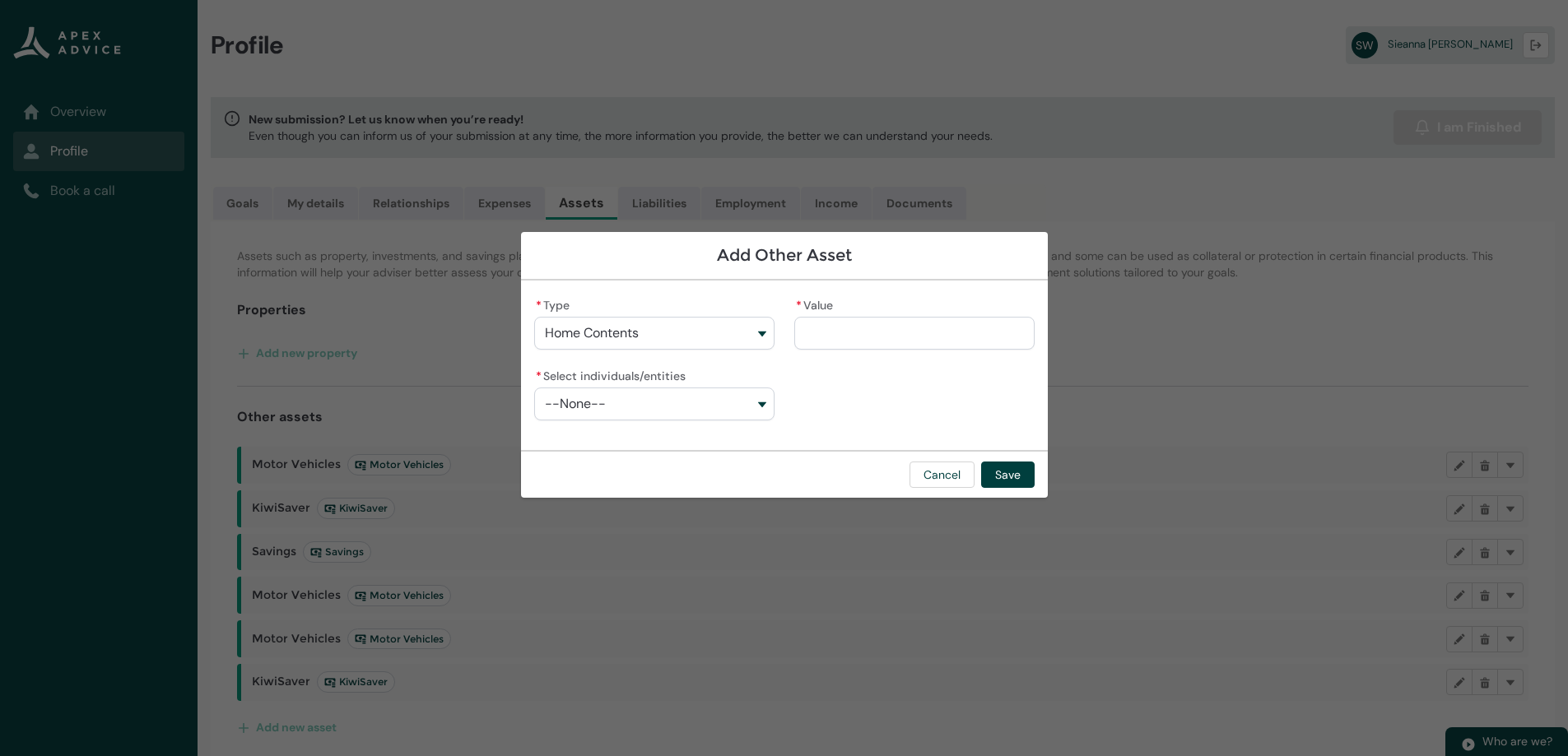
click at [871, 331] on input "* Value" at bounding box center [914, 333] width 241 height 33
type lightning-primitive-input-simple "8"
type input "*"
type lightning-primitive-input-simple "80"
type input "**"
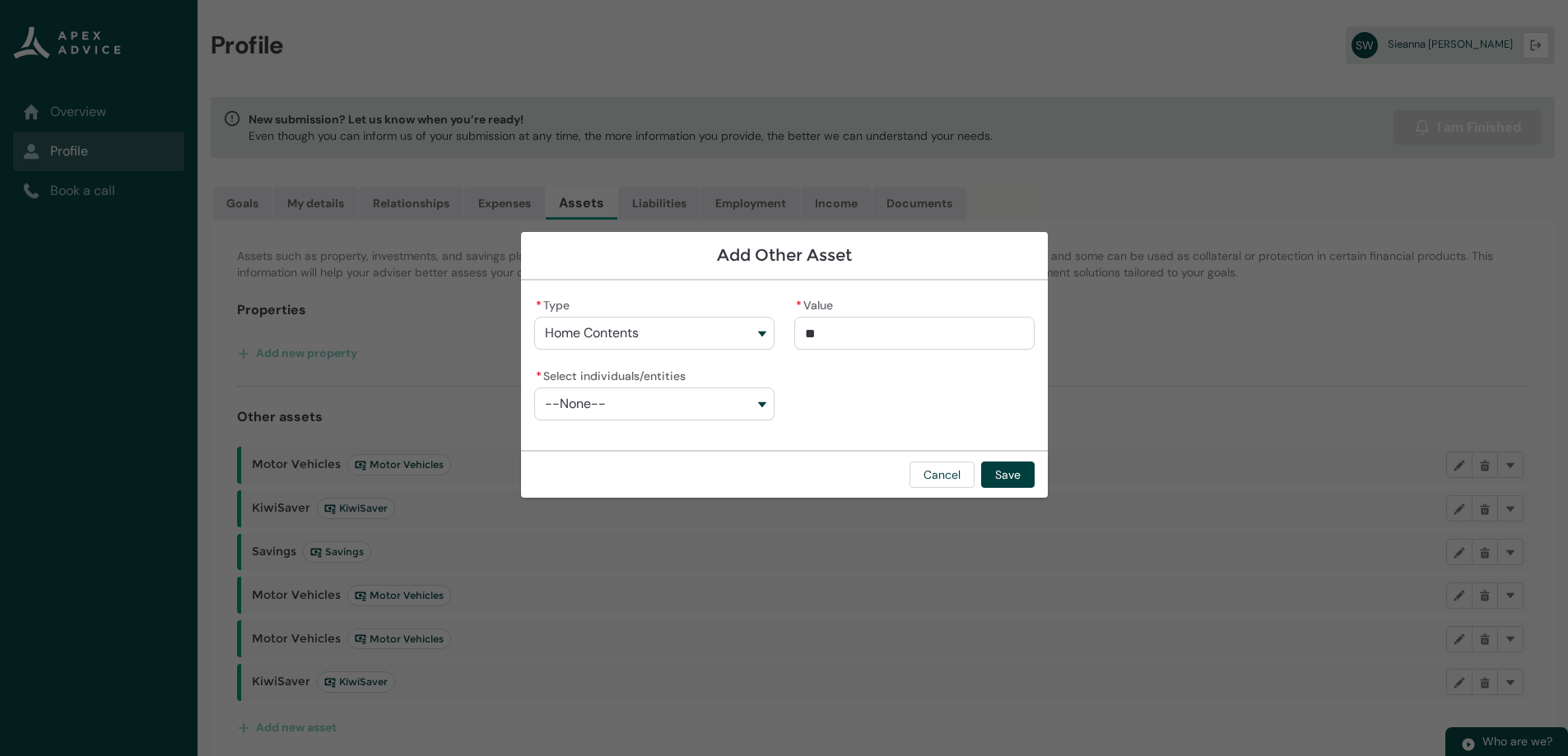
type lightning-primitive-input-simple "800"
type input "***"
type lightning-primitive-input-simple "8000"
type input "****"
type lightning-primitive-input-simple "80000"
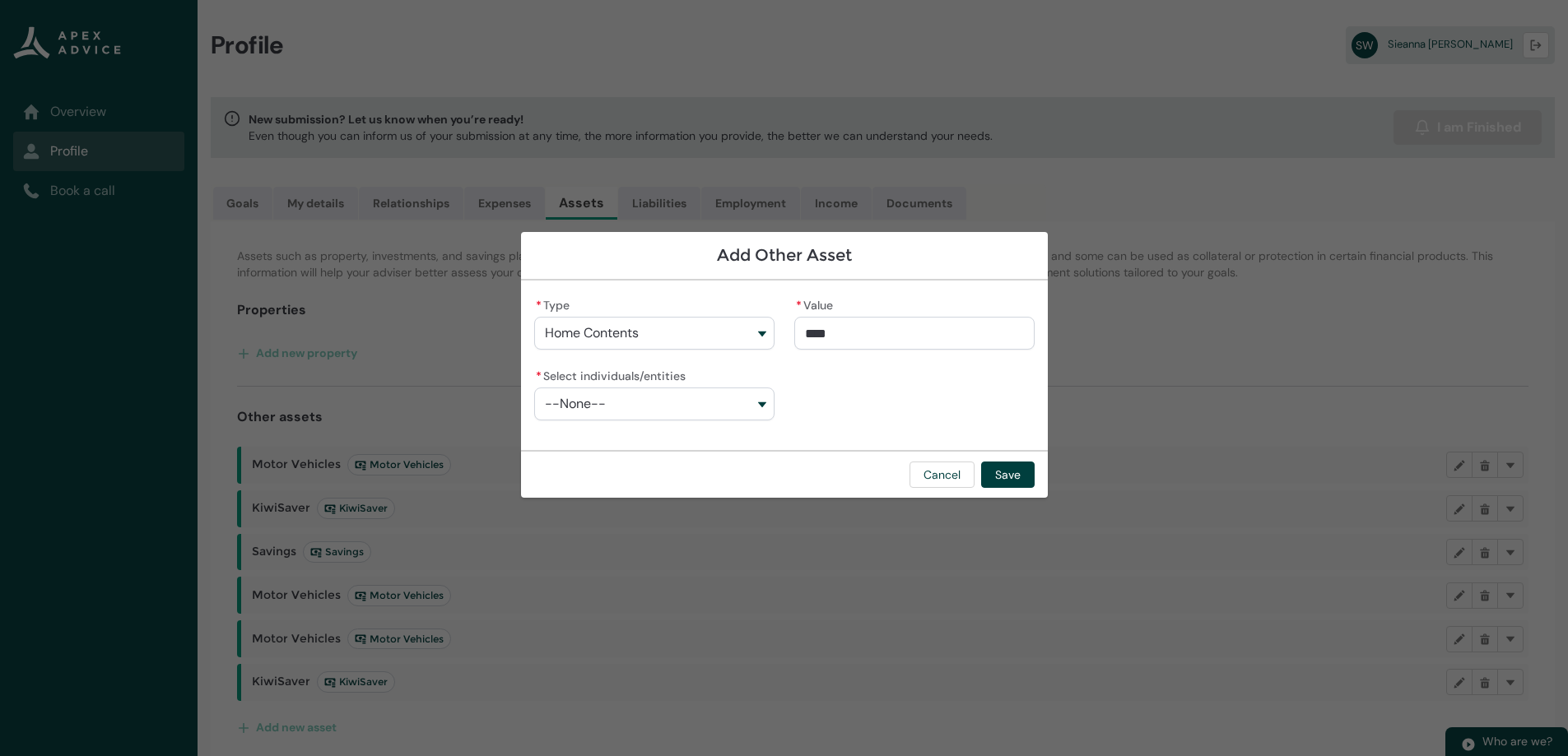
type input "*****"
type lightning-primitive-input-simple "80000."
type input "******"
type lightning-primitive-input-simple "80000.0"
type input "*******"
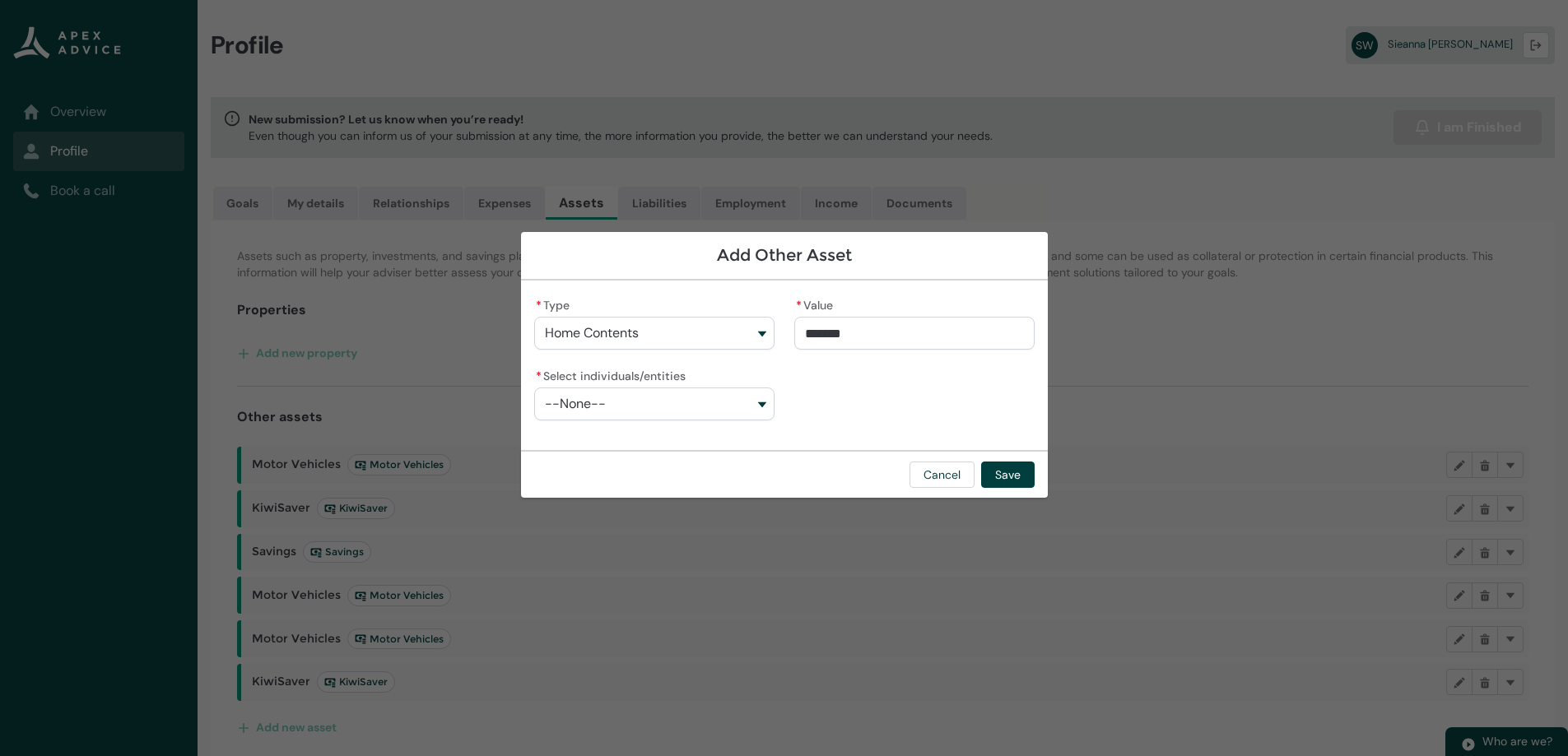
type lightning-primitive-input-simple "80000.00"
type input "**********"
click at [839, 396] on div "**********" at bounding box center [784, 366] width 500 height 143
click at [770, 401] on button "--None--" at bounding box center [654, 404] width 241 height 33
click at [744, 437] on span "[PERSON_NAME] [PERSON_NAME]" at bounding box center [666, 441] width 196 height 16
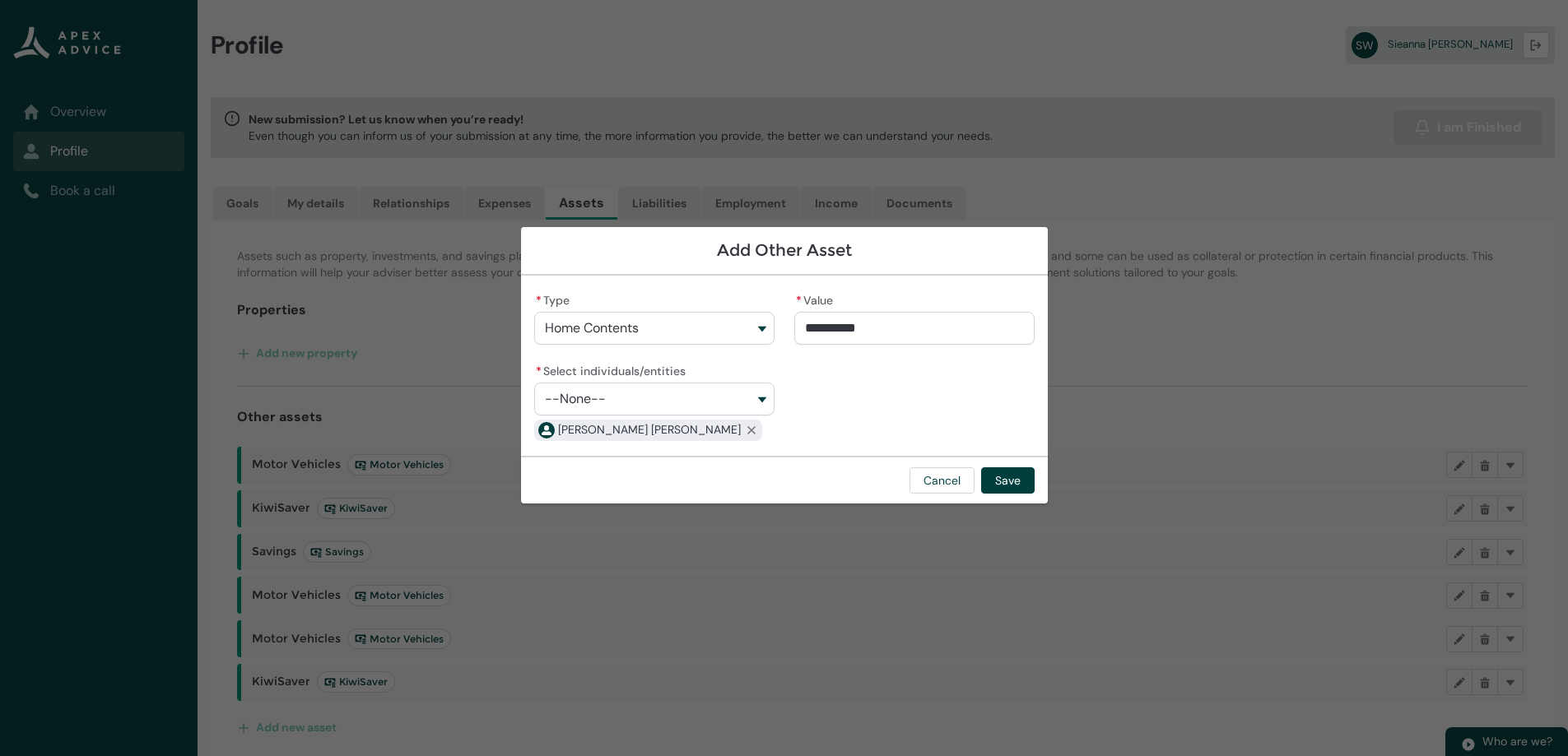
click at [761, 399] on button "--None--" at bounding box center [654, 399] width 241 height 33
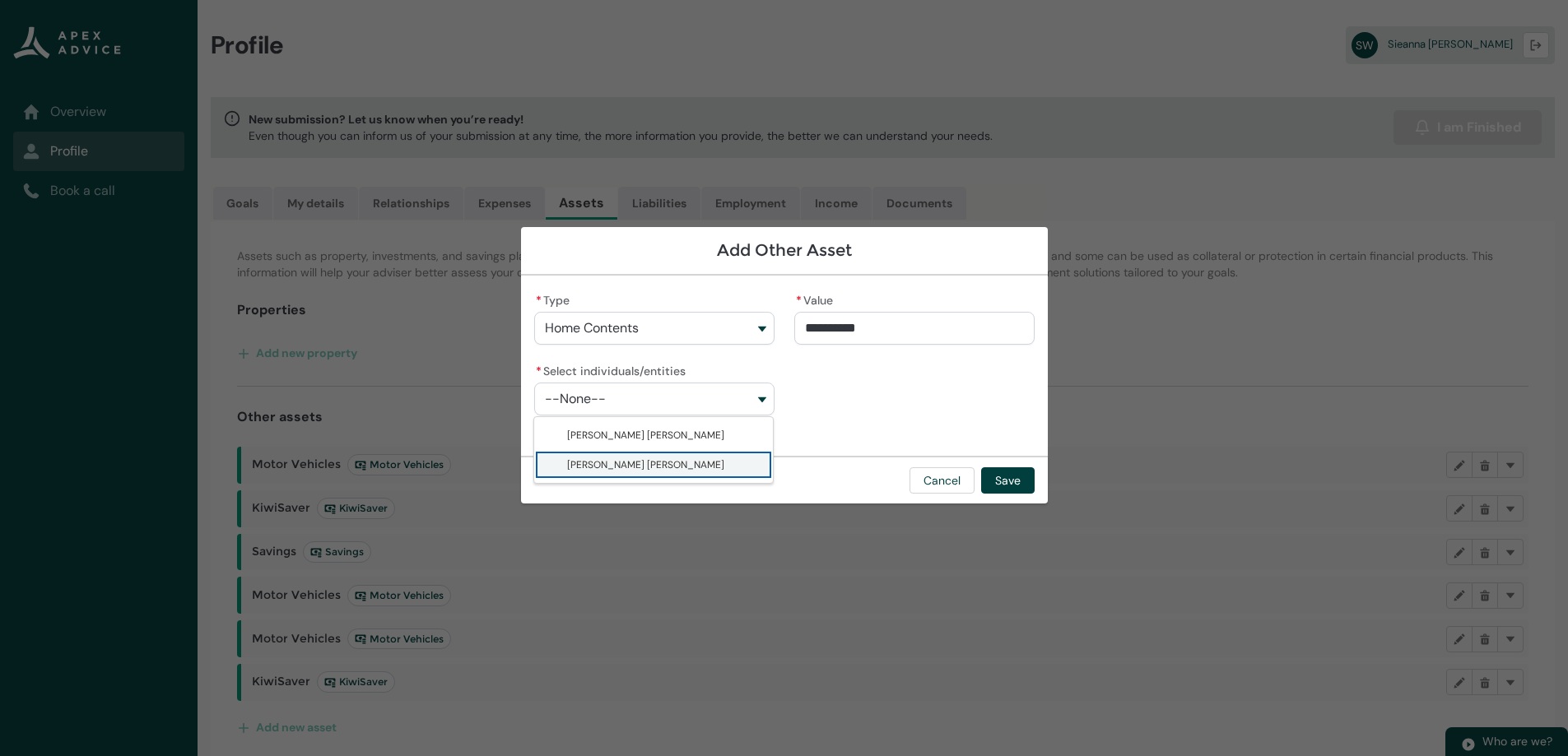
click at [725, 460] on span "Sieanna Irihapeti Elizabeth Walker" at bounding box center [666, 465] width 196 height 16
type lightning-combobox "001Q900000tKmC6IAK"
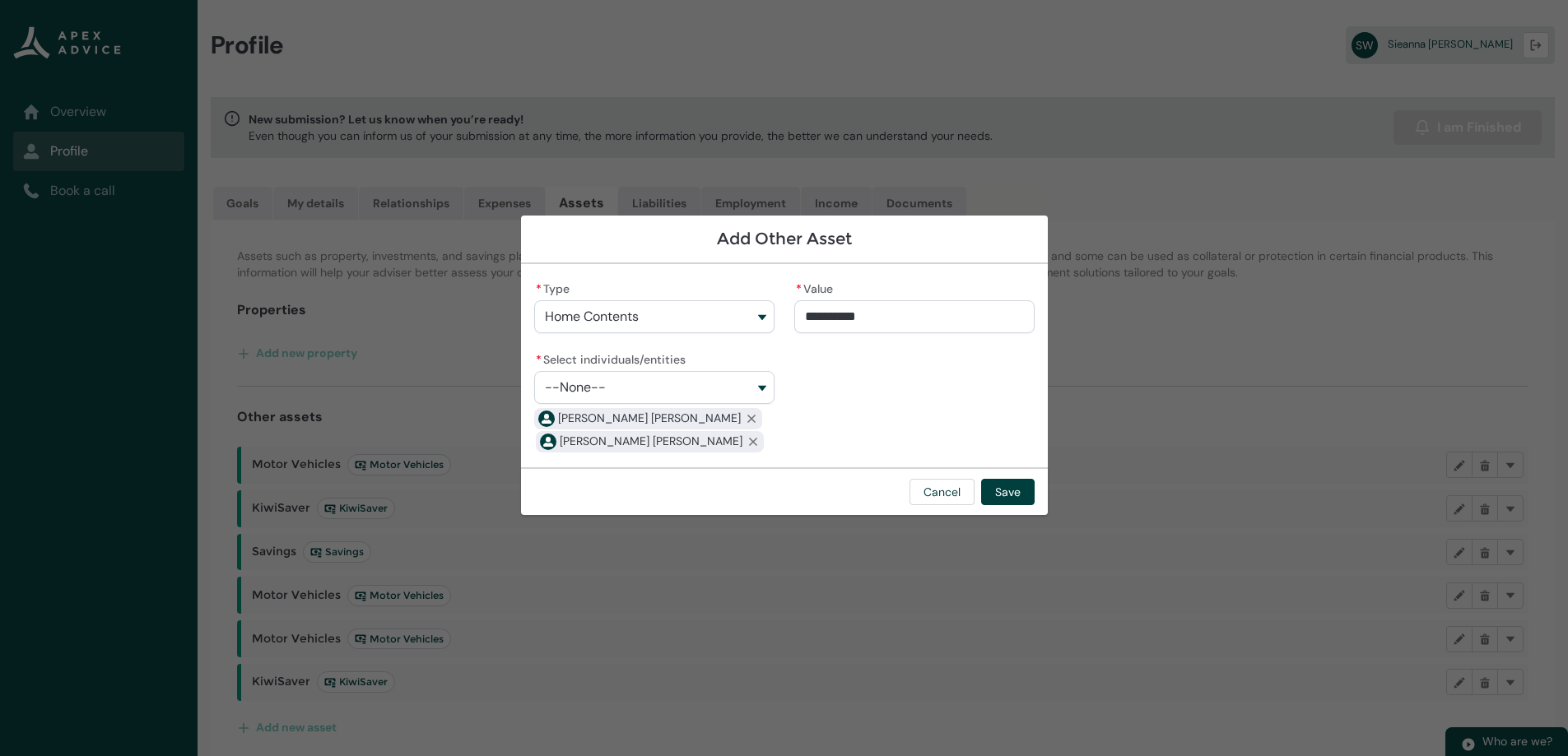
click at [904, 373] on div "**********" at bounding box center [784, 366] width 500 height 177
click at [1027, 484] on button "Save" at bounding box center [1008, 492] width 54 height 26
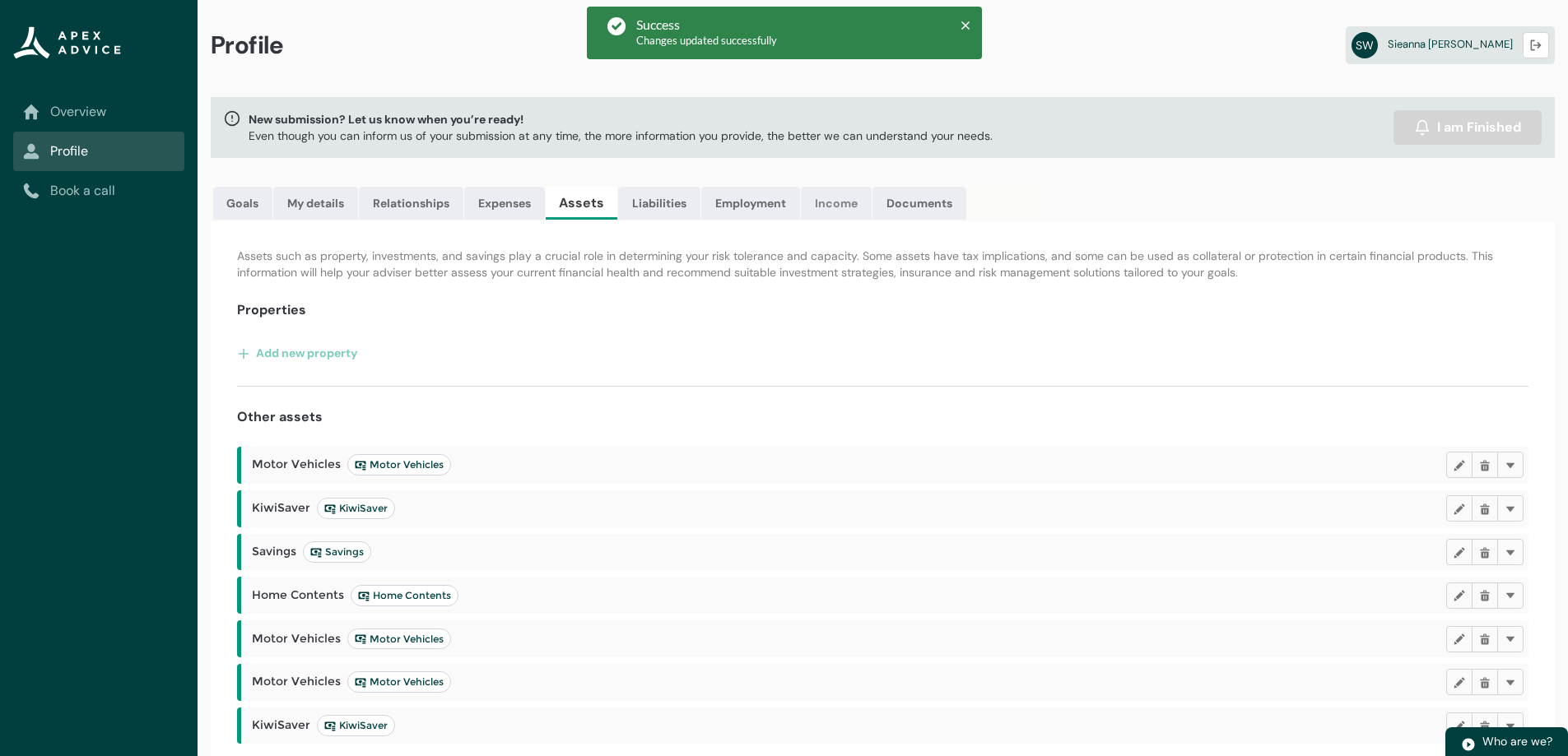
click at [841, 203] on link "Income" at bounding box center [836, 203] width 71 height 33
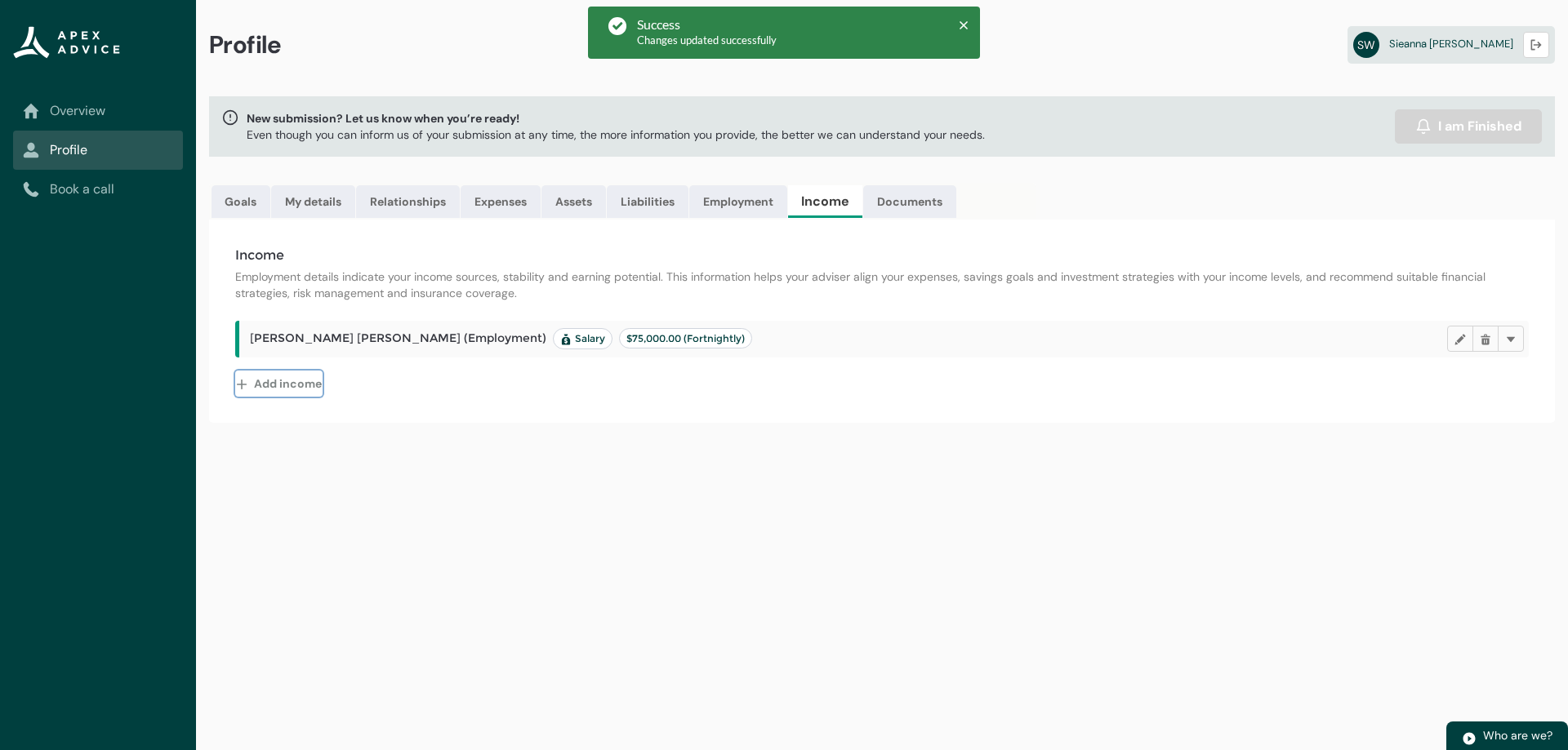
click at [285, 388] on button "Add income" at bounding box center [278, 384] width 87 height 26
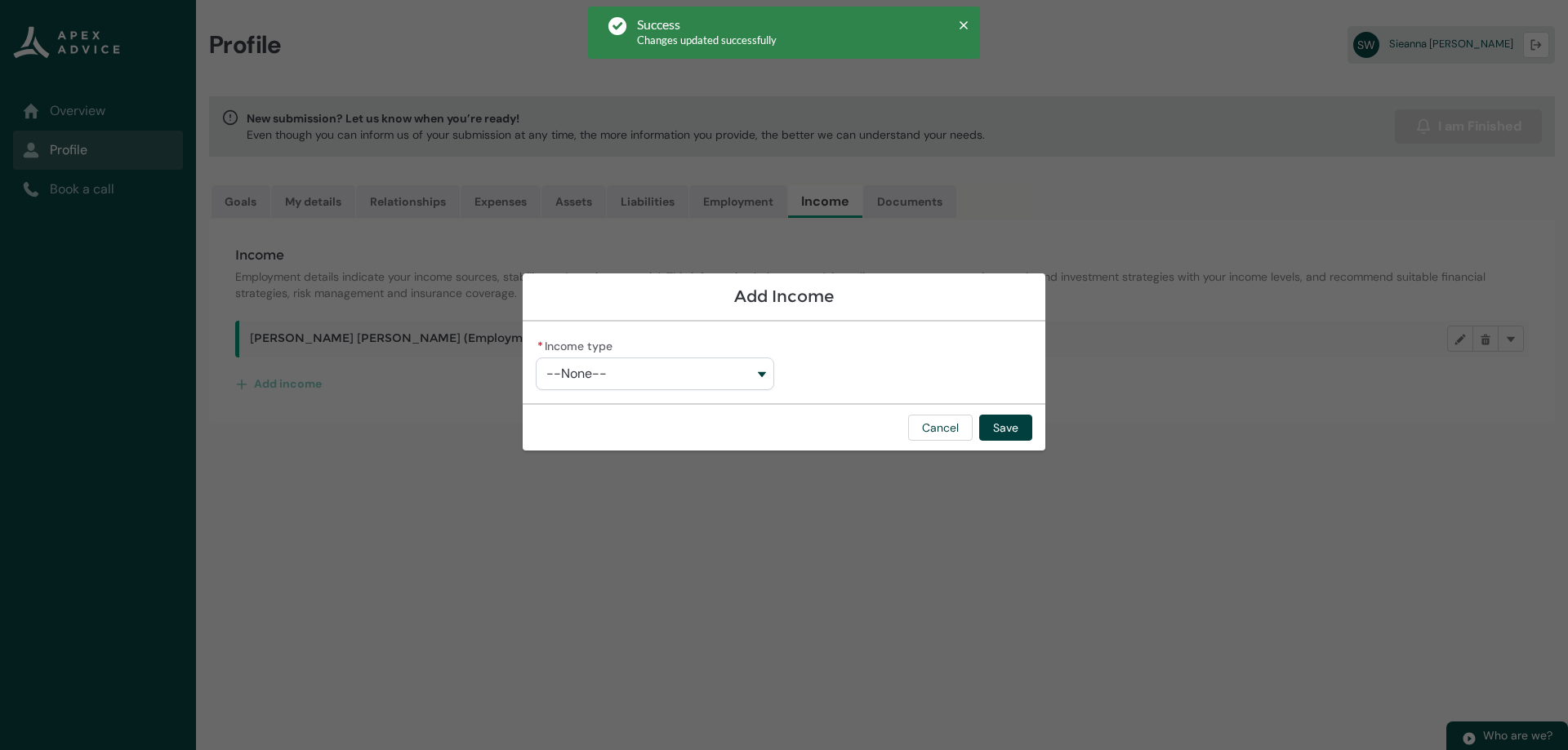
click at [709, 377] on button "--None--" at bounding box center [655, 374] width 239 height 32
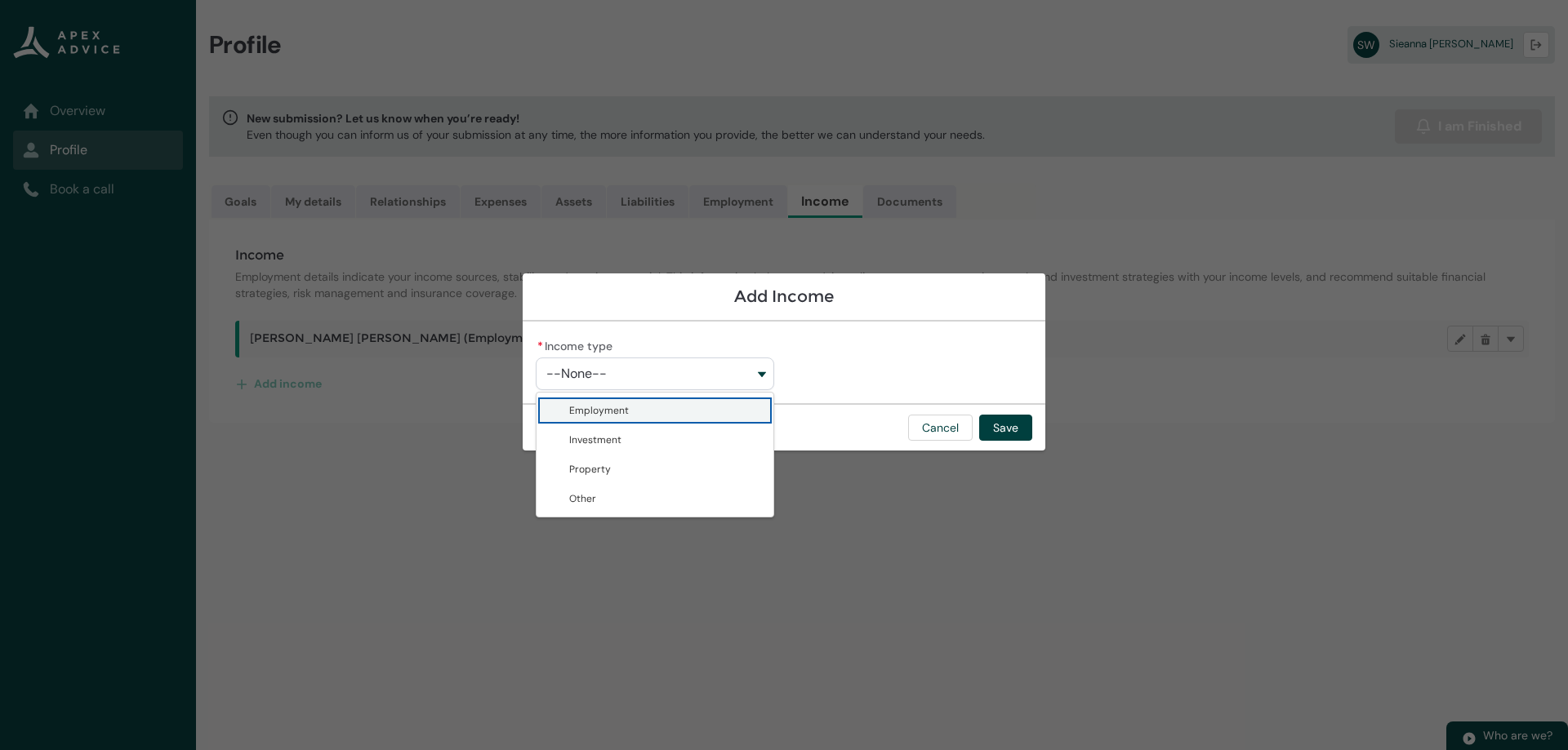
click at [699, 408] on span "Employment" at bounding box center [666, 411] width 195 height 16
type lightning-combobox "Employment"
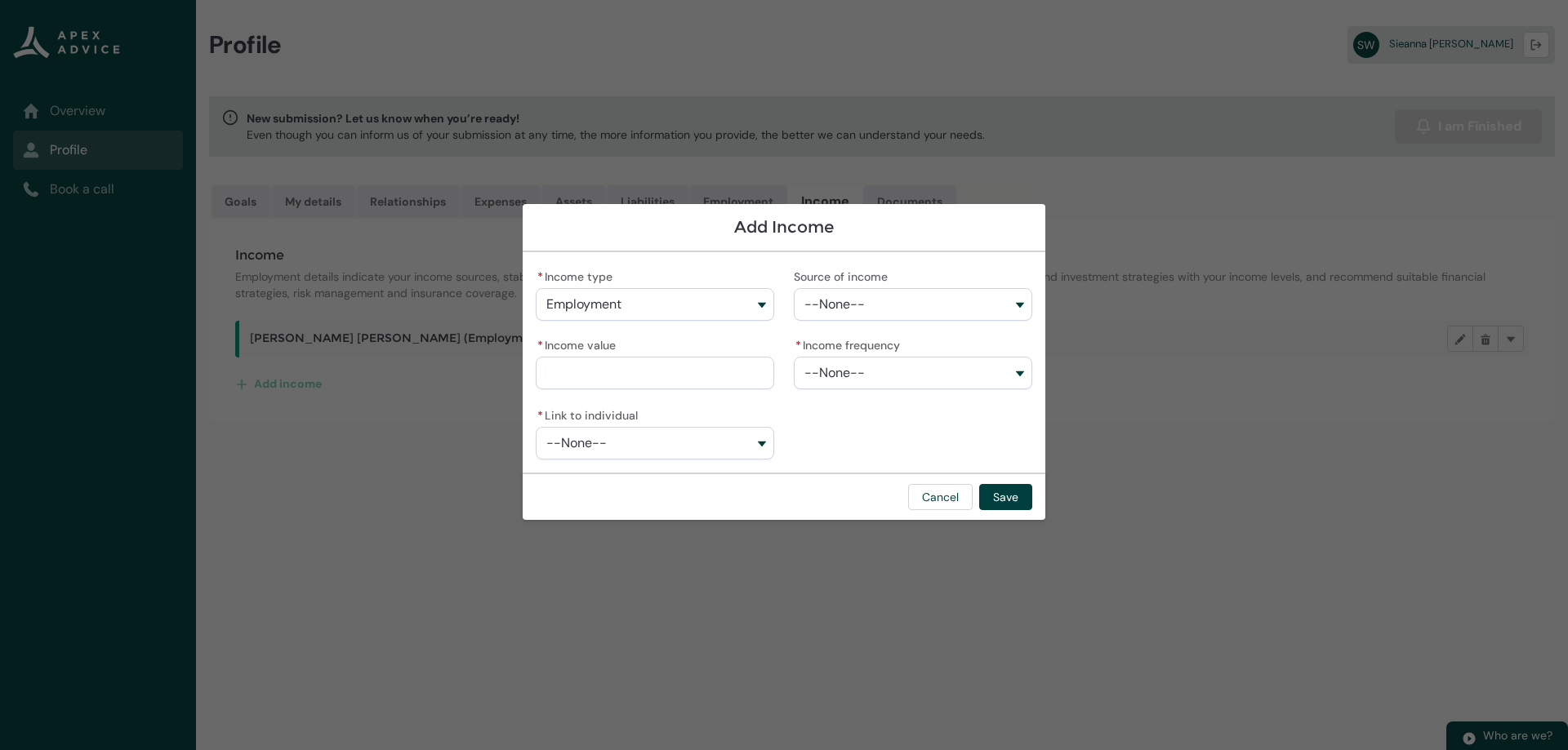
click at [904, 305] on button "--None--" at bounding box center [912, 304] width 239 height 32
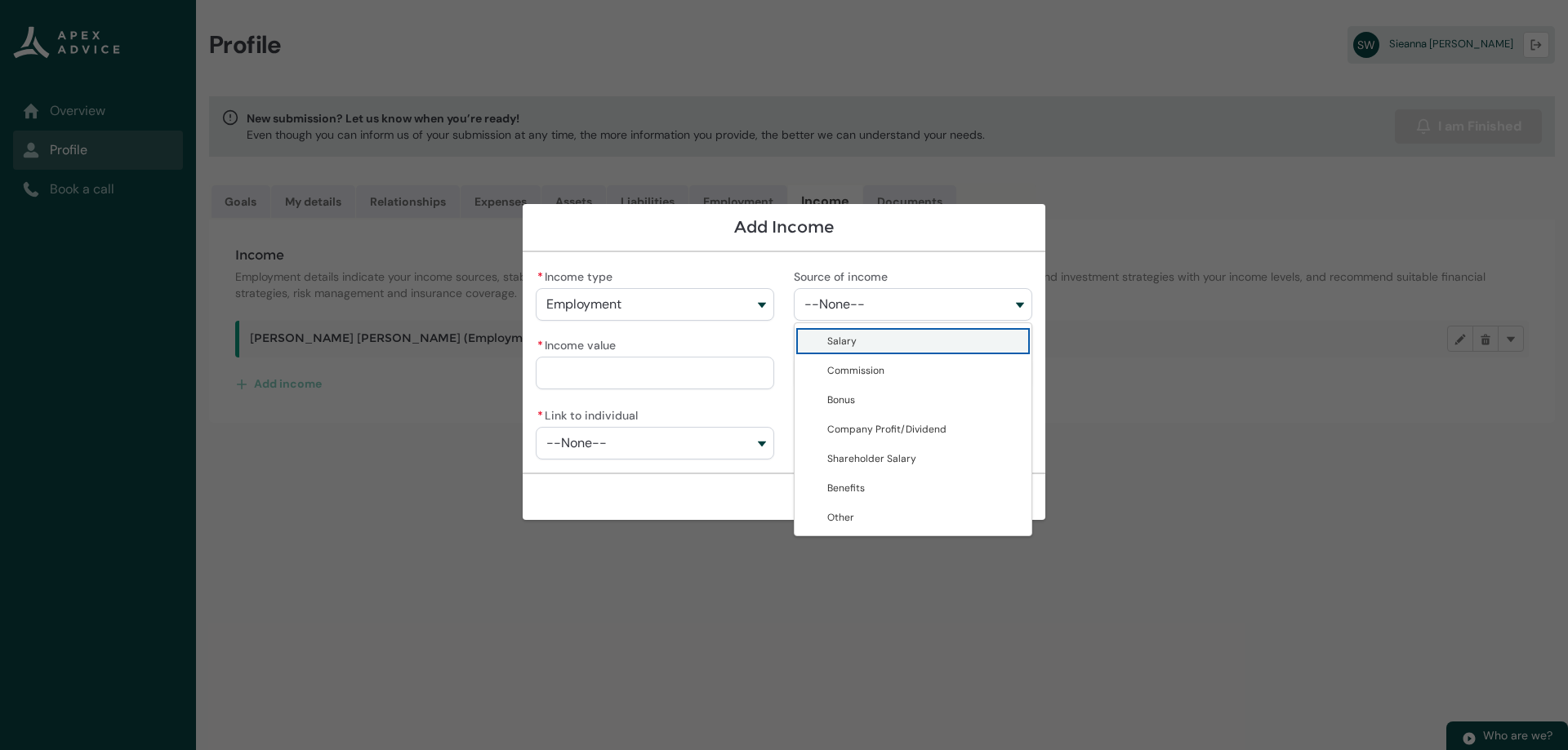
click at [896, 338] on span "Salary" at bounding box center [924, 341] width 195 height 16
type lightning-combobox "Salary"
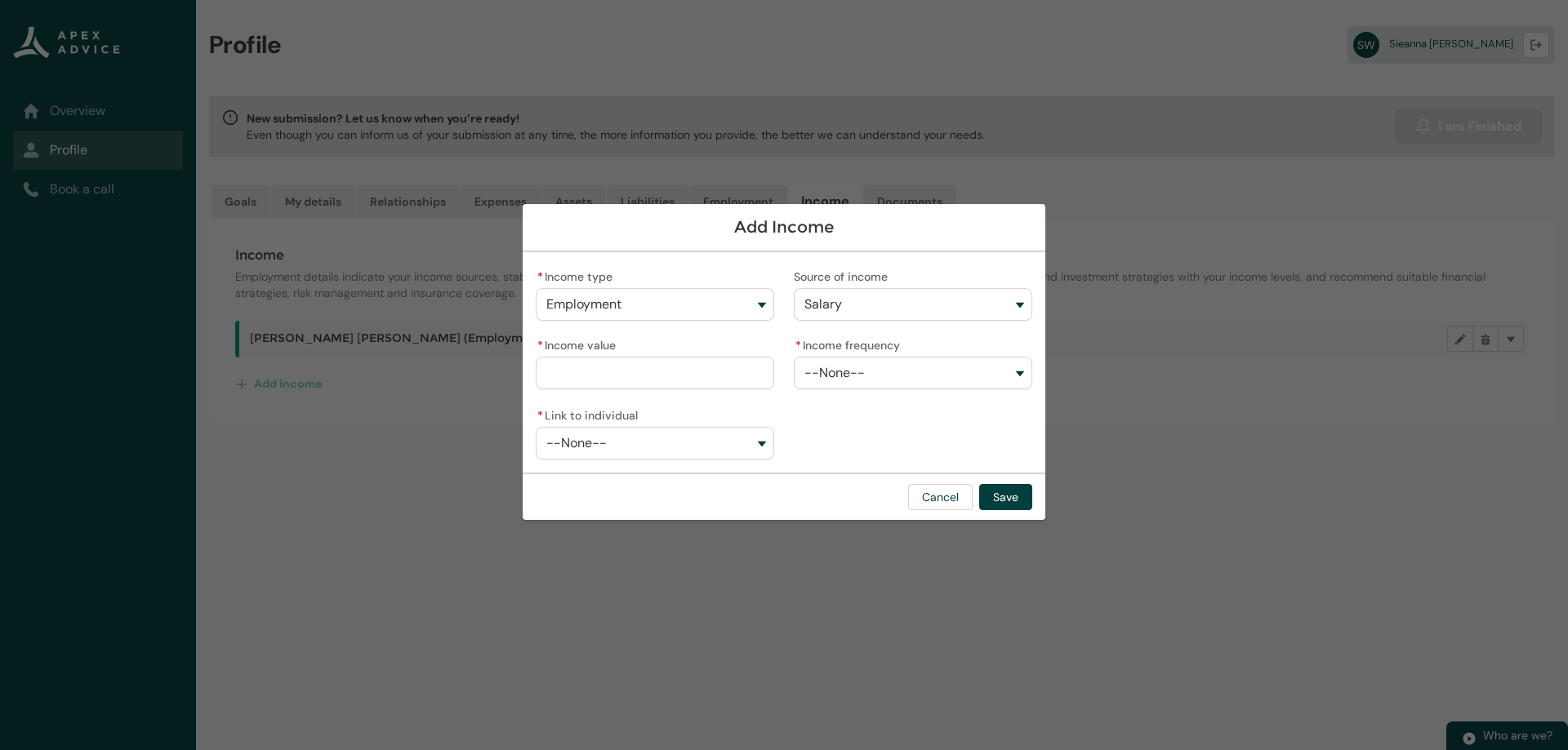
click at [739, 376] on input "* Income value" at bounding box center [655, 373] width 239 height 32
type lightning-primitive-input-simple "6"
type input "*"
type lightning-primitive-input-simple "63"
type input "**"
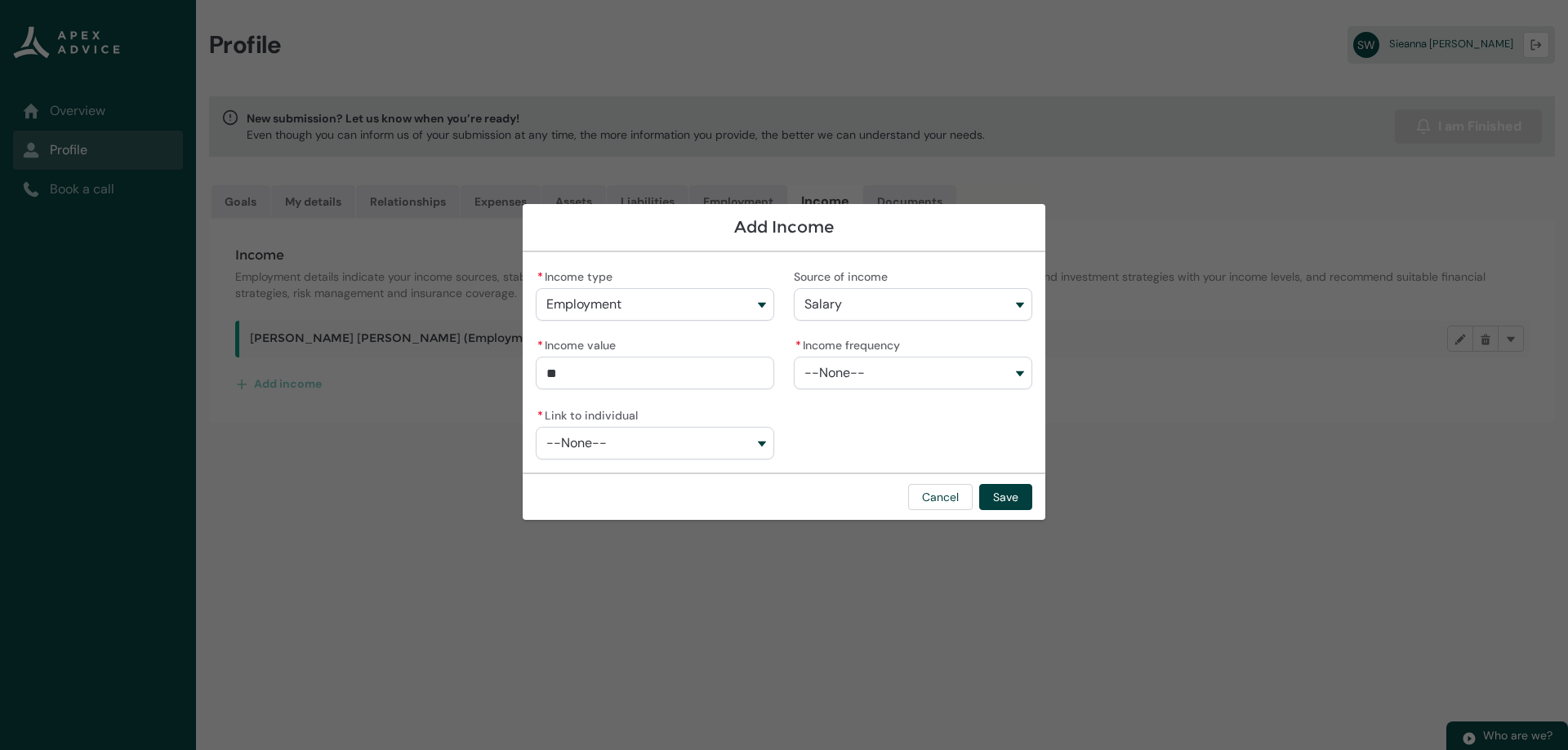
type lightning-primitive-input-simple "630"
type input "***"
type lightning-primitive-input-simple "6300"
type input "****"
type lightning-primitive-input-simple "63000"
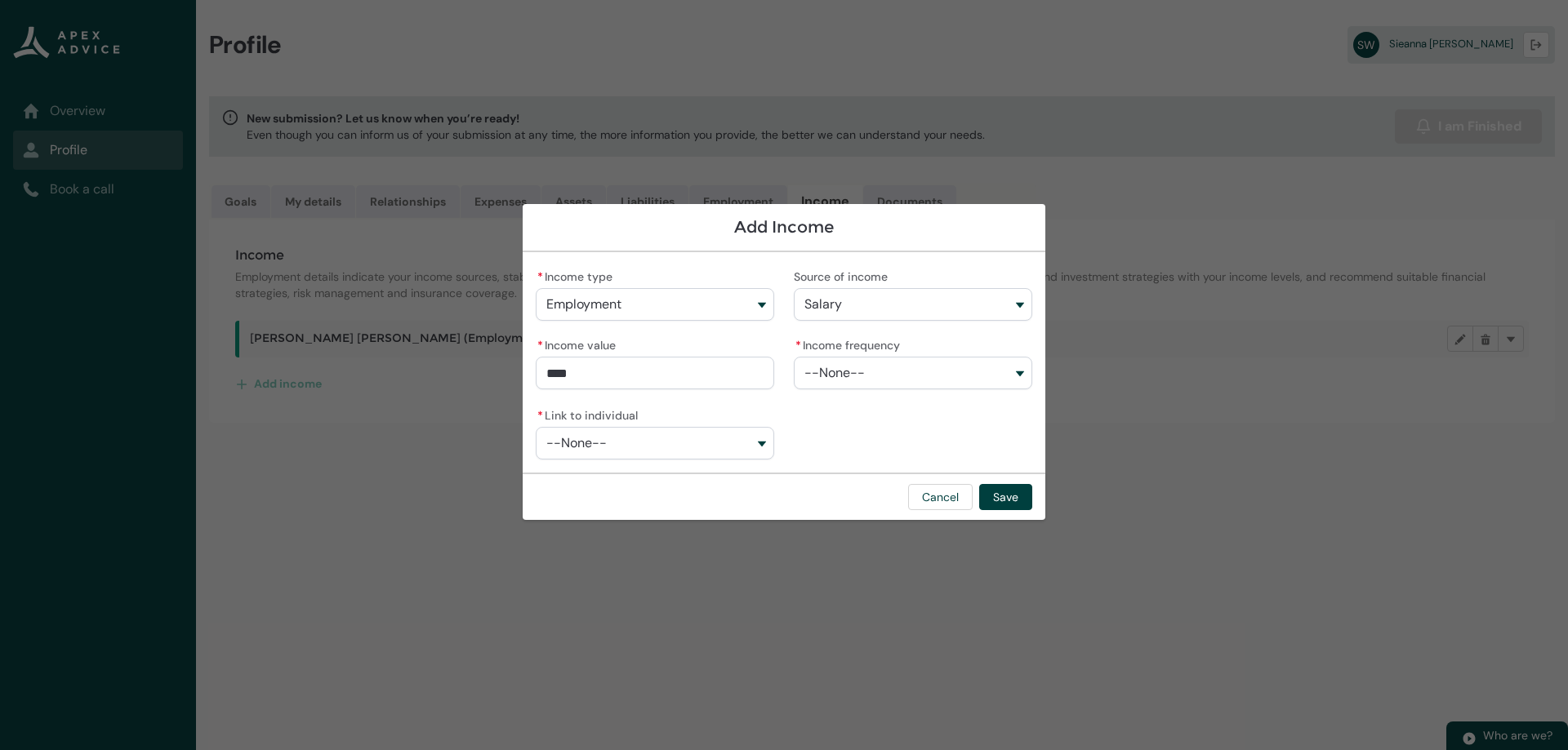
type input "*****"
type lightning-primitive-input-simple "63000."
type input "******"
type lightning-primitive-input-simple "63000.0"
type input "*******"
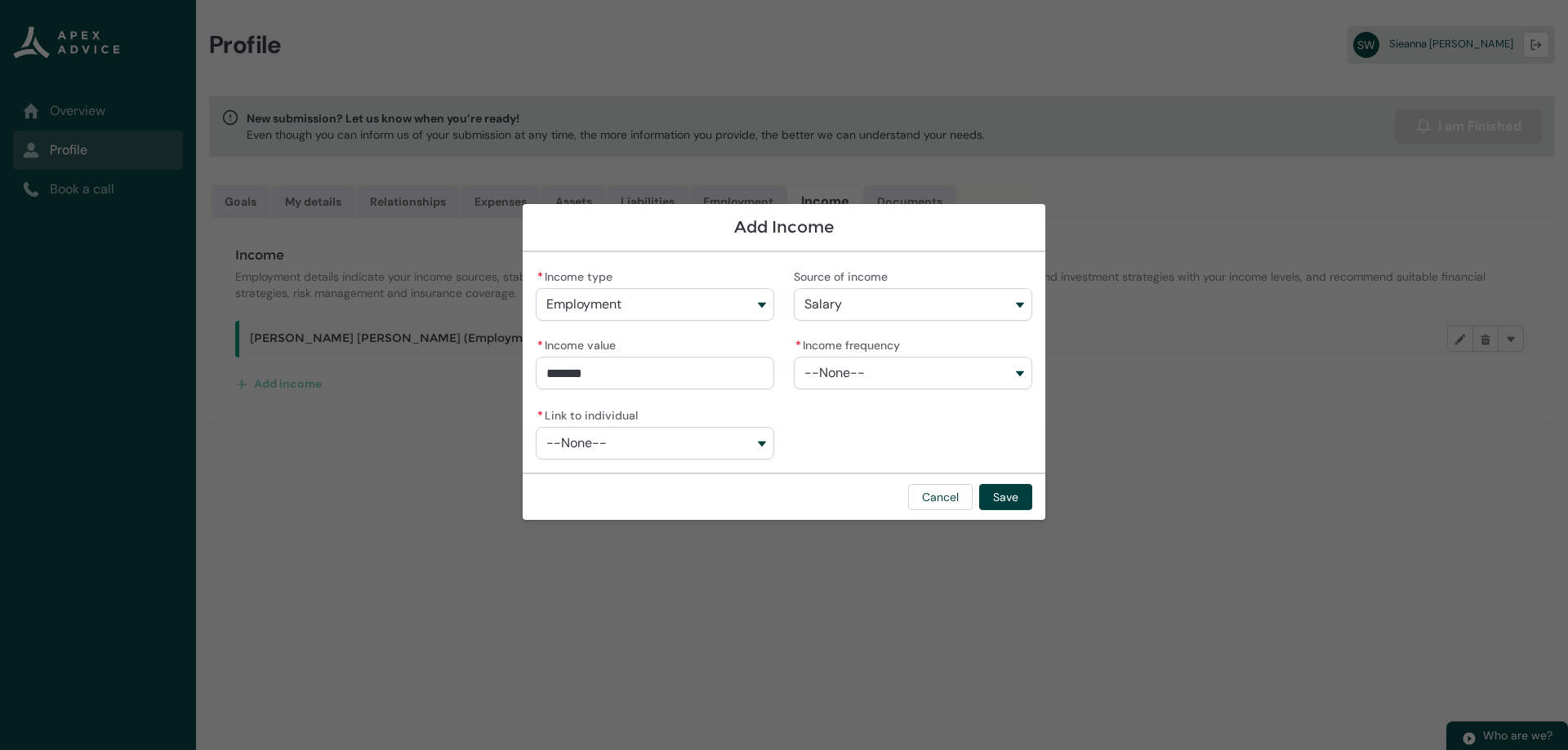
type lightning-primitive-input-simple "63000.00"
type input "**********"
click at [893, 432] on div "**********" at bounding box center [784, 363] width 496 height 194
click at [901, 375] on button "--None--" at bounding box center [912, 373] width 239 height 32
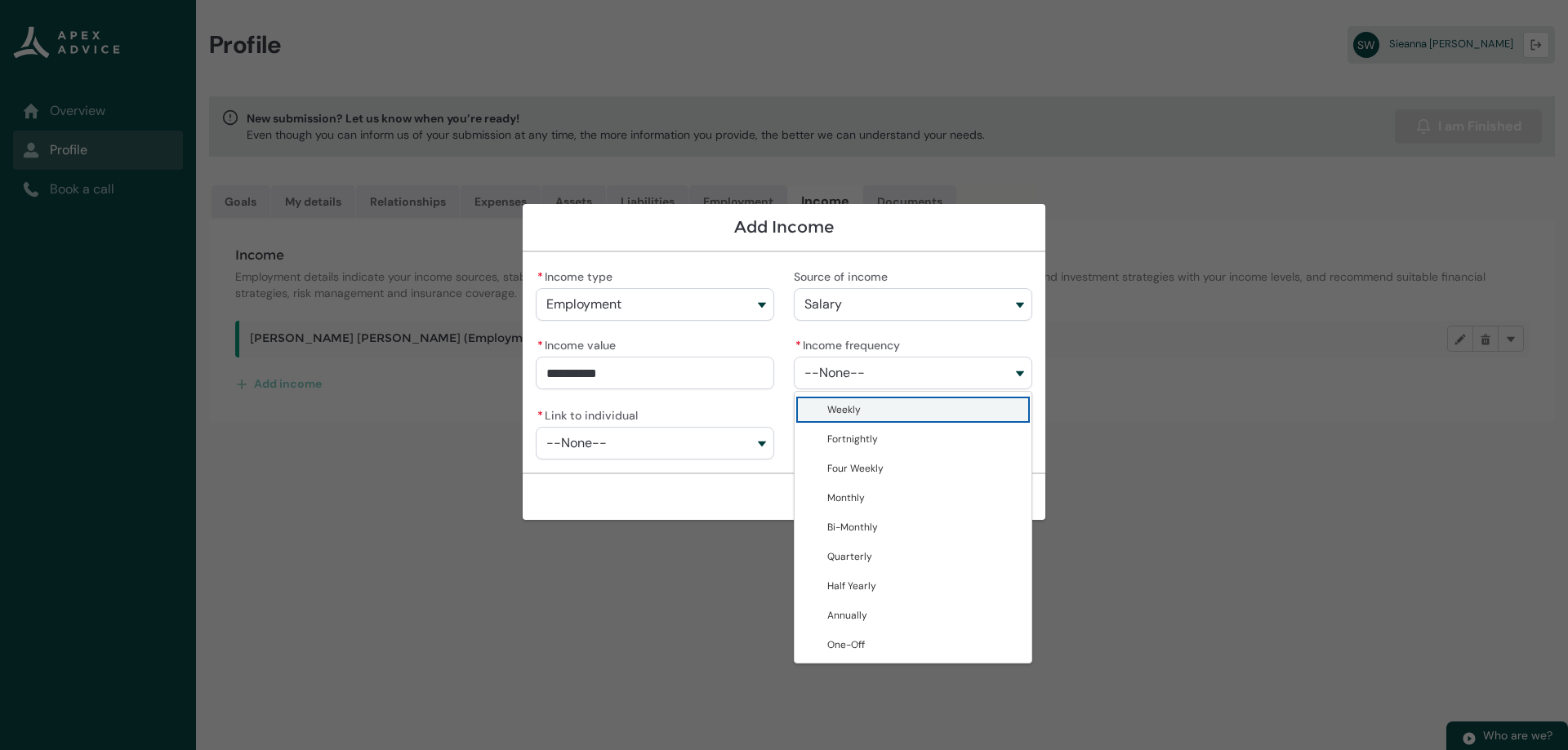
click at [897, 410] on span "Weekly" at bounding box center [924, 410] width 195 height 16
type lightning-combobox "Weekly"
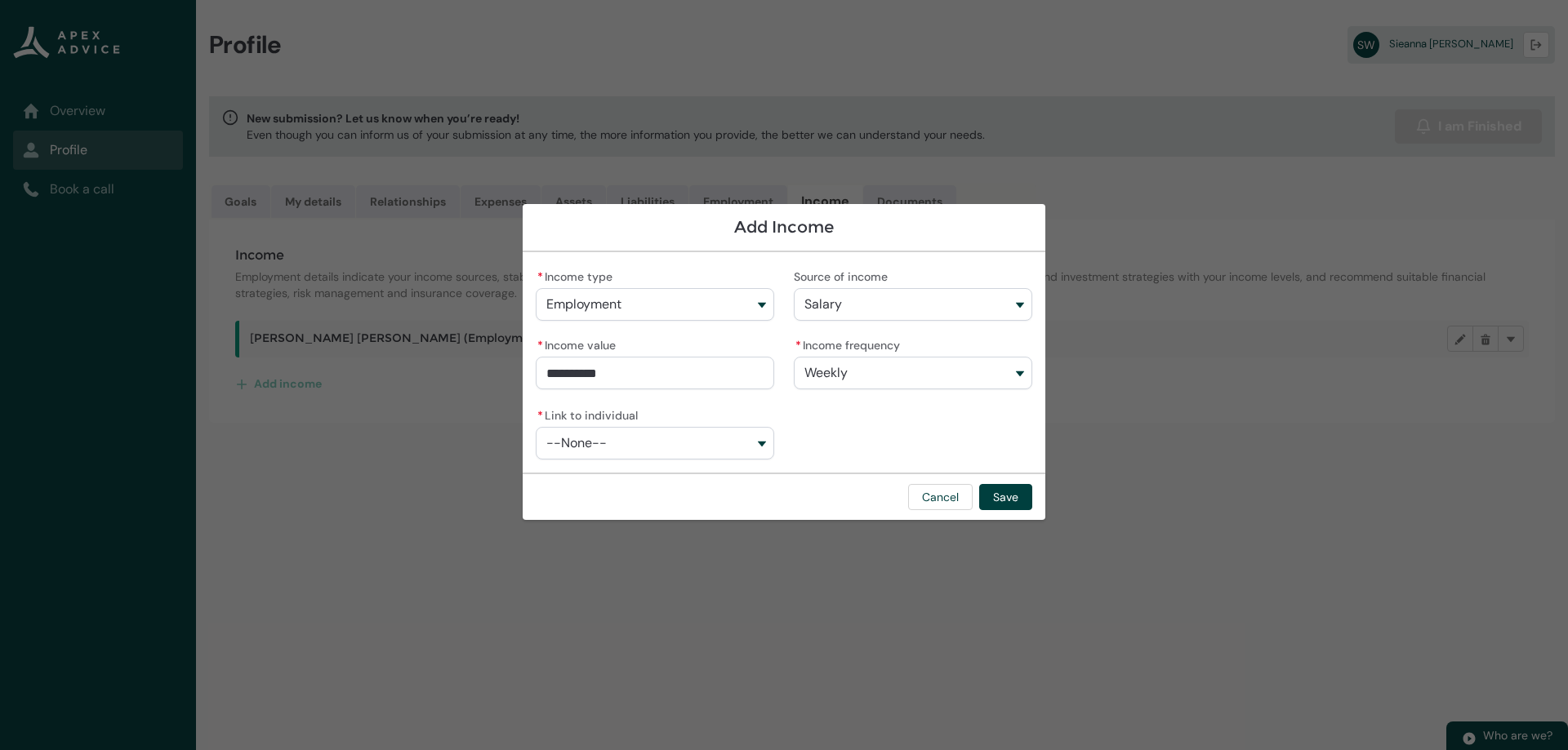
click at [765, 441] on button "--None--" at bounding box center [655, 443] width 239 height 32
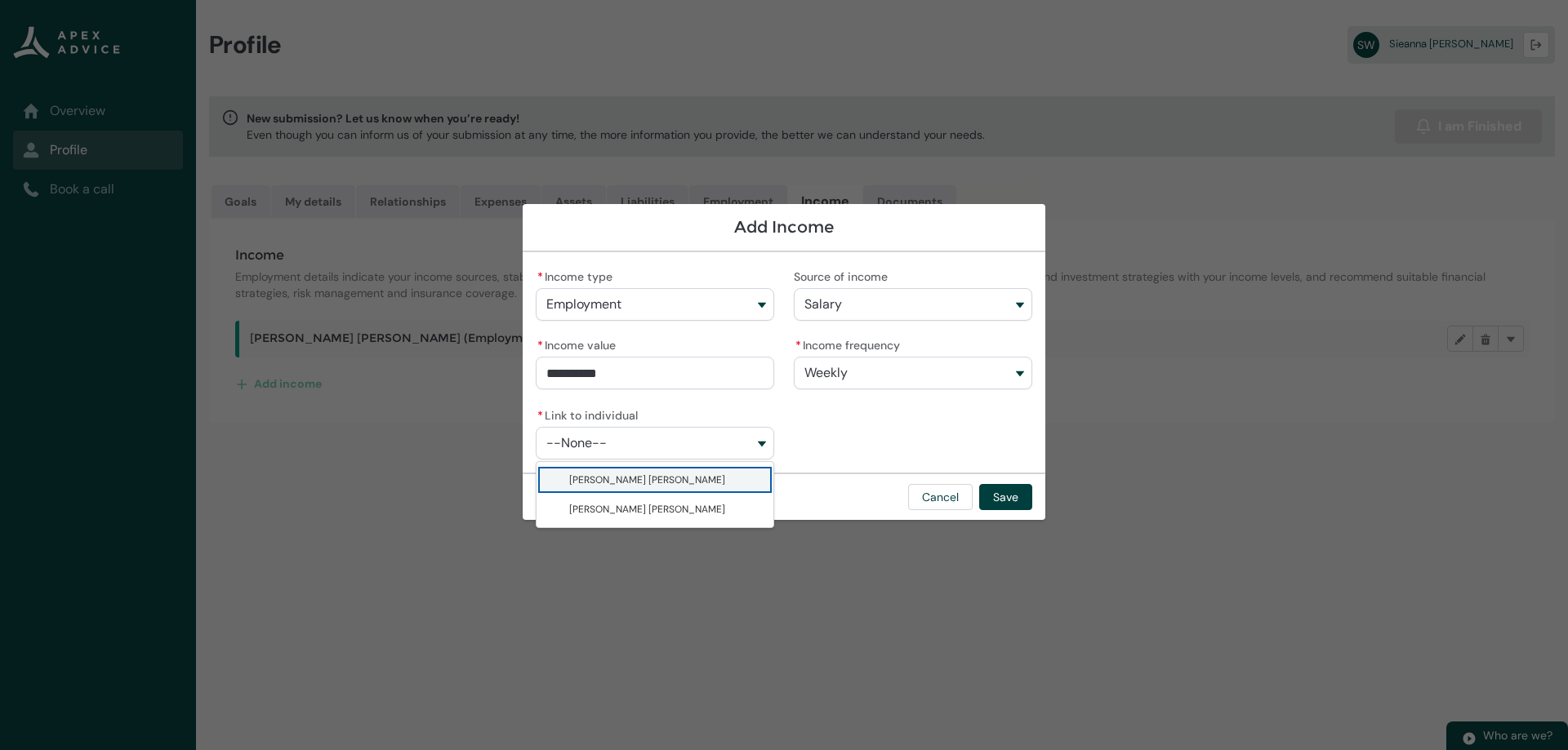
drag, startPoint x: 728, startPoint y: 483, endPoint x: 765, endPoint y: 458, distance: 44.7
click at [728, 482] on span "[PERSON_NAME] [PERSON_NAME]" at bounding box center [666, 480] width 195 height 16
type lightning-combobox "001Q900000tKmqQIAS"
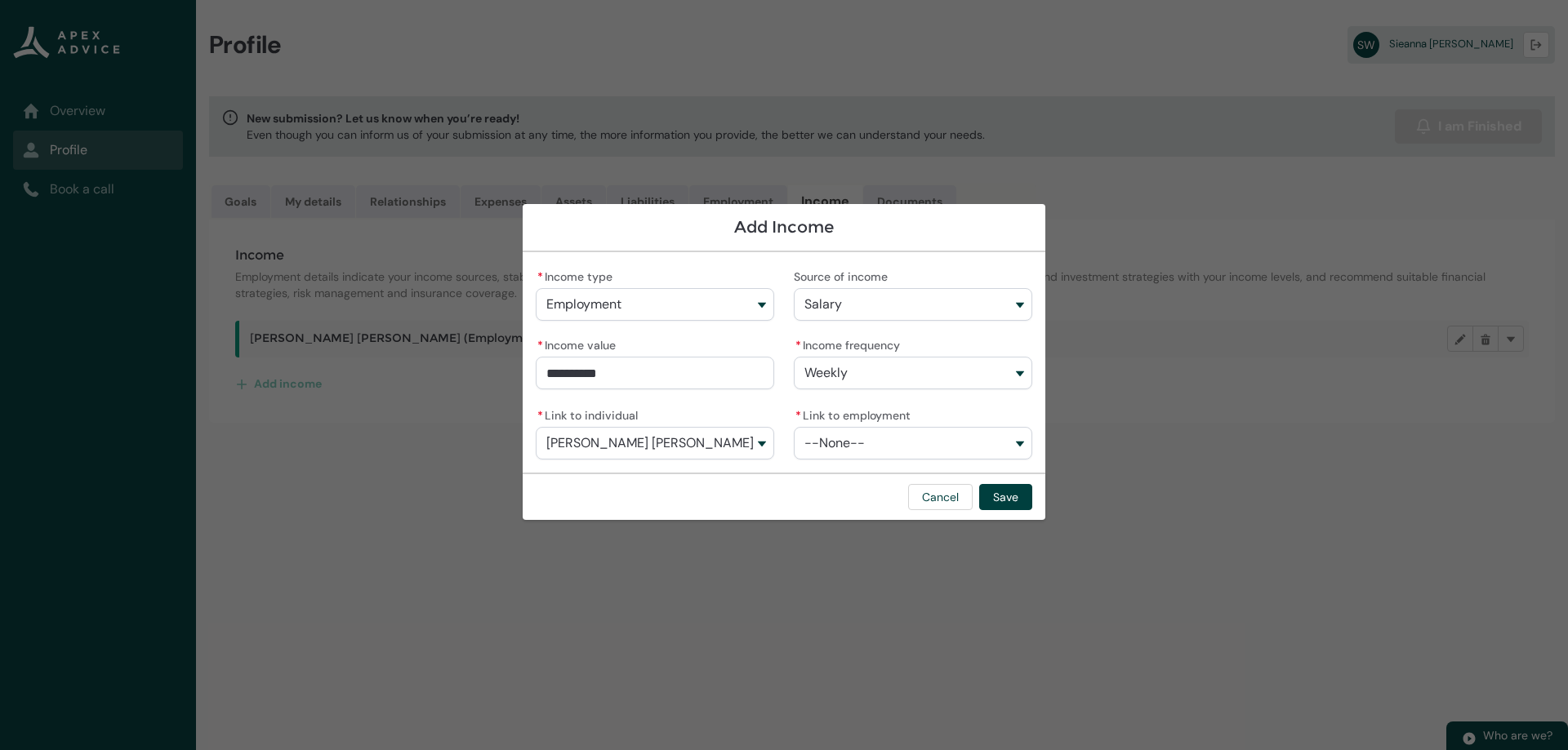
click at [860, 436] on span "--None--" at bounding box center [834, 443] width 60 height 14
click at [853, 481] on span "New World" at bounding box center [851, 480] width 50 height 14
type lightning-combobox "a0fQ900000Ad6e5IAB"
click at [1001, 495] on button "Save" at bounding box center [1005, 497] width 53 height 26
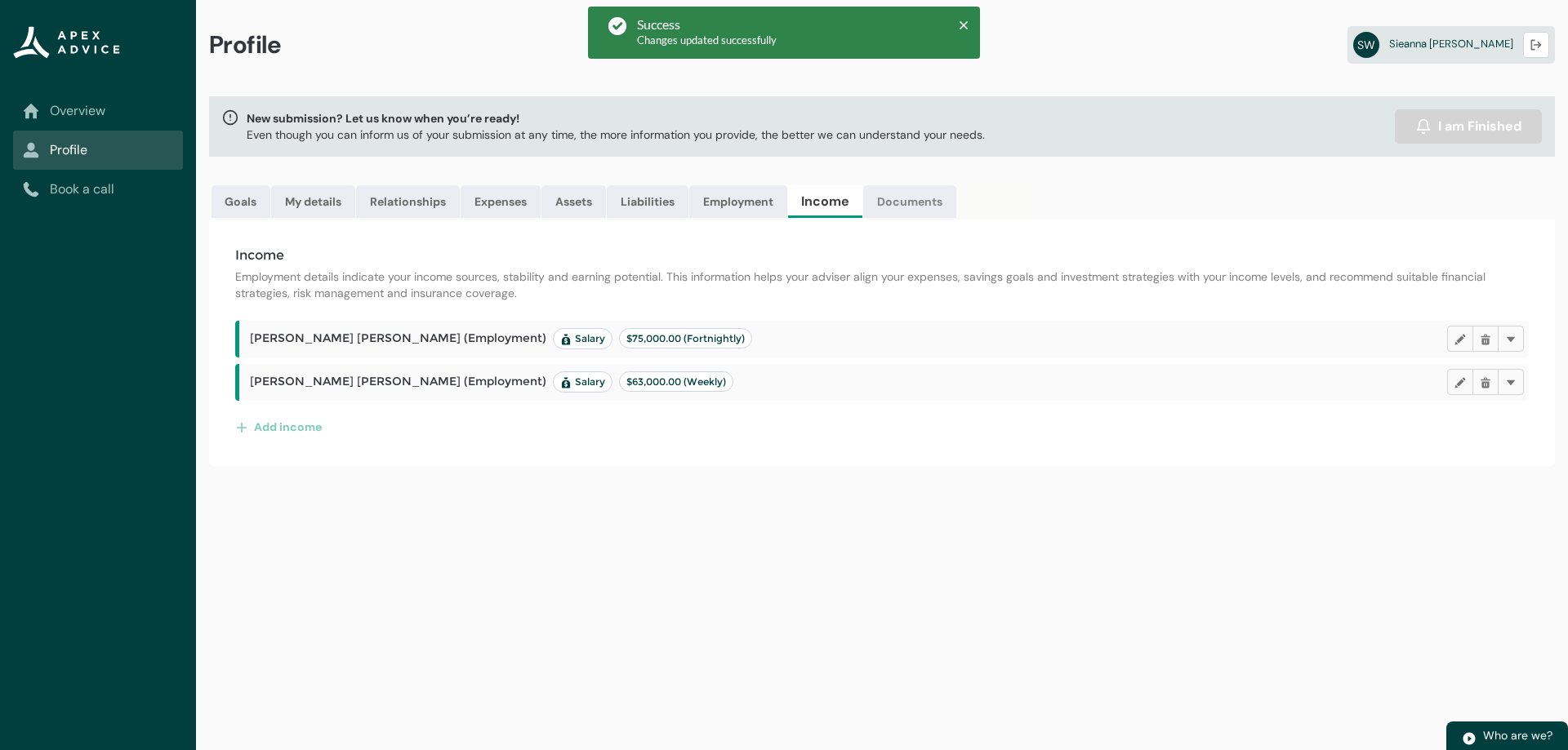
click at [912, 206] on link "Documents" at bounding box center [909, 202] width 93 height 32
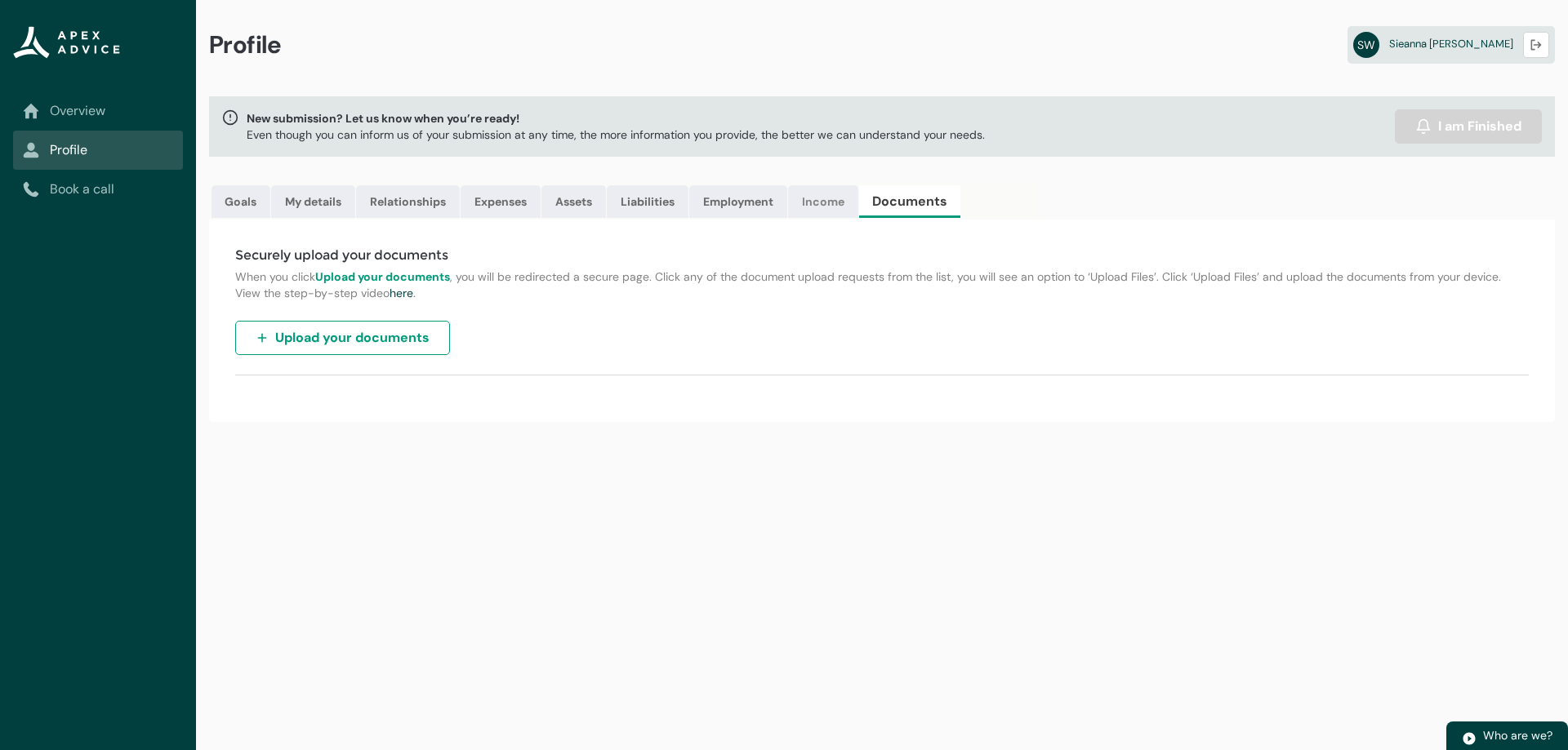
click at [830, 199] on link "Income" at bounding box center [823, 202] width 70 height 32
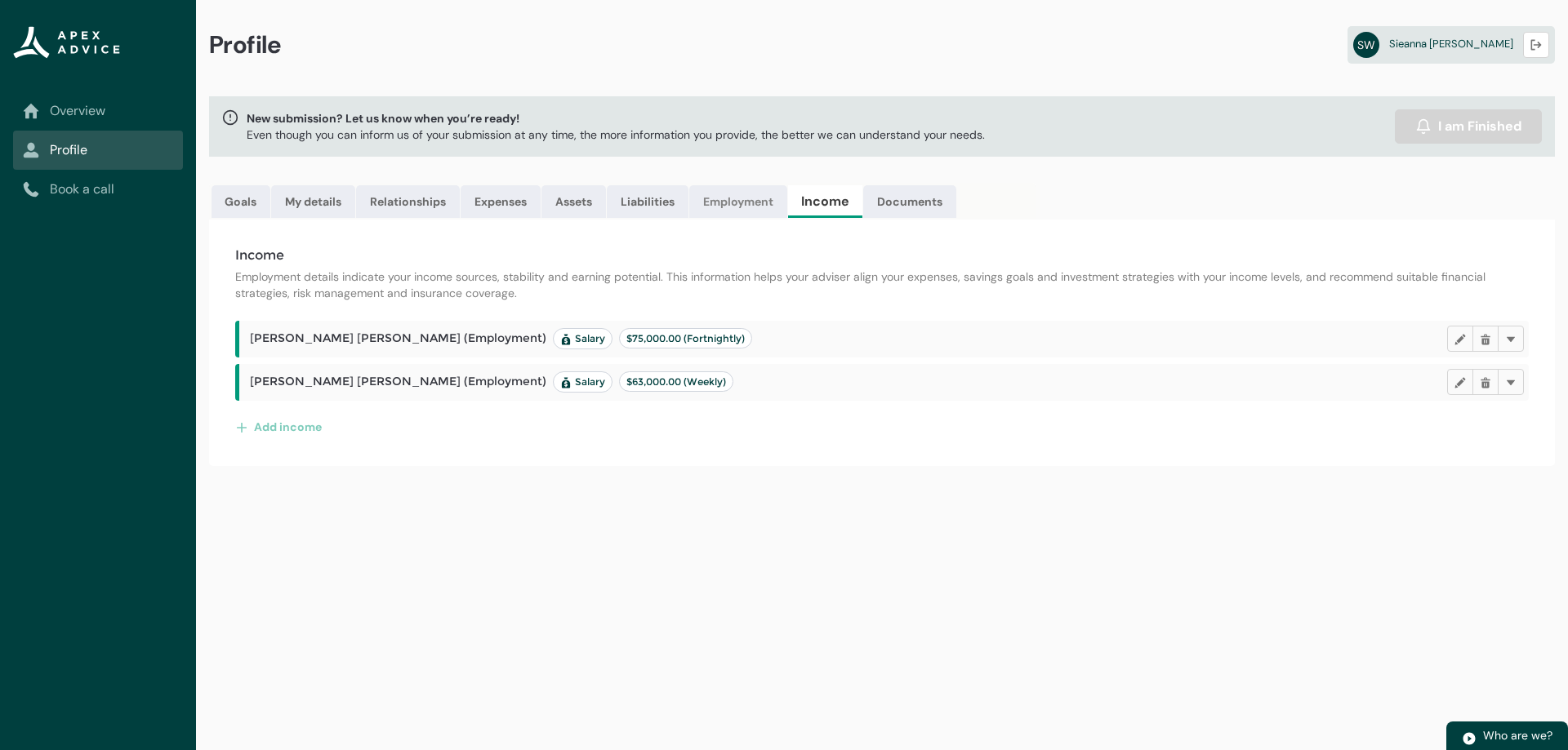
click at [721, 199] on link "Employment" at bounding box center [738, 202] width 98 height 32
click at [660, 198] on link "Liabilities" at bounding box center [648, 202] width 82 height 32
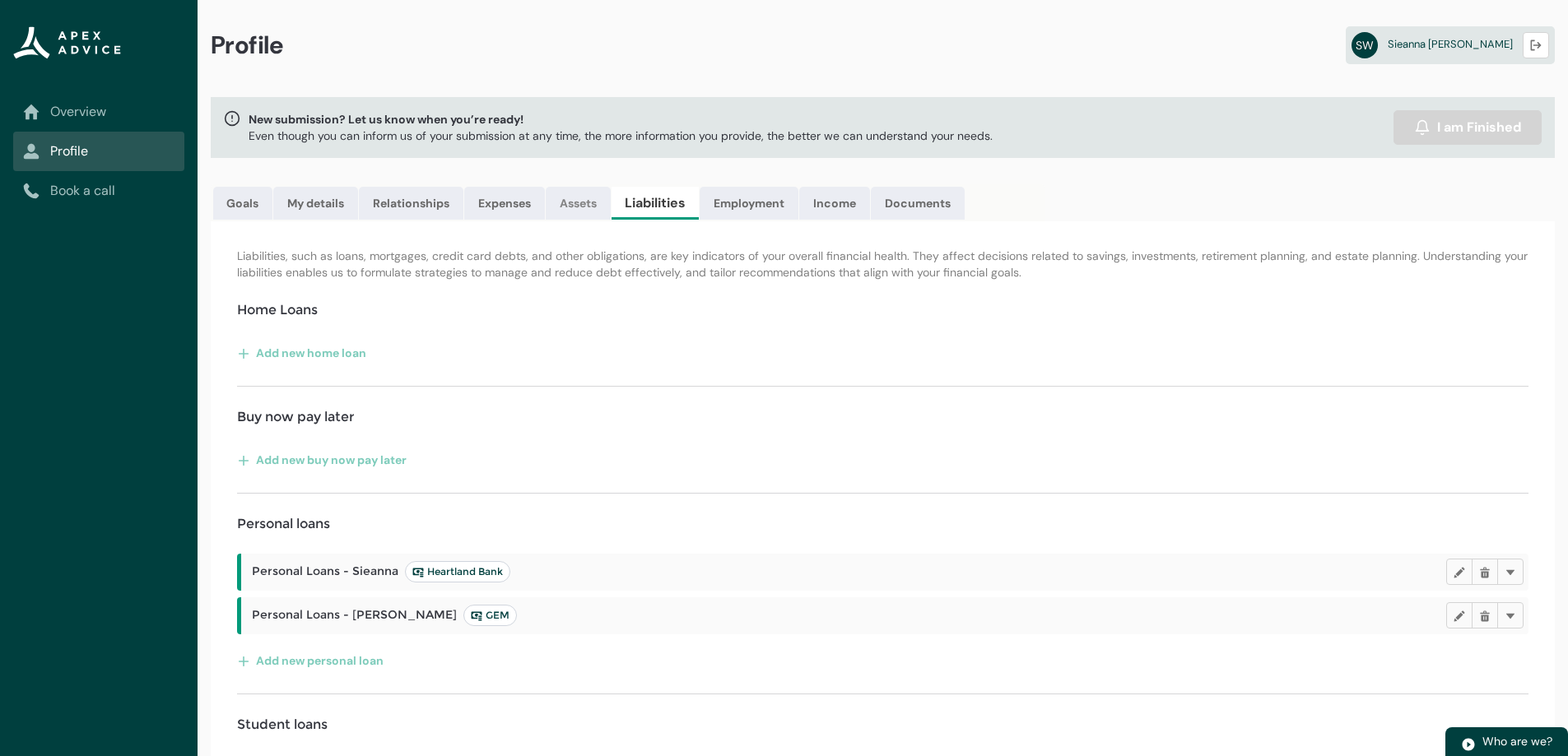
drag, startPoint x: 597, startPoint y: 197, endPoint x: 577, endPoint y: 195, distance: 20.1
click at [597, 197] on link "Assets" at bounding box center [578, 203] width 65 height 33
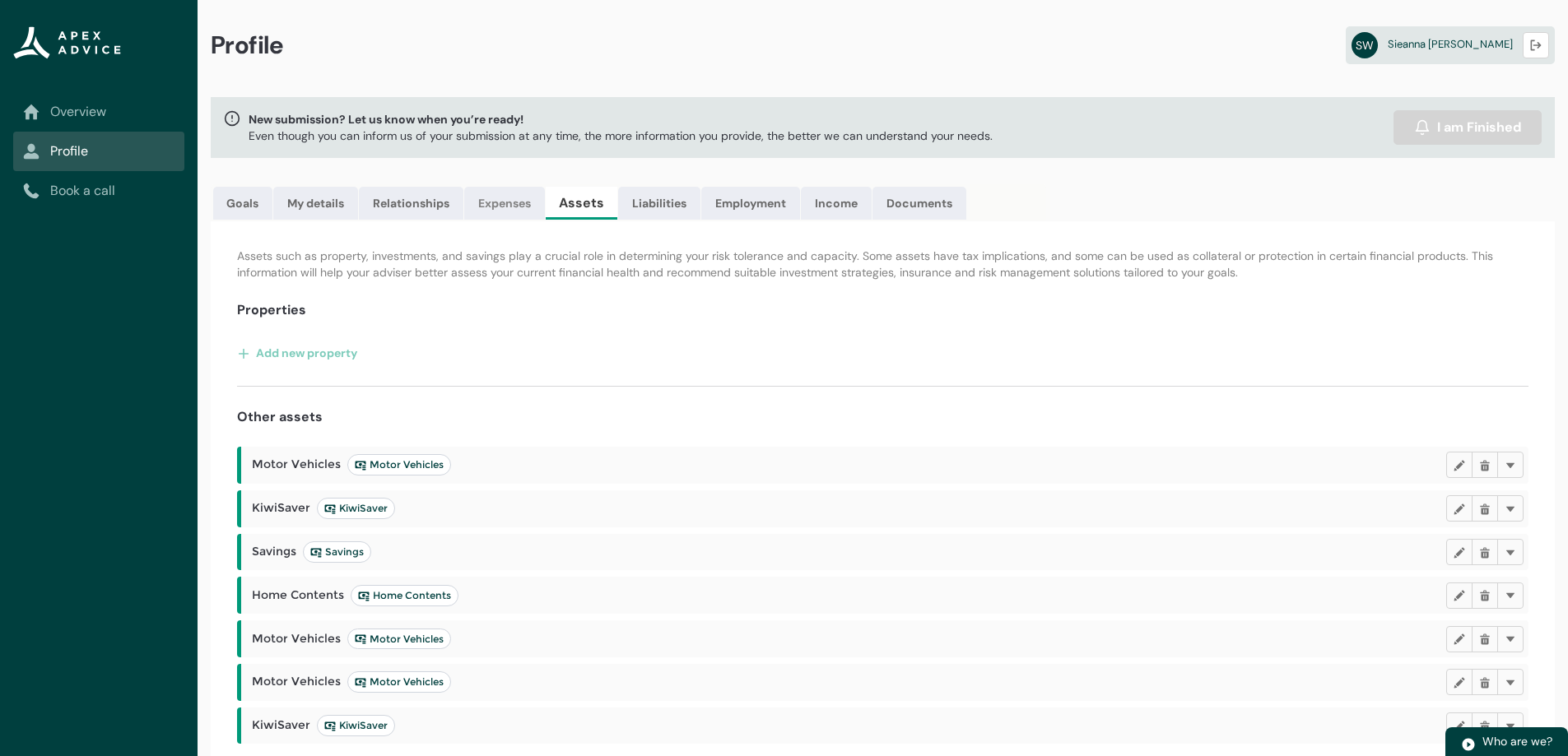
drag, startPoint x: 508, startPoint y: 195, endPoint x: 497, endPoint y: 195, distance: 11.0
click at [508, 195] on link "Expenses" at bounding box center [504, 203] width 81 height 33
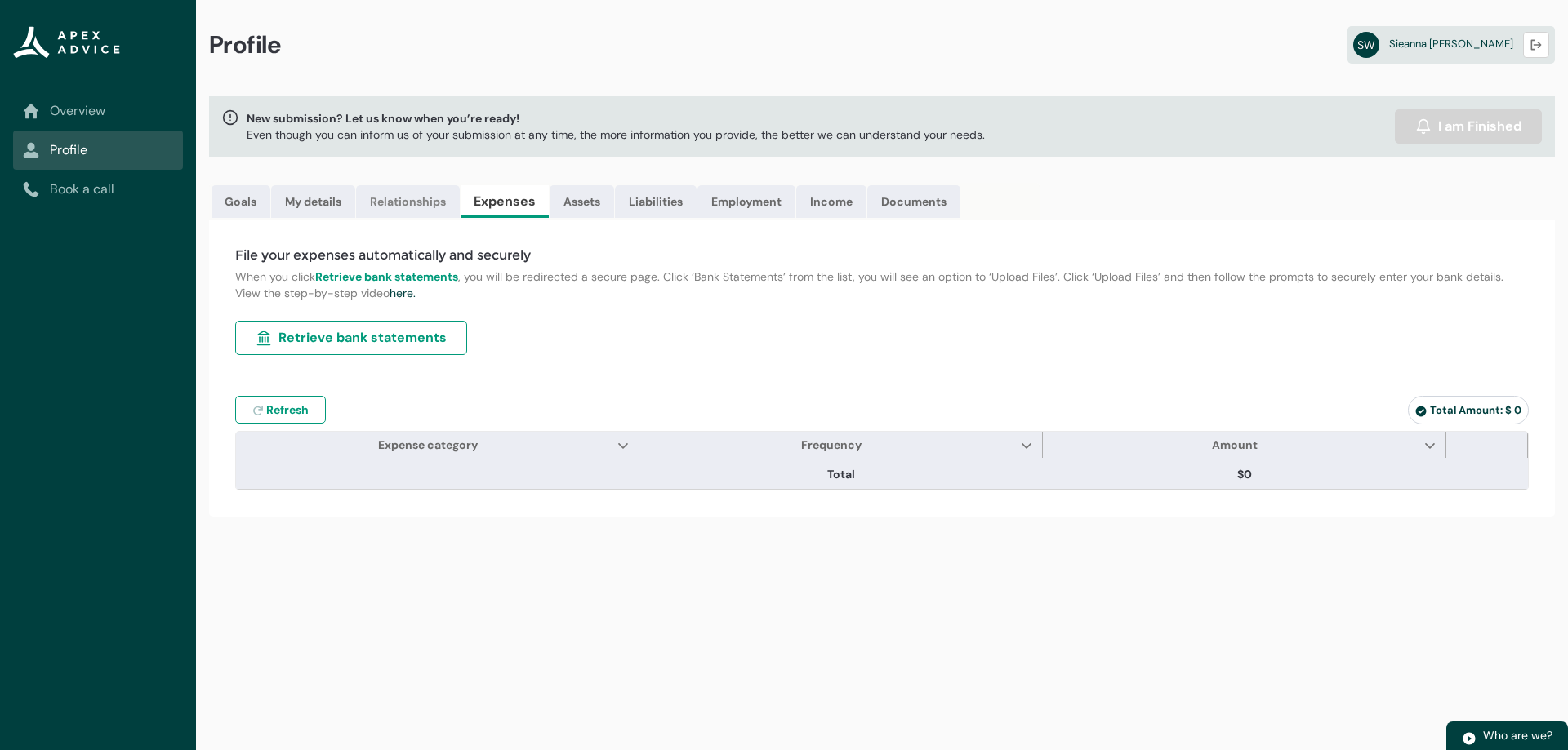
click at [400, 198] on link "Relationships" at bounding box center [407, 202] width 104 height 32
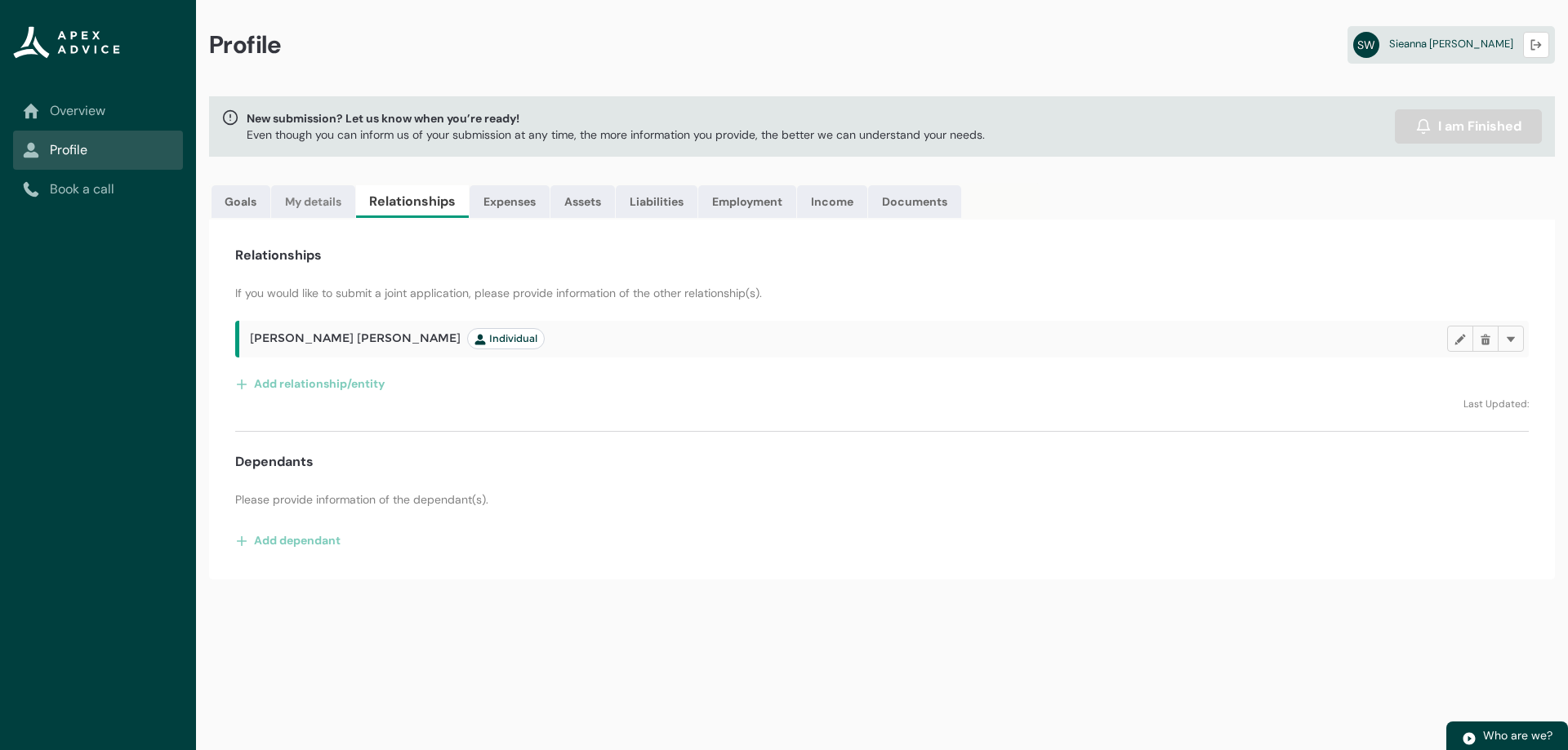
click at [334, 199] on link "My details" at bounding box center [313, 202] width 84 height 32
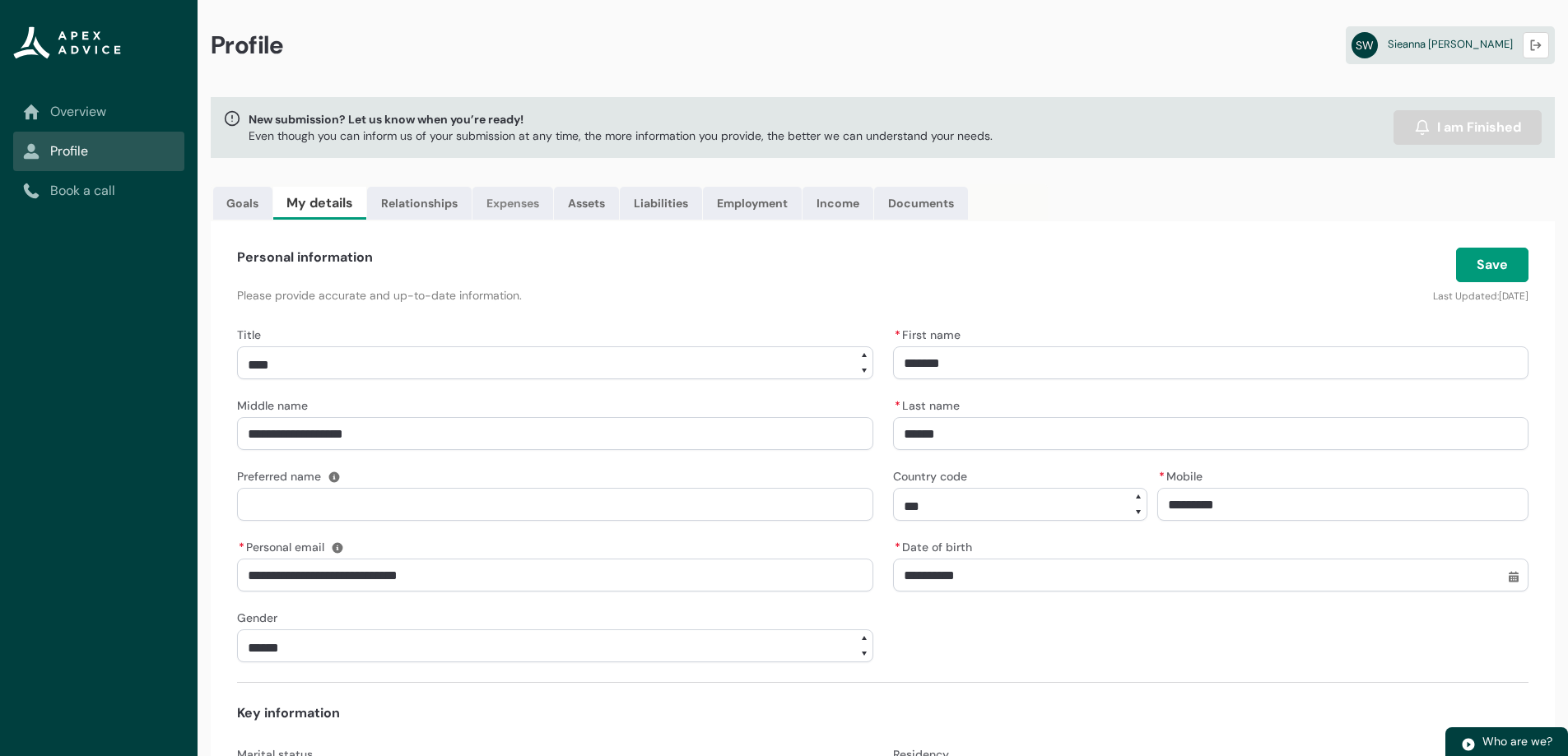
click at [533, 203] on link "Expenses" at bounding box center [512, 203] width 81 height 33
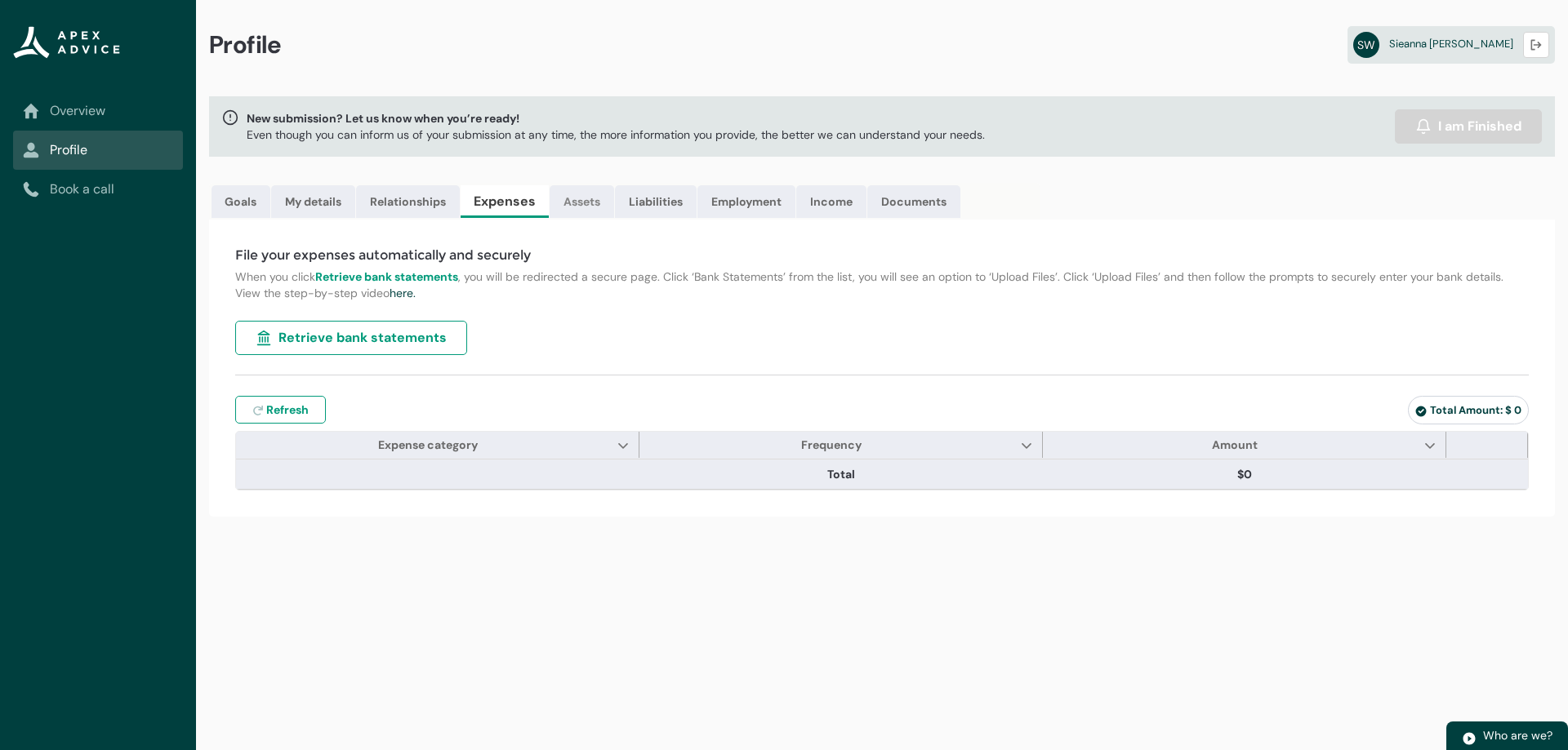
click at [572, 200] on link "Assets" at bounding box center [582, 202] width 65 height 32
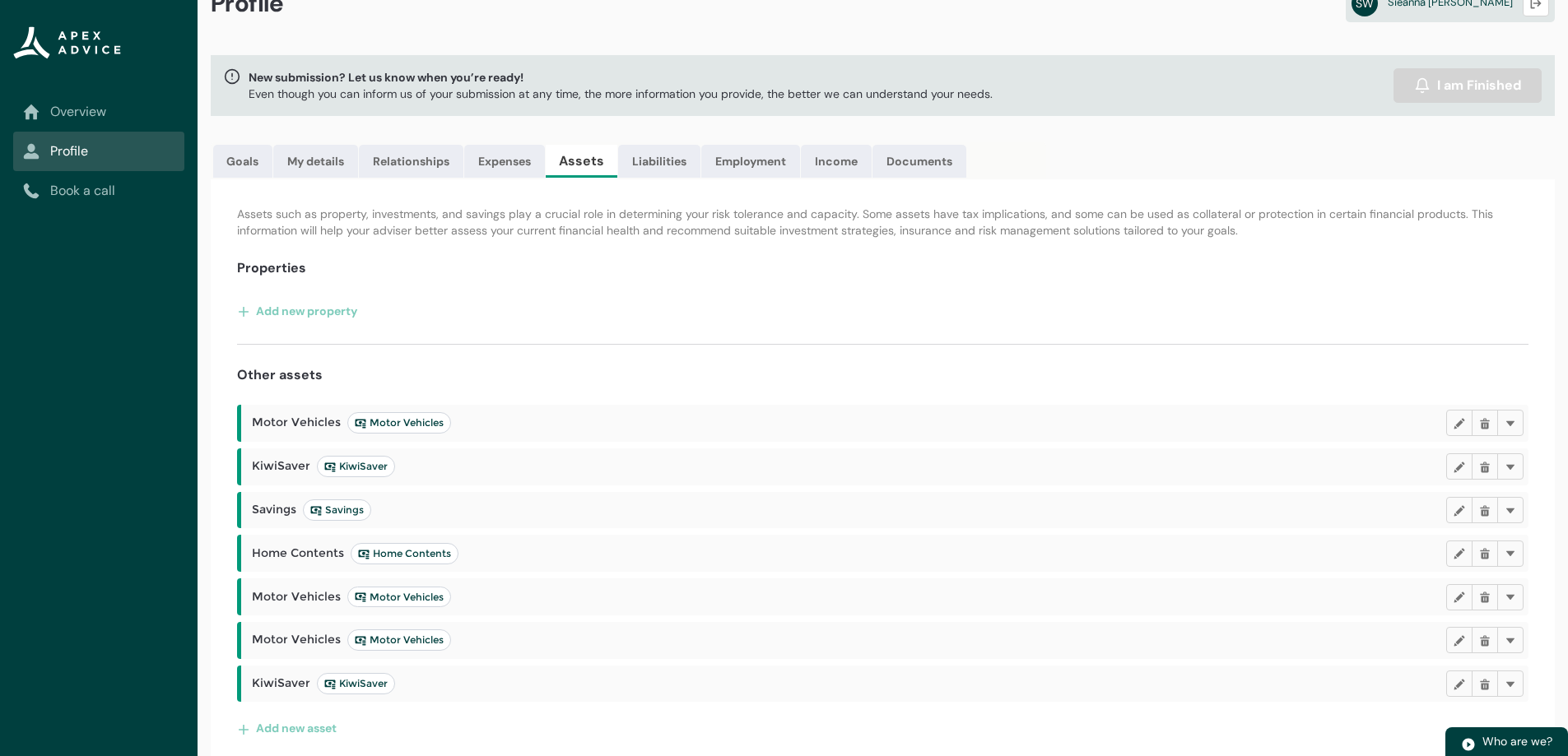
scroll to position [54, 0]
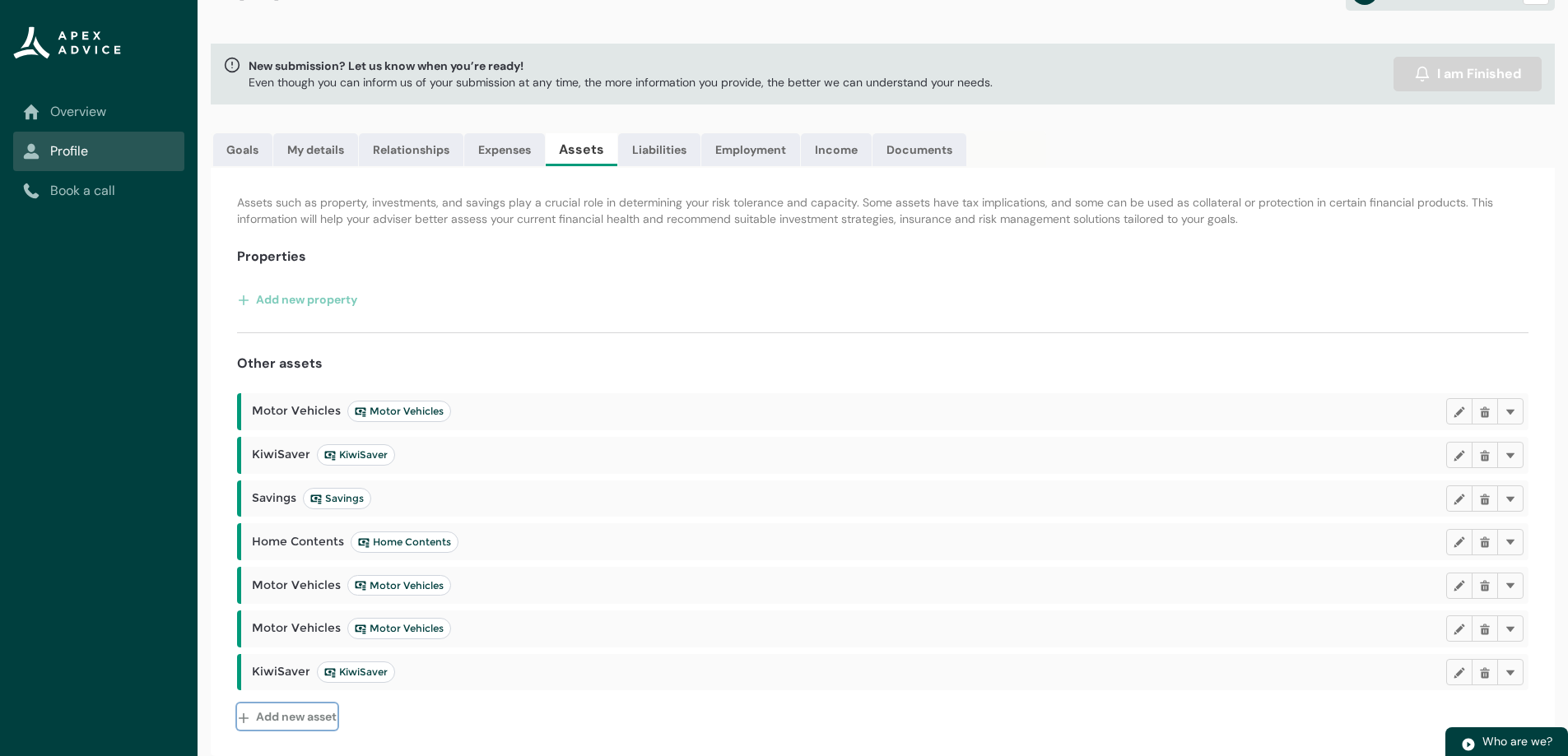
click at [299, 710] on button "Add new asset" at bounding box center [287, 716] width 101 height 26
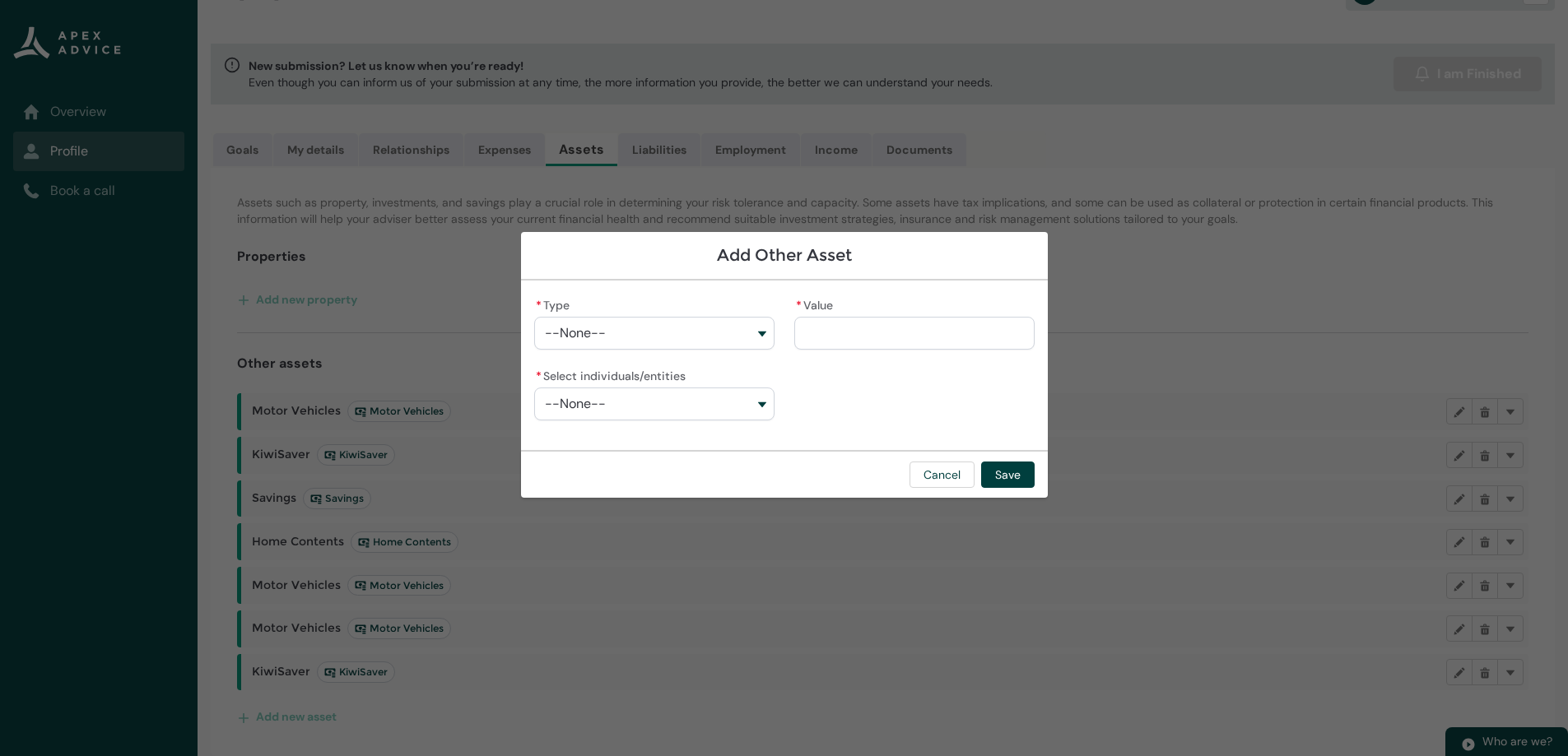
click at [692, 329] on button "--None--" at bounding box center [654, 333] width 241 height 33
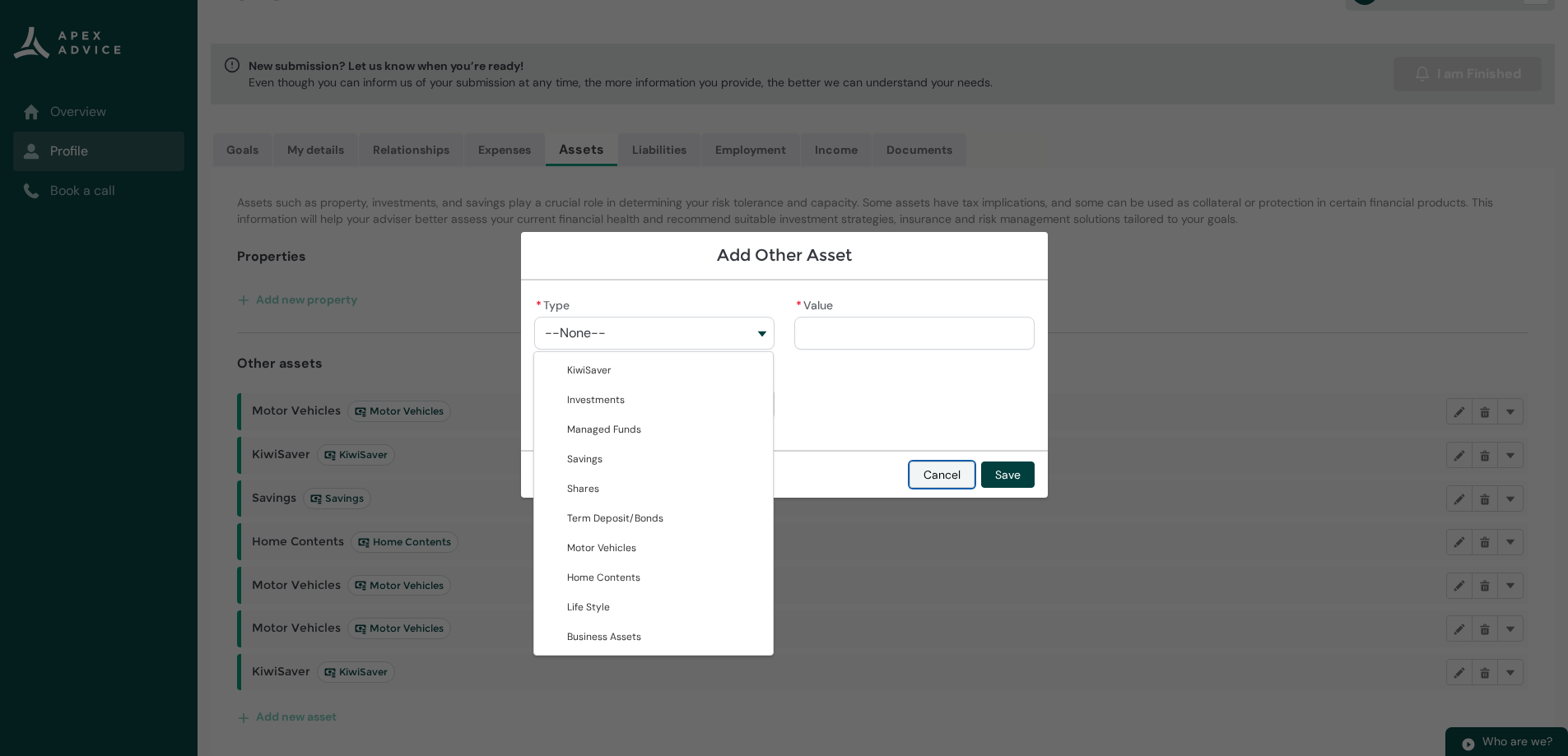
click at [945, 483] on button "Cancel" at bounding box center [942, 475] width 65 height 26
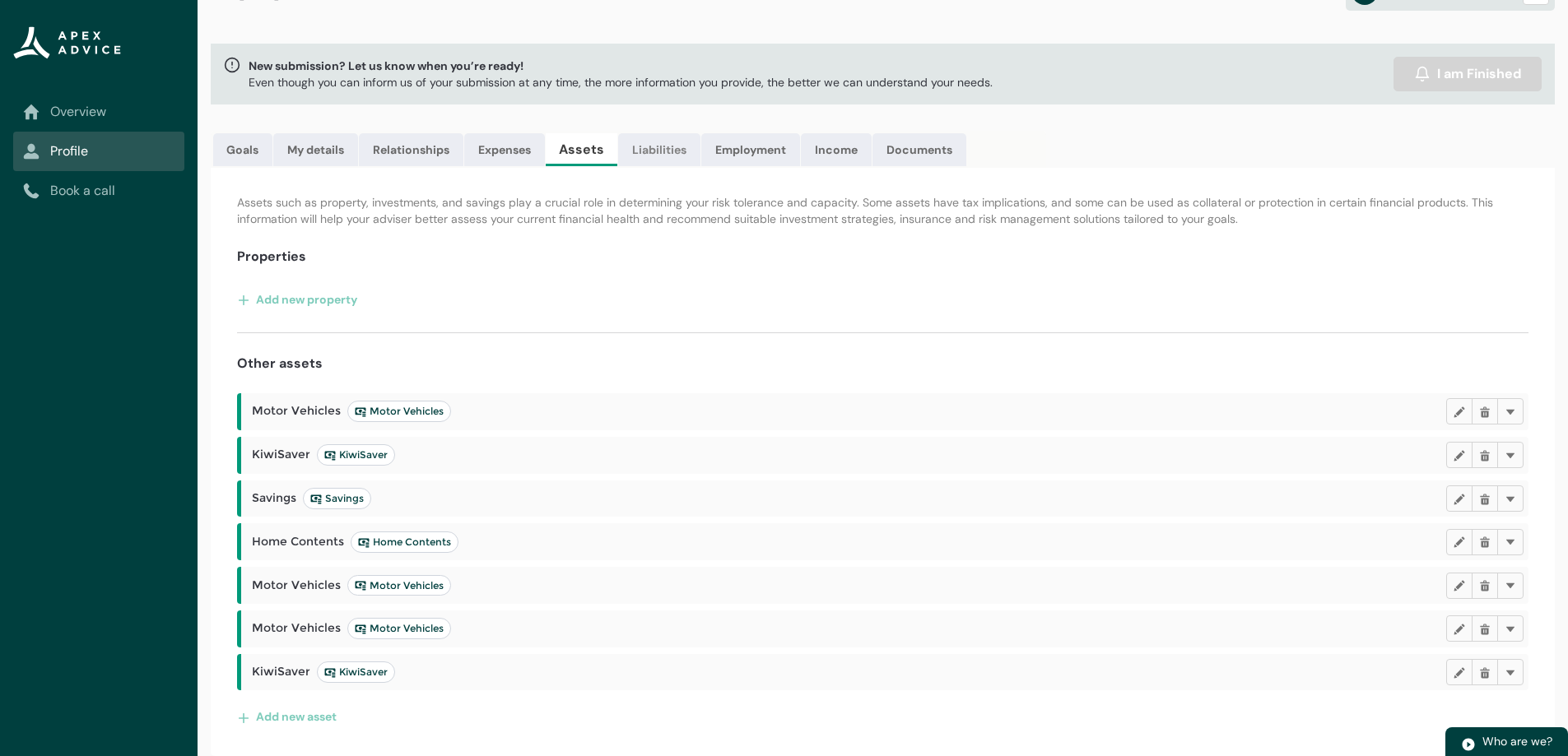
click at [660, 153] on link "Liabilities" at bounding box center [659, 150] width 83 height 33
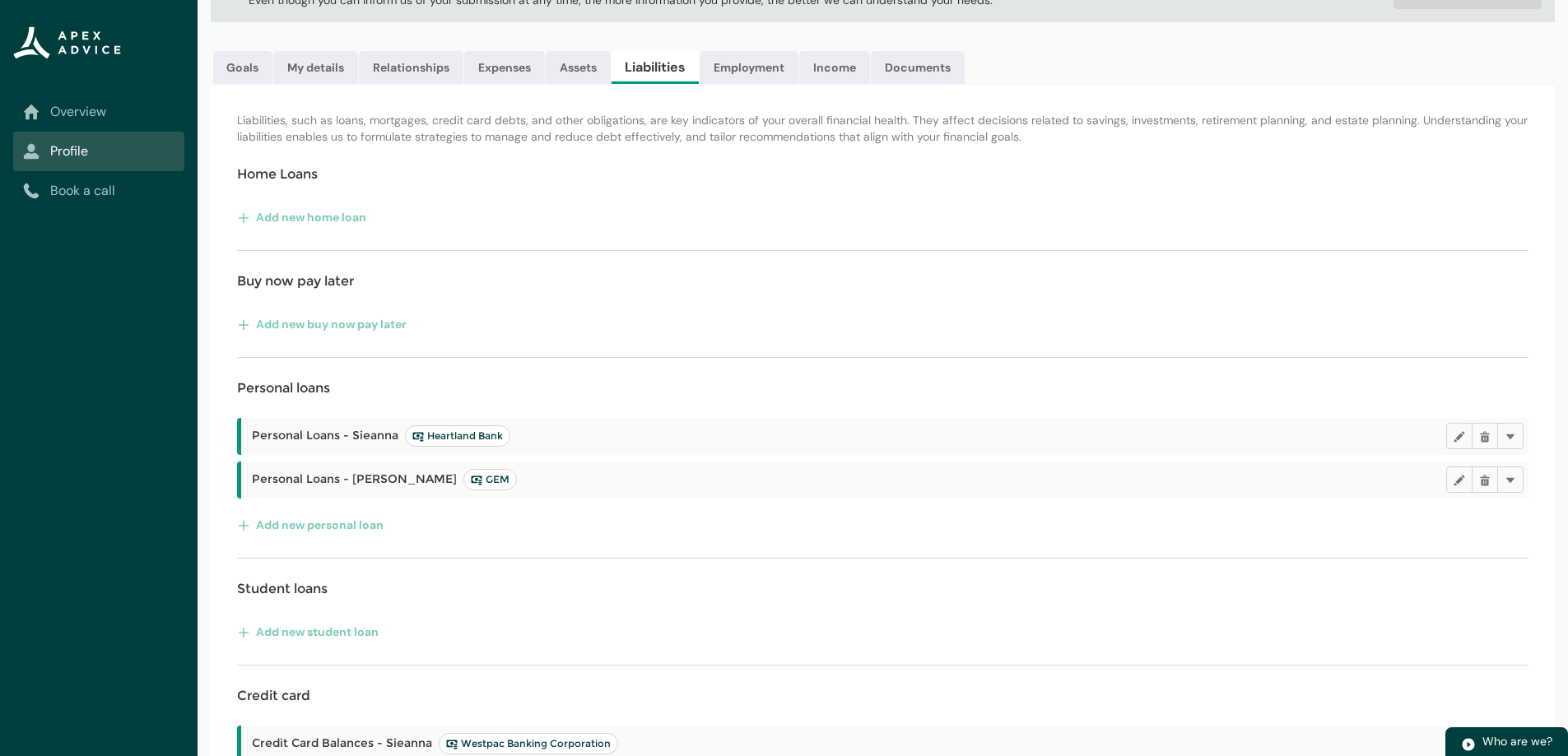
scroll to position [0, 0]
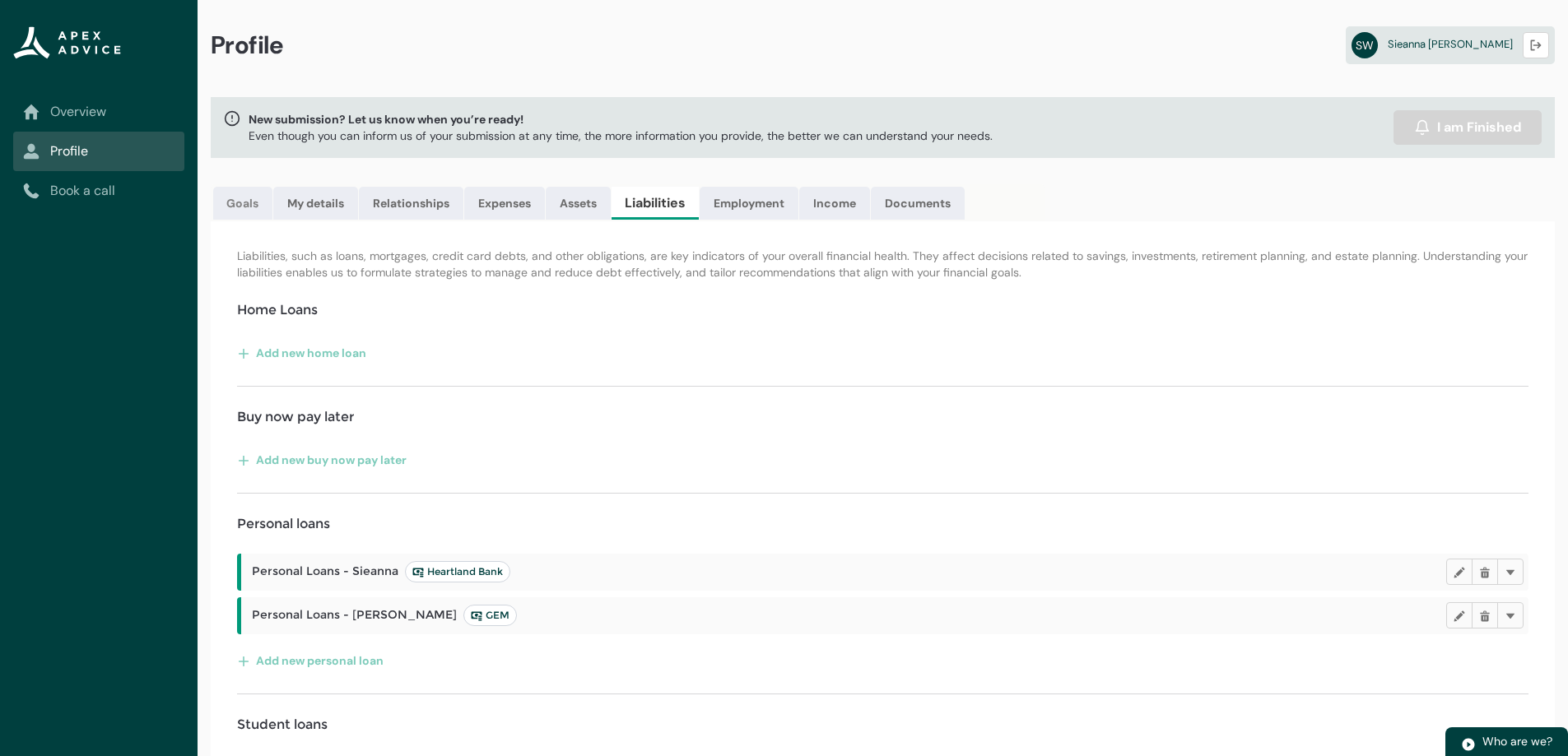
click at [242, 205] on link "Goals" at bounding box center [242, 203] width 59 height 33
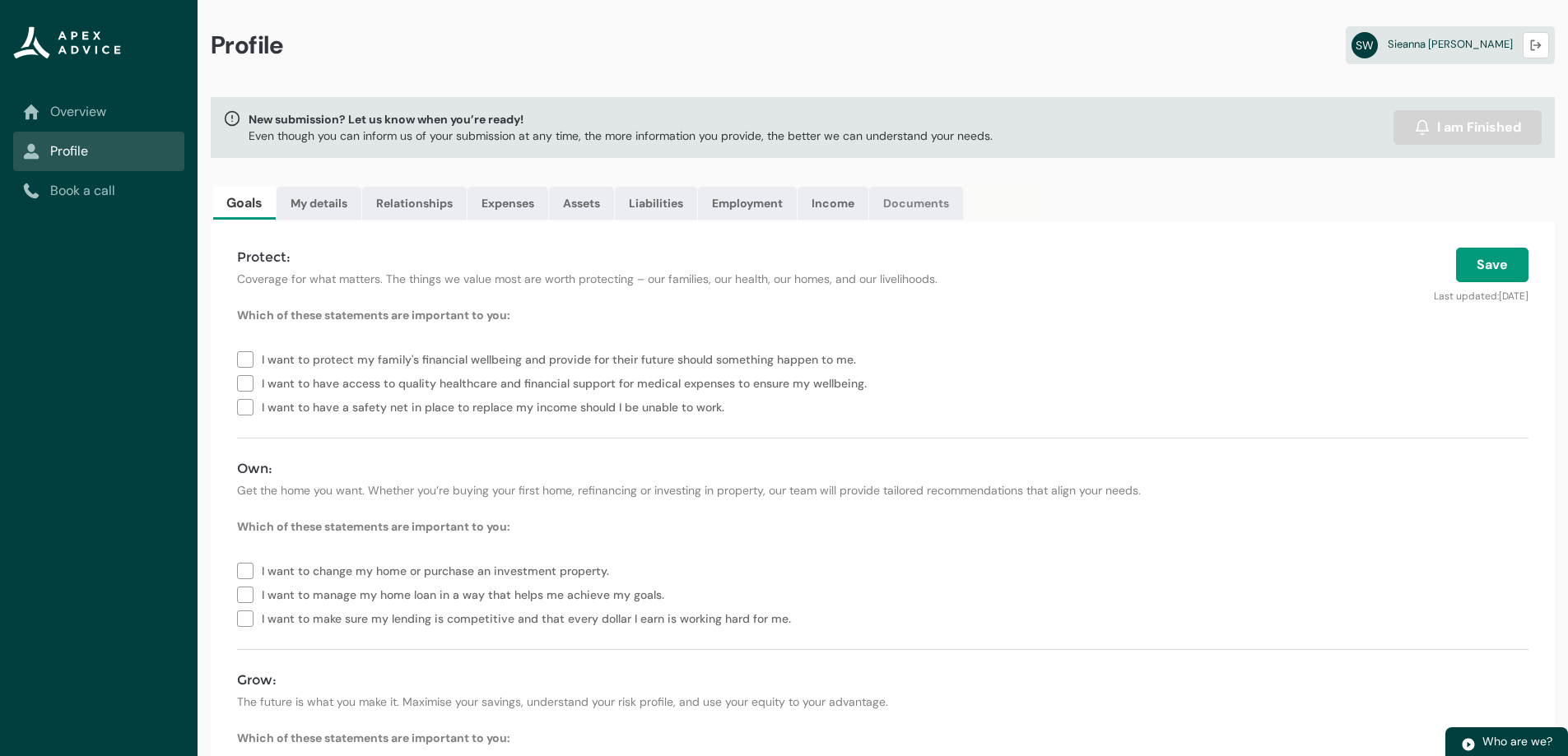
click at [923, 201] on link "Documents" at bounding box center [915, 203] width 94 height 33
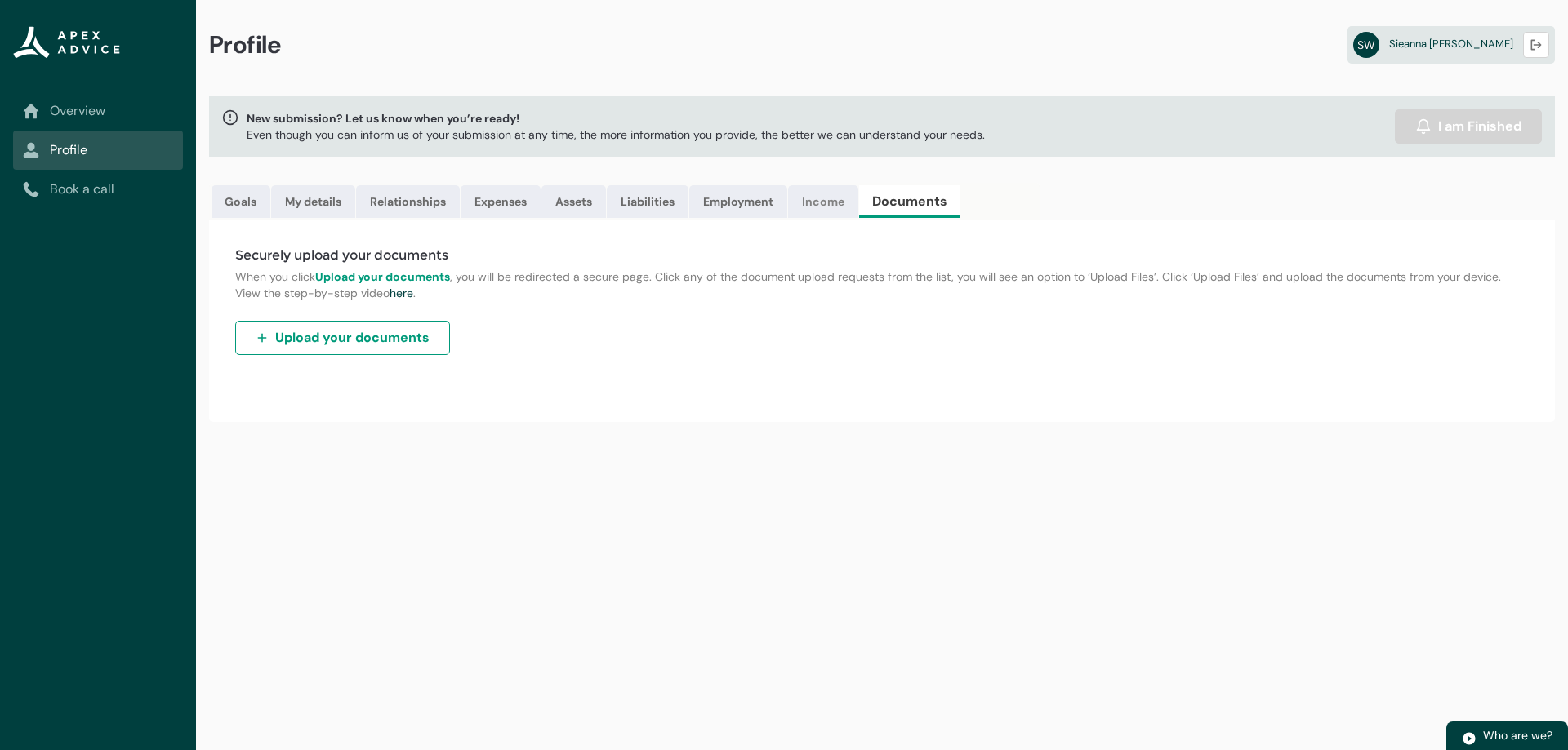
click at [813, 197] on link "Income" at bounding box center [823, 202] width 70 height 32
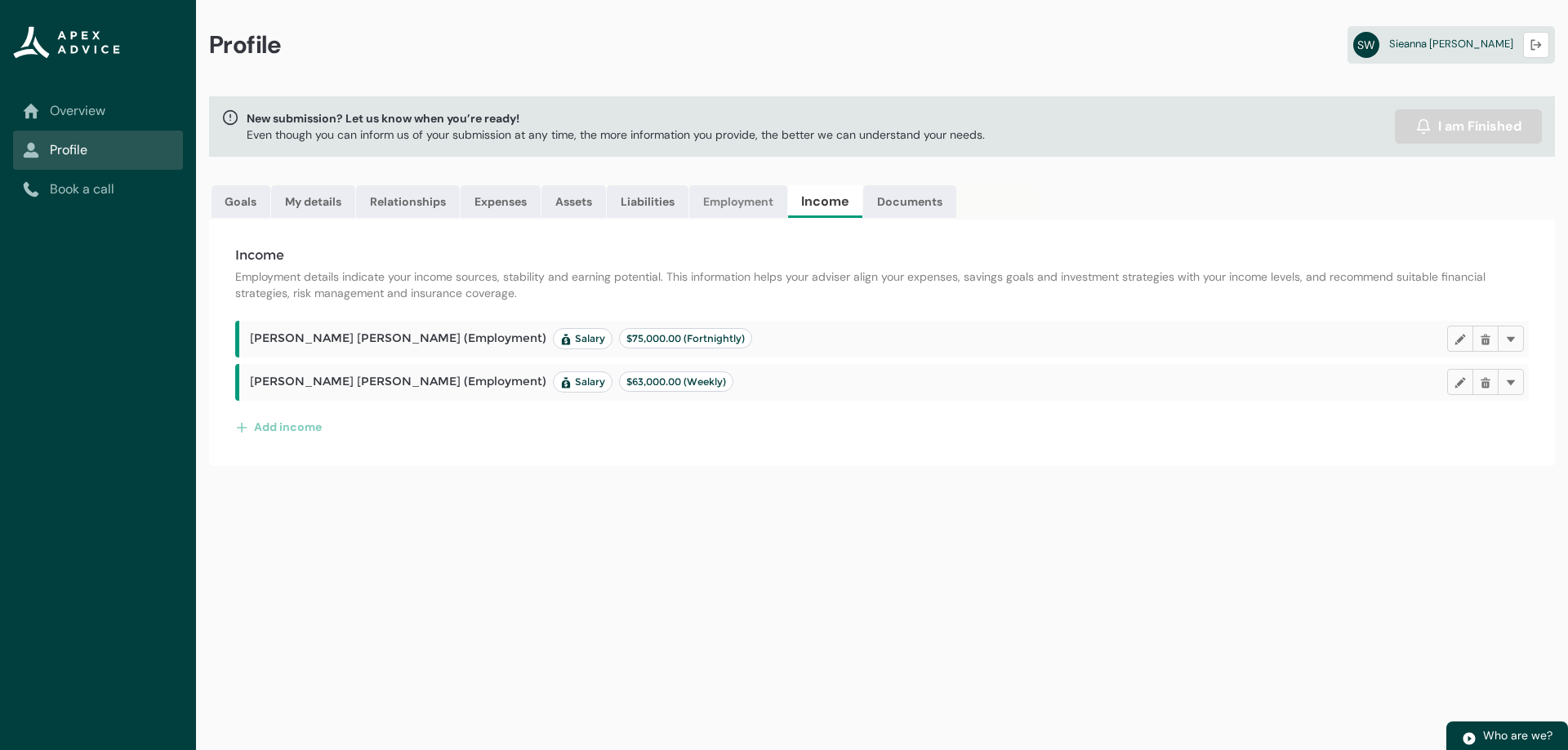
drag, startPoint x: 762, startPoint y: 203, endPoint x: 749, endPoint y: 202, distance: 13.0
click at [762, 203] on link "Employment" at bounding box center [738, 202] width 98 height 32
click at [660, 197] on link "Liabilities" at bounding box center [648, 202] width 82 height 32
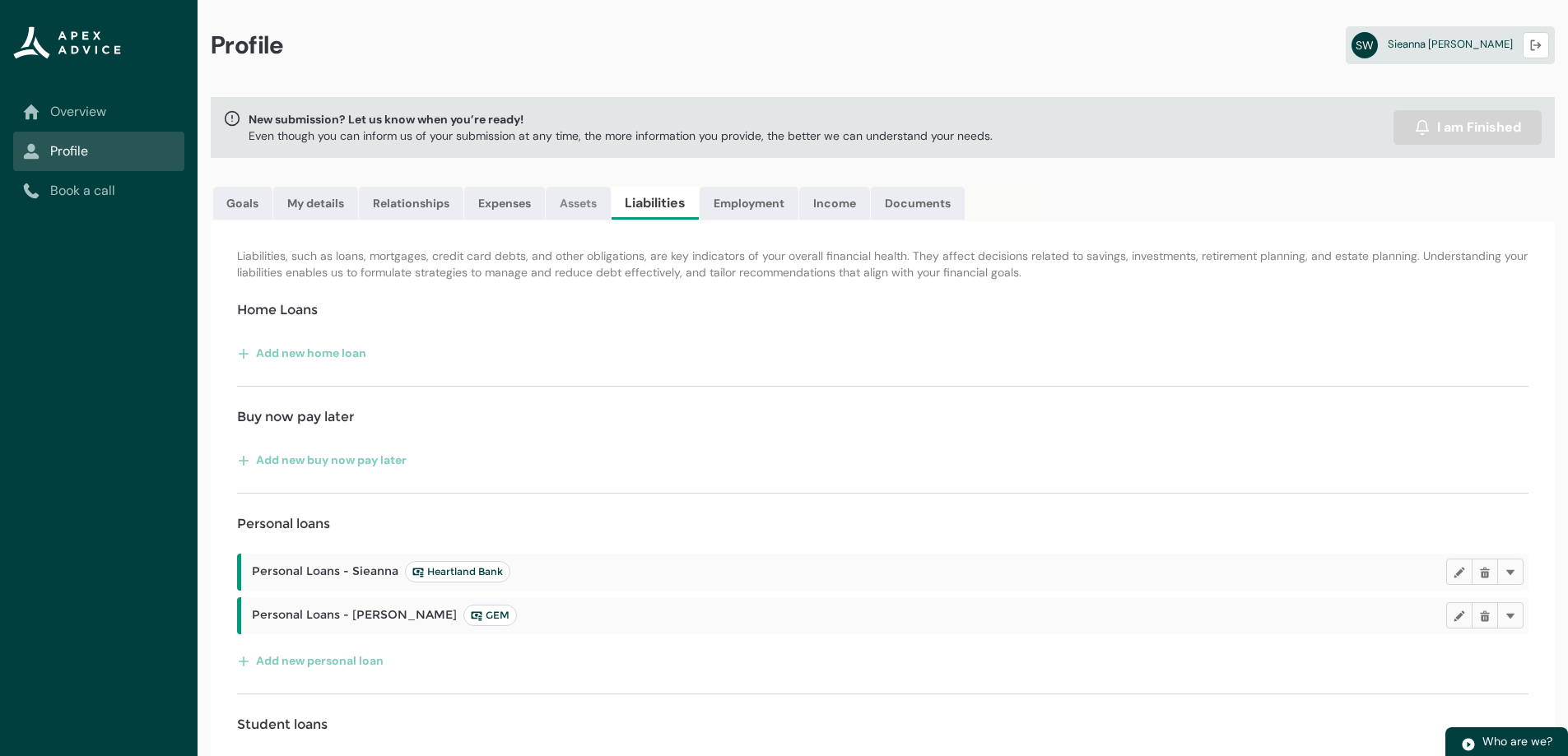
click at [571, 202] on link "Assets" at bounding box center [578, 203] width 65 height 33
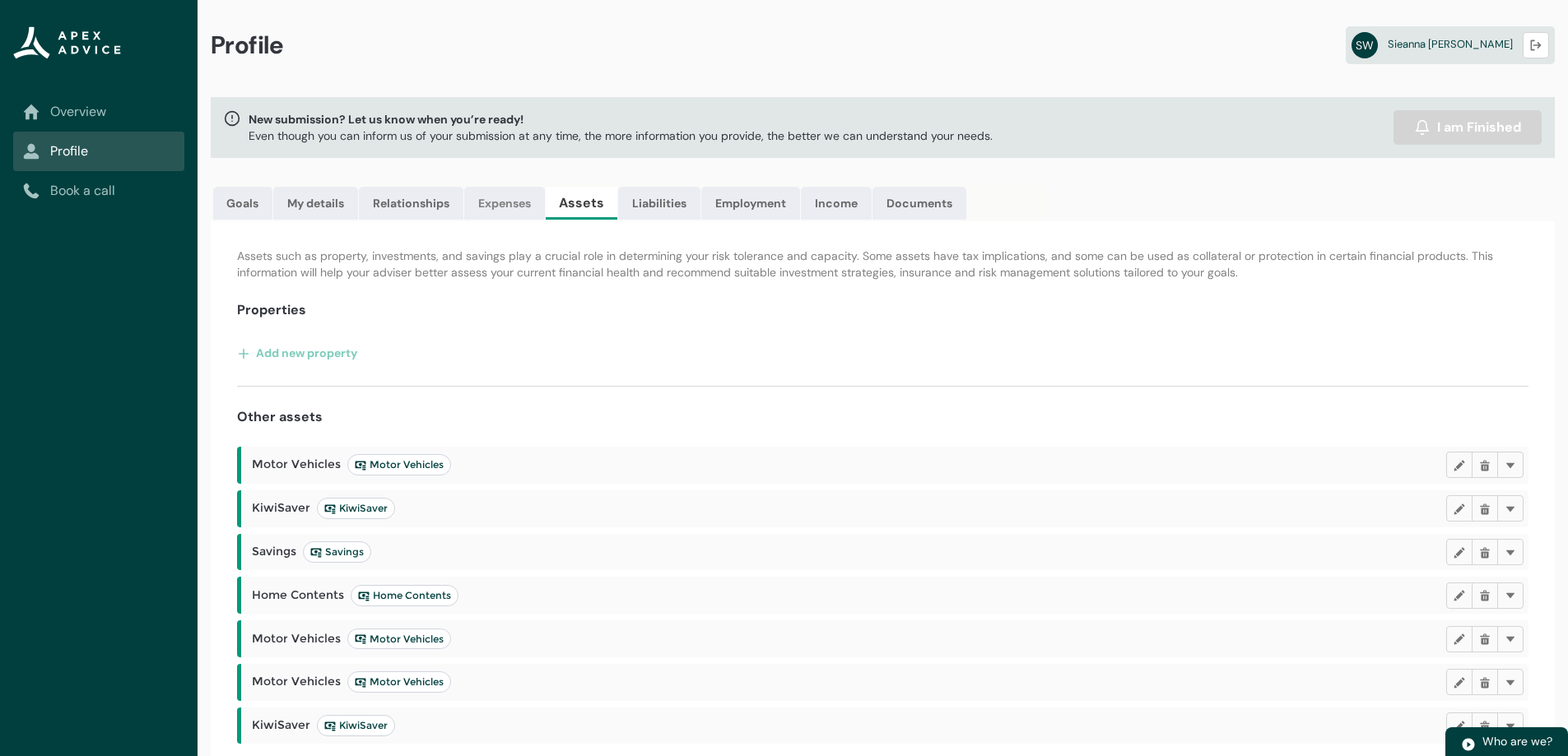
click at [500, 210] on link "Expenses" at bounding box center [504, 203] width 81 height 33
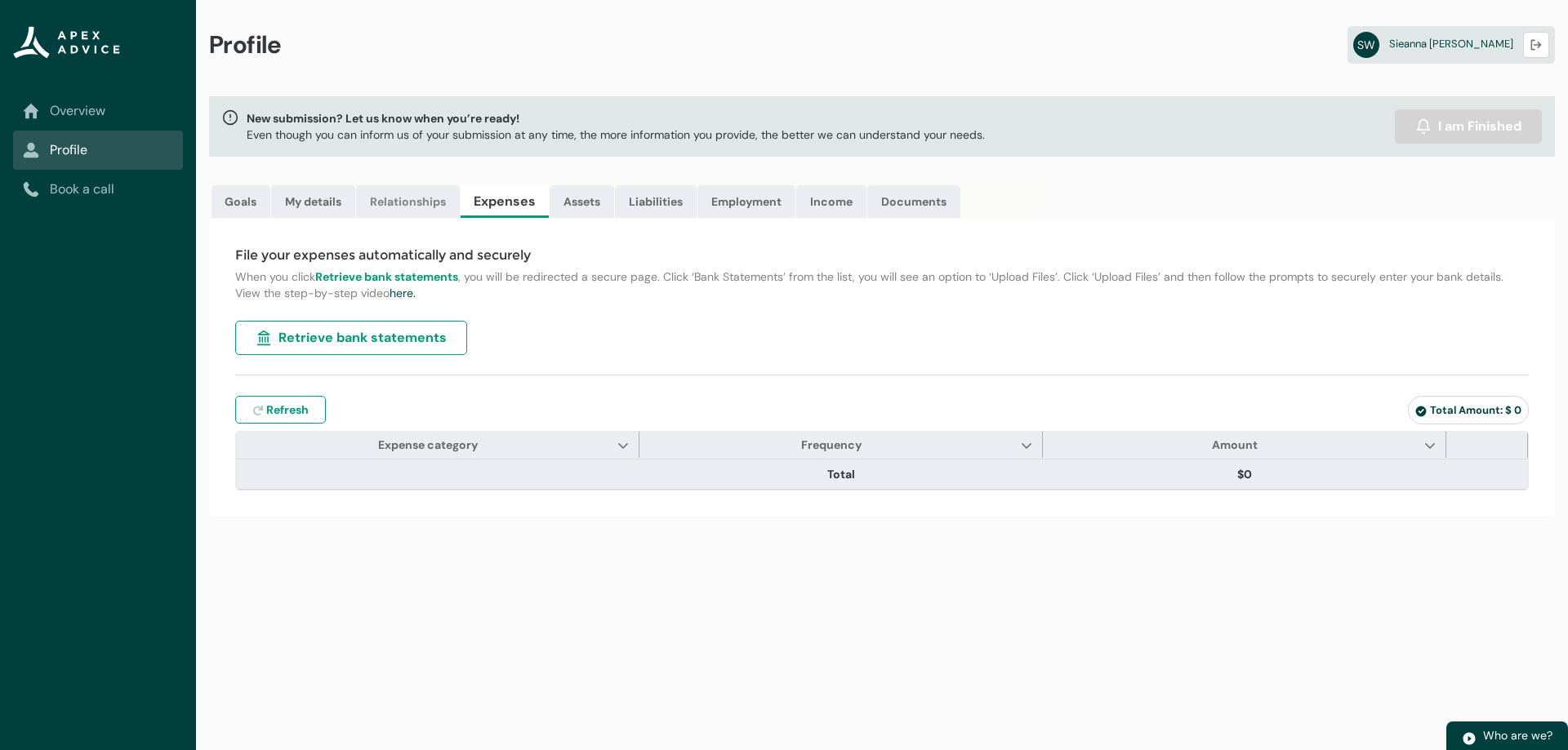
click at [430, 203] on link "Relationships" at bounding box center [407, 202] width 104 height 32
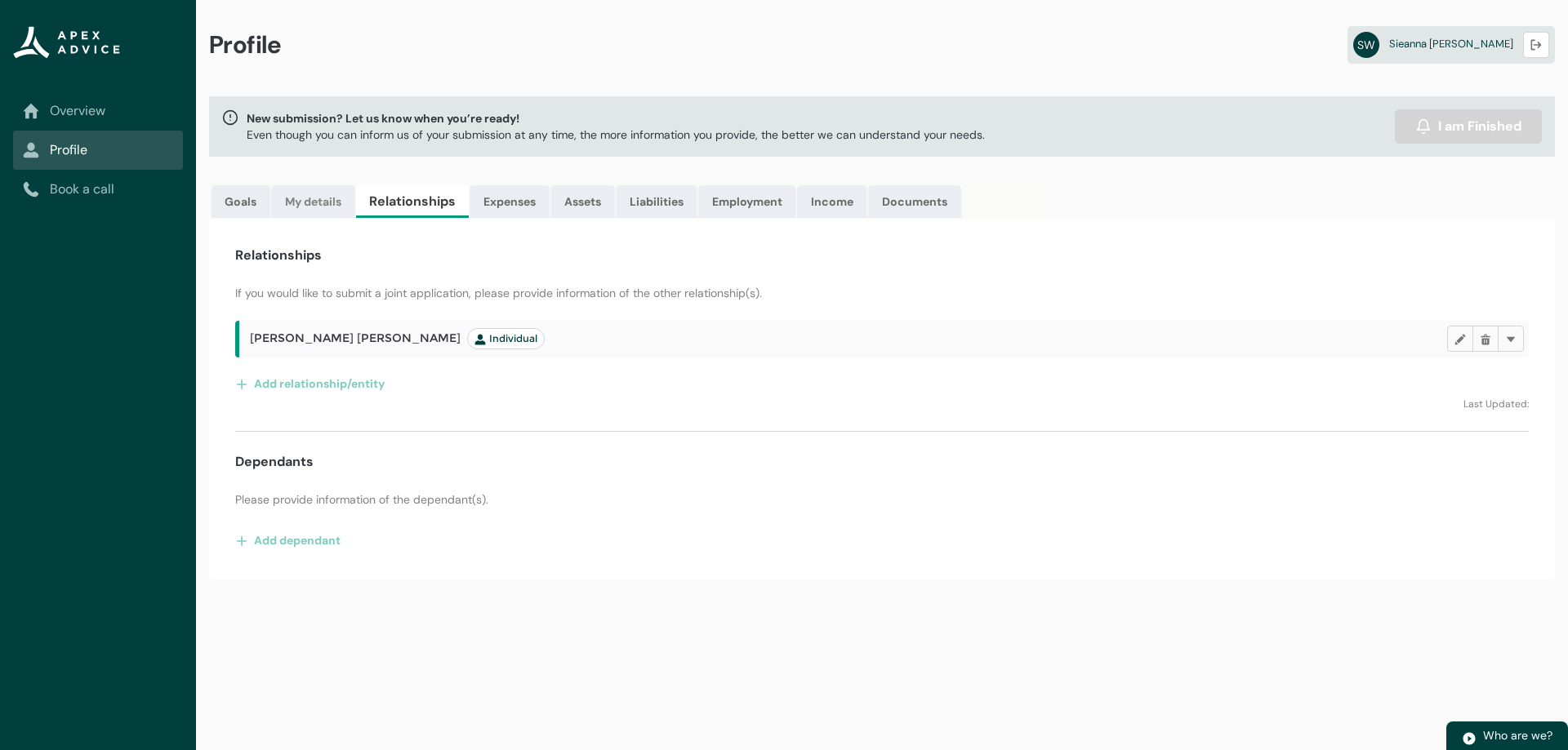
click at [323, 204] on link "My details" at bounding box center [313, 202] width 84 height 32
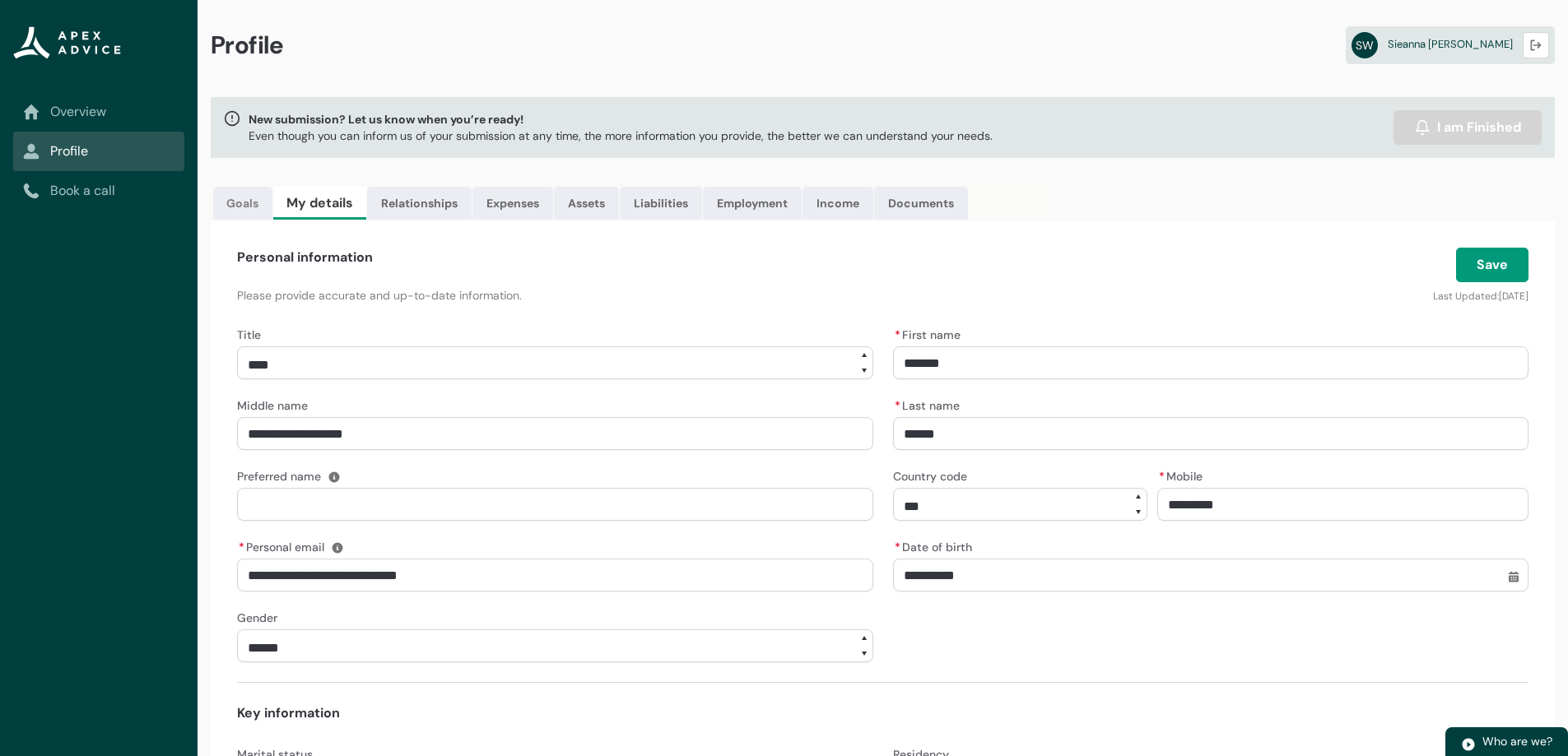
click at [240, 207] on link "Goals" at bounding box center [242, 203] width 59 height 33
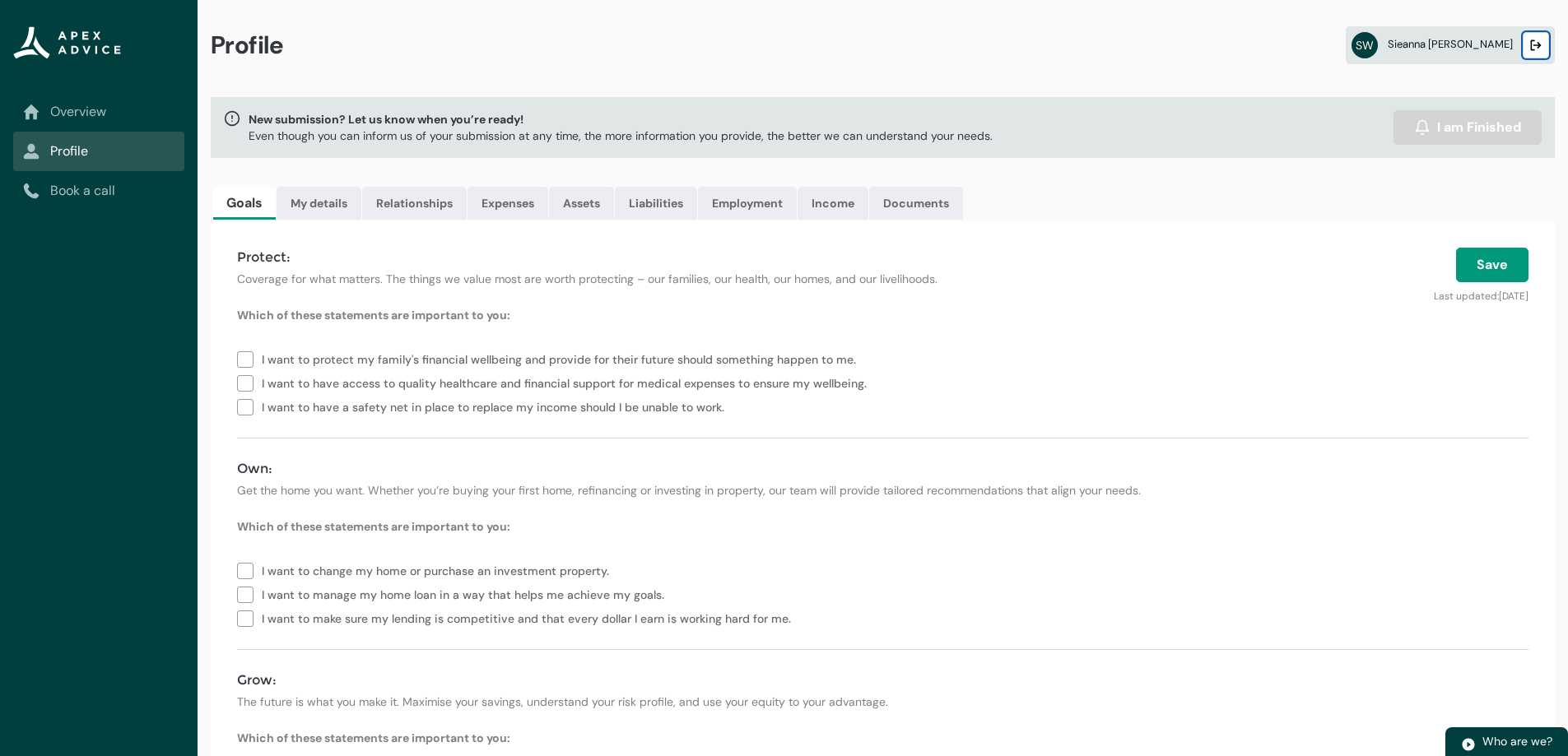
click at [1538, 51] on lightning-primitive-icon "button" at bounding box center [1535, 46] width 12 height 13
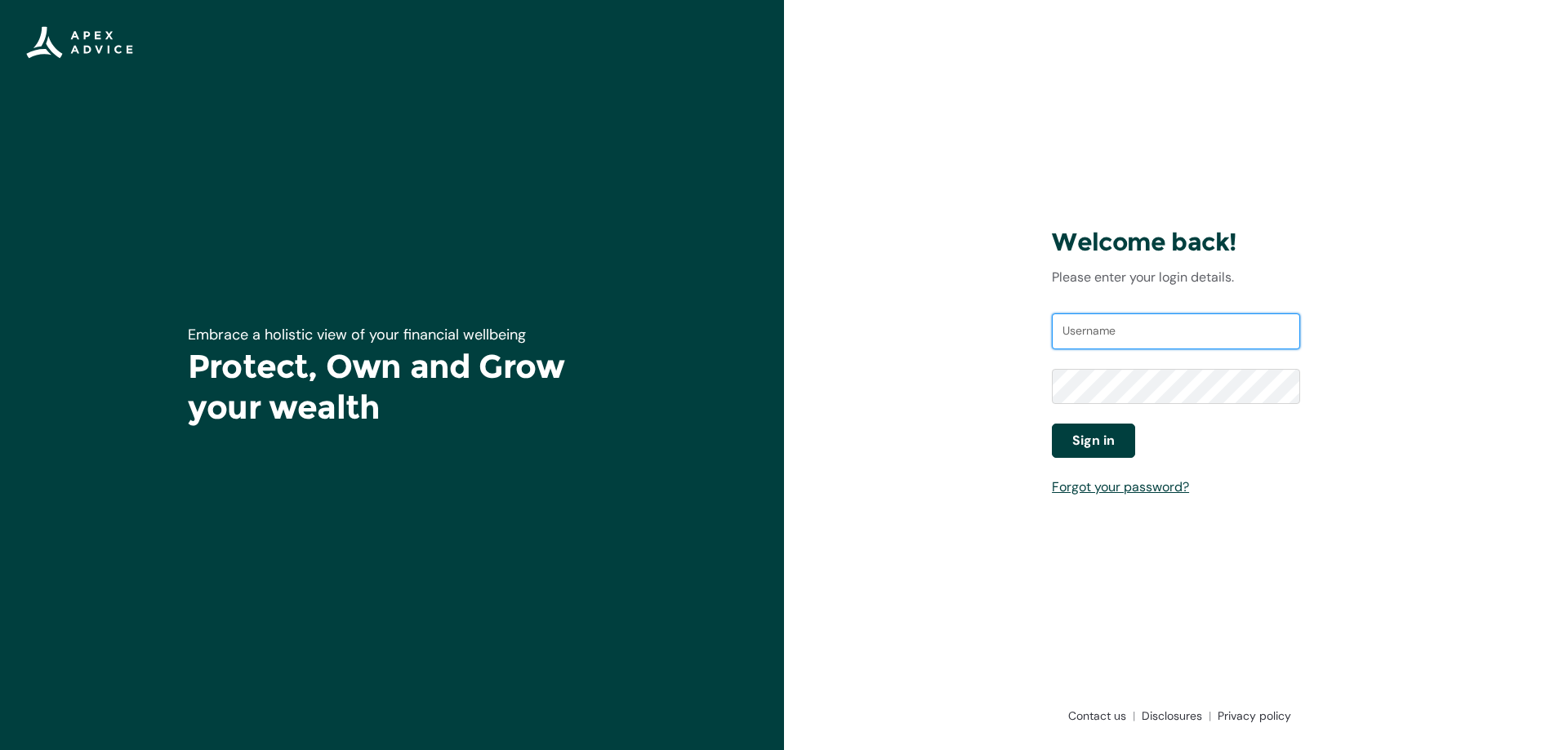
type input "[EMAIL_ADDRESS][PERSON_NAME][DOMAIN_NAME]"
click at [1110, 439] on span "Sign in" at bounding box center [1092, 441] width 42 height 20
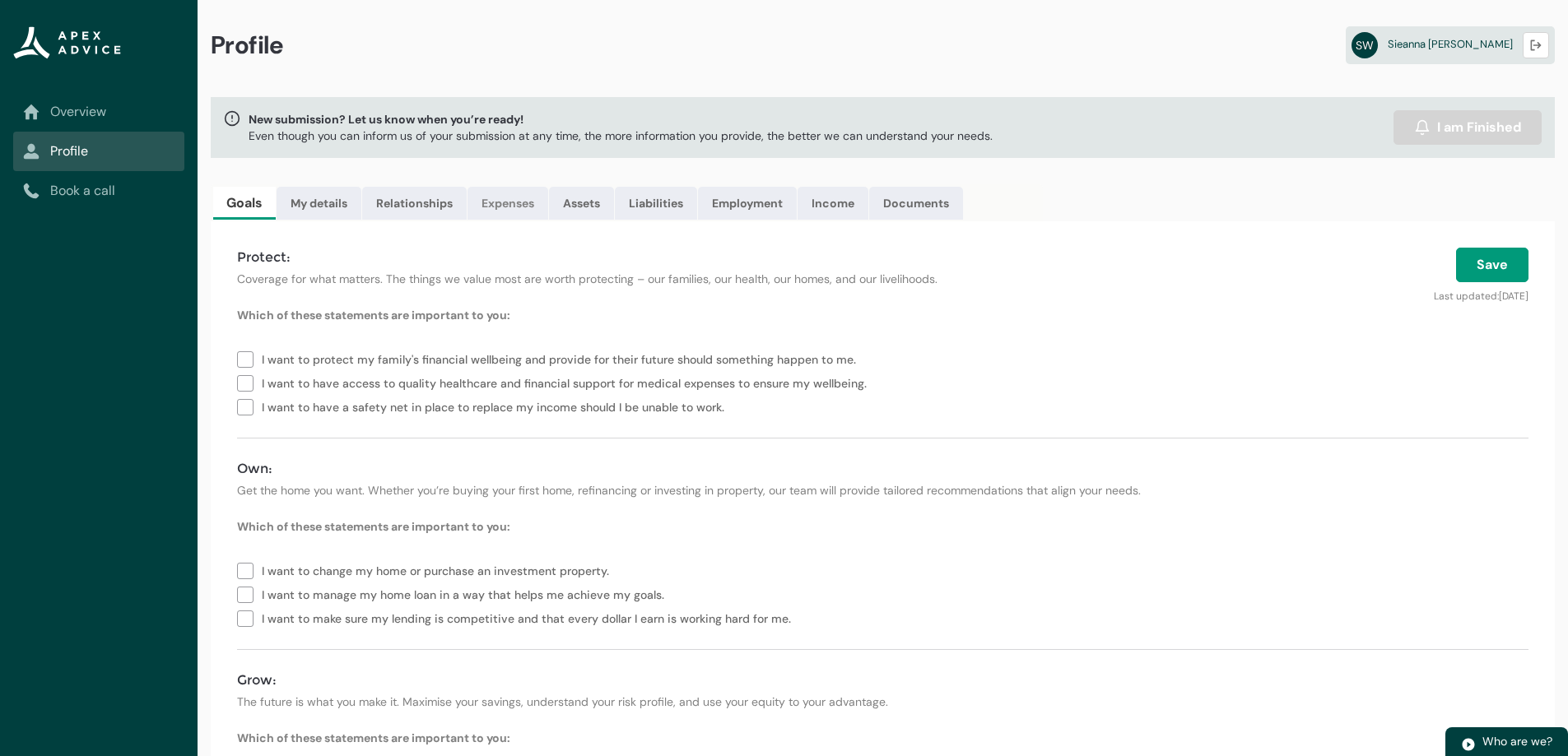
click at [506, 210] on link "Expenses" at bounding box center [508, 203] width 81 height 33
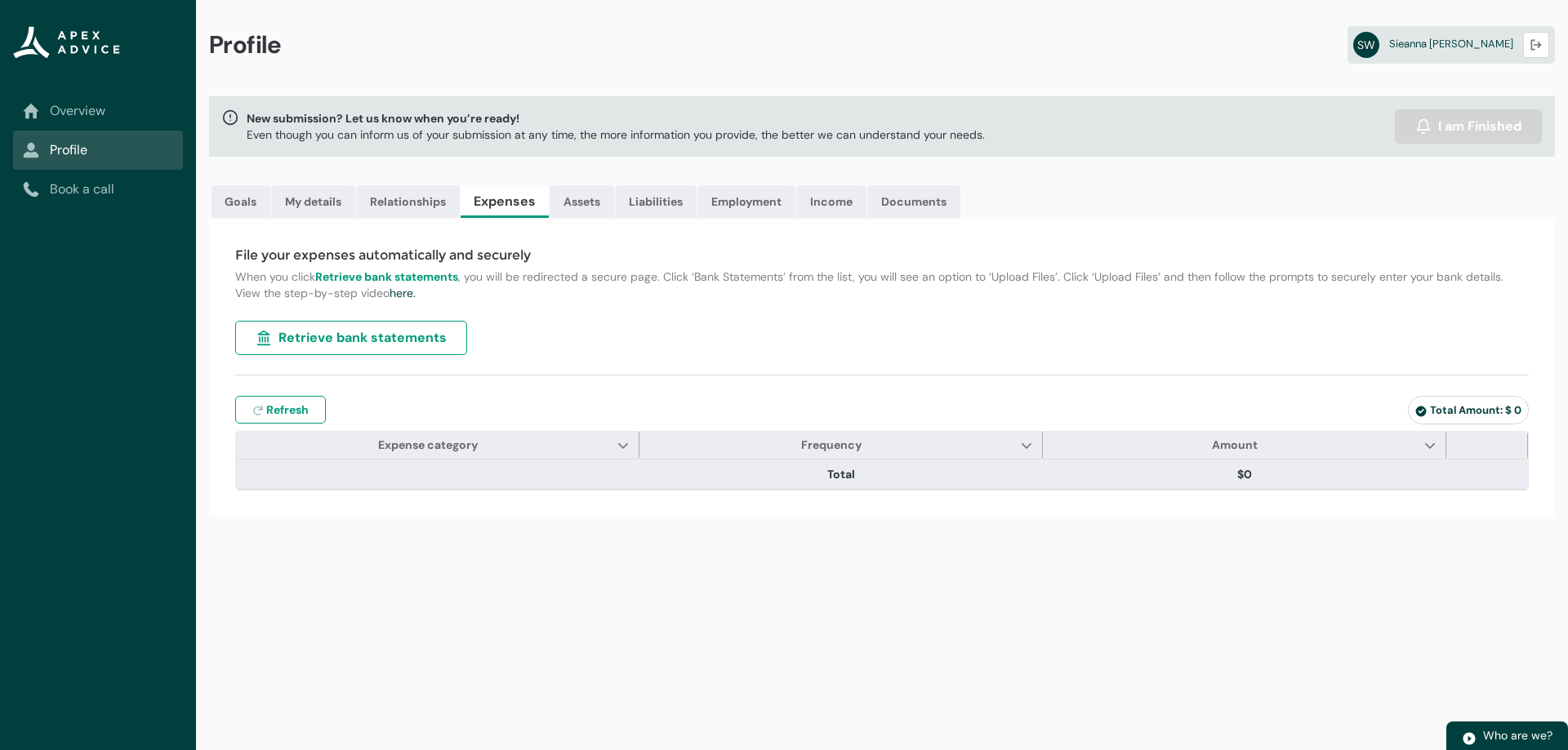
click at [362, 330] on span "Retrieve bank statements" at bounding box center [362, 338] width 168 height 20
click at [434, 345] on span "Retrieve bank statements" at bounding box center [362, 338] width 168 height 20
click at [895, 198] on link "Documents" at bounding box center [913, 202] width 93 height 32
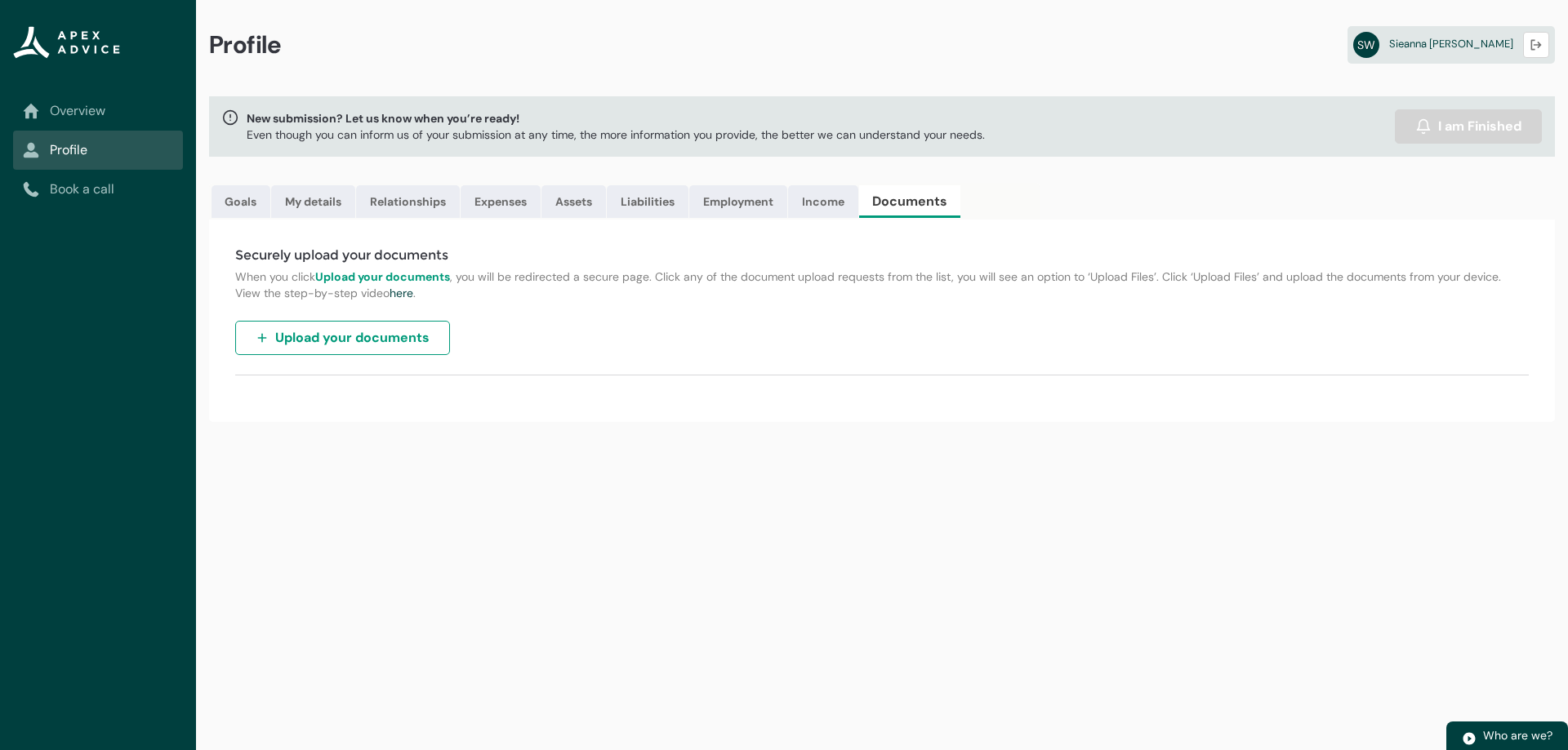
click at [353, 341] on span "Upload your documents" at bounding box center [352, 338] width 154 height 20
click at [353, 337] on span "Upload your documents" at bounding box center [352, 338] width 154 height 20
click at [262, 336] on img "button" at bounding box center [262, 338] width 14 height 14
click at [261, 337] on img "button" at bounding box center [262, 338] width 14 height 14
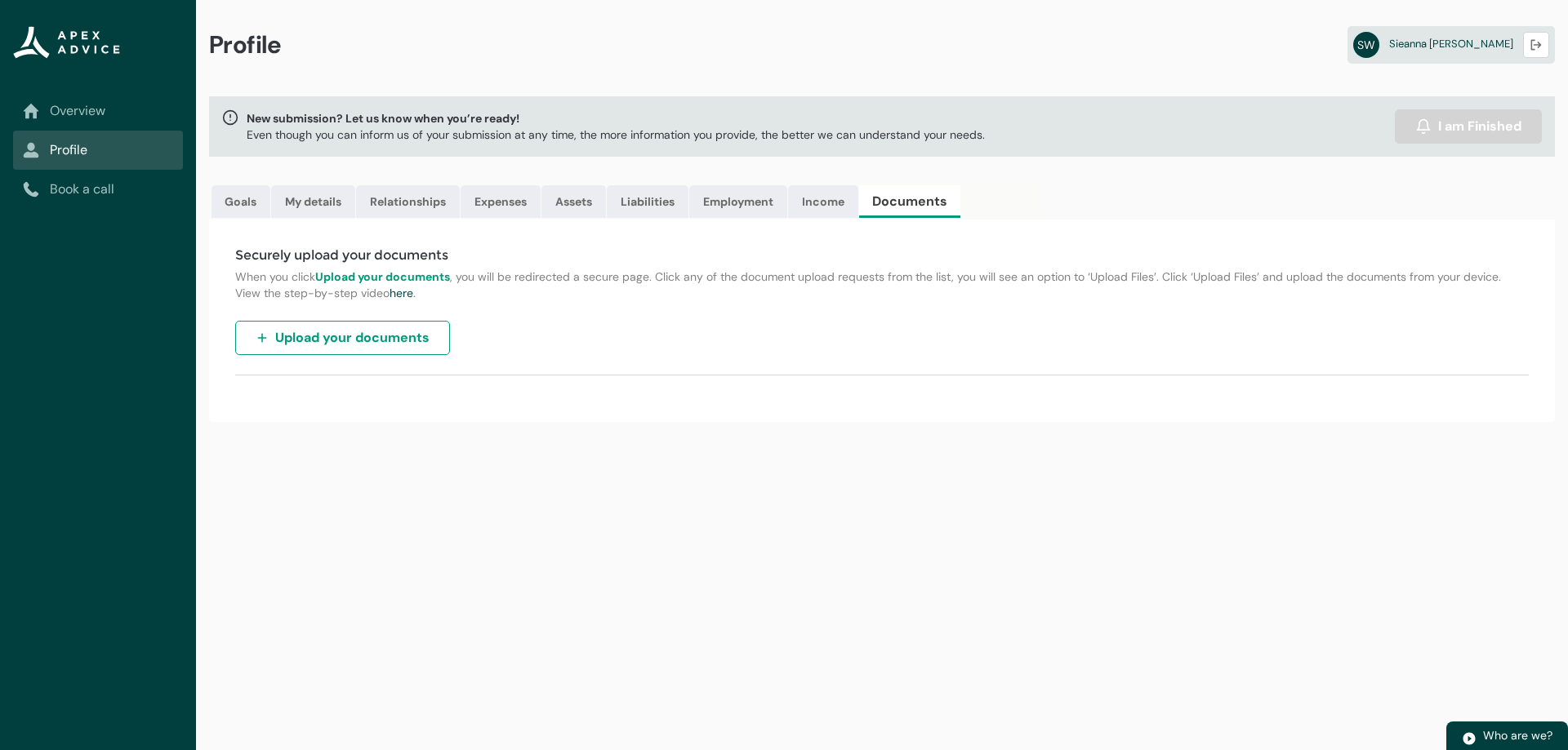
click at [261, 337] on img "button" at bounding box center [262, 338] width 14 height 14
click at [357, 343] on span "Upload your documents" at bounding box center [352, 338] width 154 height 20
click at [490, 203] on link "Expenses" at bounding box center [500, 202] width 80 height 32
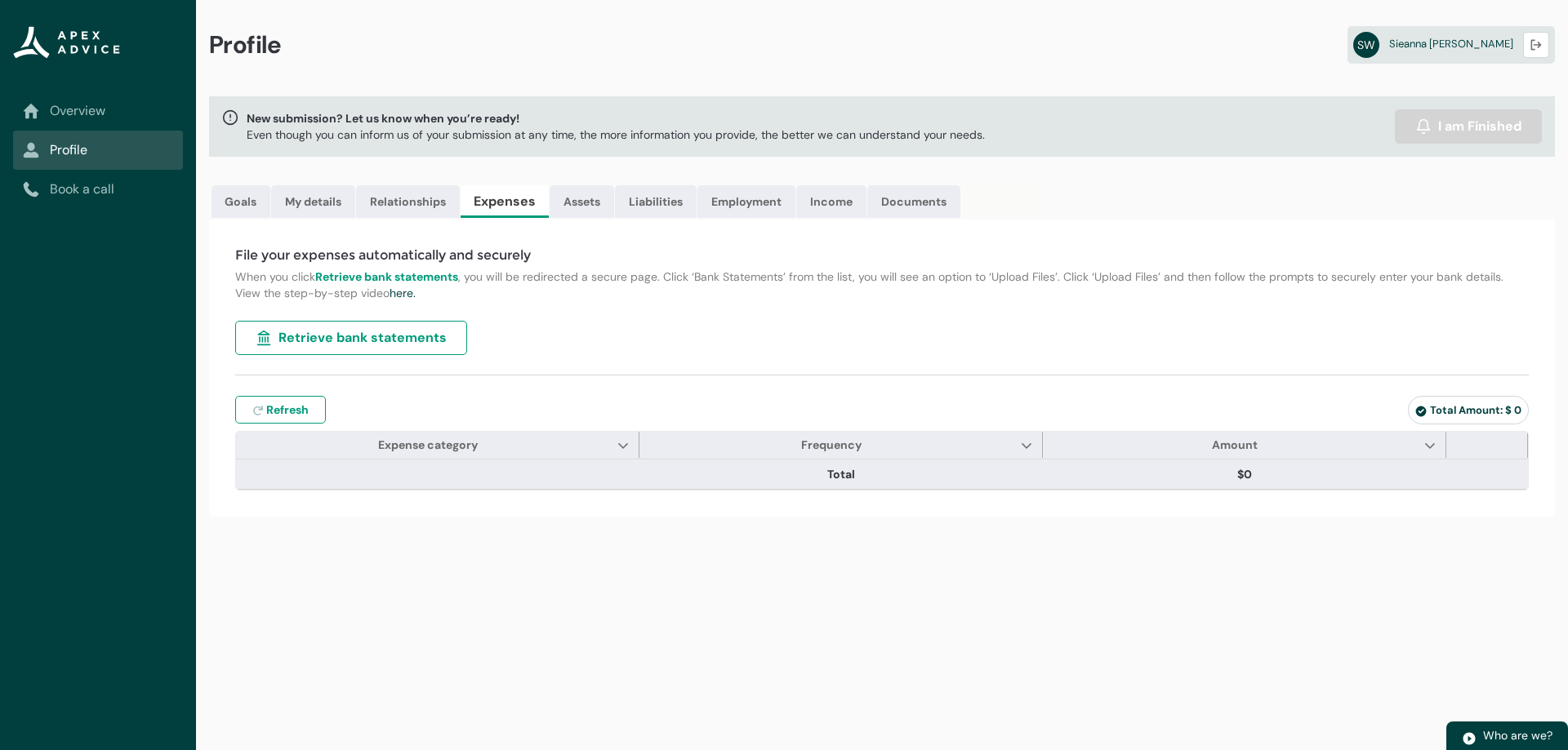
click at [359, 344] on span "Retrieve bank statements" at bounding box center [362, 338] width 168 height 20
click at [591, 207] on link "Assets" at bounding box center [582, 202] width 65 height 32
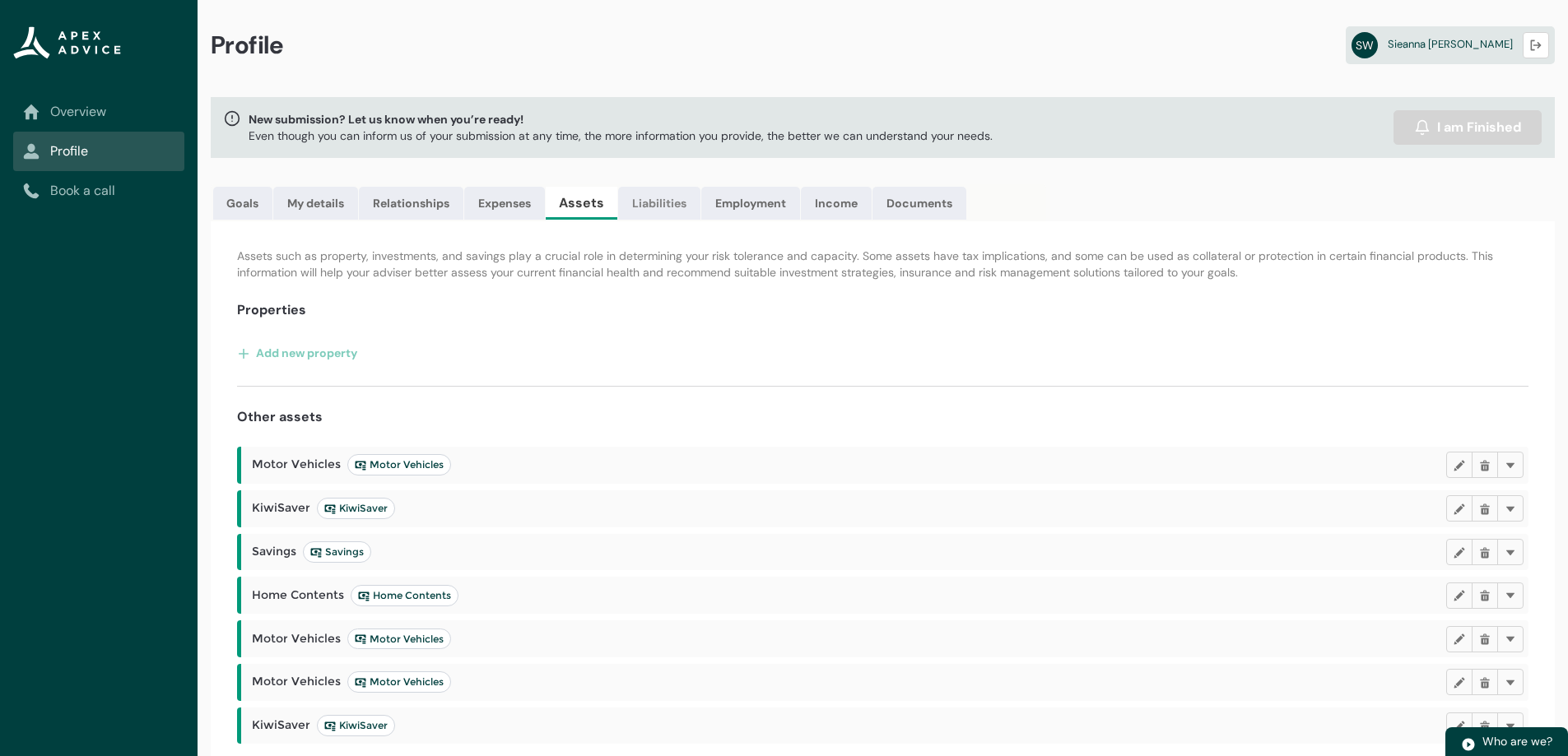
click at [674, 204] on link "Liabilities" at bounding box center [659, 203] width 83 height 33
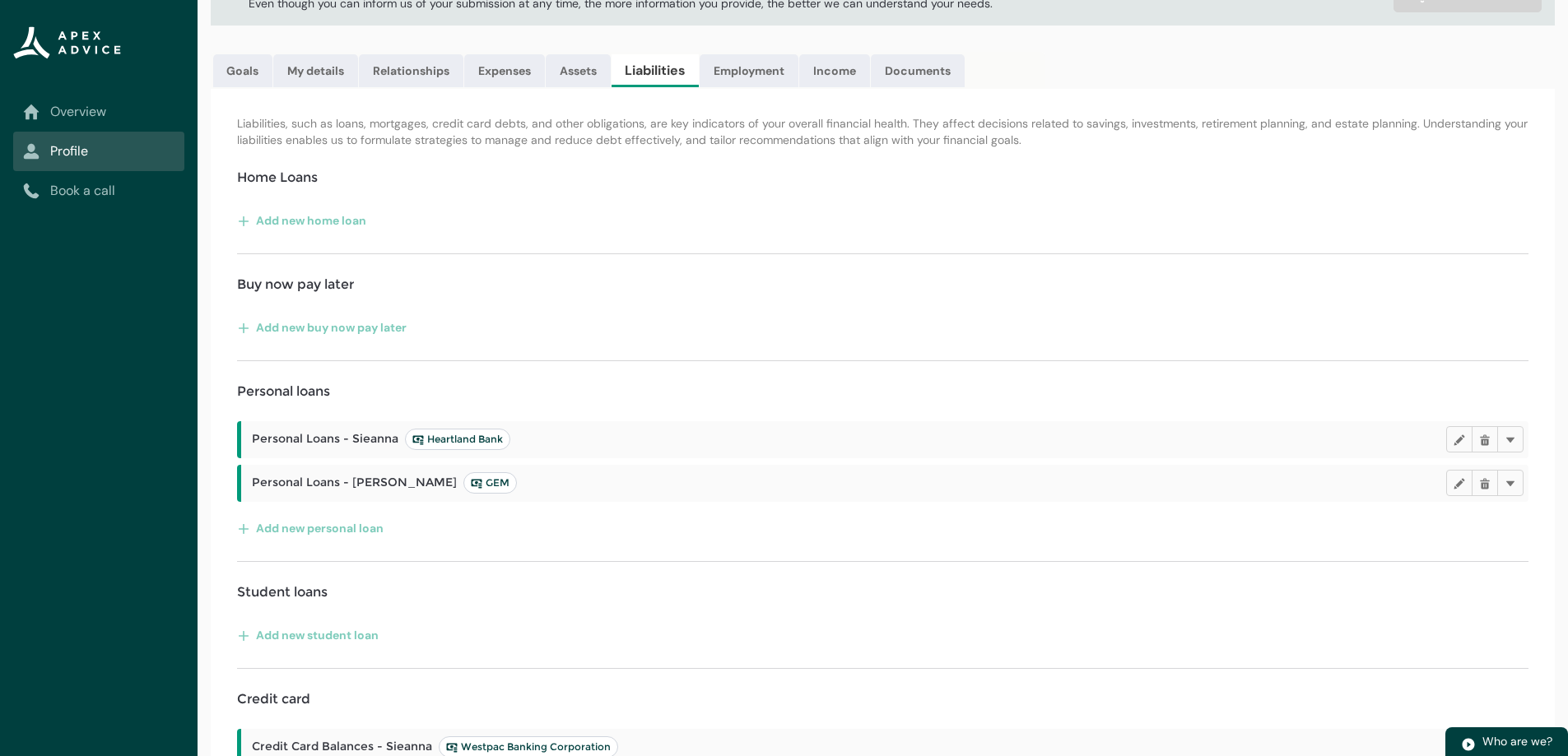
scroll to position [164, 0]
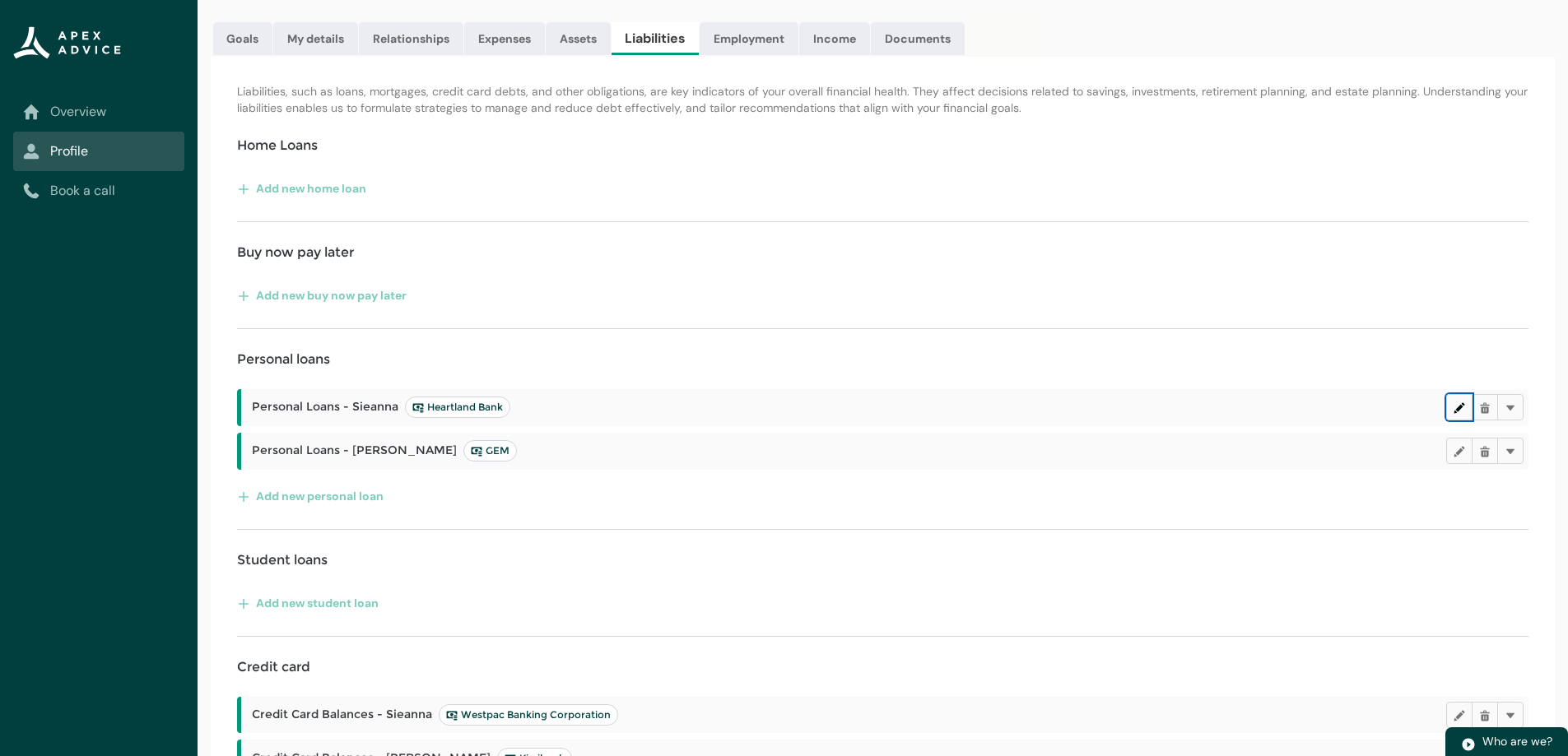
click at [1460, 409] on lightning-primitive-icon "button" at bounding box center [1459, 407] width 12 height 13
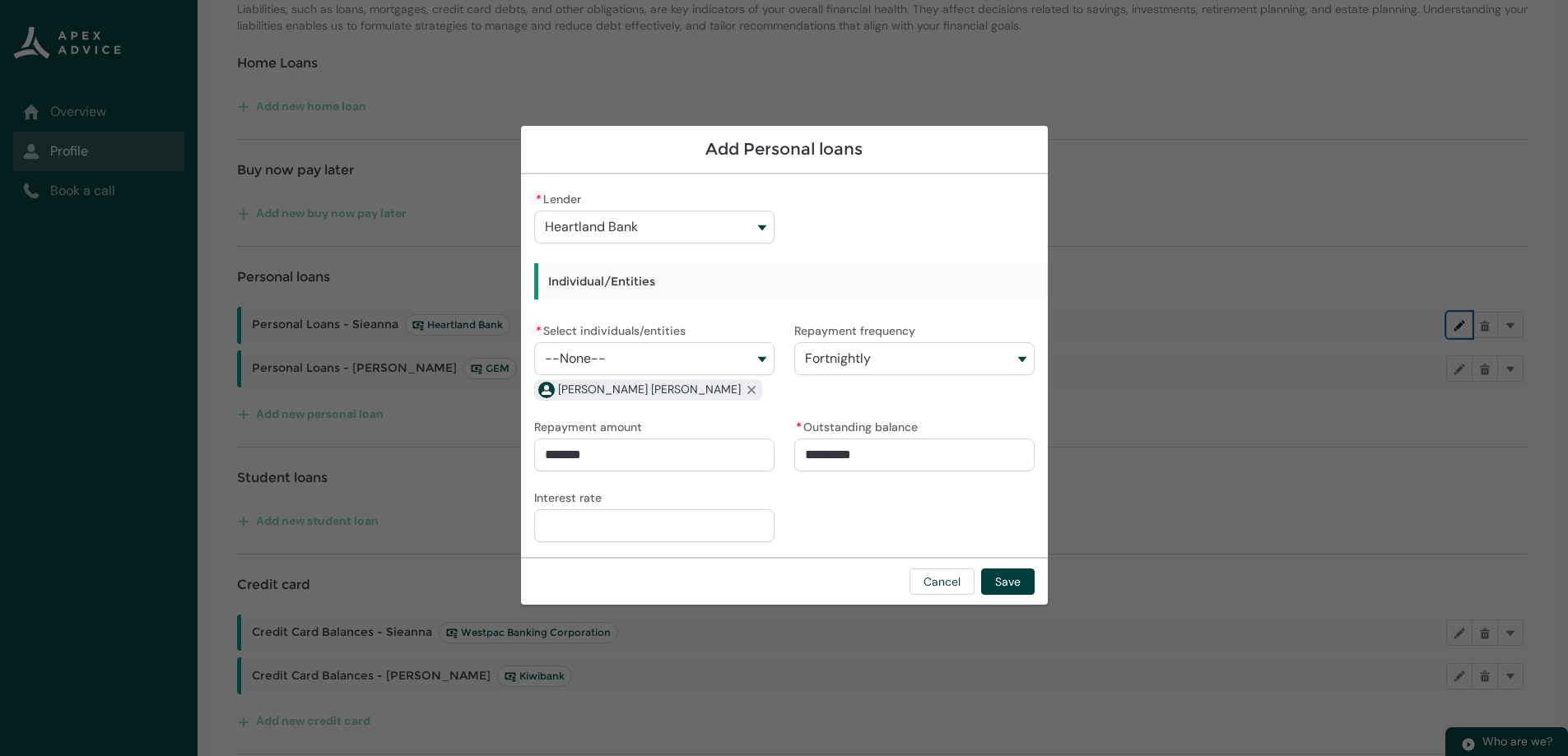
scroll to position [0, 0]
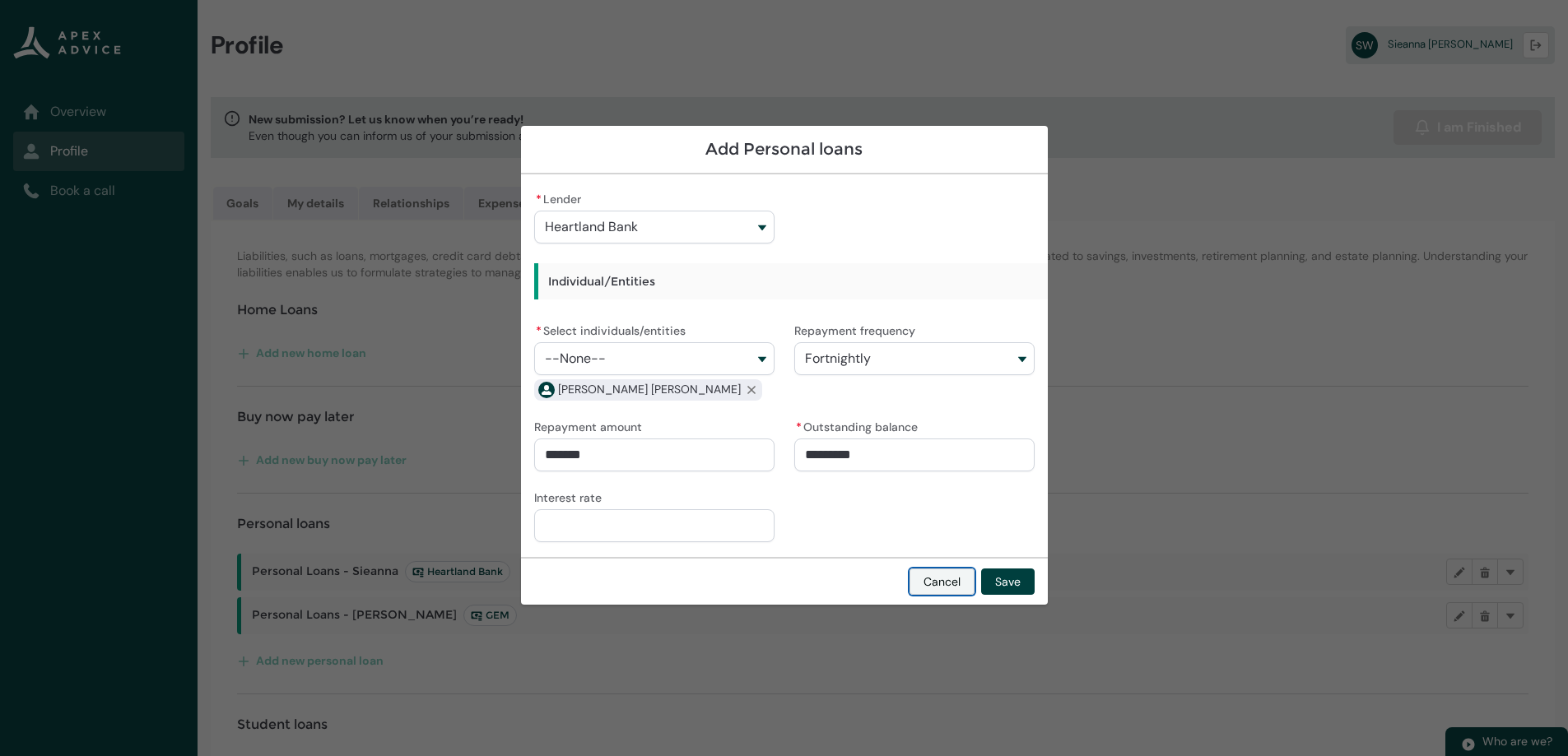
click at [921, 577] on button "Cancel" at bounding box center [942, 581] width 65 height 26
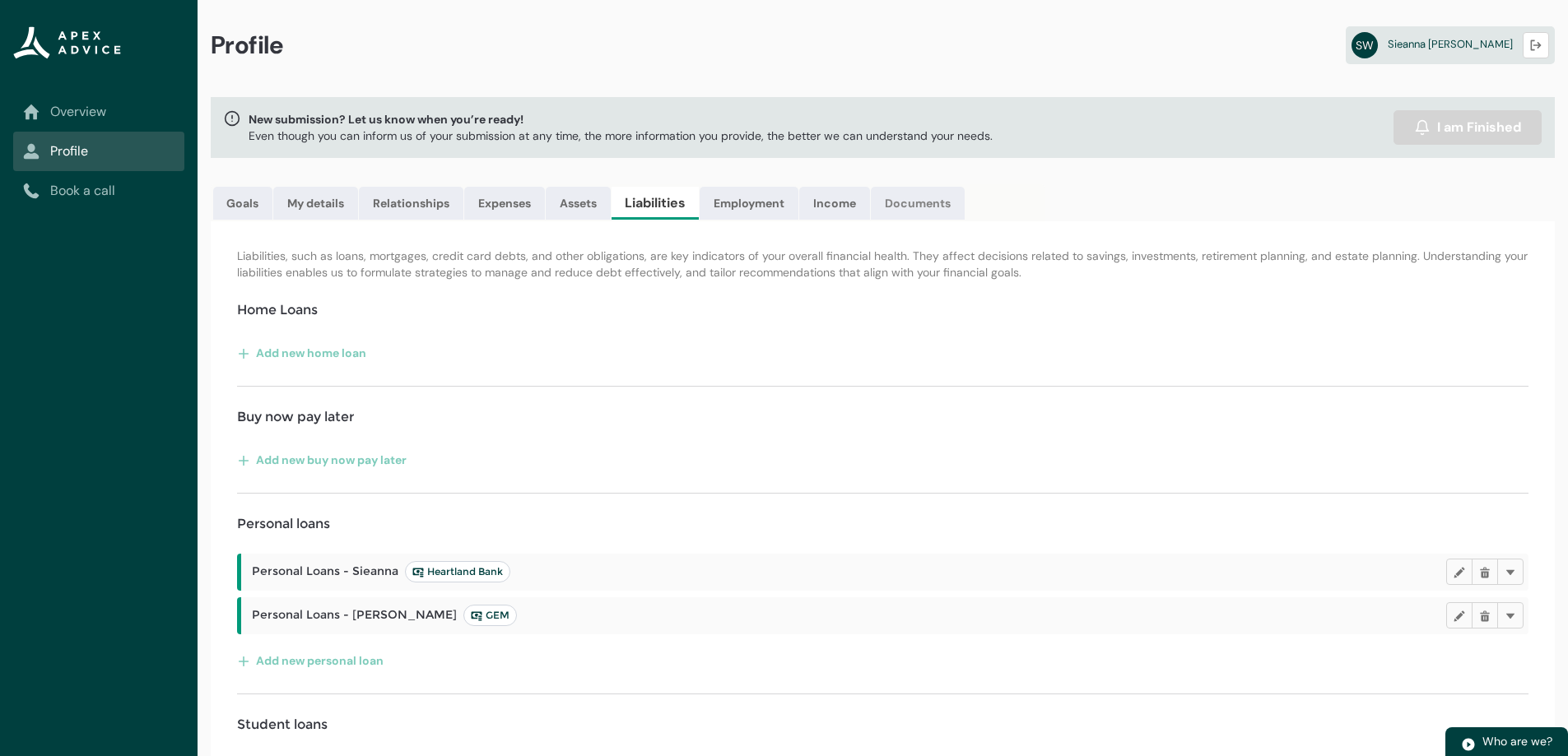
click at [896, 198] on link "Documents" at bounding box center [917, 203] width 94 height 33
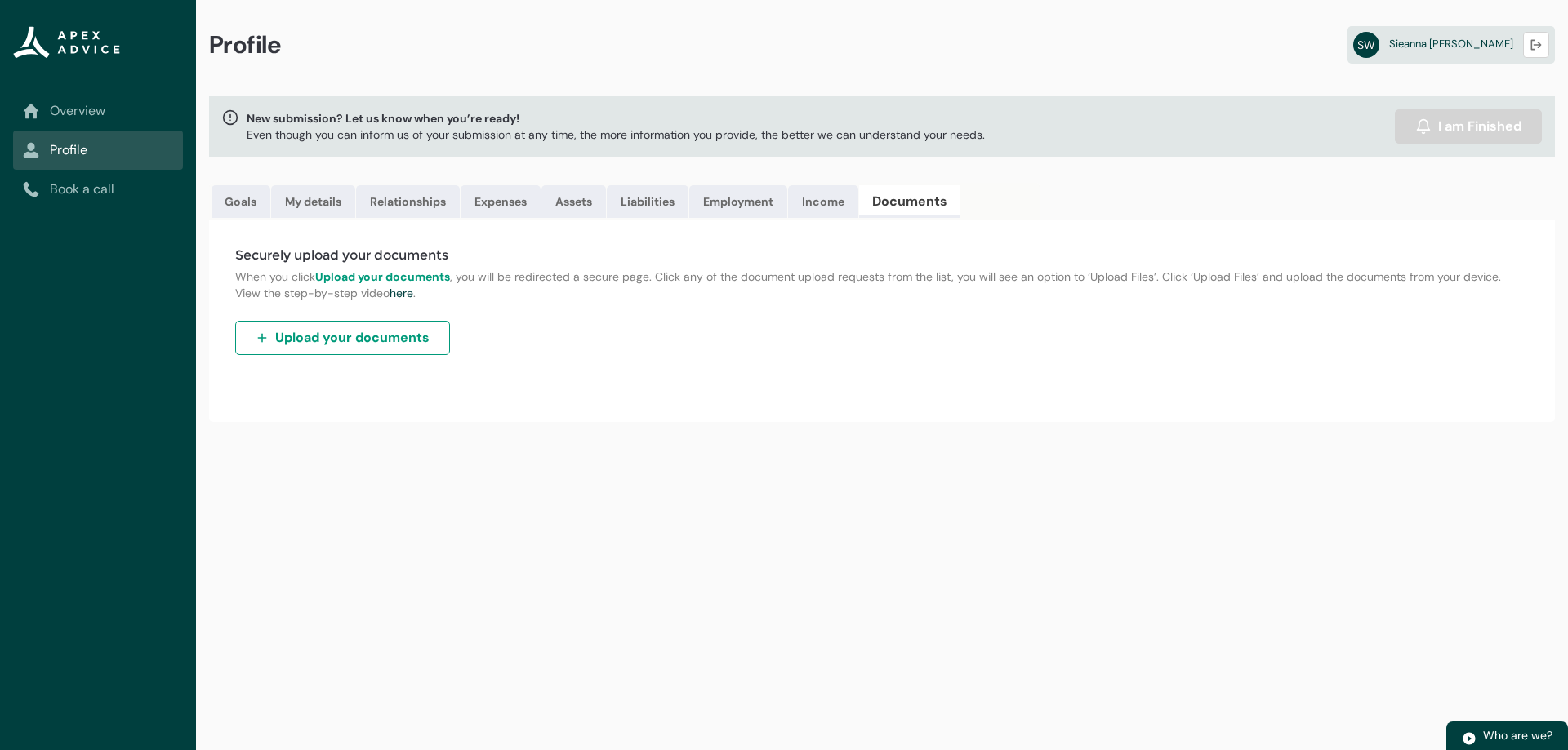
click at [892, 197] on link "Documents" at bounding box center [910, 202] width 101 height 32
click at [892, 198] on link "Documents" at bounding box center [910, 202] width 101 height 32
click at [415, 333] on span "Upload your documents" at bounding box center [352, 338] width 154 height 20
click at [686, 333] on div "Securely upload your documents When you click Upload your documents , you will …" at bounding box center [882, 321] width 1346 height 203
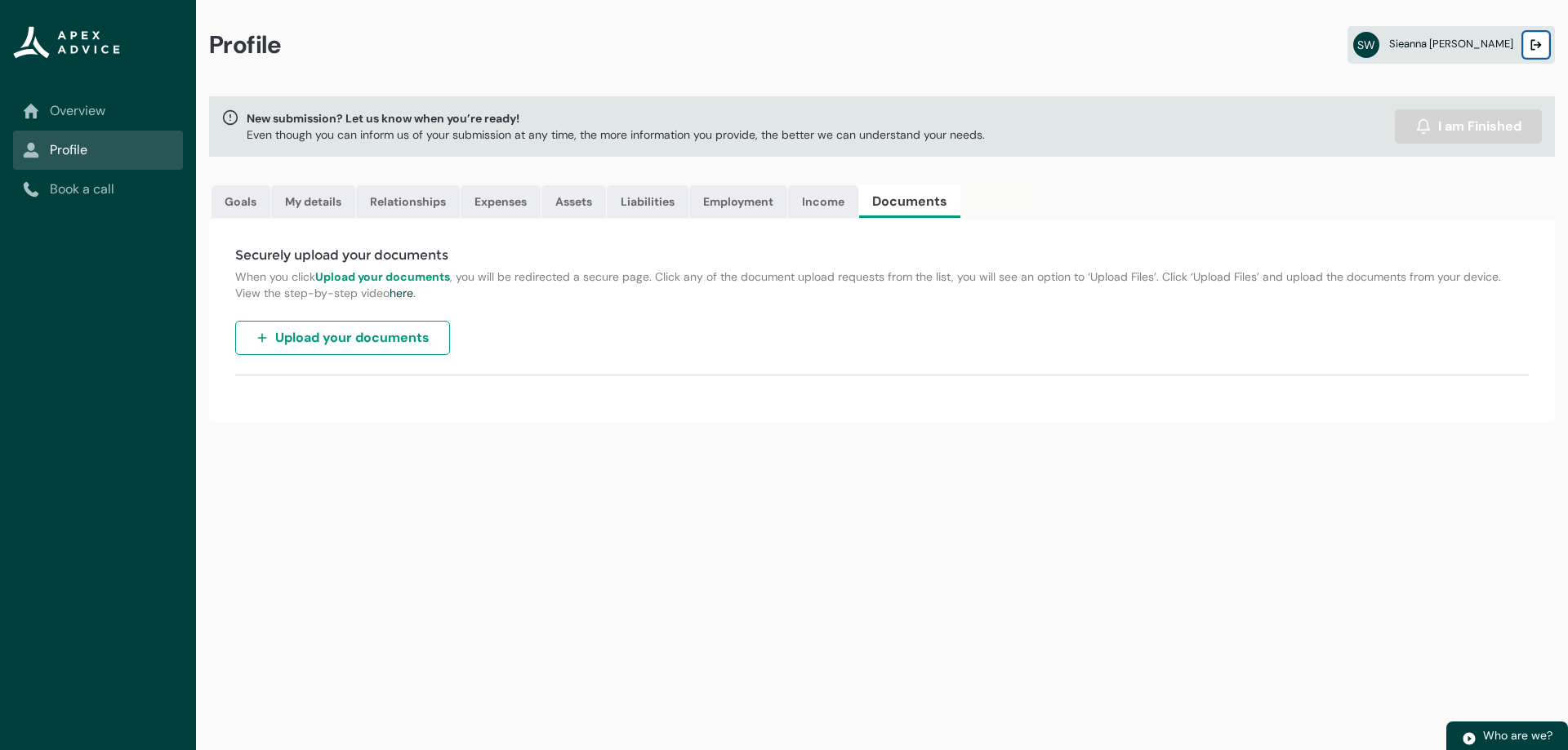
click at [1539, 49] on lightning-primitive-icon "button" at bounding box center [1536, 46] width 12 height 13
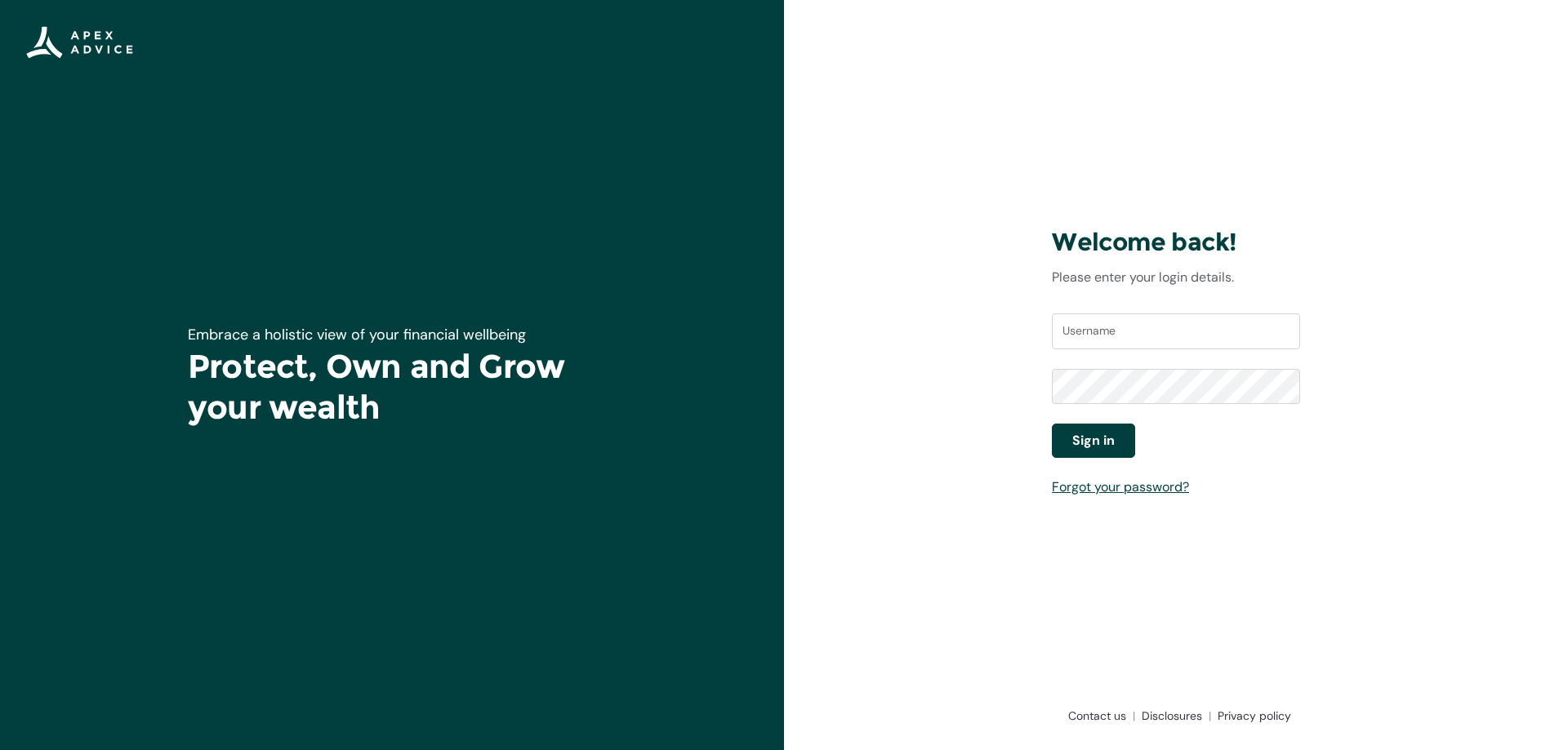
type input "[EMAIL_ADDRESS][PERSON_NAME][DOMAIN_NAME]"
click at [1132, 438] on button "Sign in" at bounding box center [1093, 441] width 83 height 34
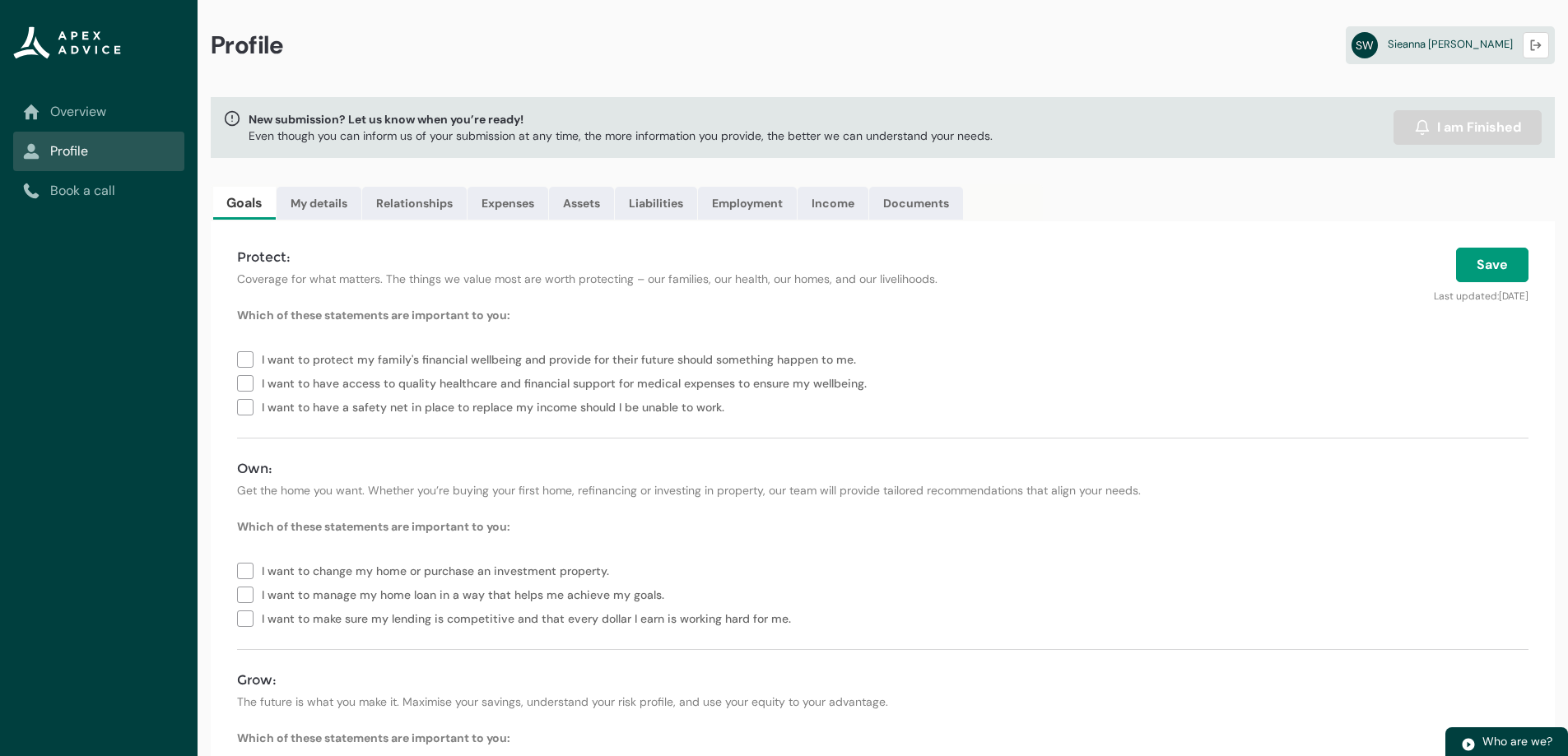
click at [454, 131] on p "Even though you can inform us of your submission at any time, the more informat…" at bounding box center [621, 136] width 745 height 16
click at [88, 114] on link "Overview" at bounding box center [98, 112] width 152 height 20
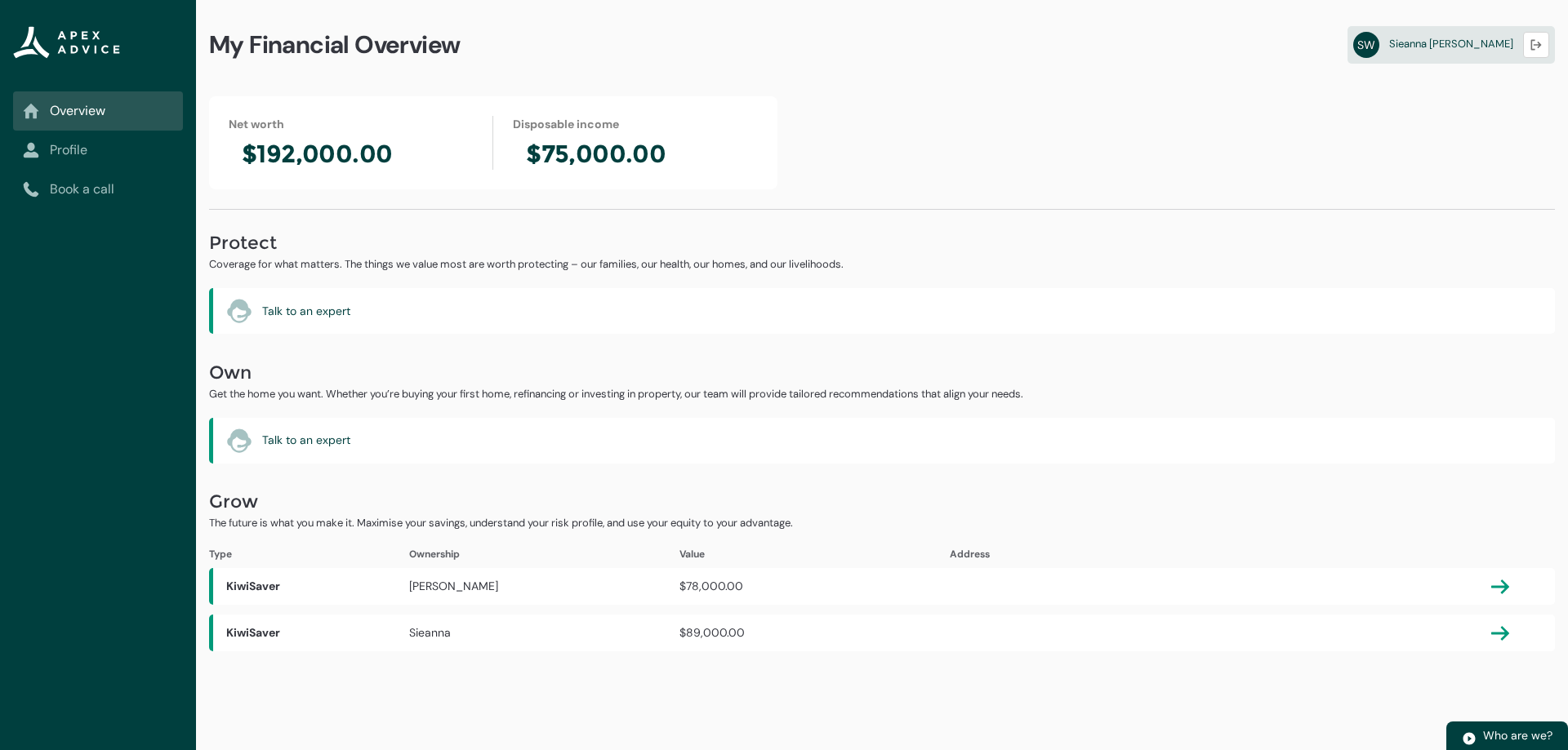
click at [116, 156] on link "Profile" at bounding box center [97, 150] width 150 height 20
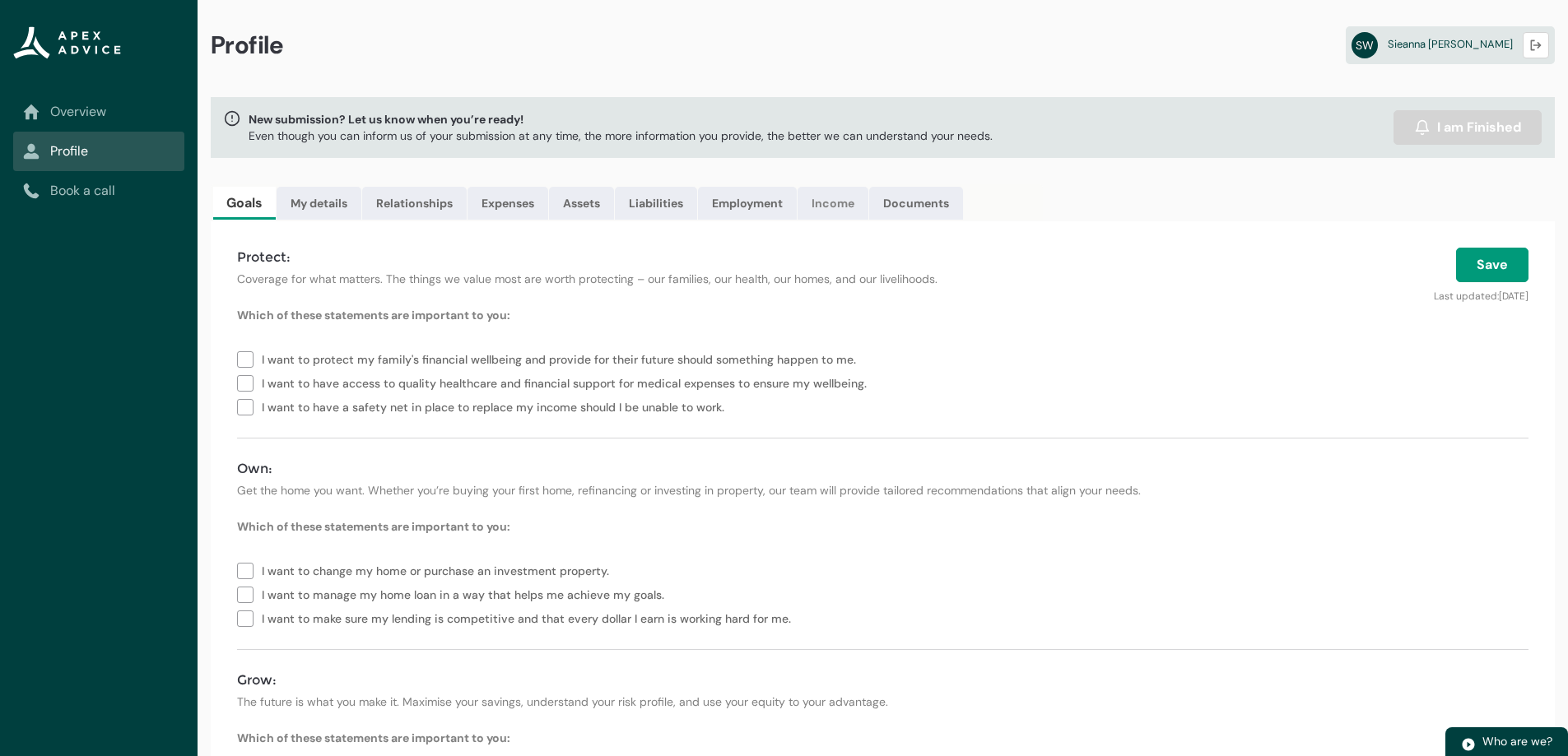
click at [844, 209] on link "Income" at bounding box center [833, 203] width 71 height 33
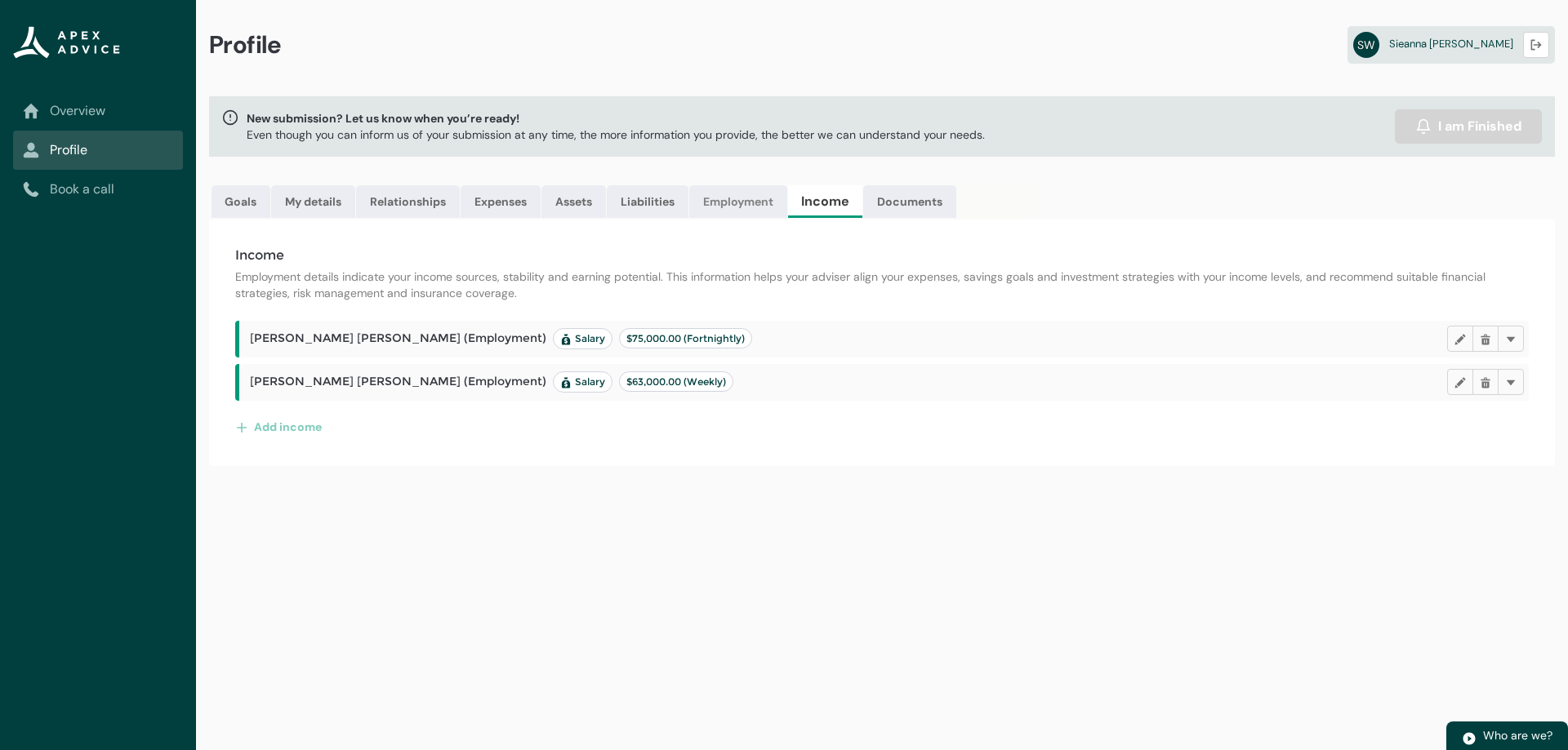
drag, startPoint x: 756, startPoint y: 206, endPoint x: 746, endPoint y: 205, distance: 10.0
click at [755, 206] on link "Employment" at bounding box center [738, 202] width 98 height 32
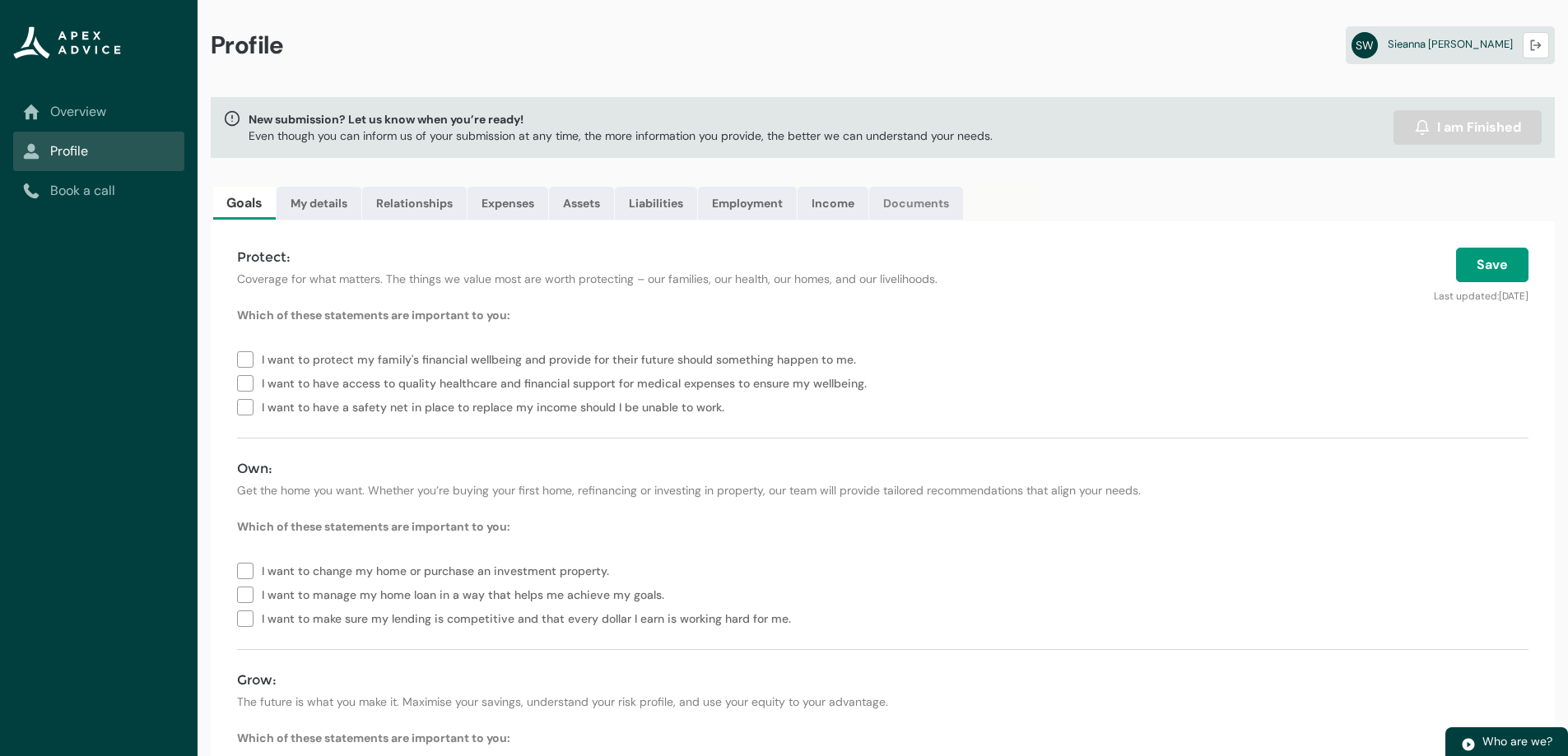
click at [921, 195] on link "Documents" at bounding box center [915, 203] width 94 height 33
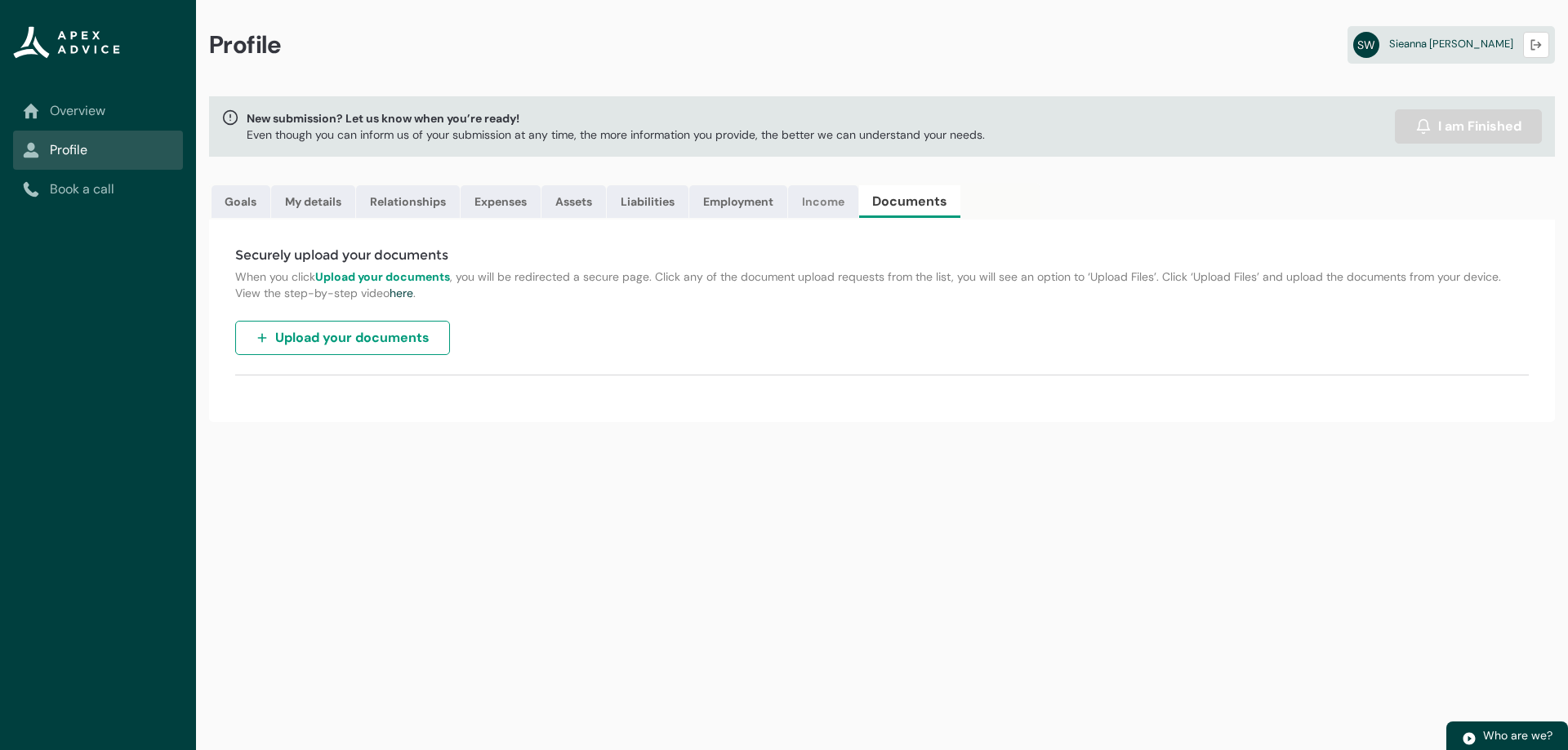
click at [831, 194] on link "Income" at bounding box center [823, 202] width 70 height 32
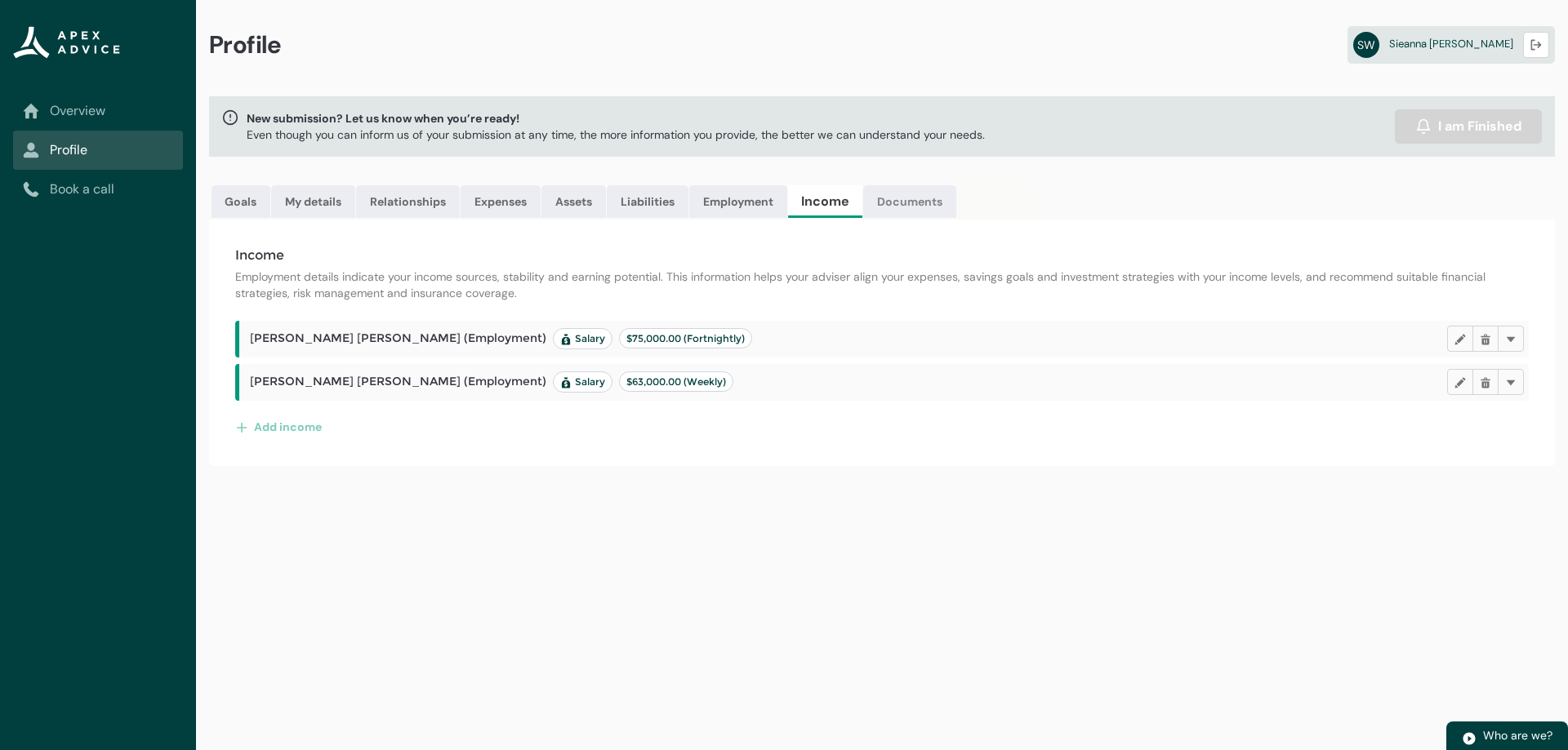
click at [920, 203] on link "Documents" at bounding box center [909, 202] width 93 height 32
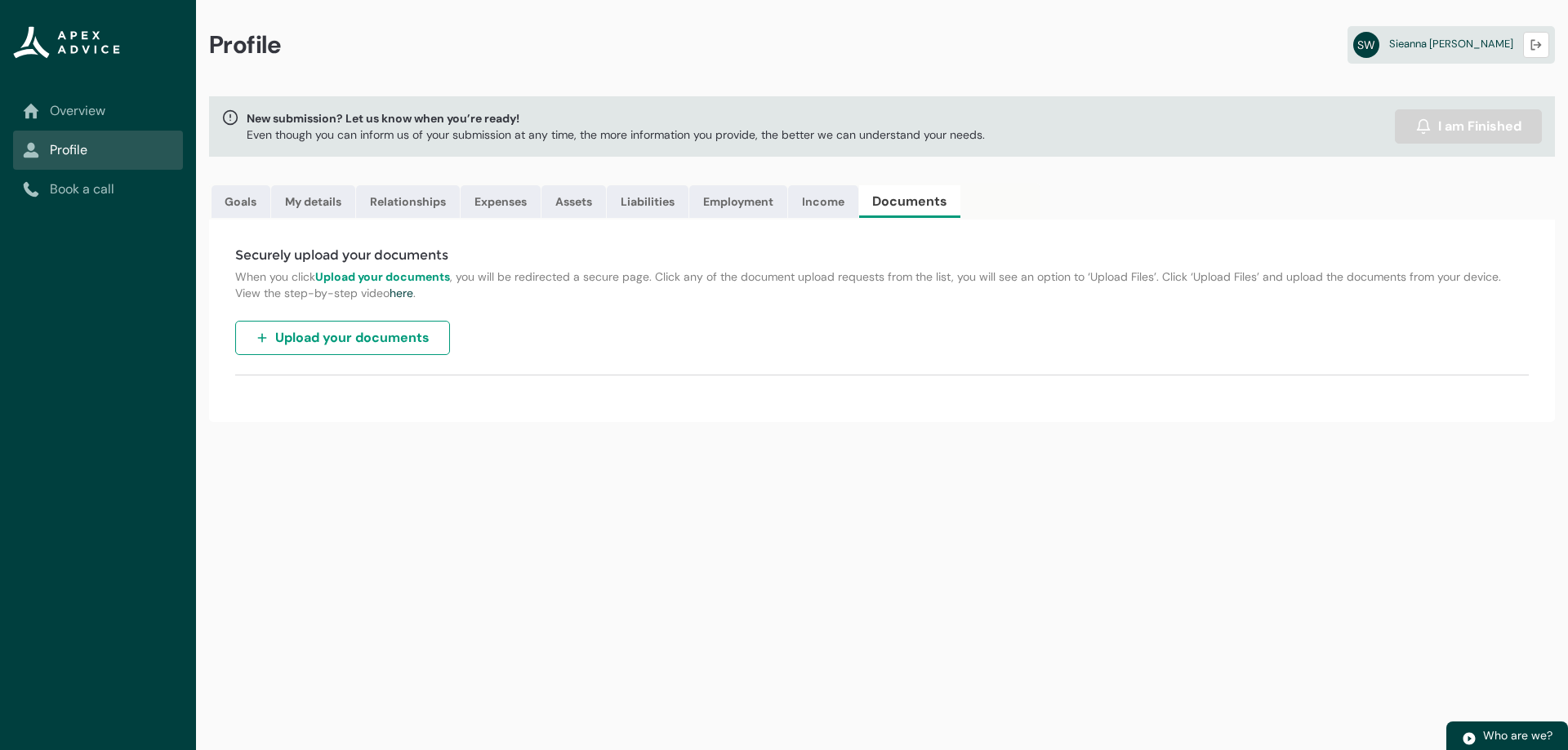
click at [418, 337] on span "Upload your documents" at bounding box center [352, 338] width 154 height 20
click at [350, 333] on span "Upload your documents" at bounding box center [352, 338] width 154 height 20
click at [353, 324] on button "Upload your documents" at bounding box center [342, 338] width 214 height 34
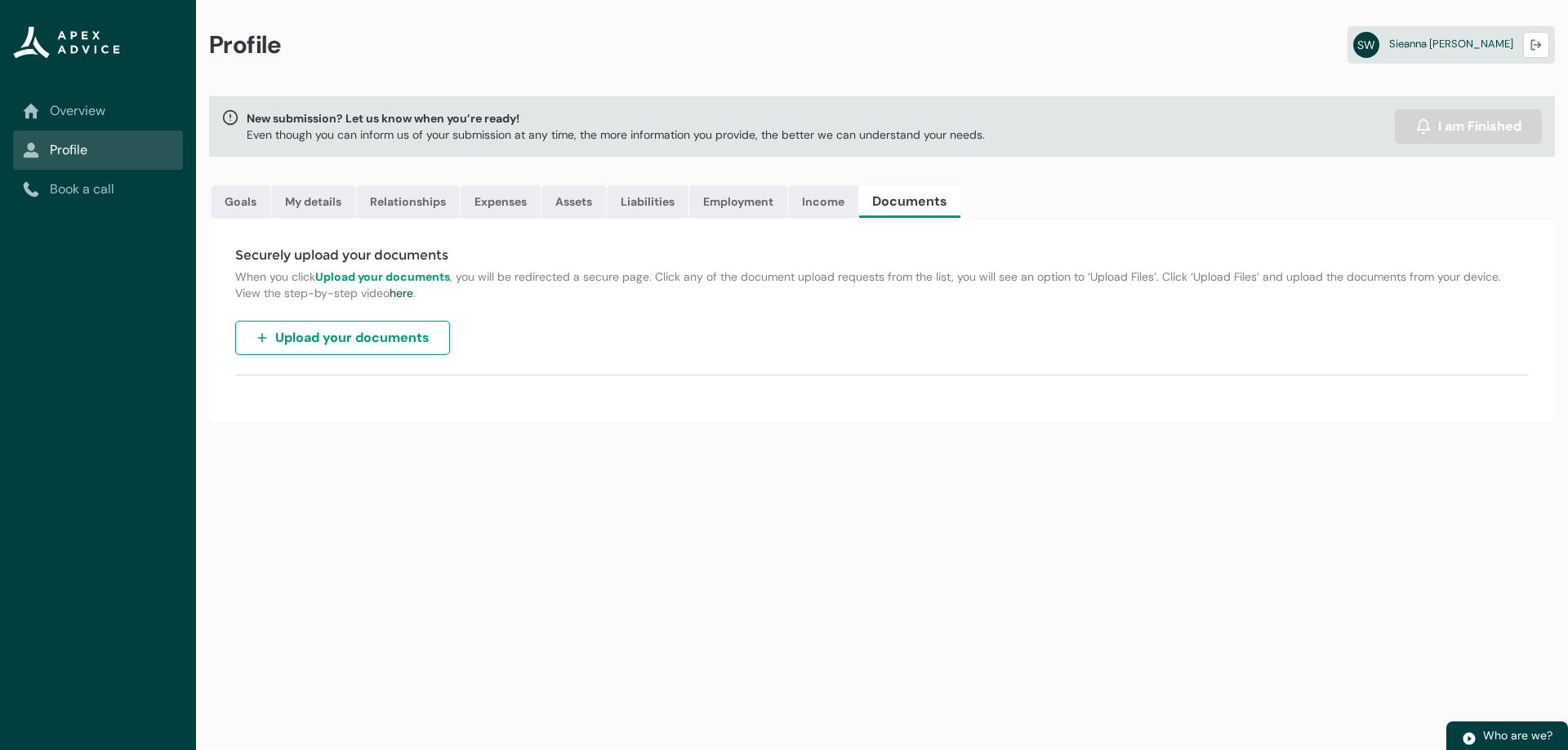
click at [368, 335] on span "Upload your documents" at bounding box center [352, 338] width 154 height 20
click at [291, 210] on link "My details" at bounding box center [313, 202] width 84 height 32
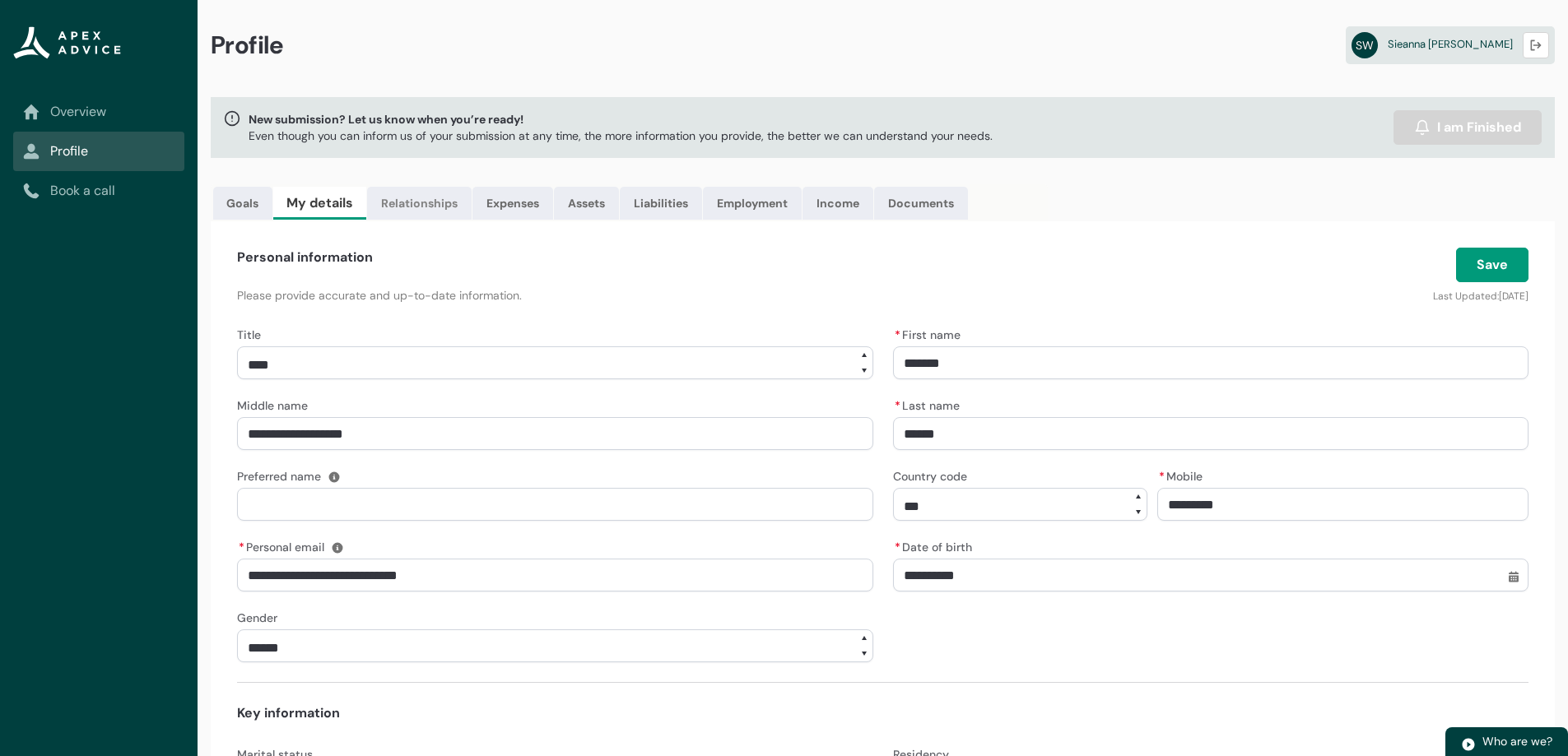
click at [418, 198] on link "Relationships" at bounding box center [419, 203] width 104 height 33
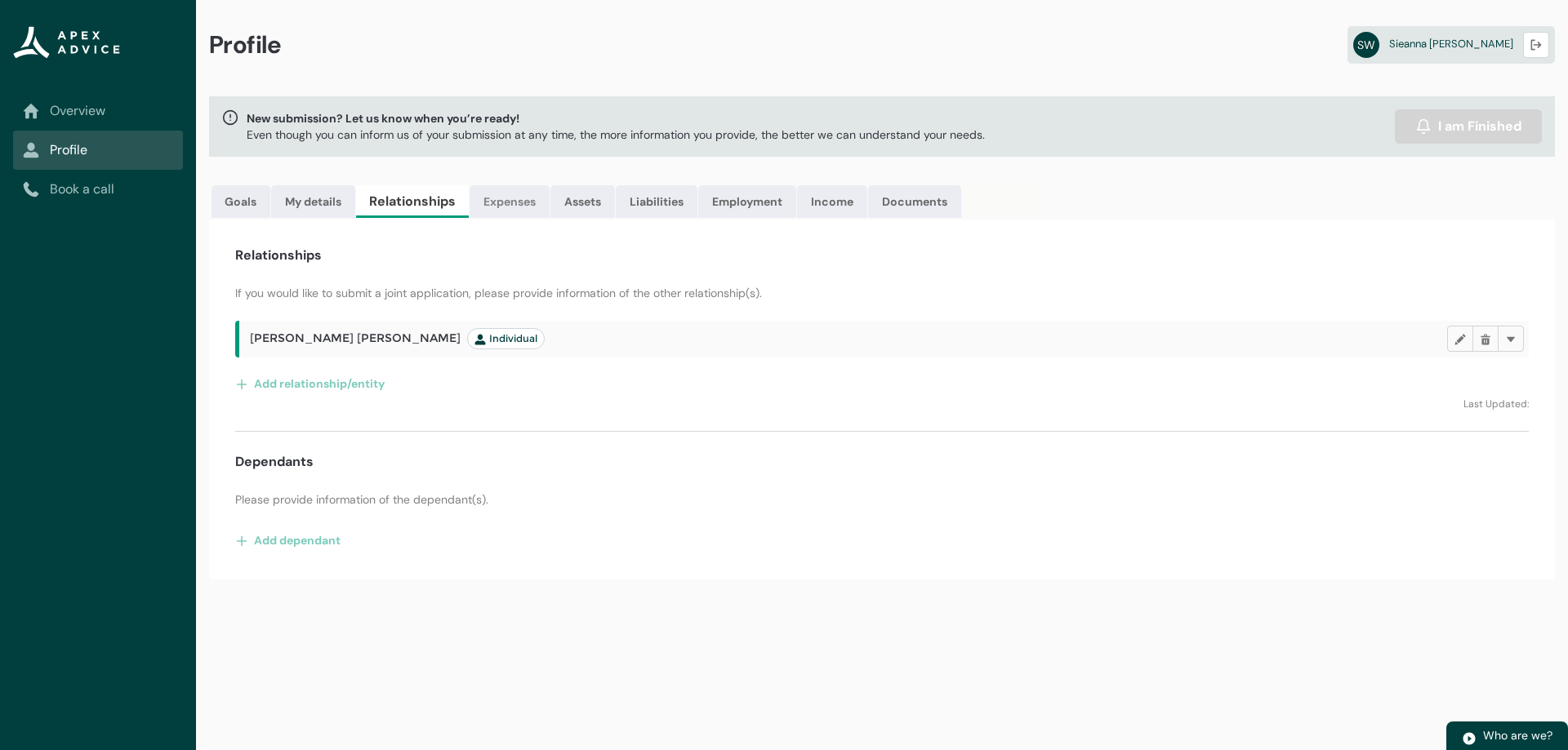
click at [533, 211] on link "Expenses" at bounding box center [509, 202] width 80 height 32
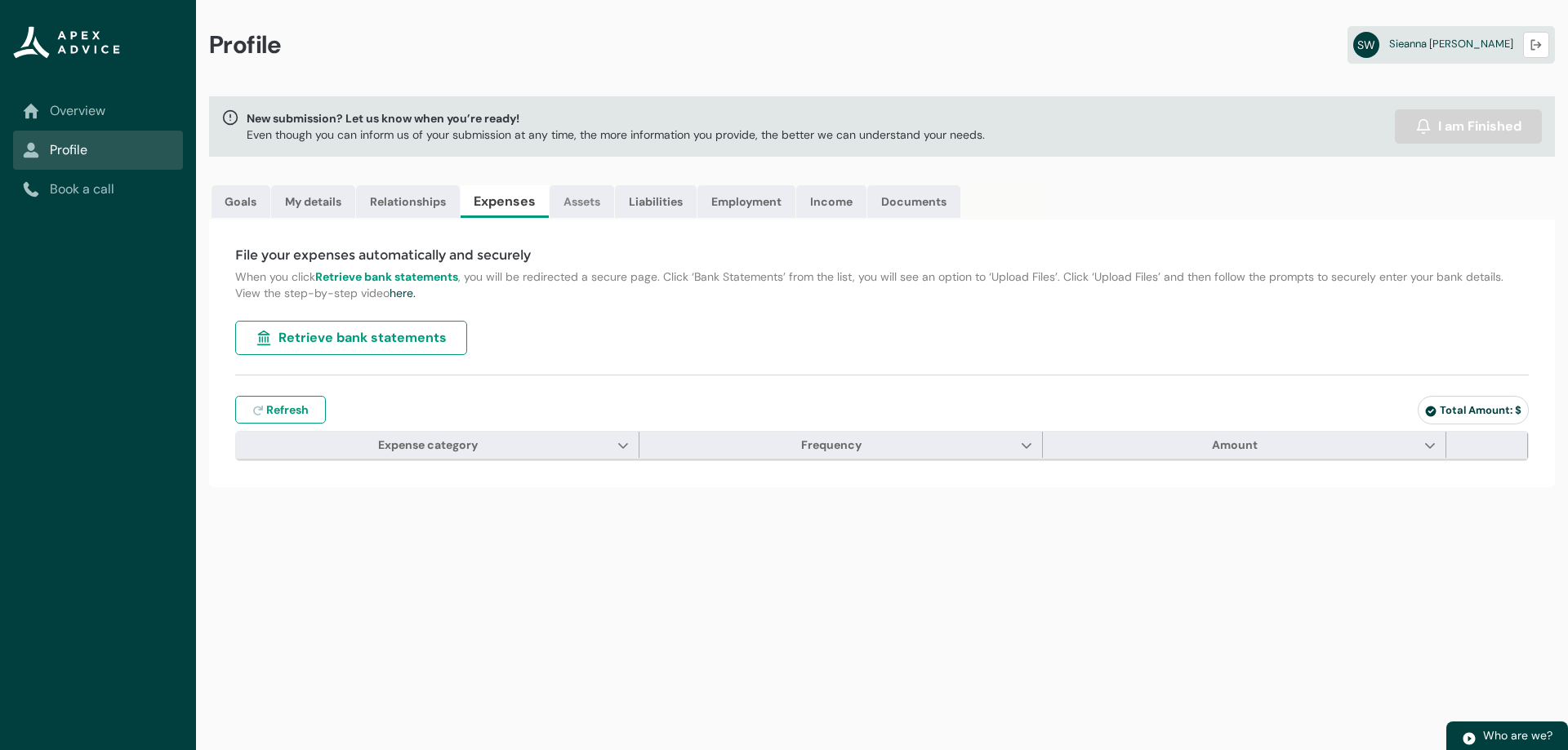
click at [576, 213] on link "Assets" at bounding box center [582, 202] width 65 height 32
